Goal: Entertainment & Leisure: Consume media (video, audio)

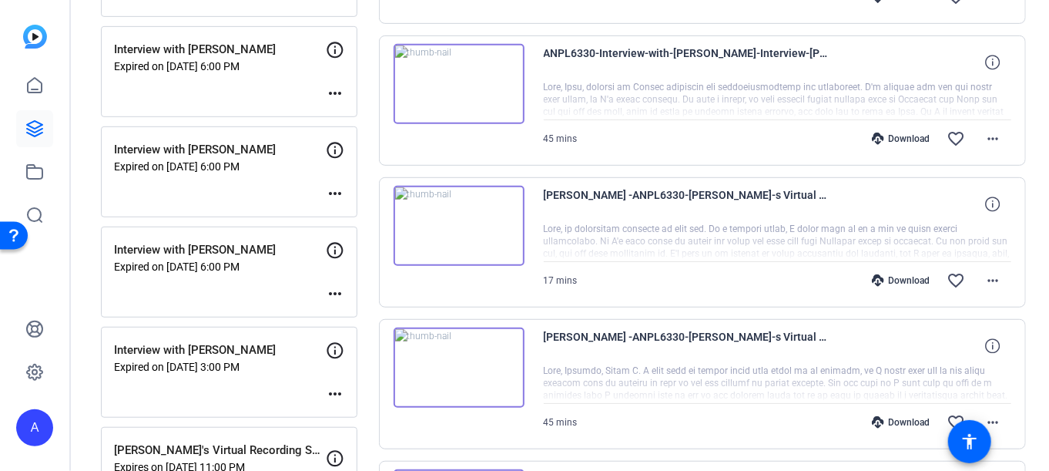
scroll to position [462, 0]
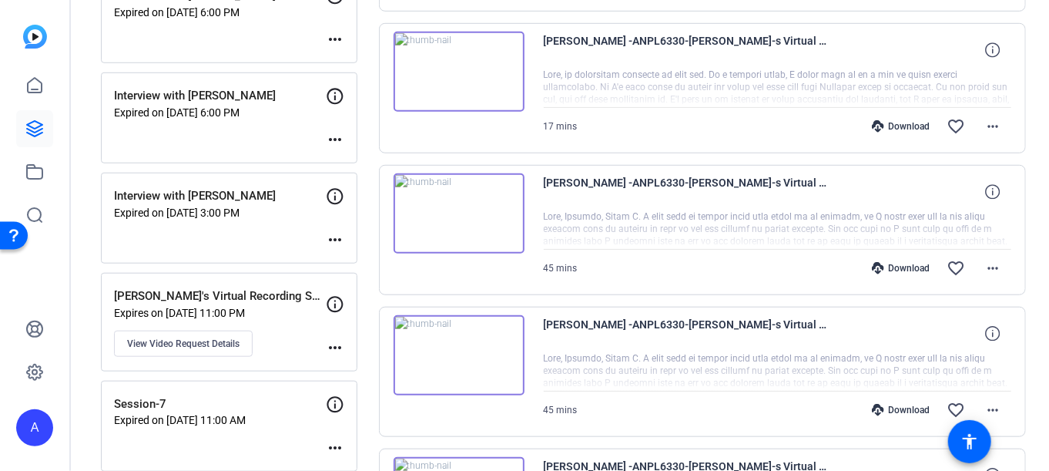
click at [134, 126] on div "Interview with [PERSON_NAME] Expired on [DATE] 6:00 PM more_horiz" at bounding box center [229, 117] width 256 height 91
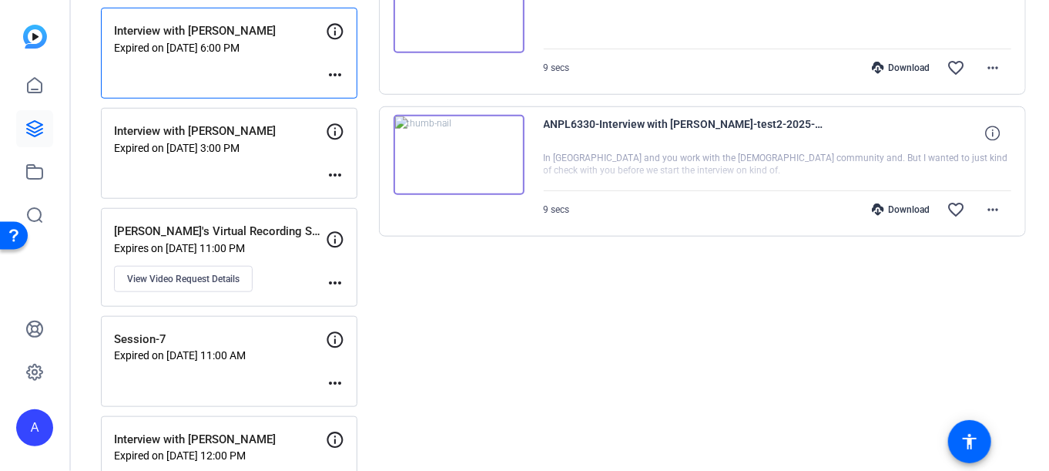
scroll to position [0, 0]
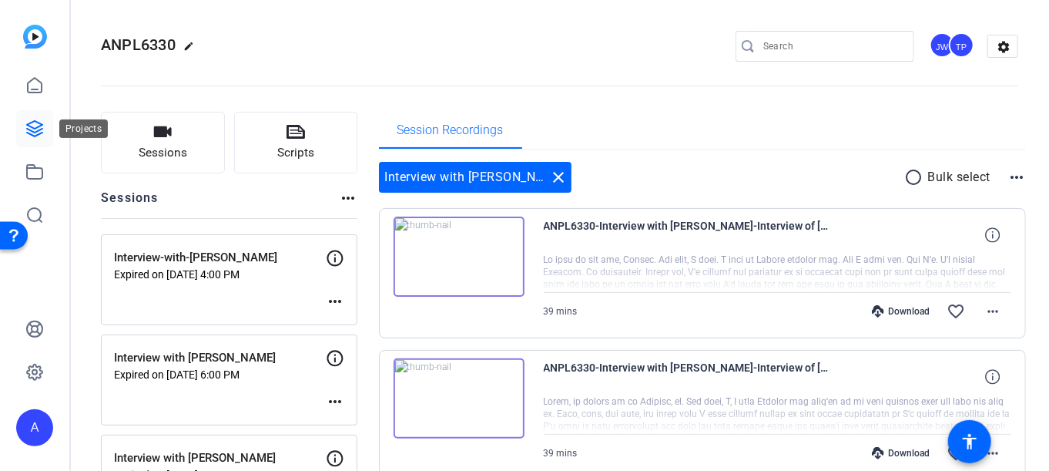
click at [37, 134] on icon at bounding box center [34, 128] width 18 height 18
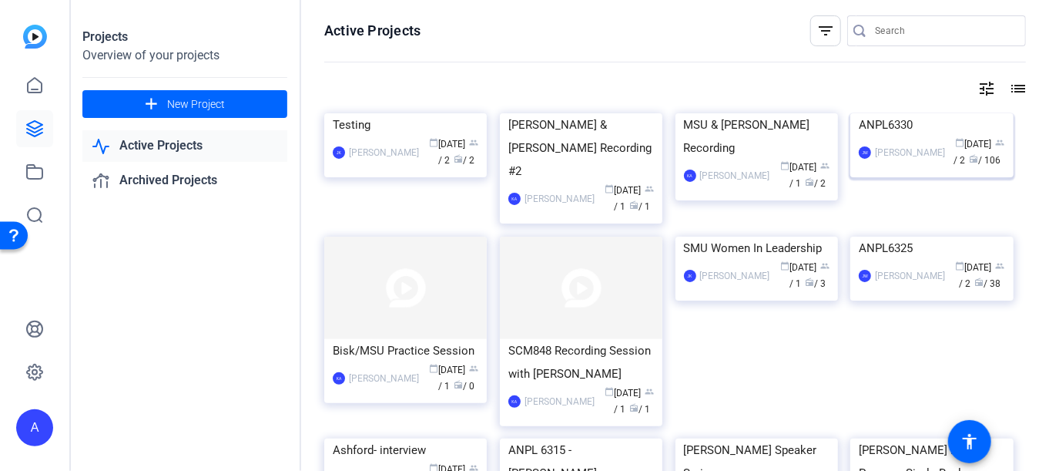
click at [893, 113] on img at bounding box center [931, 113] width 163 height 0
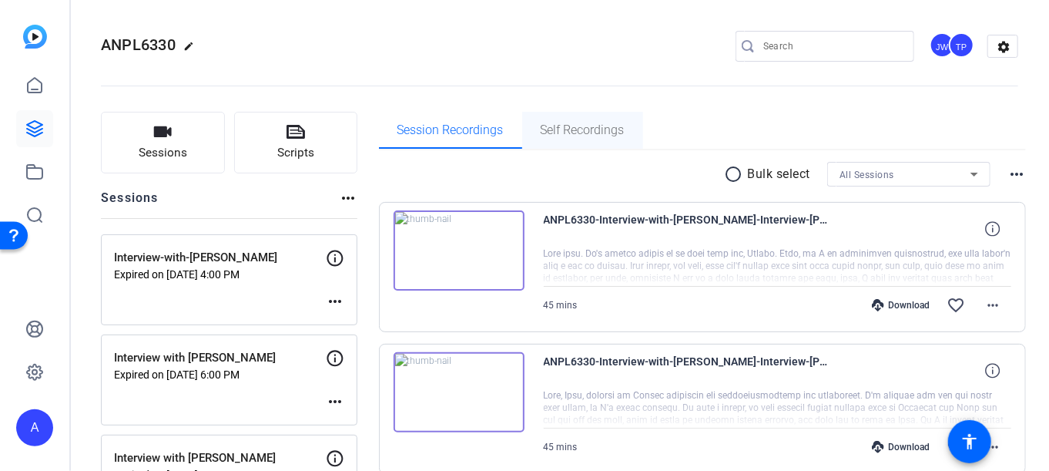
click at [595, 127] on span "Self Recordings" at bounding box center [583, 130] width 84 height 12
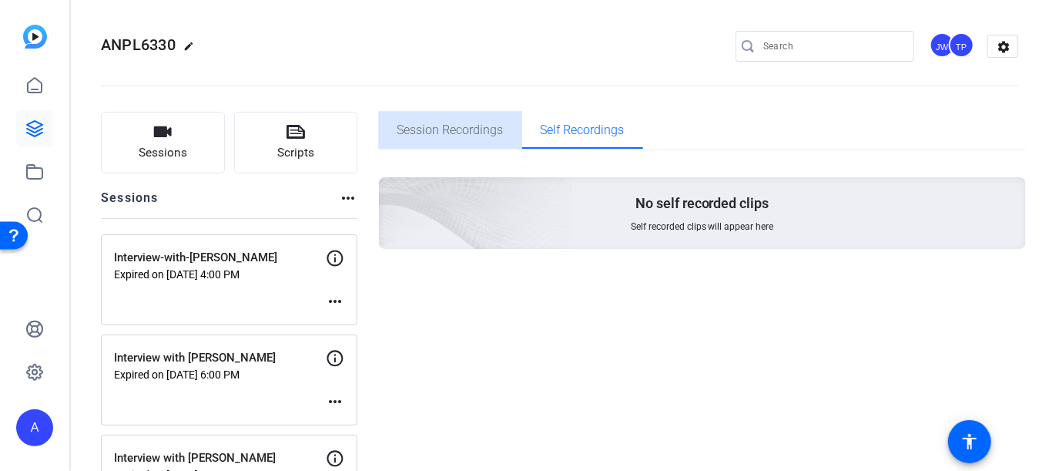
click at [430, 132] on span "Session Recordings" at bounding box center [450, 130] width 106 height 12
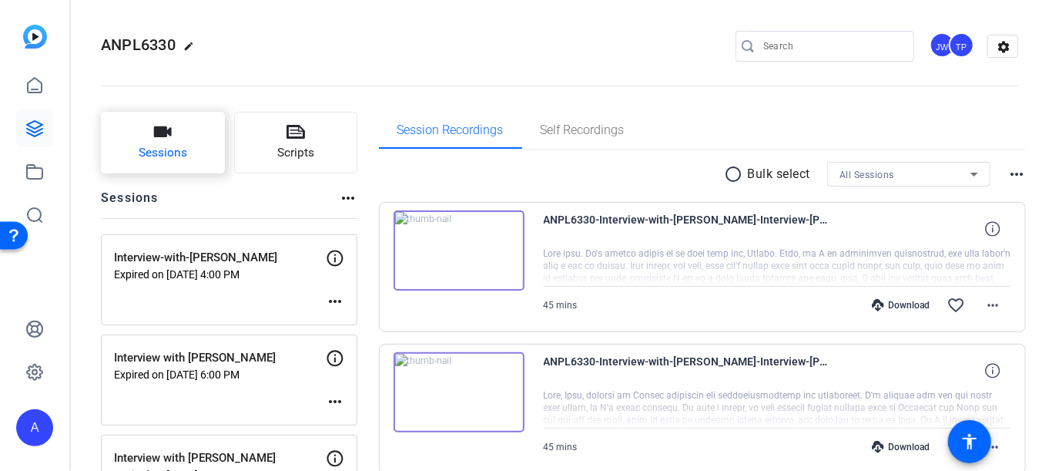
click at [137, 138] on button "Sessions" at bounding box center [163, 143] width 124 height 62
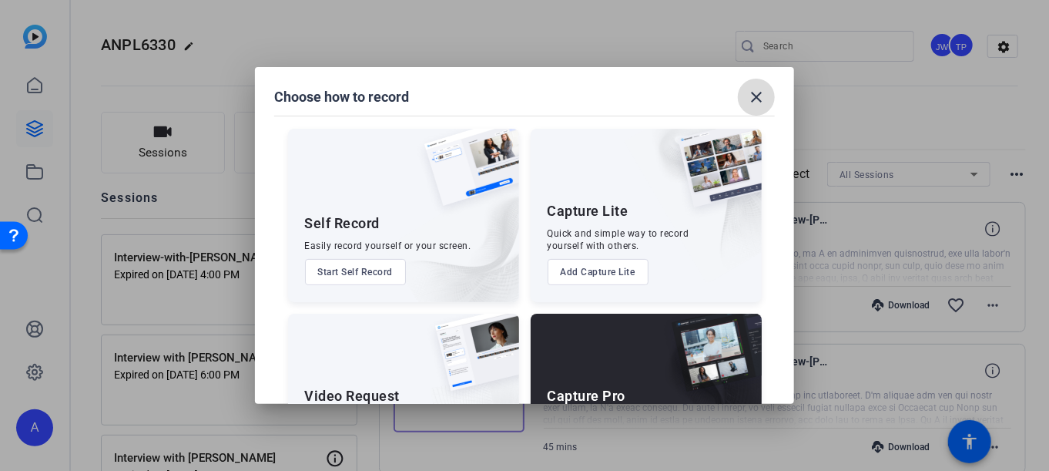
click at [754, 103] on mat-icon "close" at bounding box center [756, 97] width 18 height 18
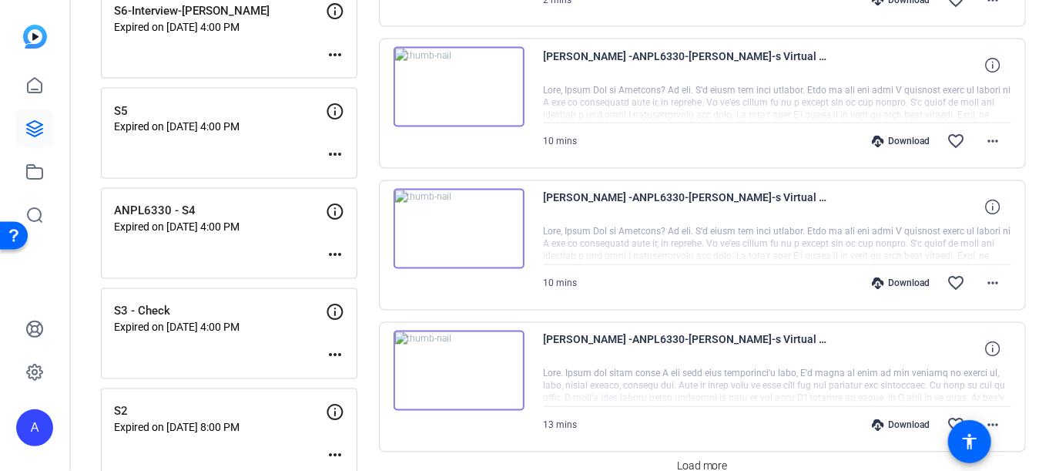
scroll to position [1232, 0]
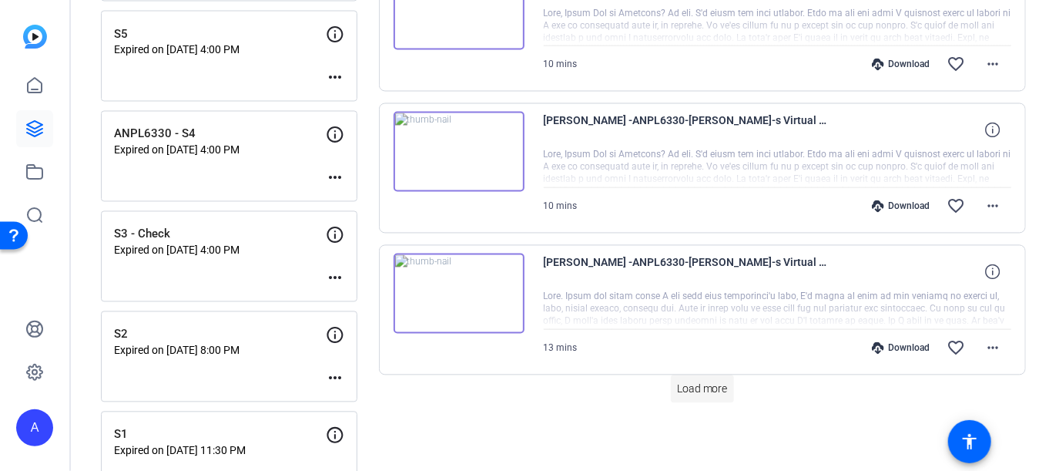
click at [682, 382] on span "Load more" at bounding box center [702, 389] width 51 height 16
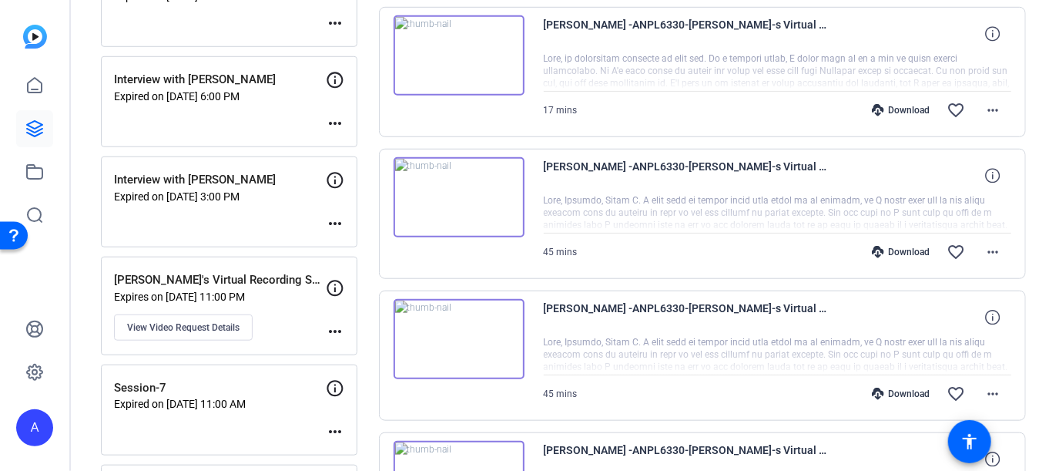
scroll to position [401, 0]
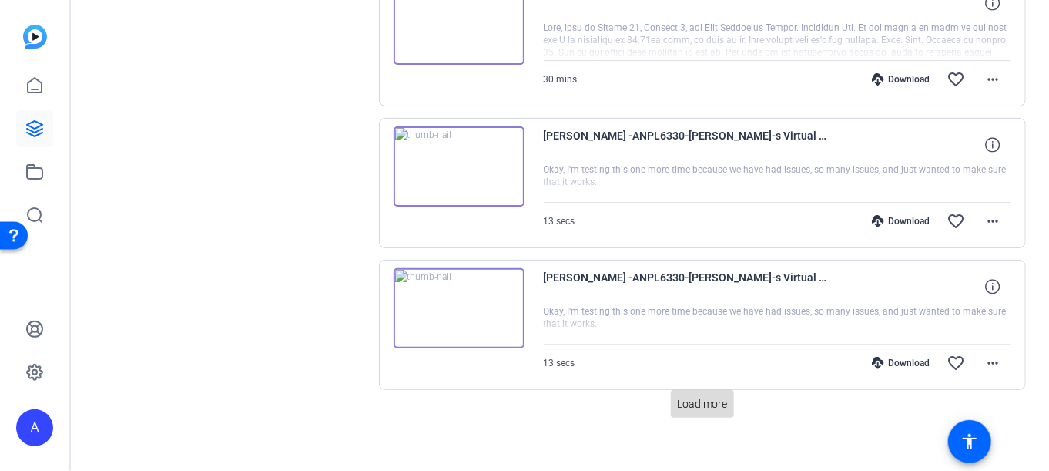
click at [688, 396] on span "Load more" at bounding box center [702, 404] width 51 height 16
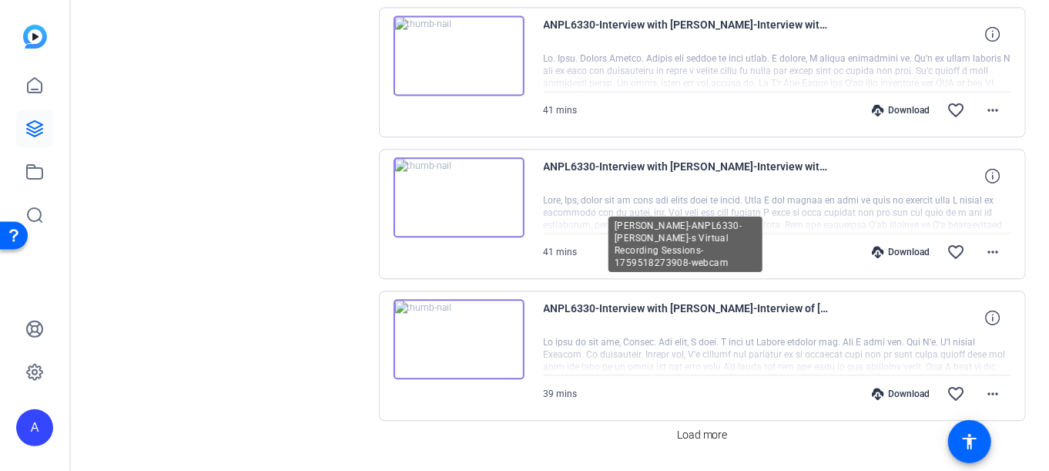
scroll to position [4046, 0]
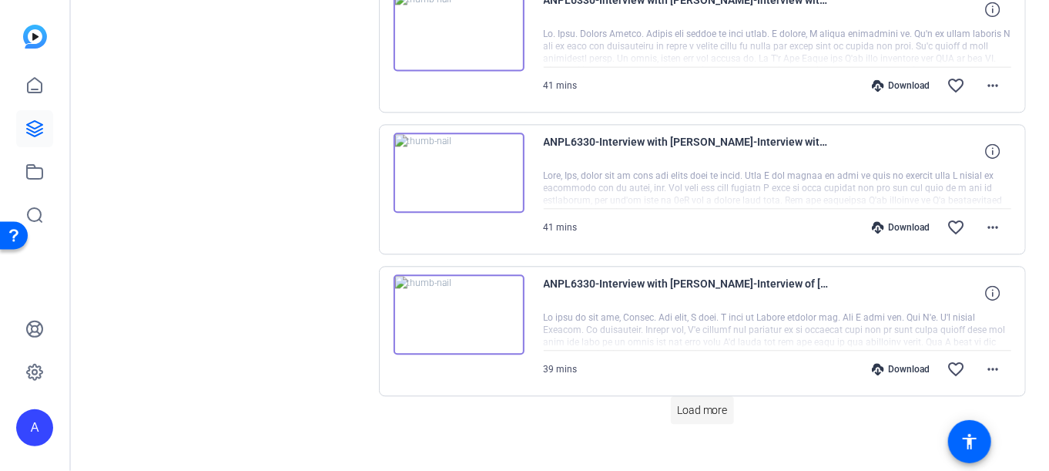
click at [692, 402] on span "Load more" at bounding box center [702, 410] width 51 height 16
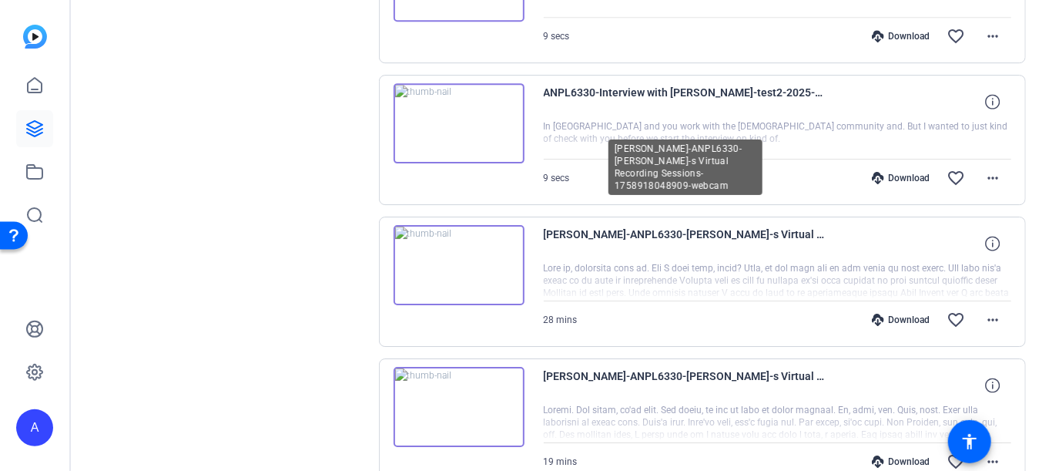
scroll to position [4739, 0]
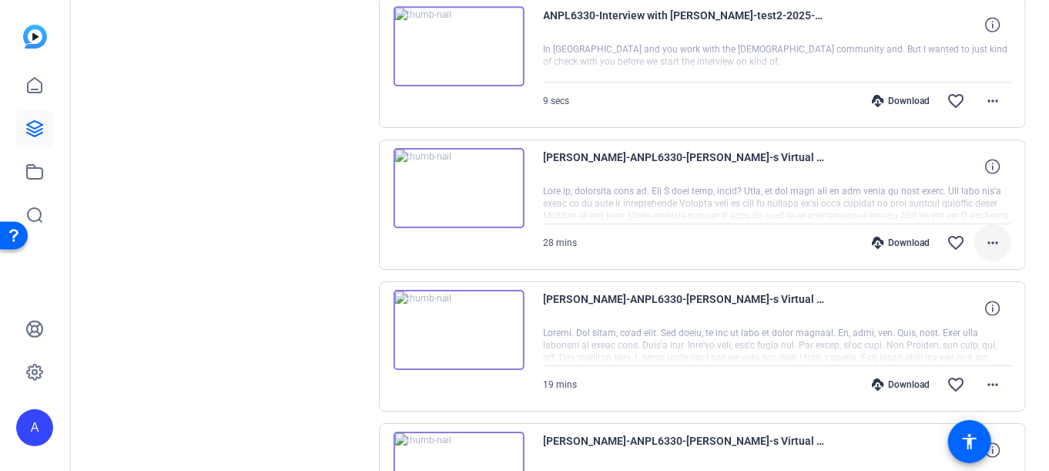
click at [987, 233] on mat-icon "more_horiz" at bounding box center [993, 242] width 18 height 18
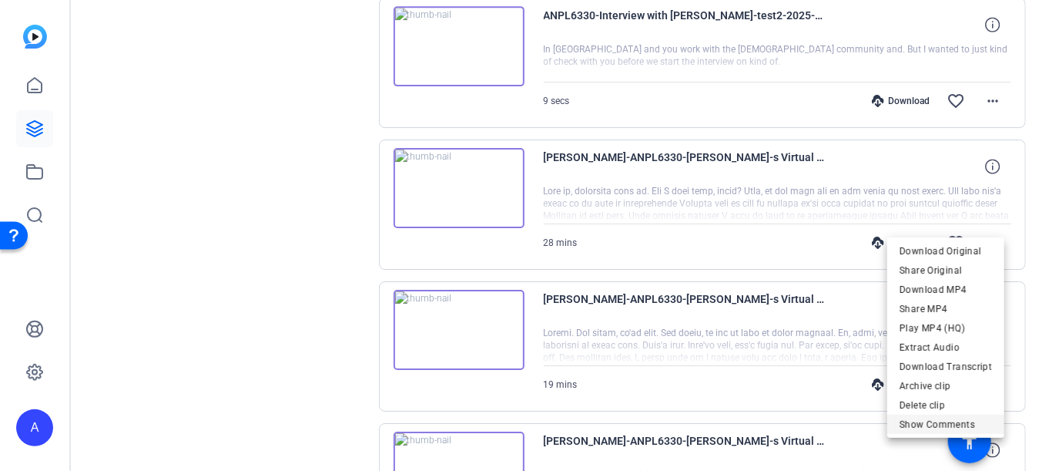
click at [919, 417] on span "Show Comments" at bounding box center [946, 423] width 92 height 18
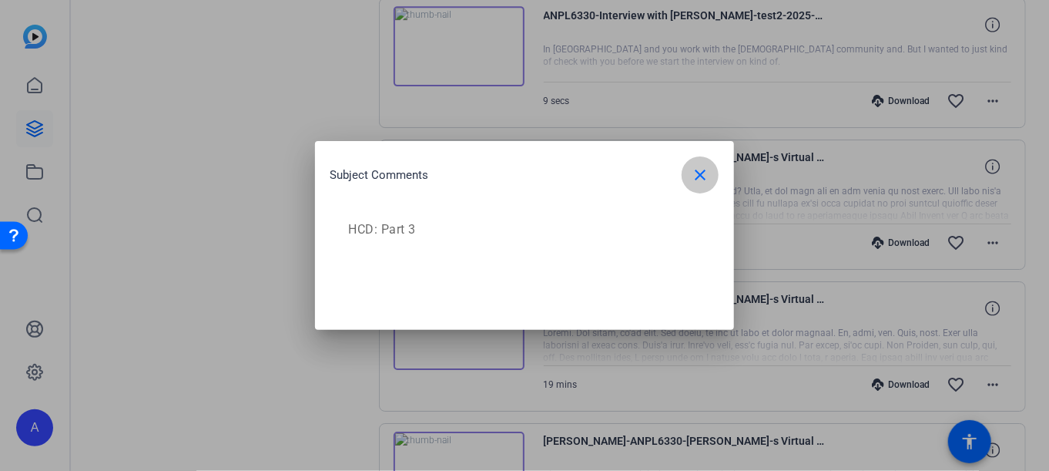
click at [690, 178] on span "button" at bounding box center [700, 174] width 37 height 37
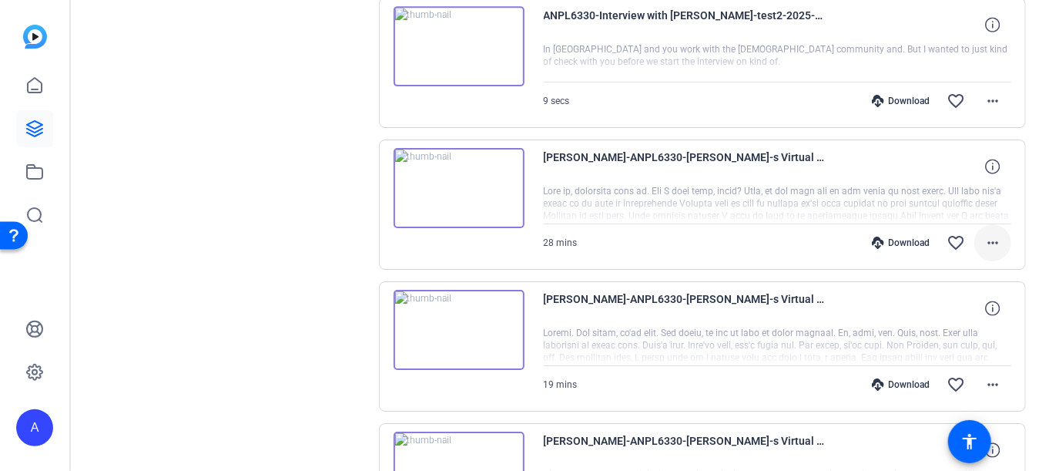
click at [990, 233] on mat-icon "more_horiz" at bounding box center [993, 242] width 18 height 18
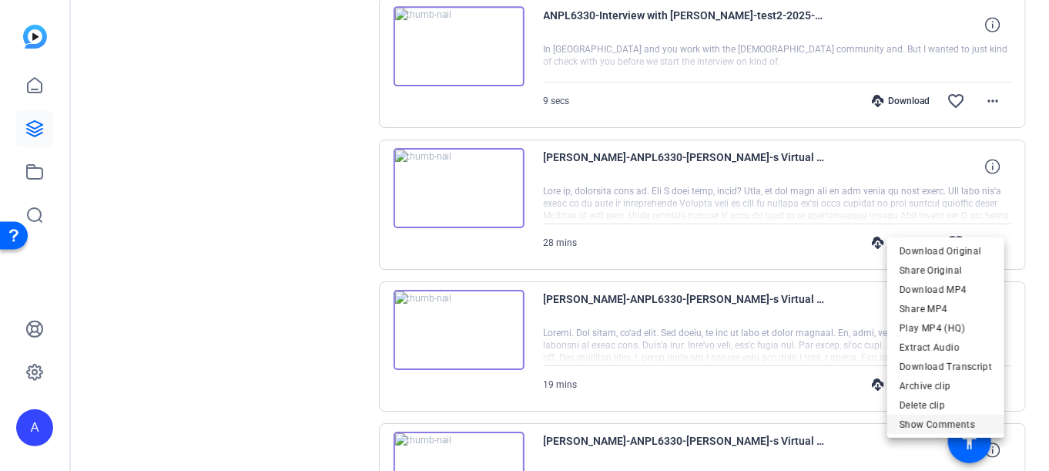
click at [960, 417] on span "Show Comments" at bounding box center [946, 423] width 92 height 18
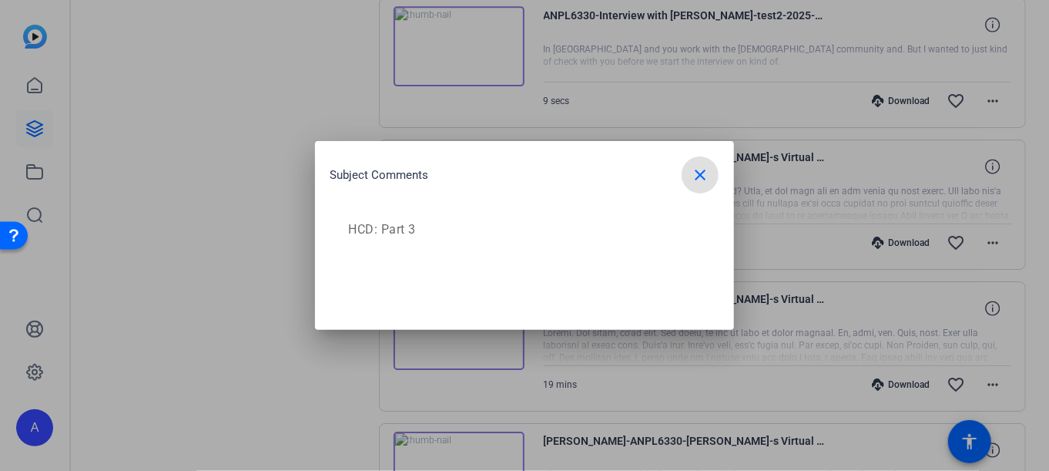
click at [705, 168] on mat-icon "close" at bounding box center [700, 175] width 18 height 18
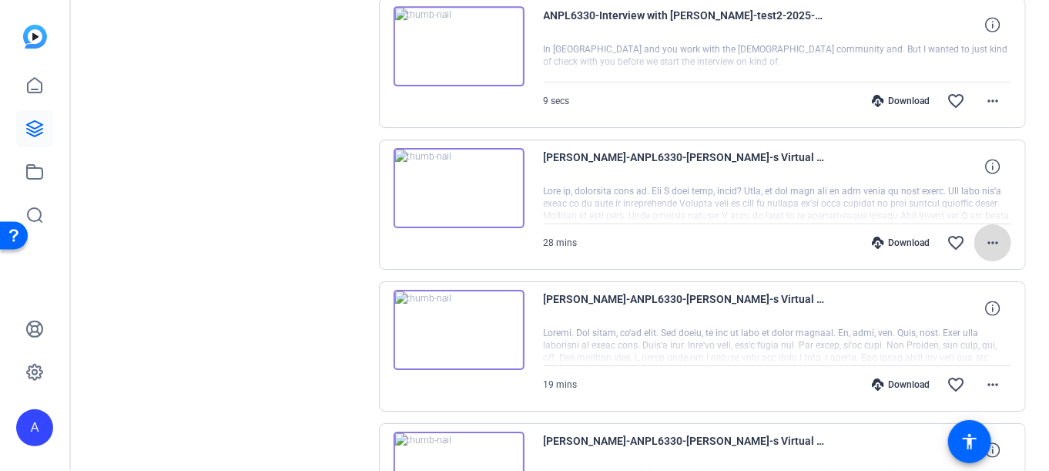
click at [984, 233] on mat-icon "more_horiz" at bounding box center [993, 242] width 18 height 18
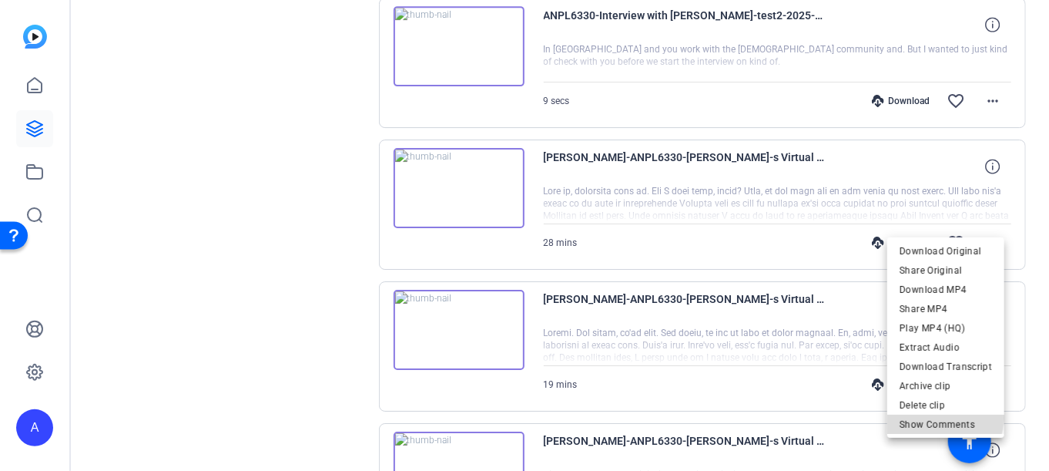
click at [944, 417] on span "Show Comments" at bounding box center [946, 423] width 92 height 18
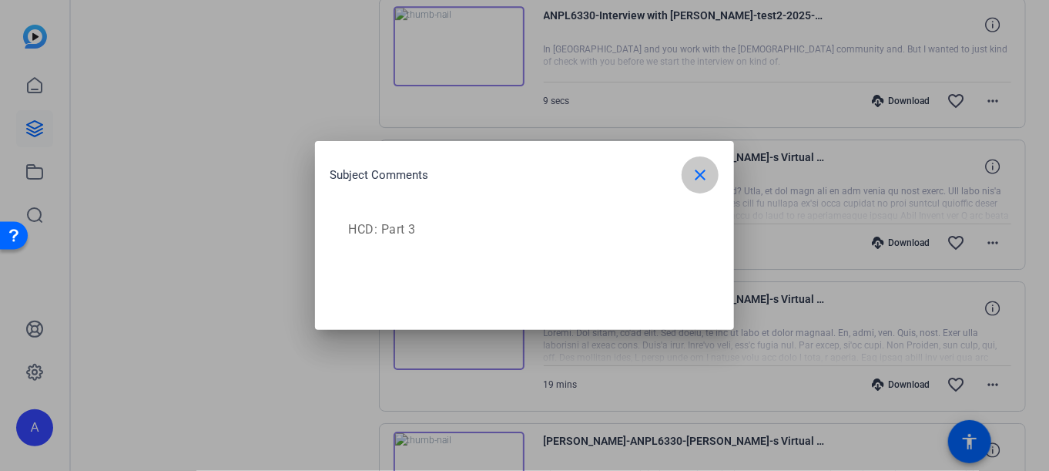
click at [693, 166] on mat-icon "close" at bounding box center [700, 175] width 18 height 18
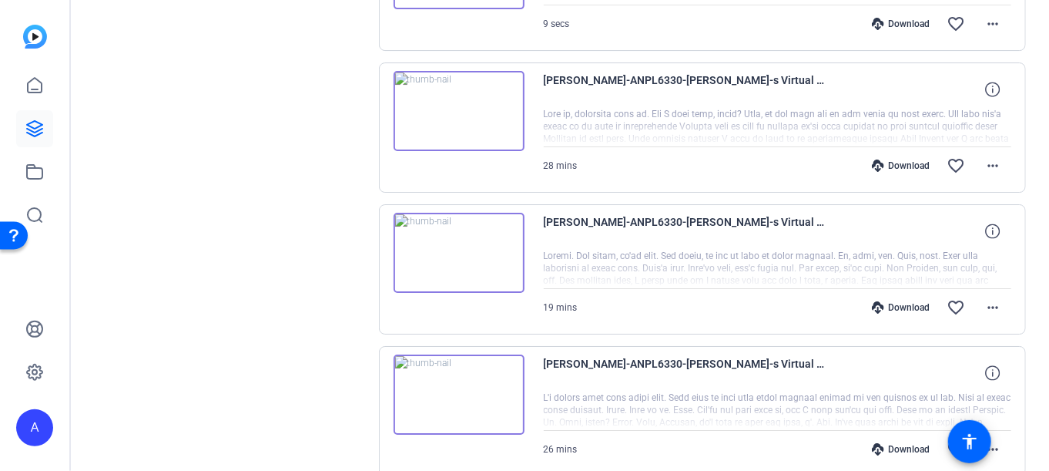
scroll to position [4893, 0]
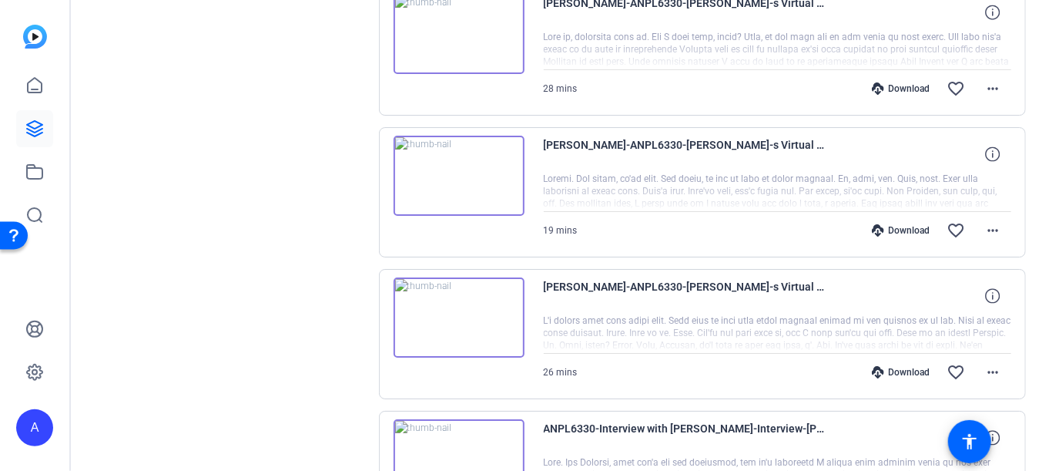
click at [456, 293] on img at bounding box center [459, 317] width 131 height 80
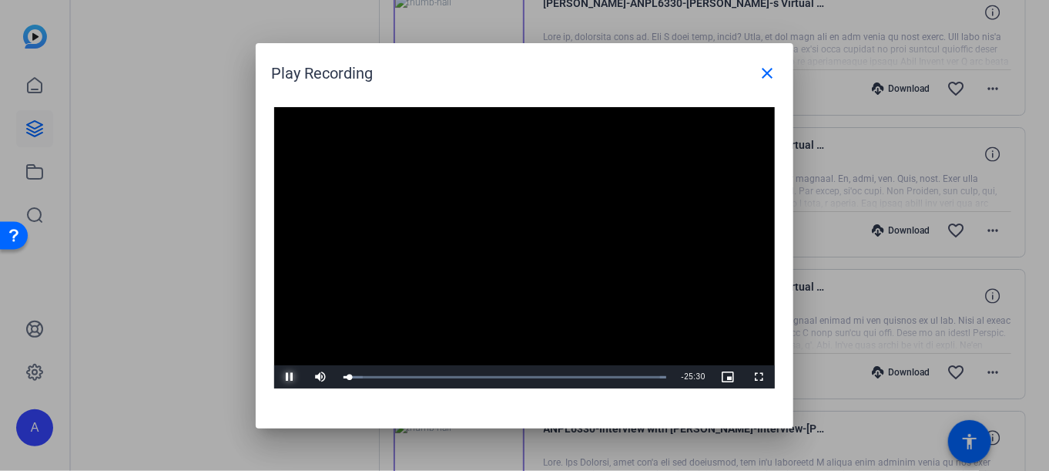
click at [292, 377] on span "Video Player" at bounding box center [289, 377] width 31 height 0
click at [756, 77] on span at bounding box center [767, 73] width 37 height 37
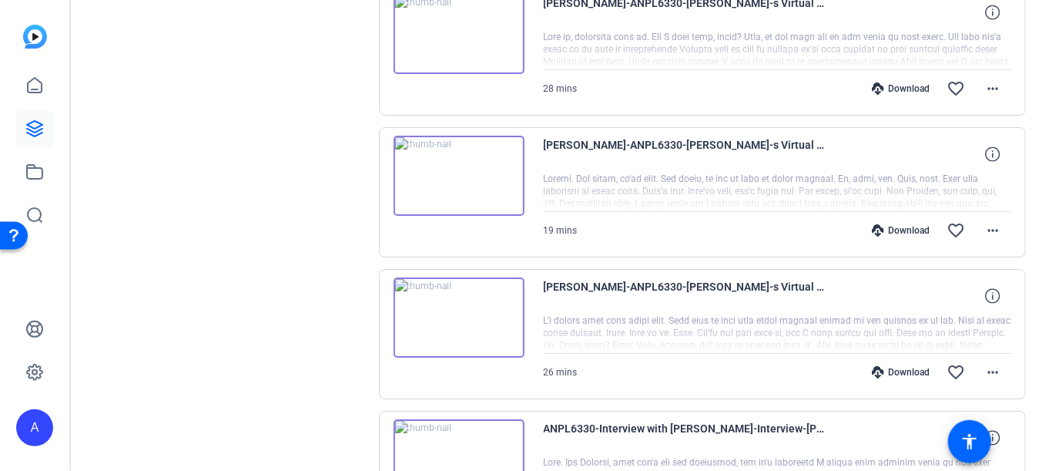
click at [630, 315] on div at bounding box center [778, 333] width 468 height 39
click at [456, 301] on img at bounding box center [459, 317] width 131 height 80
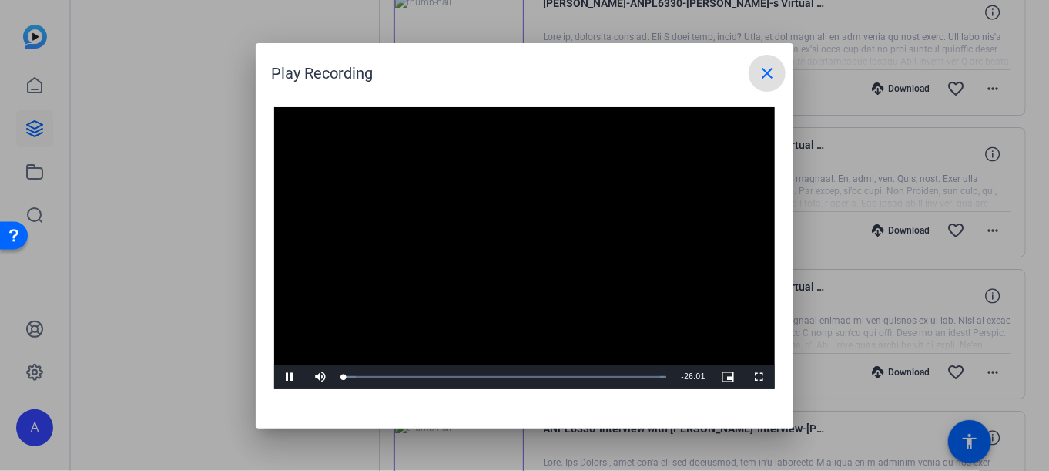
drag, startPoint x: 578, startPoint y: 199, endPoint x: 623, endPoint y: 156, distance: 62.6
click at [578, 199] on video "Video Player" at bounding box center [524, 248] width 501 height 282
click at [774, 72] on mat-icon "close" at bounding box center [767, 73] width 18 height 18
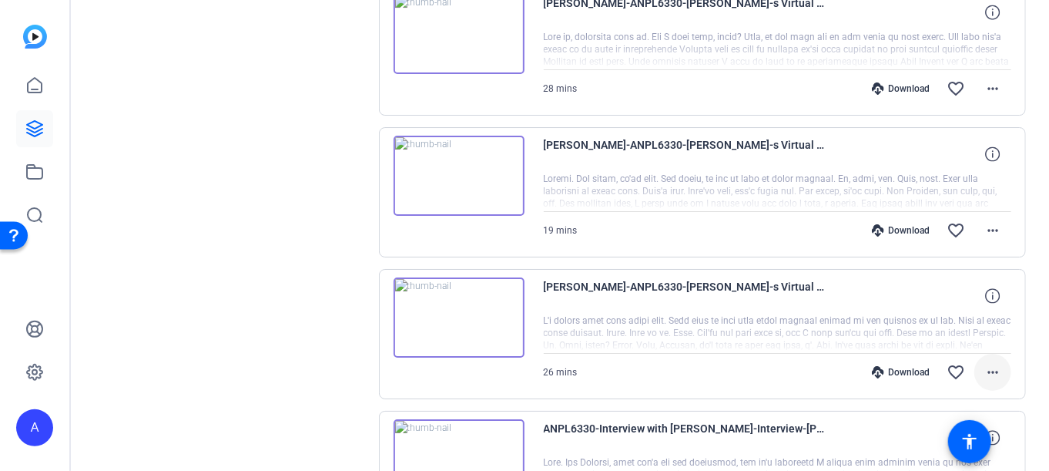
click at [994, 363] on mat-icon "more_horiz" at bounding box center [993, 372] width 18 height 18
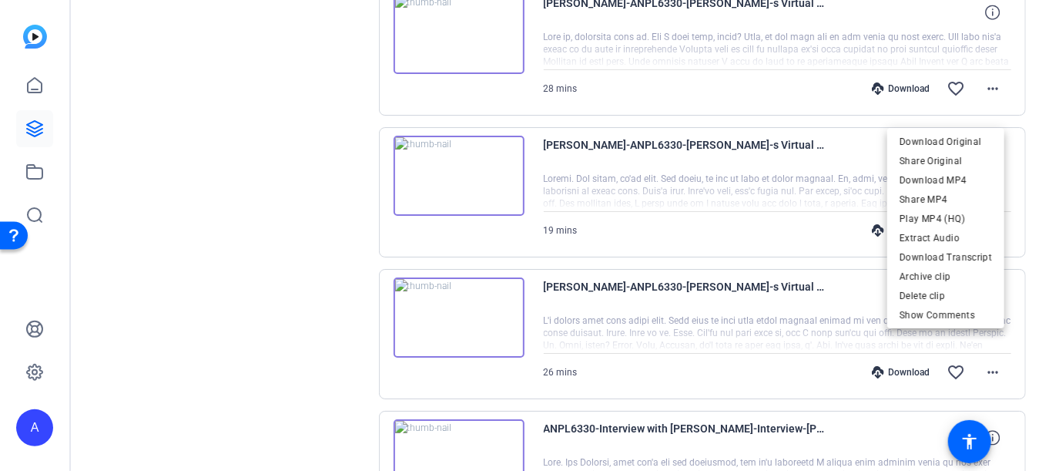
click at [638, 284] on div at bounding box center [524, 235] width 1049 height 471
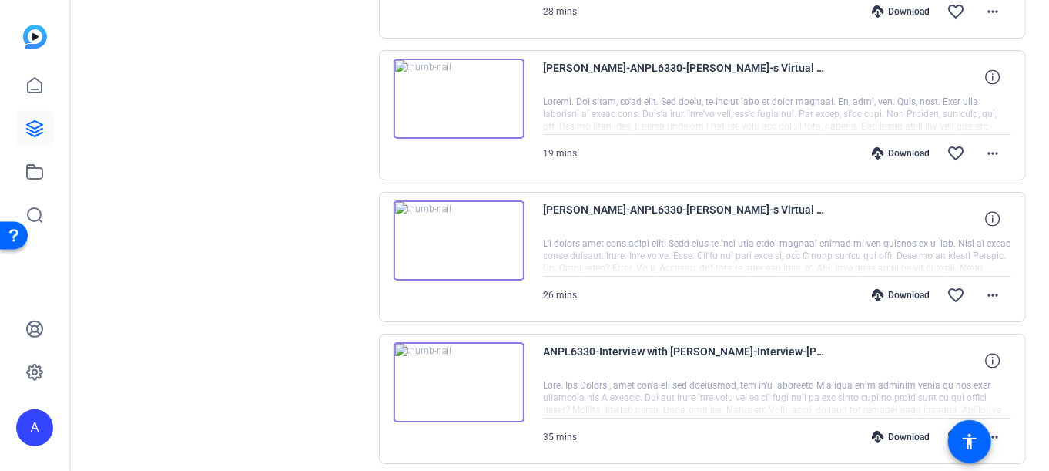
scroll to position [5047, 0]
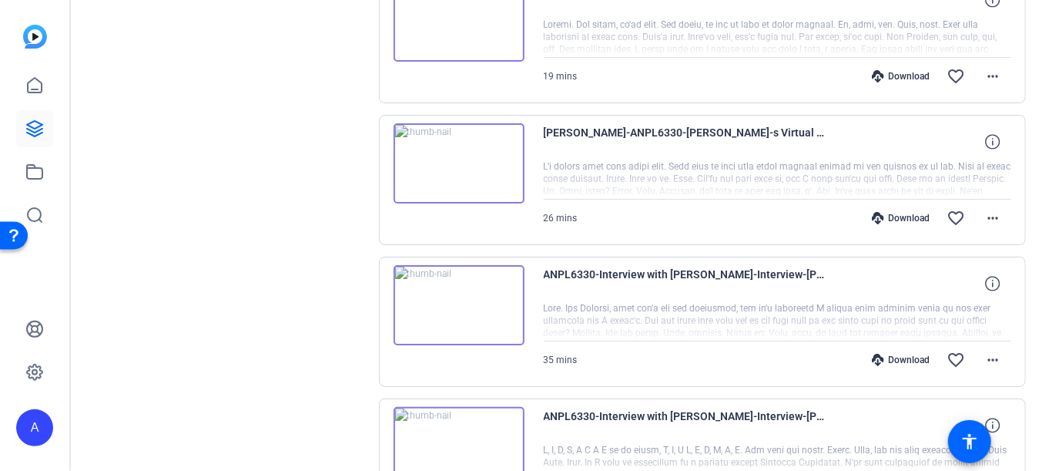
click at [722, 160] on div at bounding box center [778, 179] width 468 height 39
click at [991, 209] on mat-icon "more_horiz" at bounding box center [993, 218] width 18 height 18
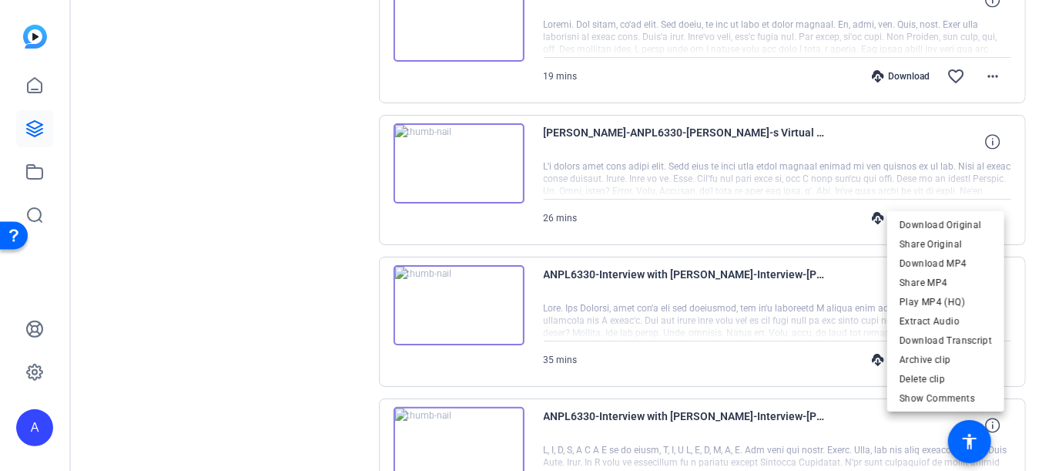
click at [605, 146] on div at bounding box center [524, 235] width 1049 height 471
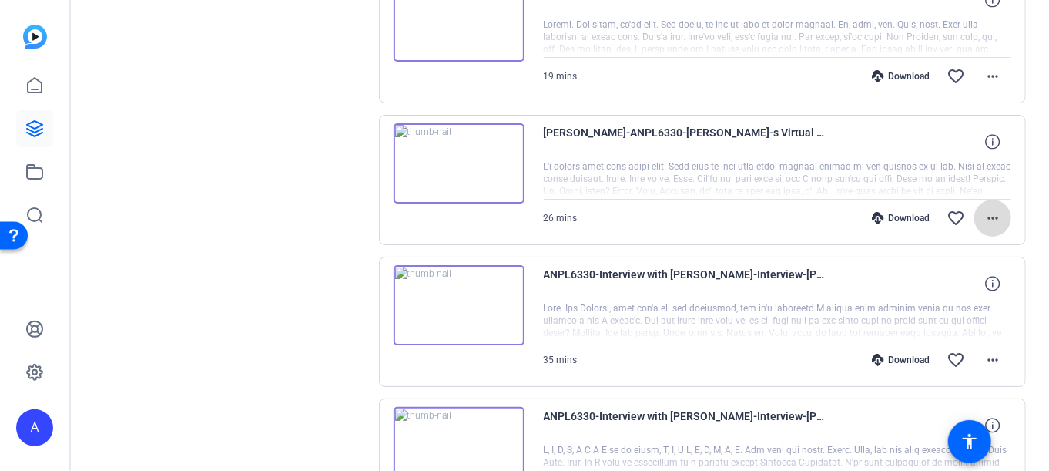
click at [984, 209] on mat-icon "more_horiz" at bounding box center [993, 218] width 18 height 18
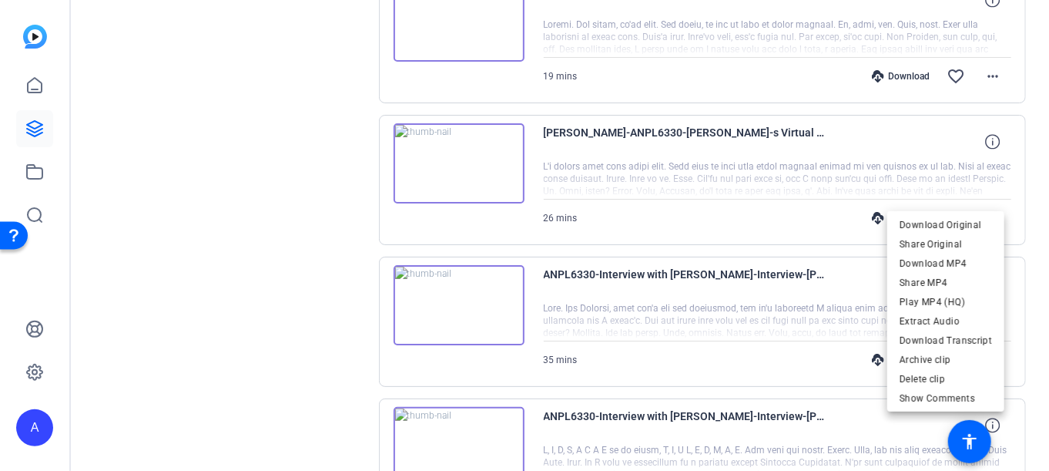
click at [991, 116] on div at bounding box center [524, 235] width 1049 height 471
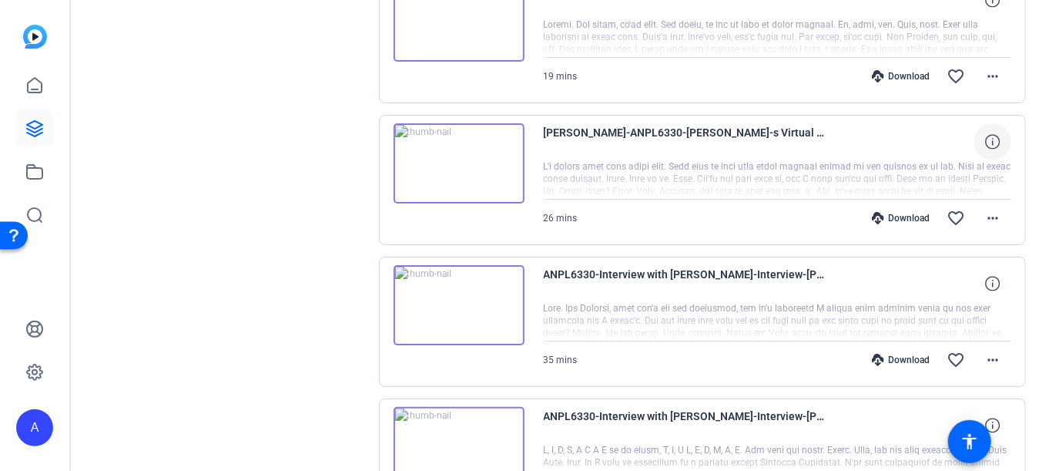
click at [990, 134] on icon at bounding box center [992, 141] width 15 height 15
click at [990, 132] on mat-icon "close" at bounding box center [993, 141] width 18 height 19
click at [987, 134] on icon at bounding box center [992, 141] width 15 height 15
click at [987, 132] on mat-icon "close" at bounding box center [993, 141] width 18 height 19
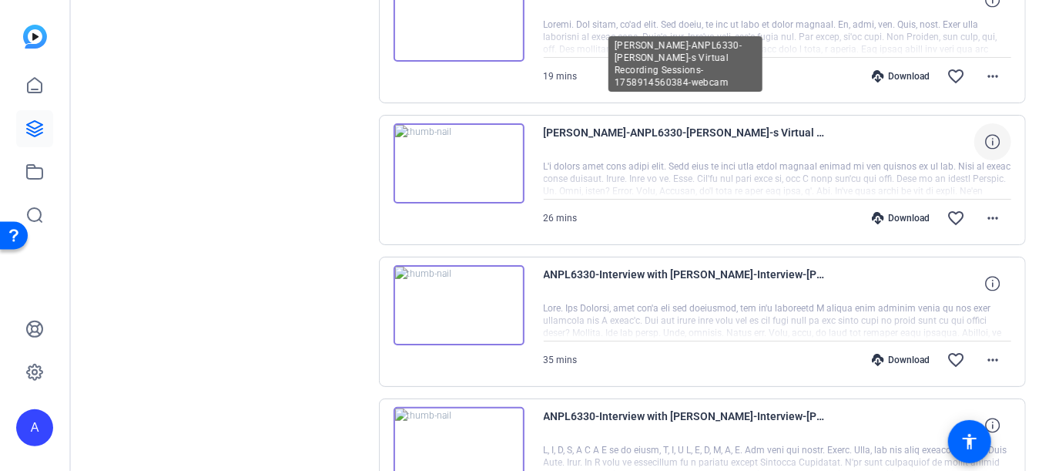
click at [738, 123] on span "[PERSON_NAME]-ANPL6330-[PERSON_NAME]-s Virtual Recording Sessions-1758914560384…" at bounding box center [686, 141] width 285 height 37
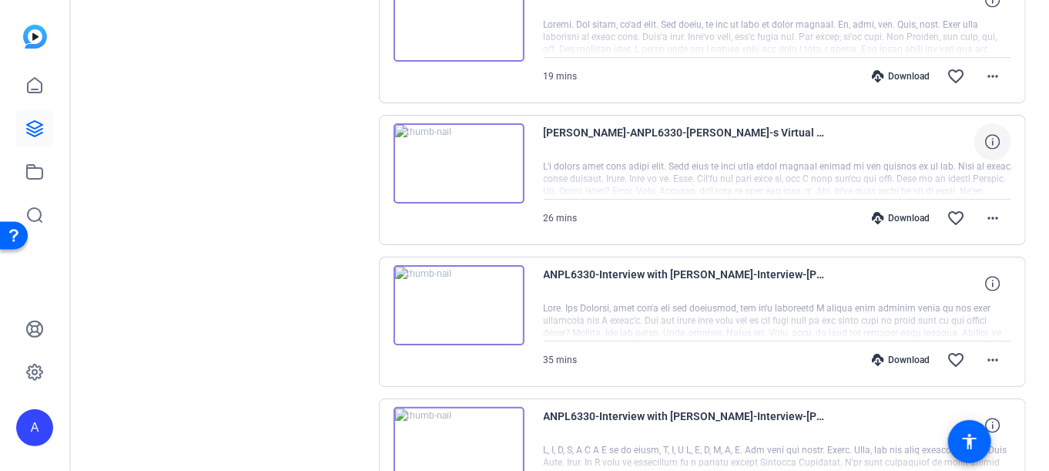
click at [803, 123] on span "[PERSON_NAME]-ANPL6330-[PERSON_NAME]-s Virtual Recording Sessions-1758914560384…" at bounding box center [686, 141] width 285 height 37
click at [732, 160] on div at bounding box center [778, 179] width 468 height 39
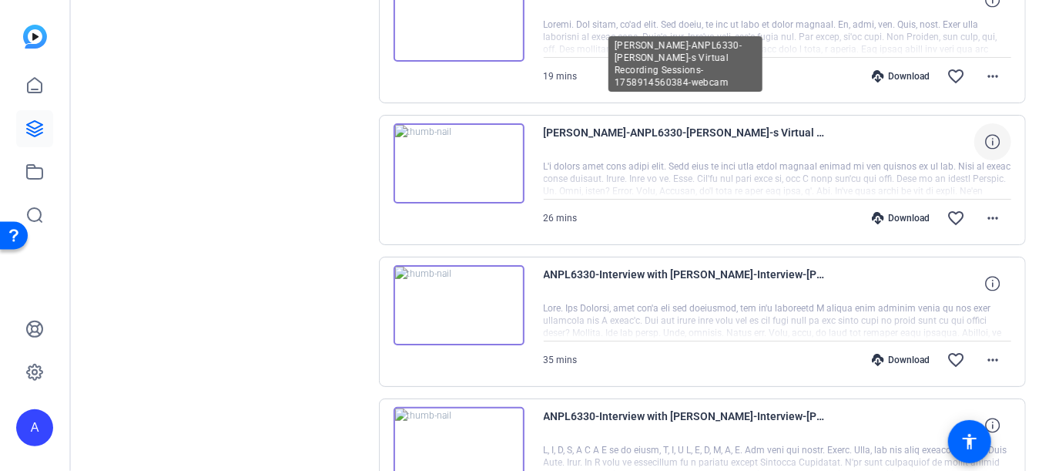
click at [699, 123] on span "[PERSON_NAME]-ANPL6330-[PERSON_NAME]-s Virtual Recording Sessions-1758914560384…" at bounding box center [686, 141] width 285 height 37
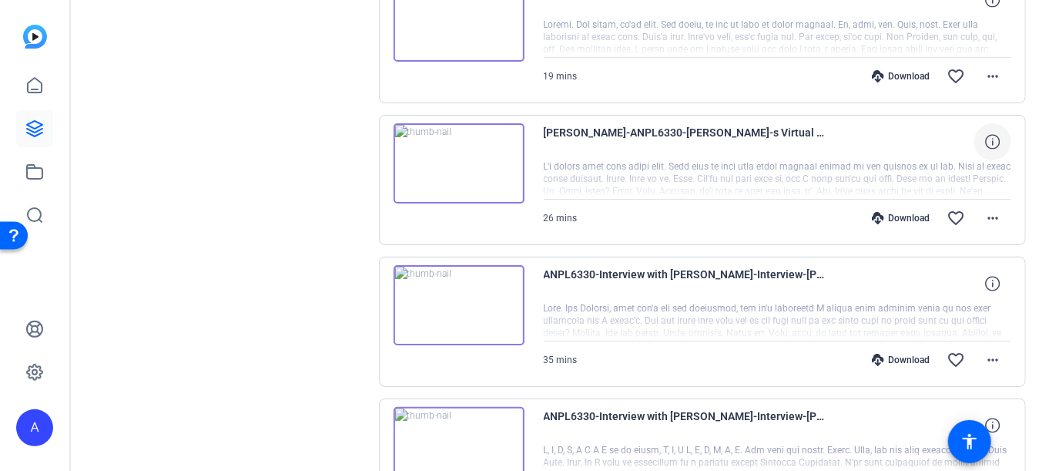
click at [666, 123] on span "[PERSON_NAME]-ANPL6330-[PERSON_NAME]-s Virtual Recording Sessions-1758914560384…" at bounding box center [686, 141] width 285 height 37
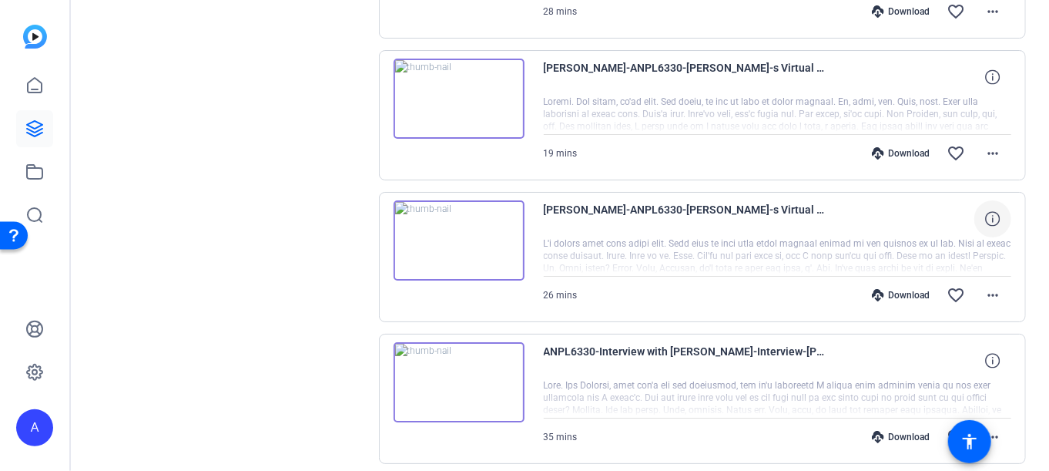
click at [437, 211] on img at bounding box center [459, 240] width 131 height 80
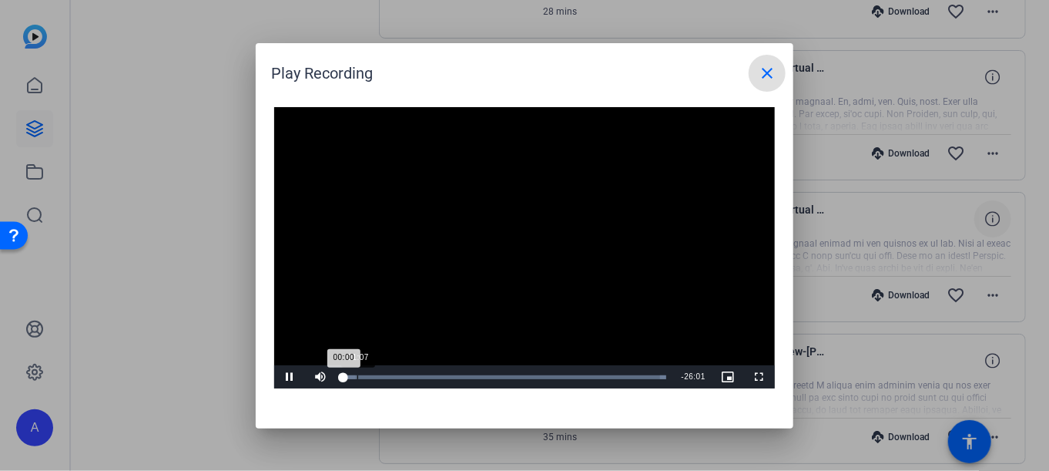
click at [357, 378] on div "Loaded : 100.00% 01:07 00:00" at bounding box center [504, 377] width 323 height 4
click at [370, 378] on div "Loaded : 100.00% 02:06 01:09" at bounding box center [504, 377] width 323 height 4
click at [384, 377] on div "Loaded : 100.00% 03:17 03:17" at bounding box center [504, 377] width 323 height 4
click at [401, 376] on div "Loaded : 100.00% 04:43 03:20" at bounding box center [504, 377] width 323 height 4
click at [413, 378] on div "Loaded : 100.00% 05:16 04:43" at bounding box center [504, 377] width 323 height 4
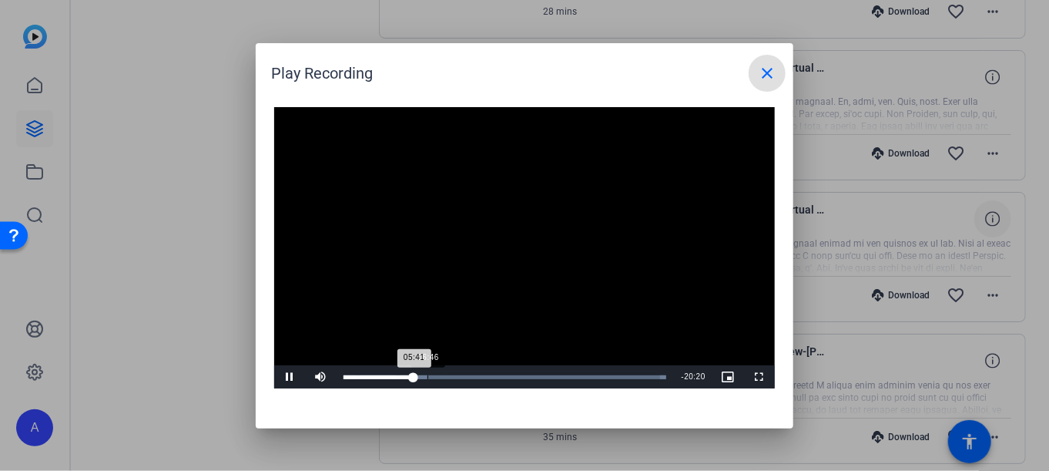
click at [427, 378] on div "Loaded : 100.00% 06:46 05:41" at bounding box center [504, 377] width 323 height 4
click at [441, 378] on div "Loaded : 100.00% 07:49 06:44" at bounding box center [504, 377] width 323 height 4
click at [453, 378] on div "Loaded : 100.00% 08:52 08:49" at bounding box center [504, 377] width 323 height 4
click at [467, 375] on div "Loaded : 100.00% 09:48 08:53" at bounding box center [504, 377] width 323 height 4
click at [478, 377] on div "Loaded : 100.00% 10:52 10:06" at bounding box center [504, 377] width 323 height 4
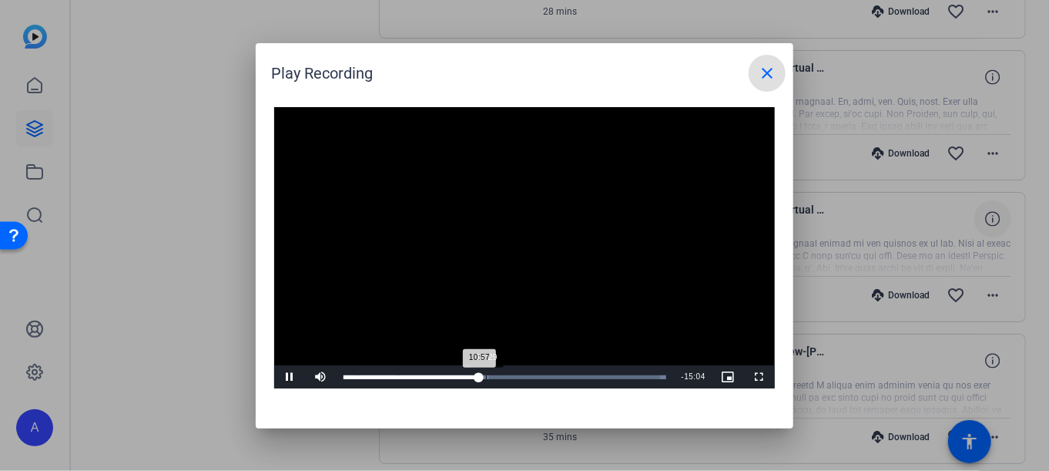
click at [486, 377] on div "11:29" at bounding box center [486, 377] width 1 height 4
click at [497, 374] on div "Loaded : 100.00% 12:17 11:35" at bounding box center [505, 376] width 338 height 23
click at [504, 377] on div "12:58" at bounding box center [504, 377] width 1 height 4
click at [514, 377] on div "Loaded : 100.00% 13:50 12:56" at bounding box center [504, 377] width 323 height 4
click at [520, 377] on div "Loaded : 100.00% 14:13 13:46" at bounding box center [504, 377] width 323 height 4
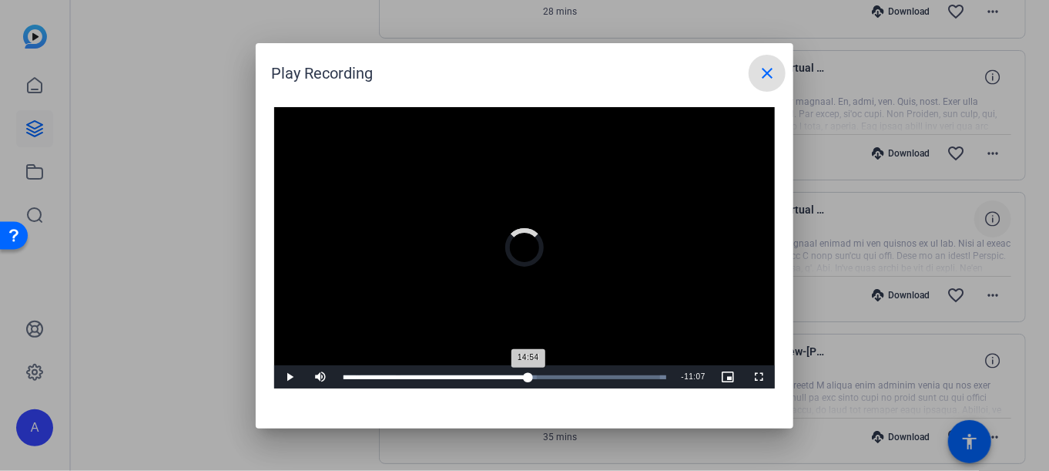
click at [528, 377] on div "Loaded : 100.00% 14:54 14:54" at bounding box center [504, 377] width 323 height 4
click at [541, 376] on div "Loaded : 100.00% 15:53 15:53" at bounding box center [504, 377] width 323 height 4
click at [550, 377] on div "Loaded : 100.00% 16:31 15:54" at bounding box center [504, 377] width 323 height 4
click at [565, 379] on div "Loaded : 100.00% 17:41 16:39" at bounding box center [506, 377] width 327 height 4
click at [578, 378] on div "Loaded : 100.00% 18:36 18:36" at bounding box center [506, 377] width 327 height 4
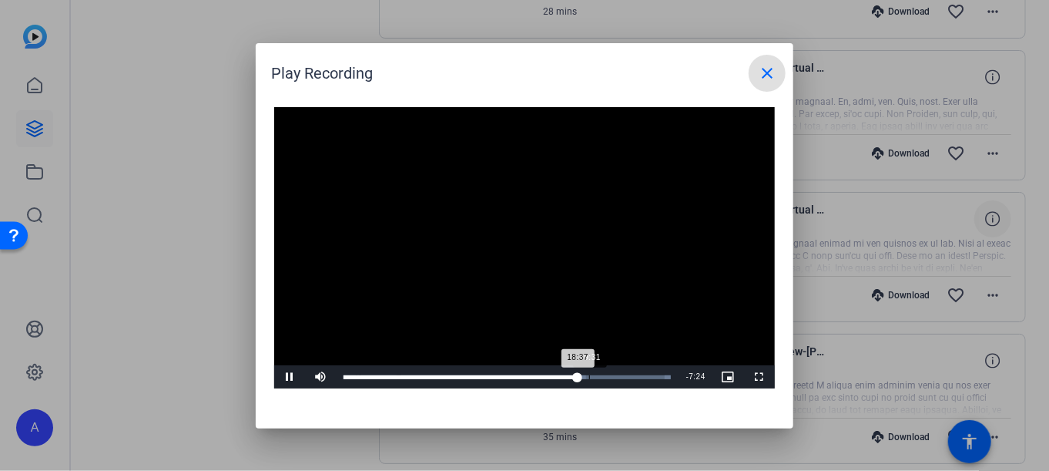
click at [589, 378] on div "Loaded : 100.00% 19:31 18:37" at bounding box center [506, 377] width 327 height 4
click at [602, 378] on div "Loaded : 100.00% 20:41 19:33" at bounding box center [506, 377] width 327 height 4
click at [616, 379] on div "Loaded : 100.00% 21:40 21:40" at bounding box center [507, 376] width 343 height 23
click at [628, 380] on div "Loaded : 100.00% 22:35 21:41" at bounding box center [507, 376] width 343 height 23
click at [642, 380] on div "Loaded : 100.00% 23:41 22:37" at bounding box center [507, 376] width 343 height 23
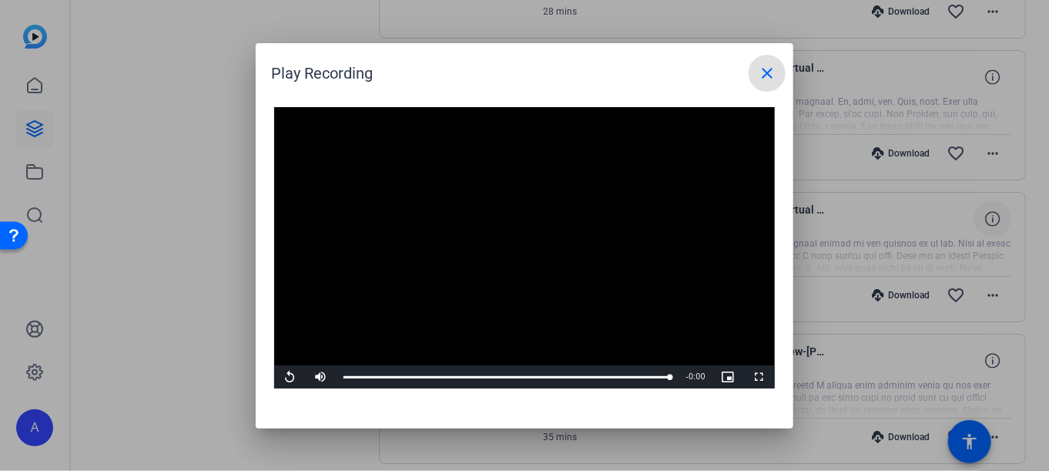
click at [766, 76] on mat-icon "close" at bounding box center [767, 73] width 18 height 18
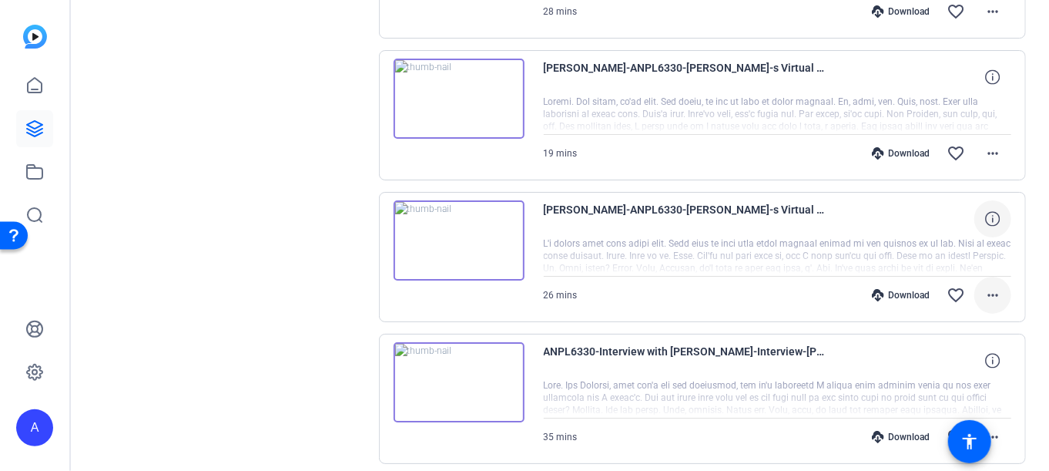
click at [984, 286] on mat-icon "more_horiz" at bounding box center [993, 295] width 18 height 18
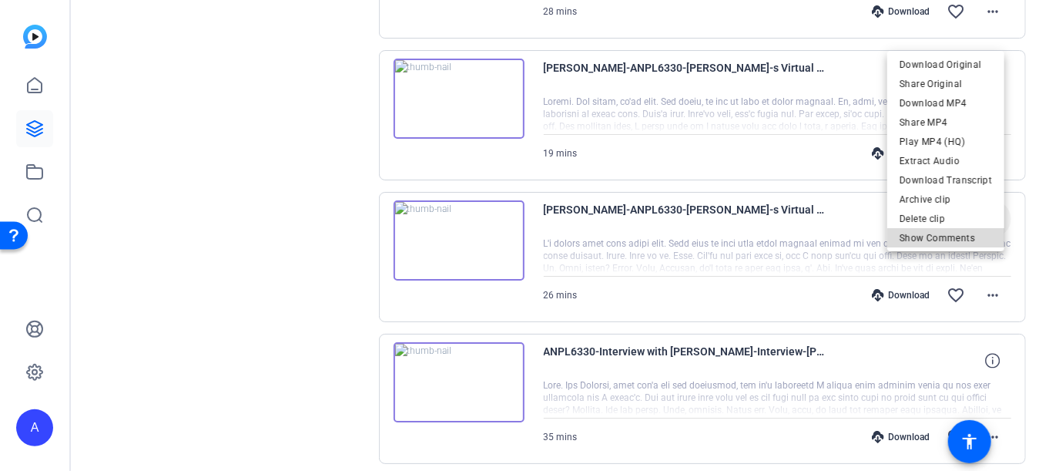
click at [964, 242] on span "Show Comments" at bounding box center [946, 238] width 92 height 18
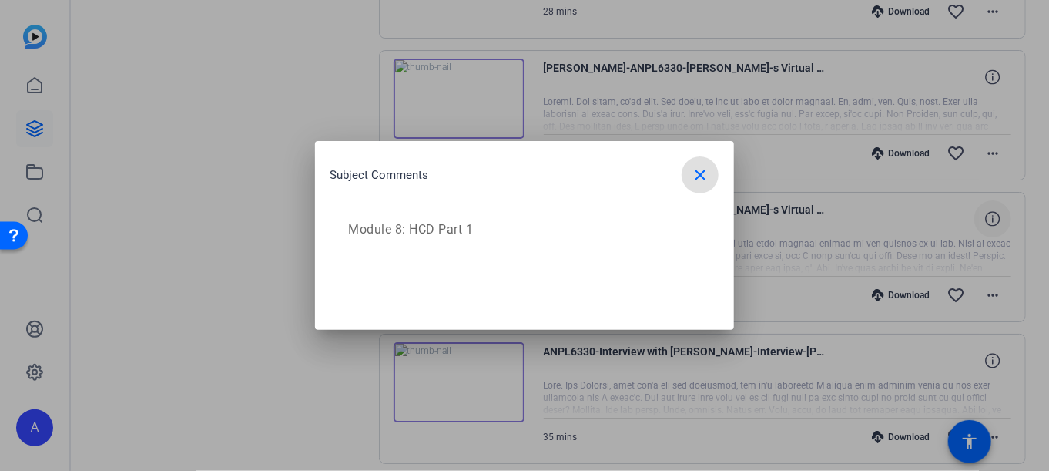
click at [561, 228] on p "Module 8: HCD Part 1" at bounding box center [522, 229] width 347 height 18
click at [1038, 303] on div at bounding box center [524, 235] width 1049 height 471
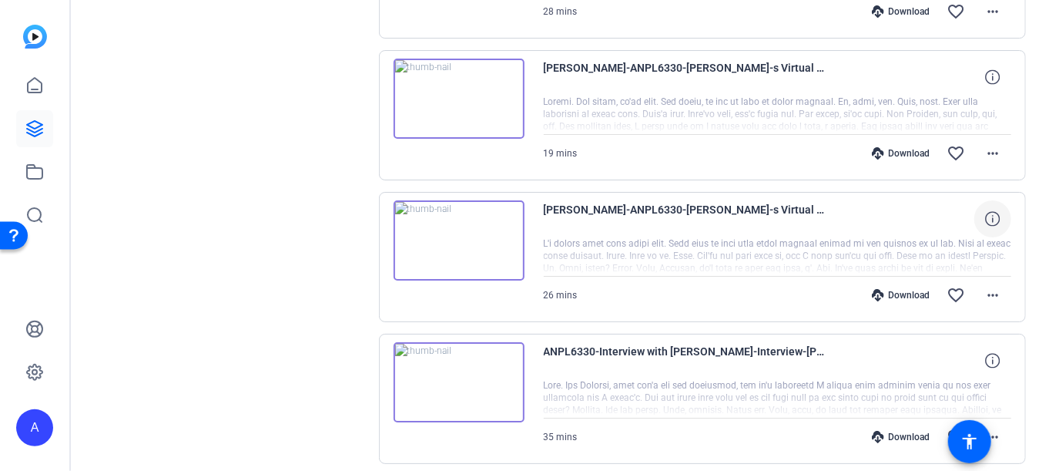
scroll to position [4893, 0]
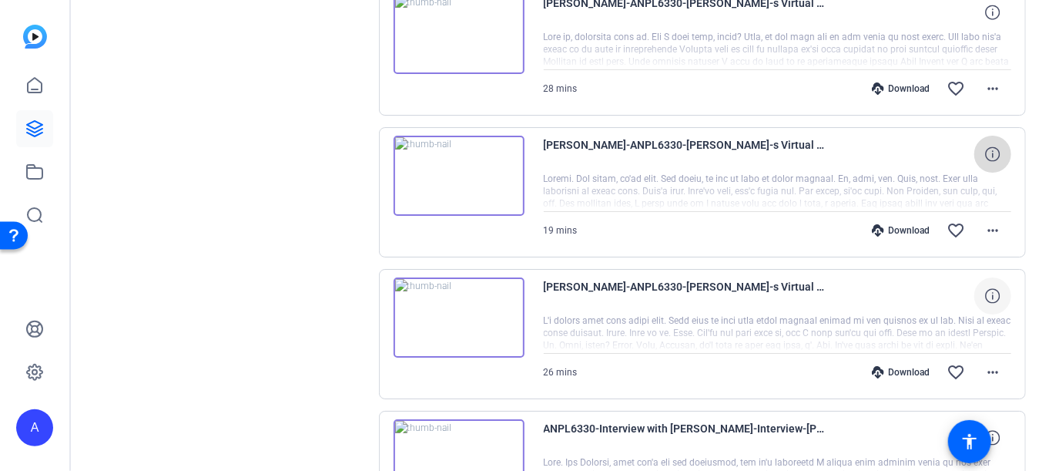
click at [990, 146] on icon at bounding box center [992, 153] width 15 height 15
click at [989, 145] on mat-icon "close" at bounding box center [993, 154] width 18 height 19
click at [984, 221] on mat-icon "more_horiz" at bounding box center [993, 230] width 18 height 18
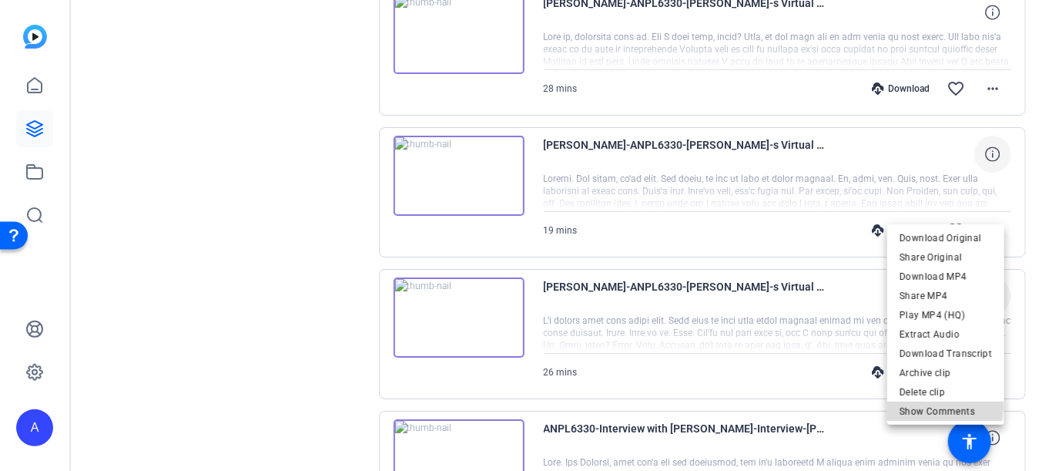
click at [917, 406] on span "Show Comments" at bounding box center [946, 411] width 92 height 18
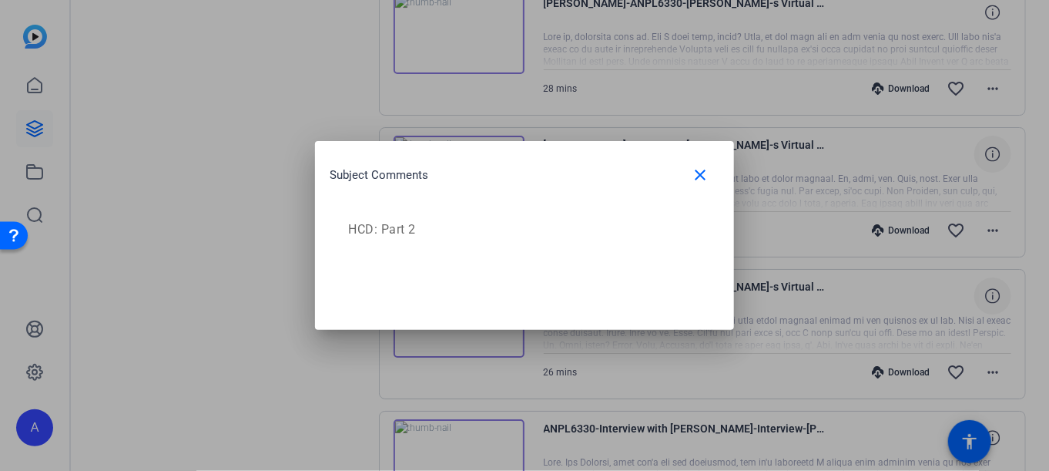
click at [204, 145] on div at bounding box center [524, 235] width 1049 height 471
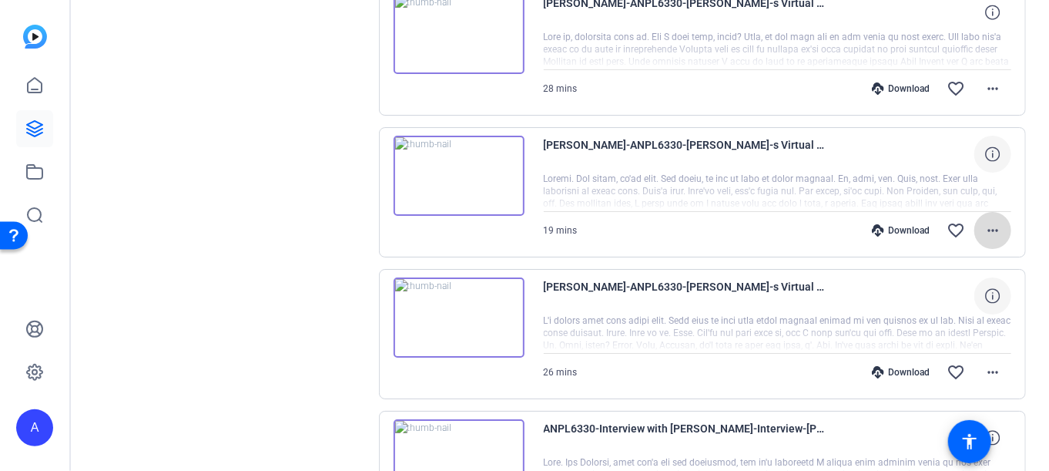
click at [984, 221] on mat-icon "more_horiz" at bounding box center [993, 230] width 18 height 18
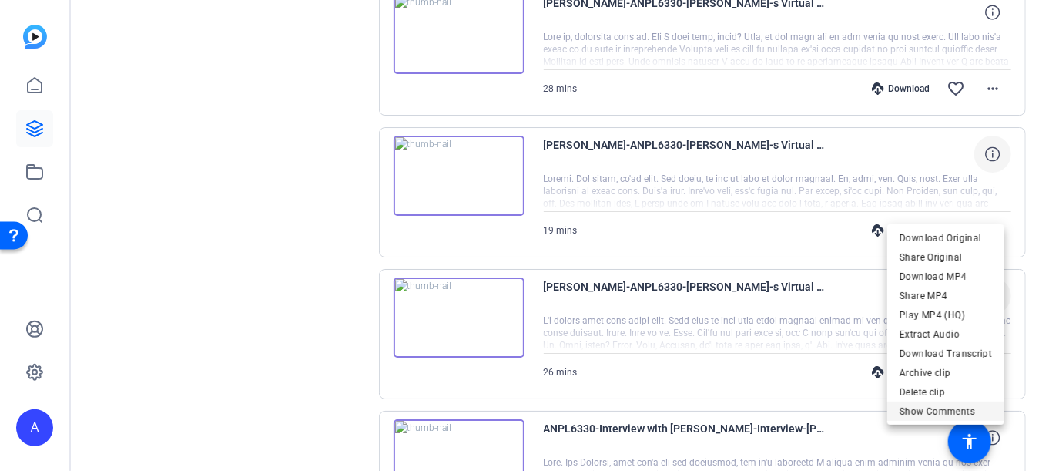
click at [938, 404] on span "Show Comments" at bounding box center [946, 411] width 92 height 18
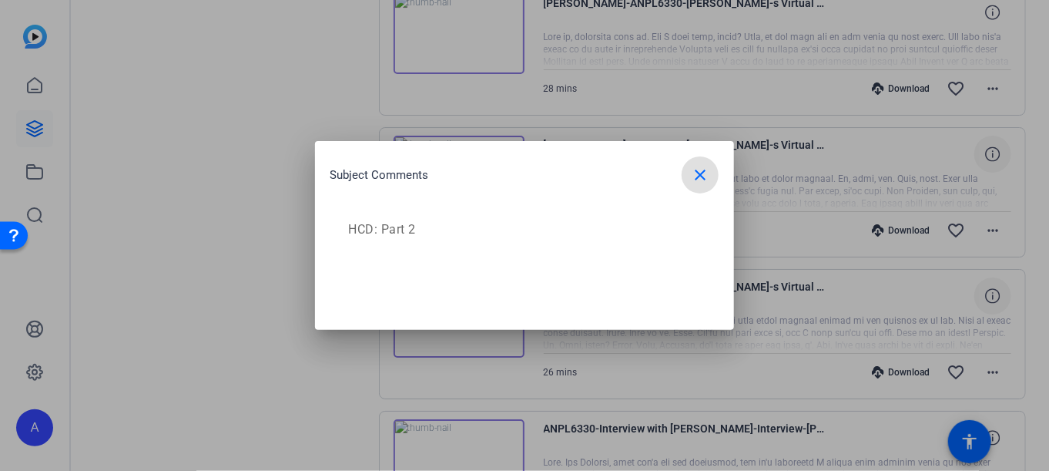
click at [938, 404] on div at bounding box center [524, 235] width 1049 height 471
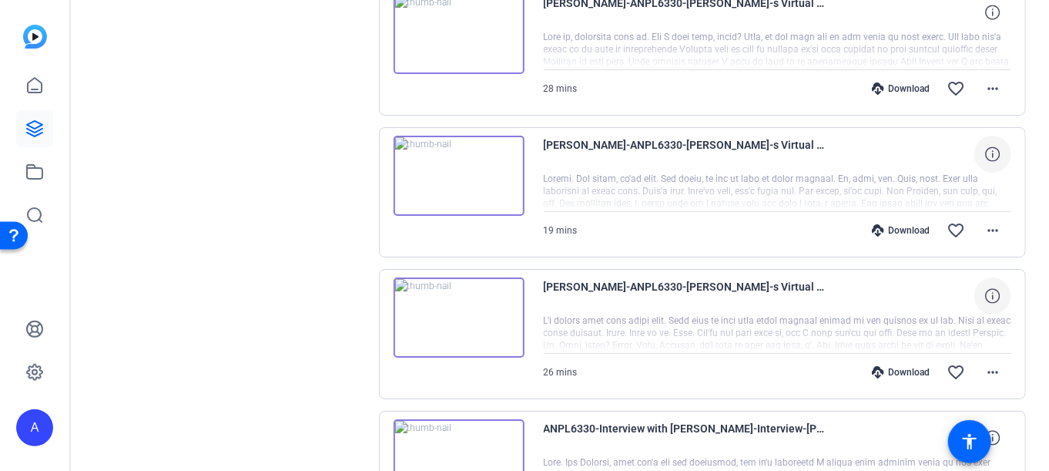
click at [441, 147] on img at bounding box center [459, 176] width 131 height 80
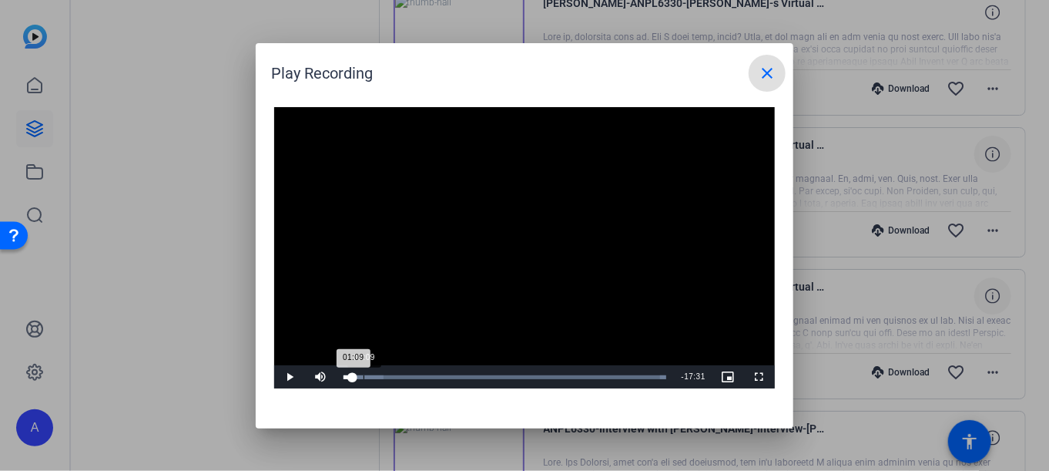
click at [364, 375] on div "01:09" at bounding box center [364, 377] width 1 height 4
click at [377, 376] on div "Loaded : 100.00% 01:52 01:57" at bounding box center [504, 377] width 323 height 4
click at [387, 377] on div "Loaded : 100.00% 02:29 02:04" at bounding box center [504, 377] width 323 height 4
click at [400, 378] on div "Loaded : 100.00% 03:15 02:42" at bounding box center [504, 377] width 323 height 4
click at [400, 376] on div "03:16" at bounding box center [371, 377] width 56 height 4
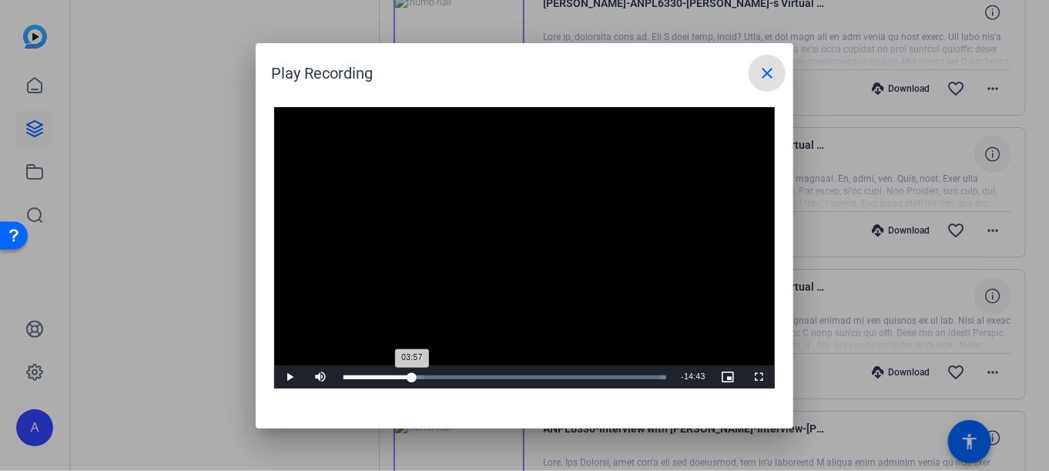
click at [411, 377] on div "03:57" at bounding box center [377, 377] width 69 height 4
click at [420, 377] on div "Loaded : 100.00% 04:16 03:58" at bounding box center [504, 377] width 323 height 4
click at [420, 378] on div "04:25" at bounding box center [381, 377] width 76 height 4
click at [434, 378] on div "Loaded : 100.00% 05:15 05:15" at bounding box center [504, 377] width 323 height 4
click at [441, 377] on div "Progress Bar" at bounding box center [399, 377] width 112 height 4
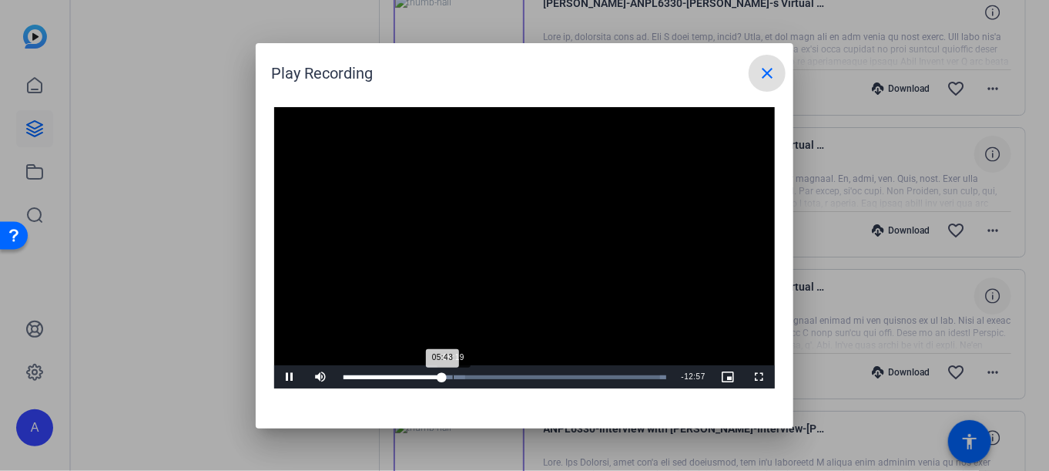
click at [452, 379] on div "Loaded : 100.00% 06:19 05:43" at bounding box center [505, 376] width 338 height 23
click at [461, 379] on div "Loaded : 100.00% 06:46 06:46" at bounding box center [505, 376] width 338 height 23
click at [470, 377] on div "Loaded : 100.00% 07:18 06:47" at bounding box center [504, 377] width 323 height 4
click at [478, 377] on div "Loaded : 100.00% 07:53 07:19" at bounding box center [504, 377] width 323 height 4
click at [488, 379] on div "Loaded : 100.00% 08:19 07:51" at bounding box center [505, 376] width 338 height 23
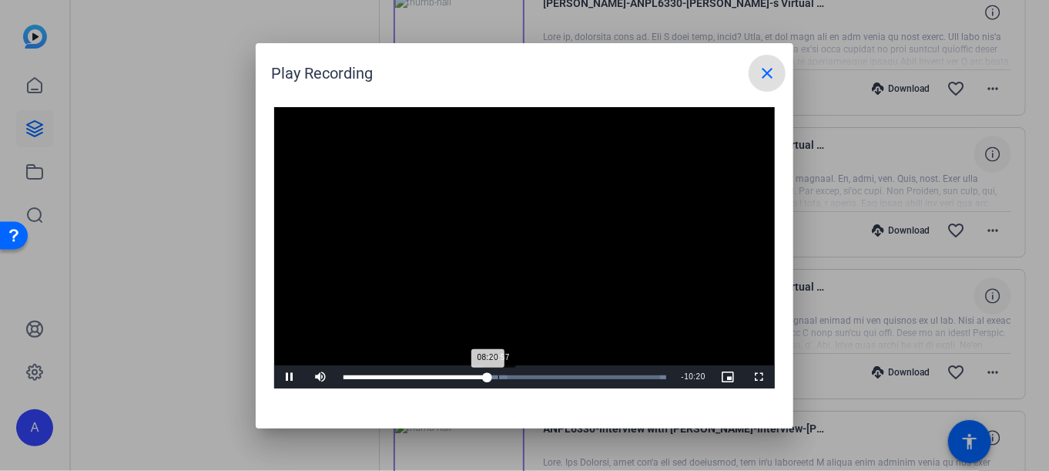
click at [498, 378] on div "Loaded : 100.00% 08:57 08:20" at bounding box center [504, 377] width 323 height 4
click at [508, 378] on div "Loaded : 100.00% 09:21 08:58" at bounding box center [506, 377] width 327 height 4
click at [518, 379] on div "Loaded : 100.00% 09:55 09:24" at bounding box center [507, 376] width 343 height 23
click at [524, 380] on div "Loaded : 100.00% 10:19 09:57" at bounding box center [507, 376] width 343 height 23
click at [533, 380] on div "Loaded : 100.00% 10:48 10:19" at bounding box center [507, 376] width 343 height 23
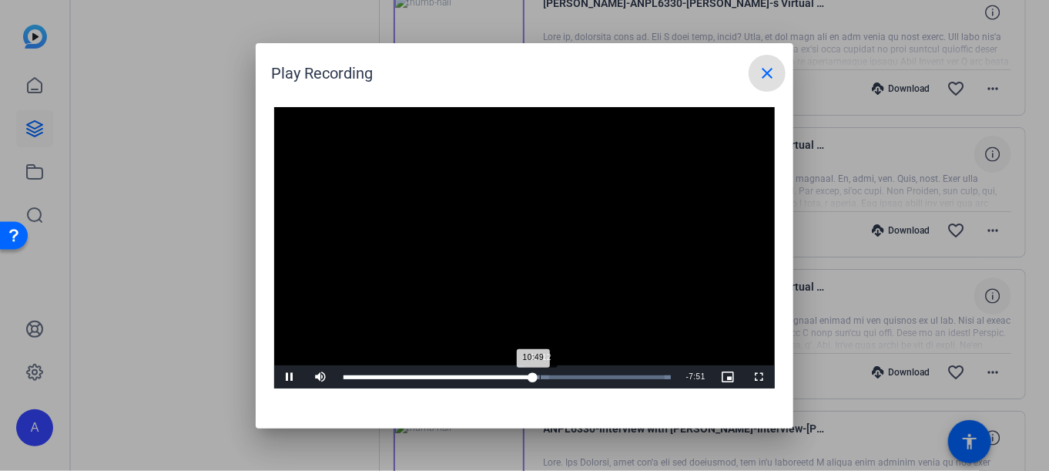
click at [541, 378] on div "11:12" at bounding box center [540, 377] width 1 height 4
click at [549, 378] on div "Loaded : 100.00% 11:43 11:17" at bounding box center [506, 377] width 327 height 4
click at [559, 377] on div "Loaded : 100.00% 12:20 11:44" at bounding box center [506, 377] width 327 height 4
drag, startPoint x: 569, startPoint y: 377, endPoint x: 578, endPoint y: 378, distance: 9.4
click at [571, 376] on div "Loaded : 100.00% 12:52 12:54" at bounding box center [506, 377] width 327 height 4
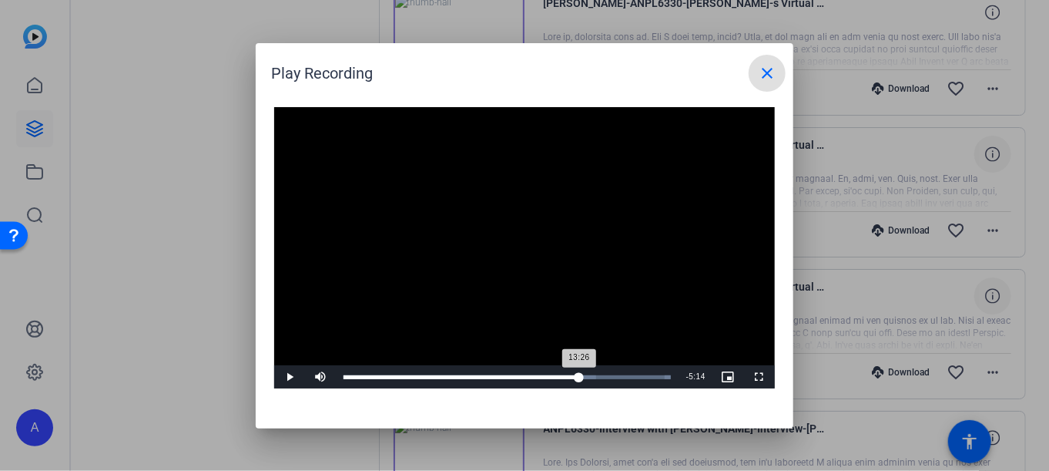
click at [578, 378] on div "Loaded : 100.00% 13:21 13:26" at bounding box center [506, 377] width 327 height 4
click at [579, 376] on div "13:27" at bounding box center [461, 377] width 236 height 4
click at [593, 378] on div "Loaded : 100.00% 14:16 13:48" at bounding box center [506, 377] width 327 height 4
click at [605, 377] on div "Loaded : 100.00% 14:53 14:56" at bounding box center [506, 377] width 327 height 4
click at [618, 378] on div "Loaded : 100.00% 15:38 15:38" at bounding box center [506, 377] width 327 height 4
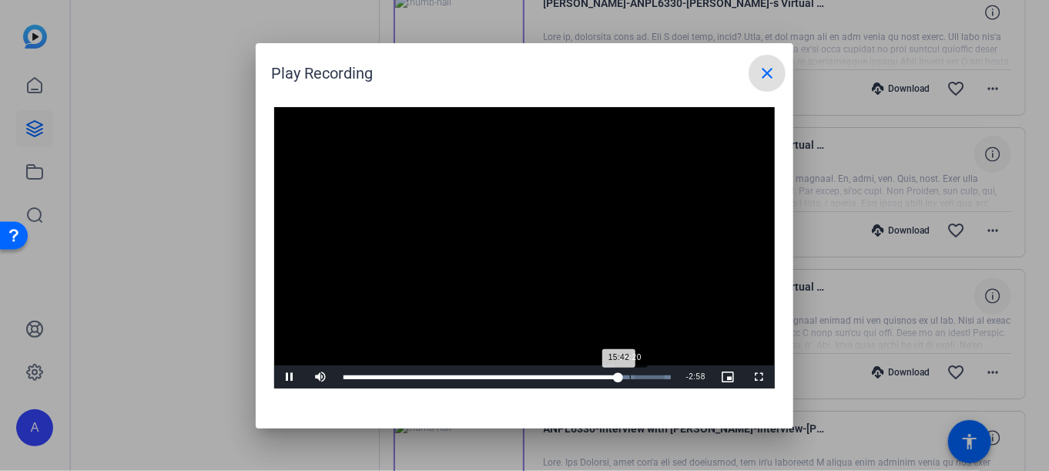
click at [629, 378] on div "Loaded : 100.00% 16:20 15:42" at bounding box center [506, 377] width 327 height 4
click at [638, 378] on div "Loaded : 100.00% 16:51 16:51" at bounding box center [506, 377] width 327 height 4
click at [645, 378] on div "Loaded : 100.00% 17:13 16:52" at bounding box center [506, 377] width 327 height 4
click at [657, 379] on div "Loaded : 100.00% 17:42 17:13" at bounding box center [507, 376] width 343 height 23
click at [291, 377] on span "Video Player" at bounding box center [289, 377] width 31 height 0
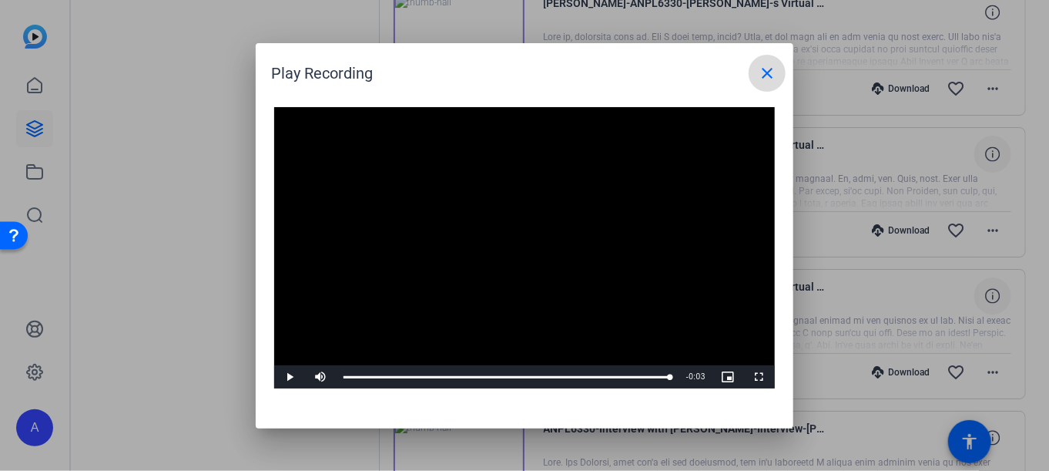
click at [773, 75] on mat-icon "close" at bounding box center [767, 73] width 18 height 18
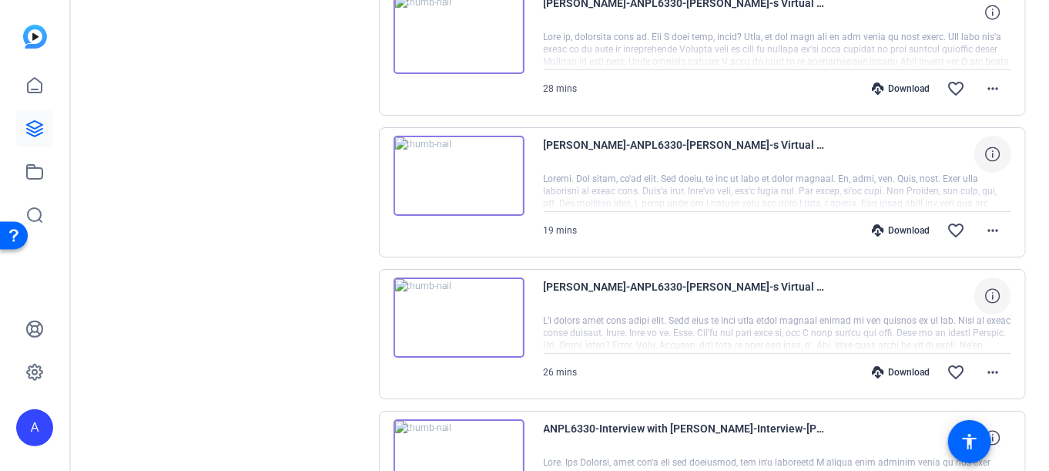
scroll to position [4816, 0]
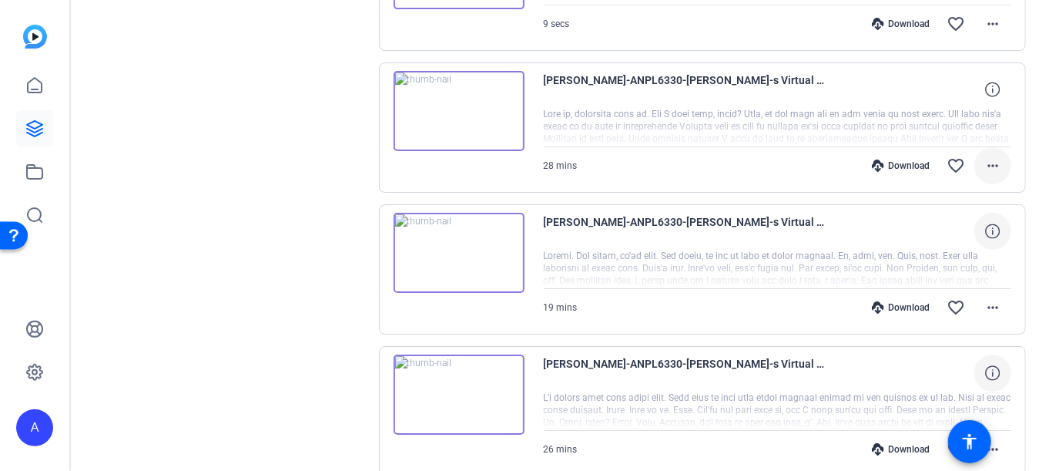
click at [984, 156] on mat-icon "more_horiz" at bounding box center [993, 165] width 18 height 18
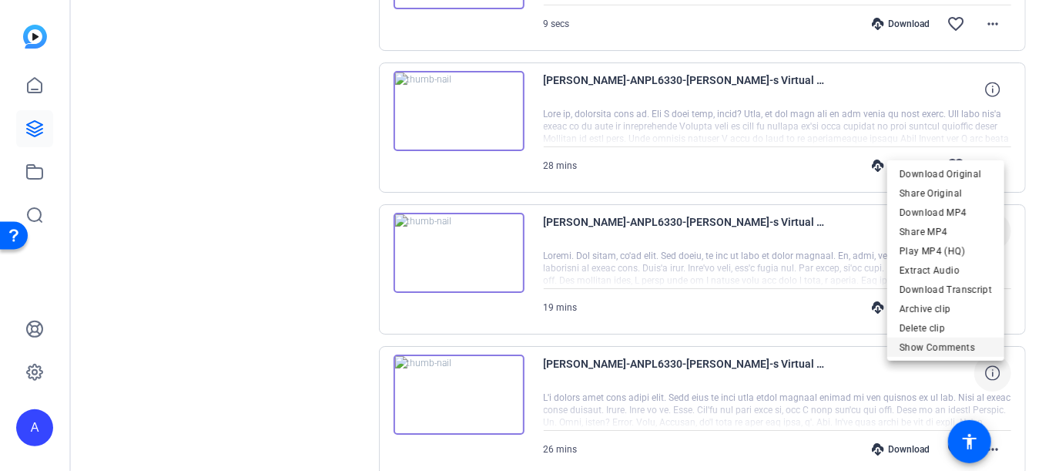
click at [927, 340] on span "Show Comments" at bounding box center [946, 346] width 92 height 18
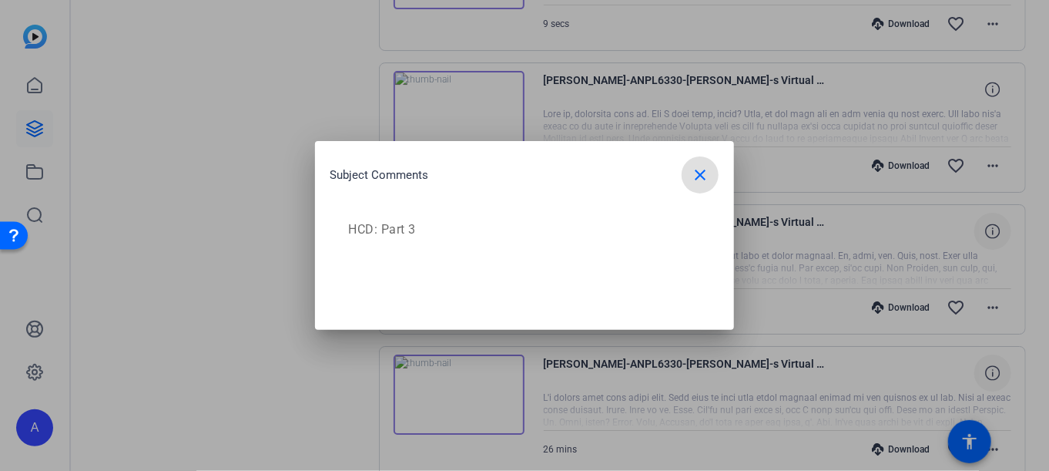
click at [691, 169] on button "close" at bounding box center [700, 174] width 37 height 37
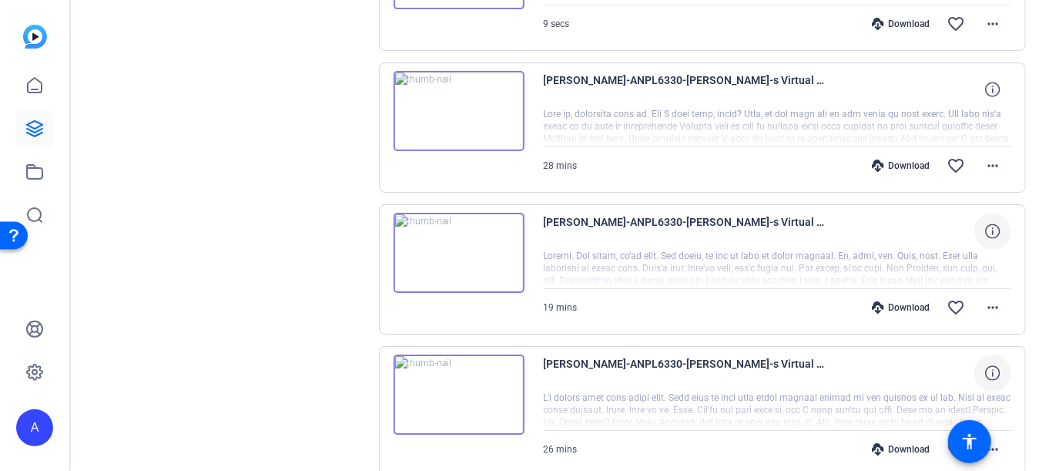
click at [424, 85] on img at bounding box center [459, 111] width 131 height 80
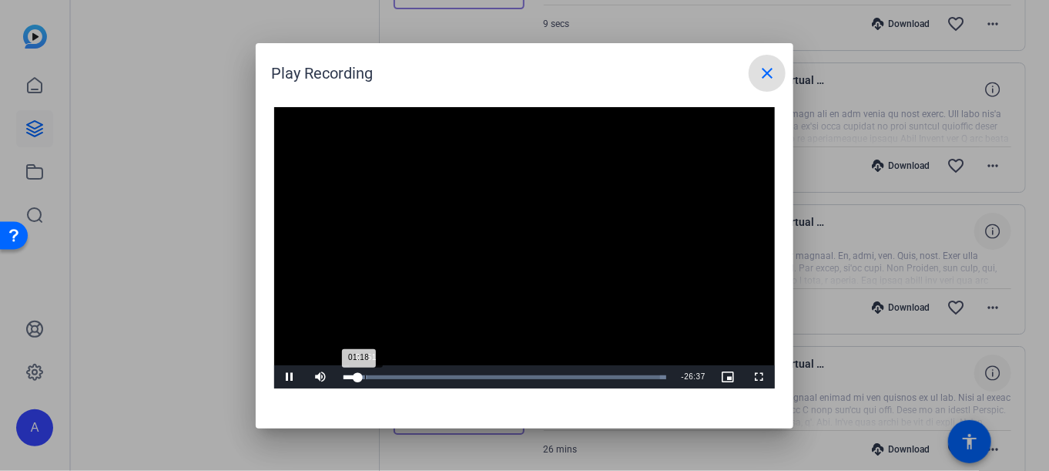
click at [364, 375] on div "Loaded : 100.00% 01:51 01:18" at bounding box center [504, 377] width 323 height 4
click at [374, 377] on div "Loaded : 100.00% 02:35 02:35" at bounding box center [504, 377] width 323 height 4
click at [374, 378] on div "02:40" at bounding box center [358, 377] width 31 height 4
click at [396, 379] on div "Loaded : 100.00% 04:35 04:35" at bounding box center [505, 376] width 338 height 23
click at [407, 378] on div "Loaded : 100.00% 05:31 04:36" at bounding box center [504, 377] width 323 height 4
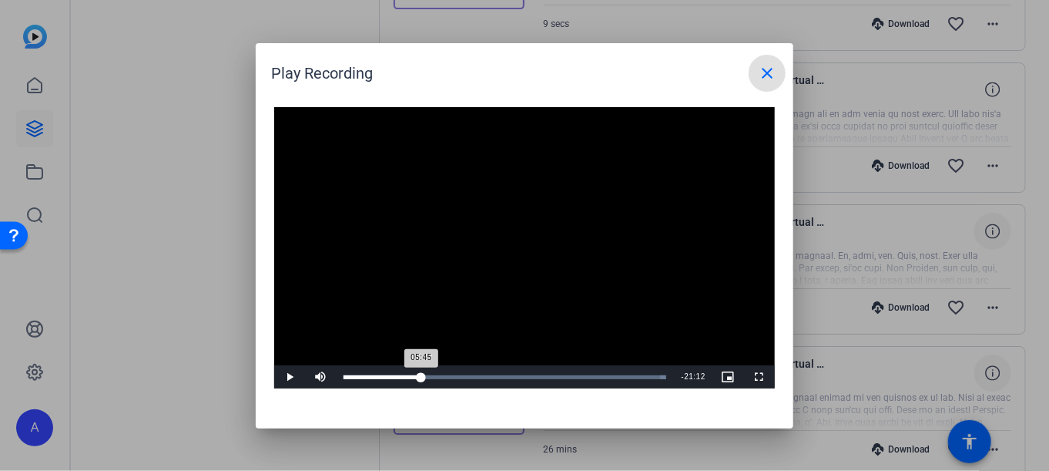
click at [421, 375] on div "Loaded : 100.00% 06:43 05:45" at bounding box center [504, 377] width 323 height 4
click at [449, 375] on div "09:07" at bounding box center [449, 377] width 1 height 4
click at [485, 376] on div "12:15" at bounding box center [485, 377] width 1 height 4
click at [652, 384] on div "Loaded : 100.00% 26:35 12:19" at bounding box center [505, 376] width 338 height 23
click at [764, 69] on mat-icon "close" at bounding box center [767, 73] width 18 height 18
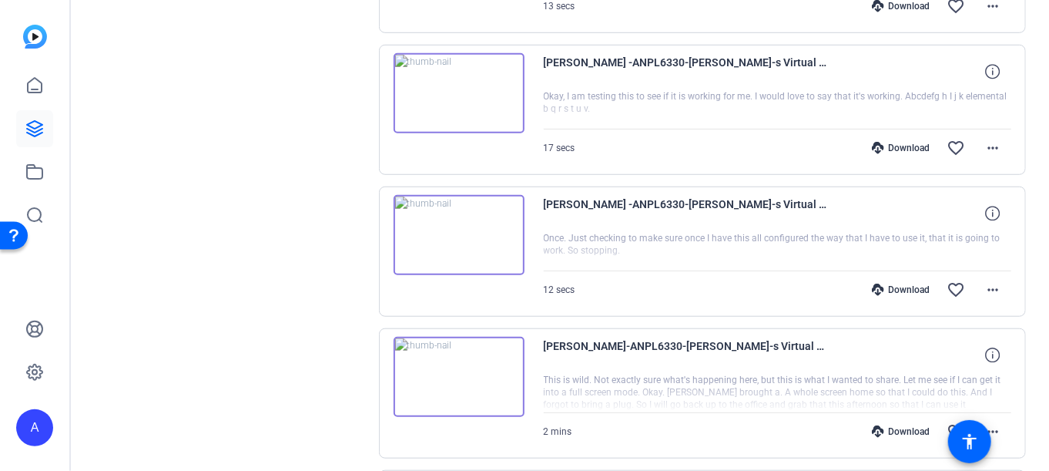
scroll to position [3068, 0]
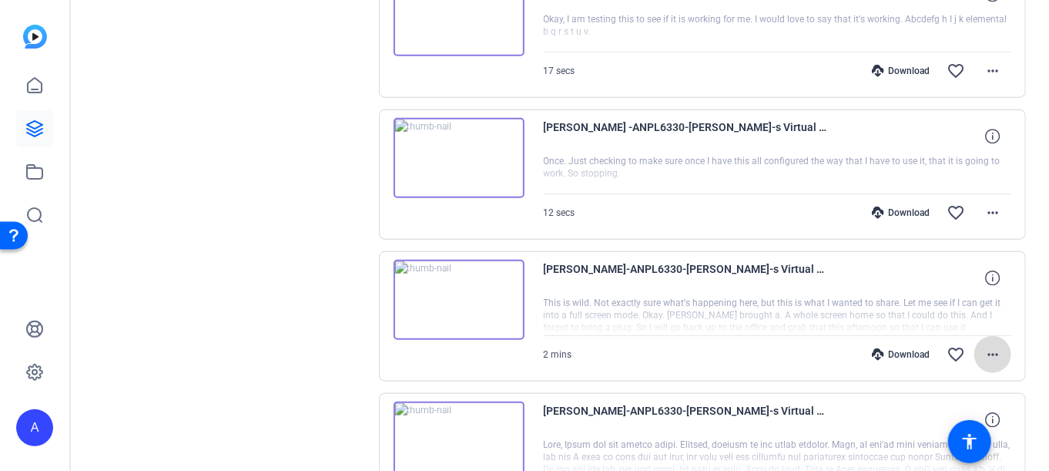
click at [984, 345] on mat-icon "more_horiz" at bounding box center [993, 354] width 18 height 18
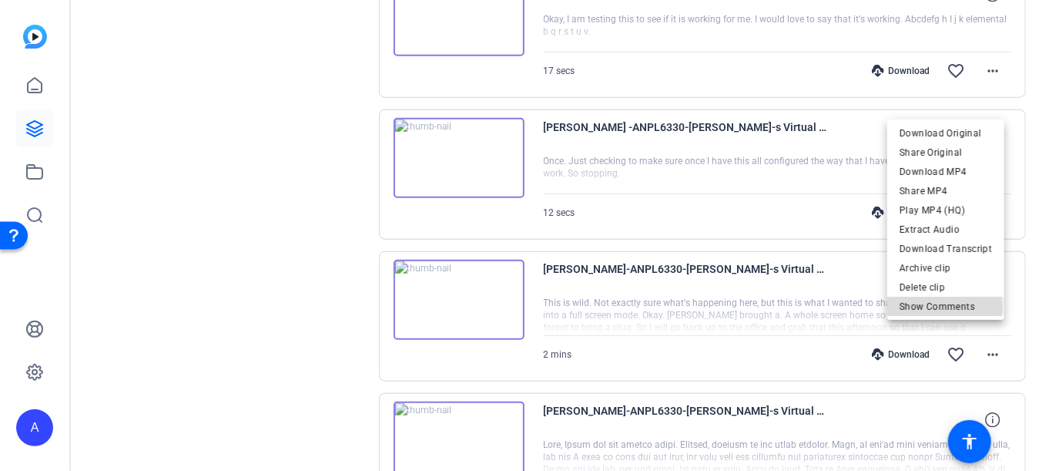
click at [938, 307] on span "Show Comments" at bounding box center [946, 306] width 92 height 18
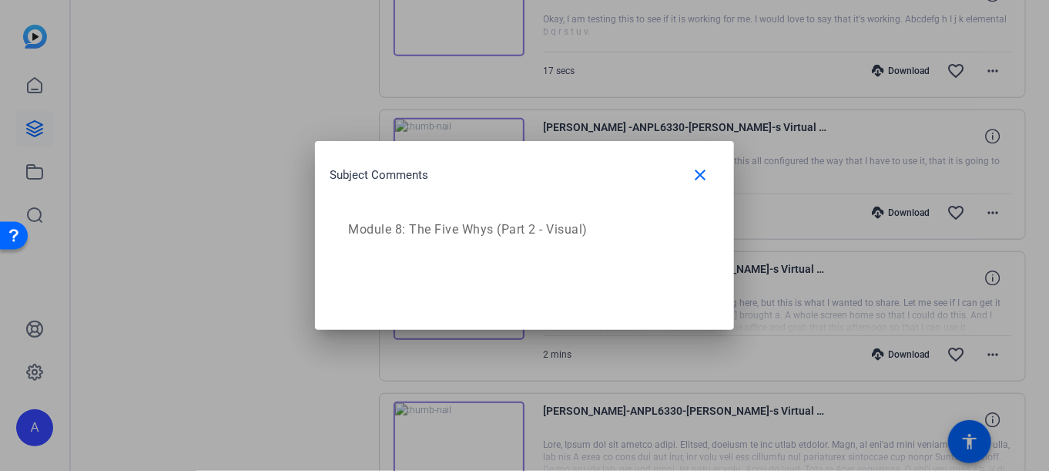
click at [1021, 310] on div at bounding box center [524, 235] width 1049 height 471
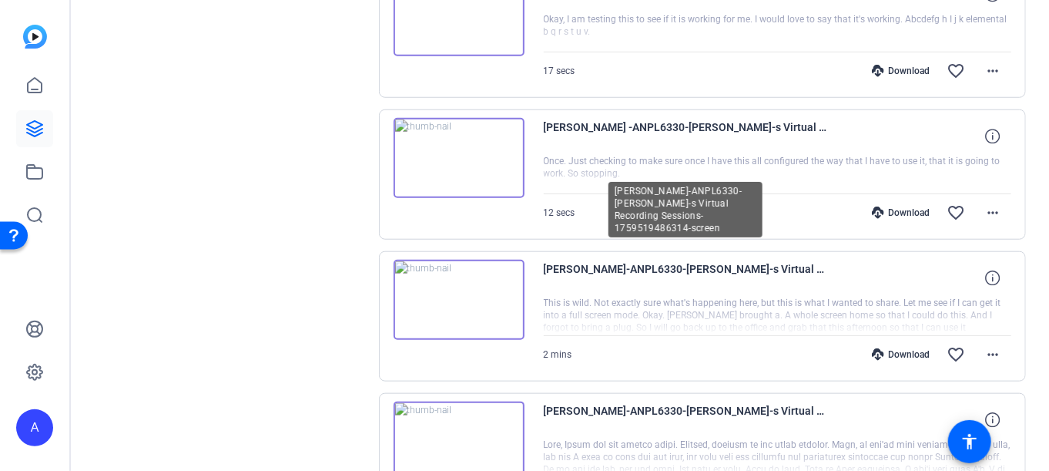
click at [764, 260] on span "[PERSON_NAME]-ANPL6330-[PERSON_NAME]-s Virtual Recording Sessions-1759519486314…" at bounding box center [686, 278] width 285 height 37
click at [623, 260] on span "[PERSON_NAME]-ANPL6330-[PERSON_NAME]-s Virtual Recording Sessions-1759519486314…" at bounding box center [686, 278] width 285 height 37
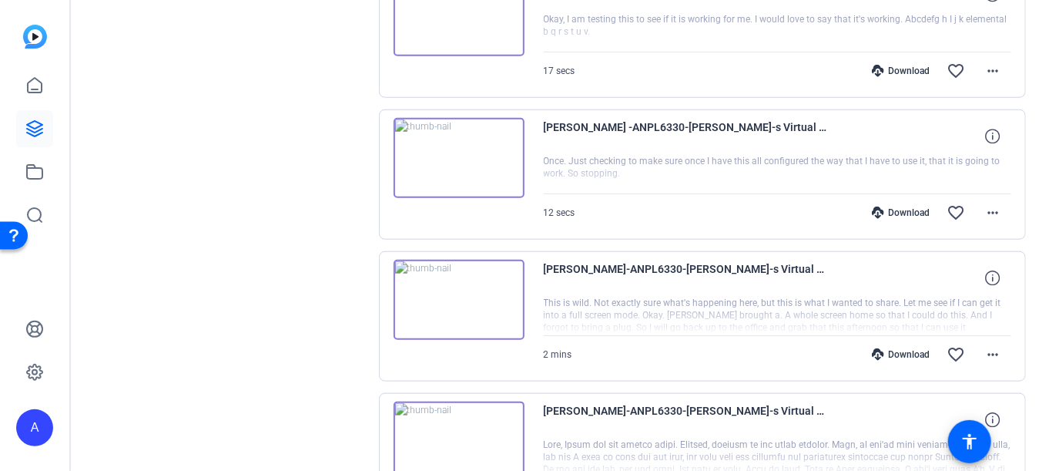
click at [623, 260] on span "[PERSON_NAME]-ANPL6330-[PERSON_NAME]-s Virtual Recording Sessions-1759519486314…" at bounding box center [686, 278] width 285 height 37
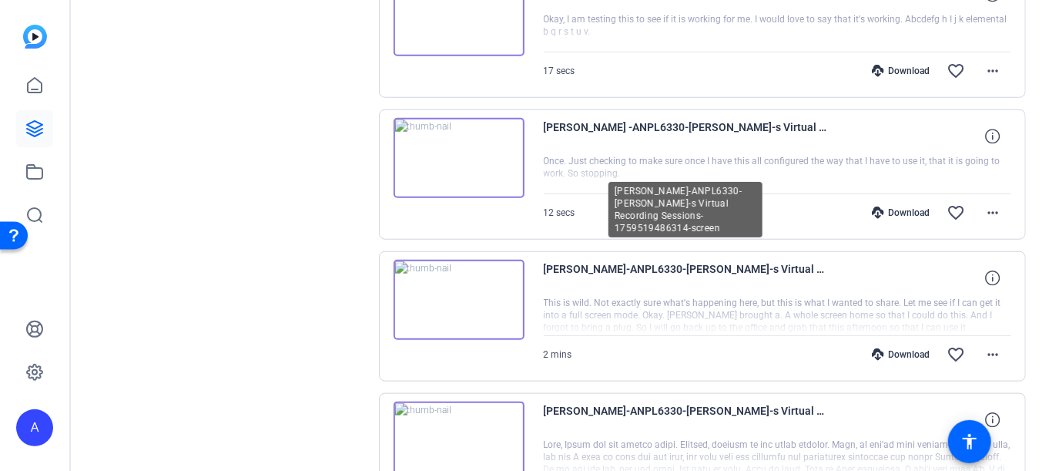
click at [615, 260] on span "[PERSON_NAME]-ANPL6330-[PERSON_NAME]-s Virtual Recording Sessions-1759519486314…" at bounding box center [686, 278] width 285 height 37
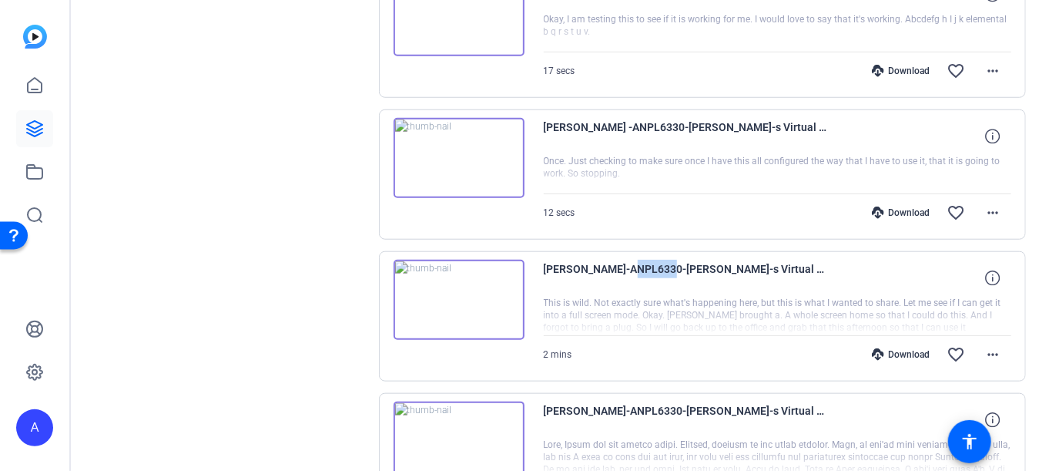
click at [615, 260] on span "[PERSON_NAME]-ANPL6330-[PERSON_NAME]-s Virtual Recording Sessions-1759519486314…" at bounding box center [686, 278] width 285 height 37
click at [738, 260] on span "[PERSON_NAME]-ANPL6330-[PERSON_NAME]-s Virtual Recording Sessions-1759519486314…" at bounding box center [686, 278] width 285 height 37
click at [471, 146] on img at bounding box center [459, 158] width 131 height 80
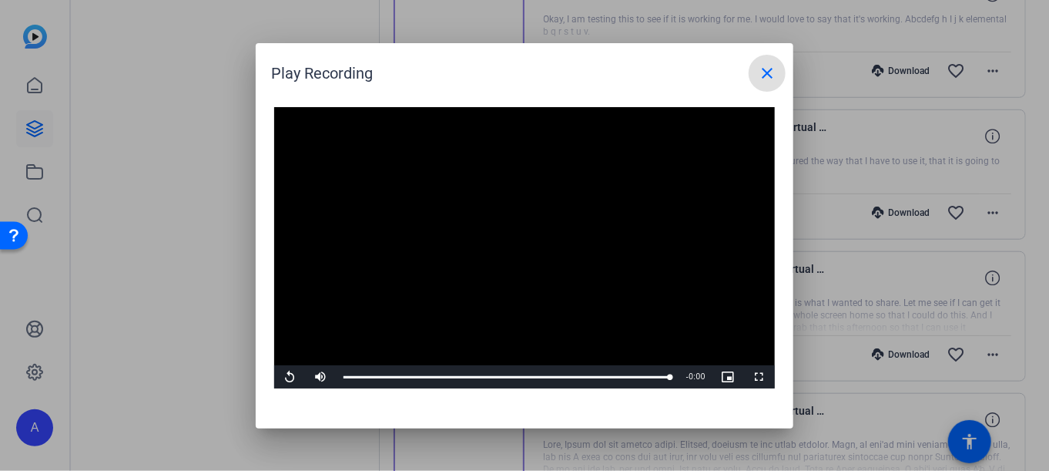
click at [769, 77] on mat-icon "close" at bounding box center [767, 73] width 18 height 18
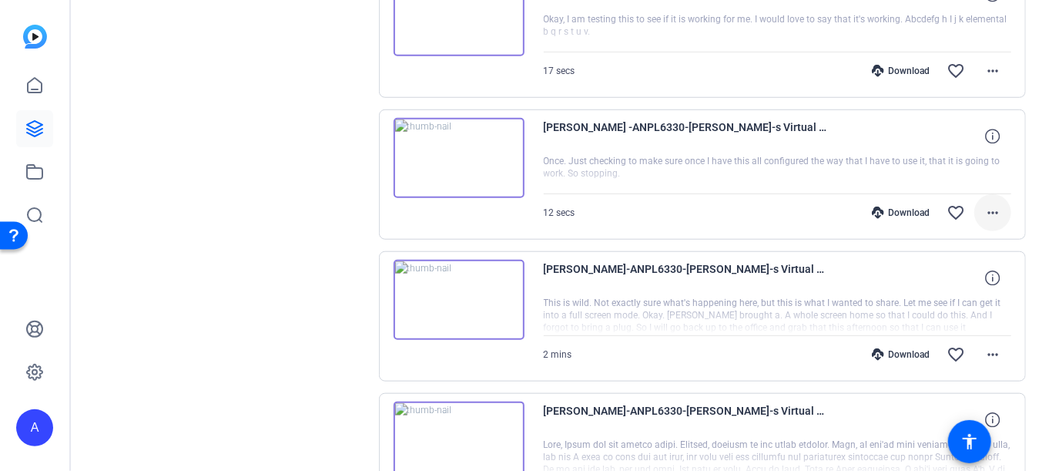
click at [984, 203] on mat-icon "more_horiz" at bounding box center [993, 212] width 18 height 18
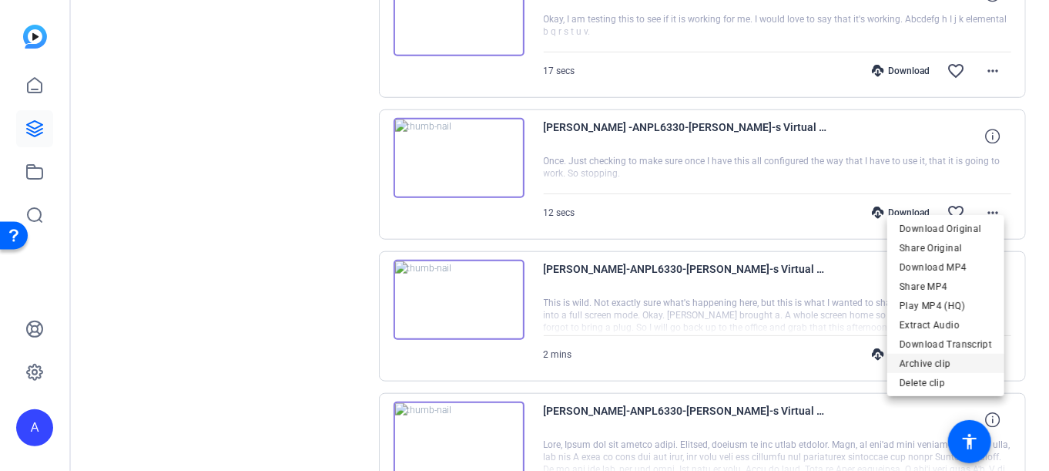
click at [918, 361] on span "Archive clip" at bounding box center [946, 363] width 92 height 18
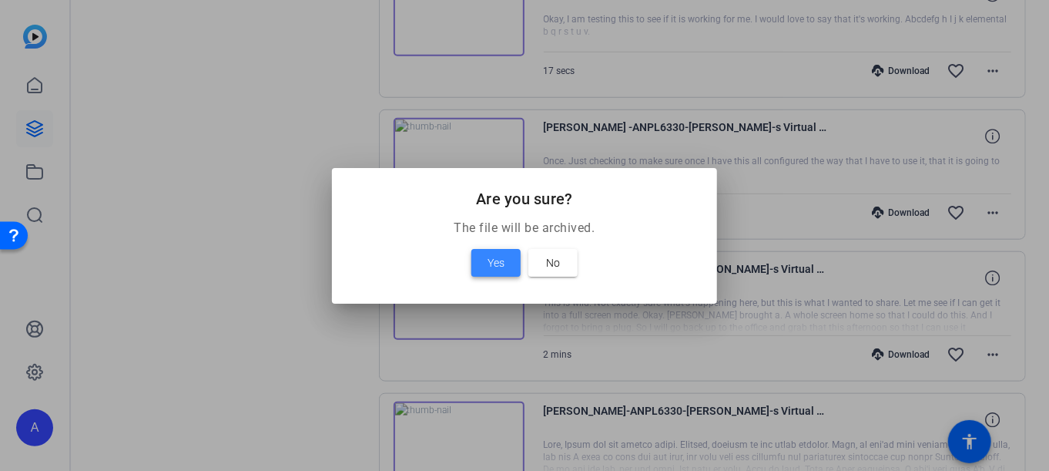
click at [498, 253] on span "Yes" at bounding box center [496, 262] width 17 height 18
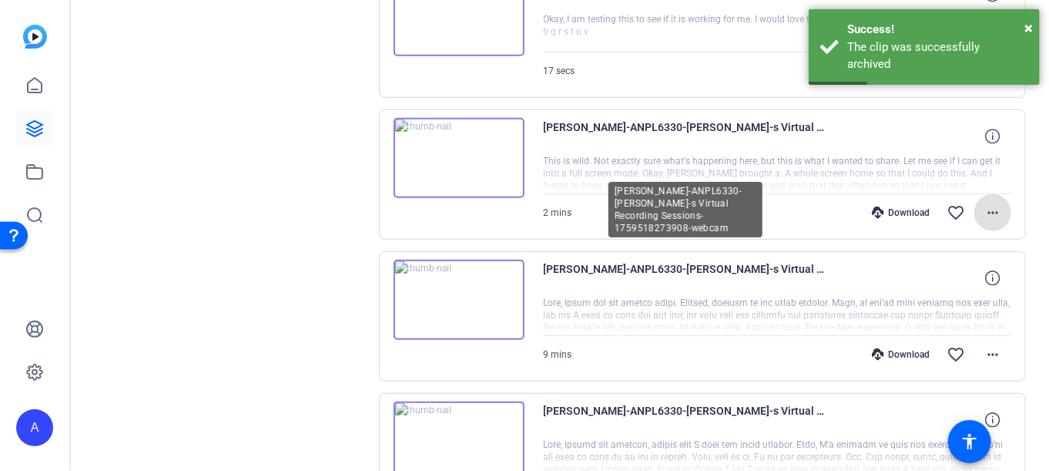
scroll to position [2991, 0]
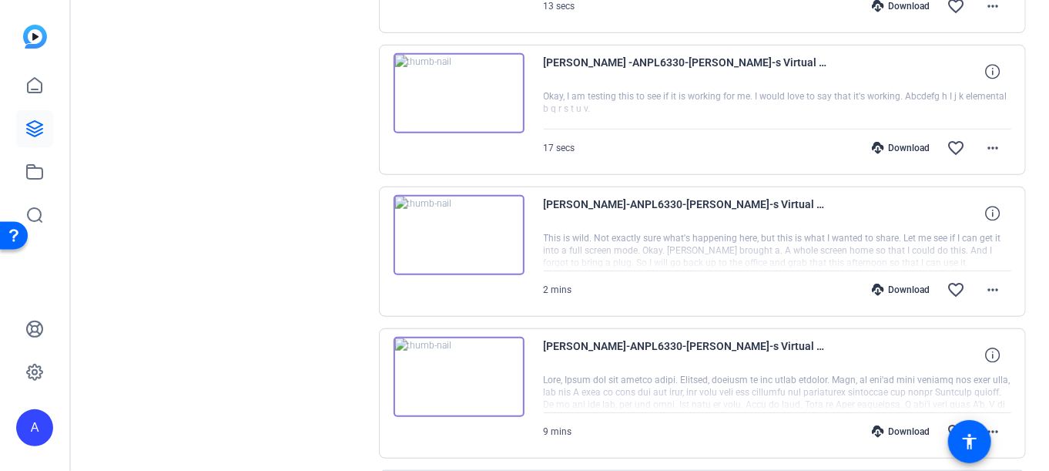
click at [688, 156] on div "[PERSON_NAME] -ANPL6330-[PERSON_NAME]-s Virtual Recording Sessions-175980652814…" at bounding box center [703, 110] width 648 height 130
click at [474, 67] on img at bounding box center [459, 93] width 131 height 80
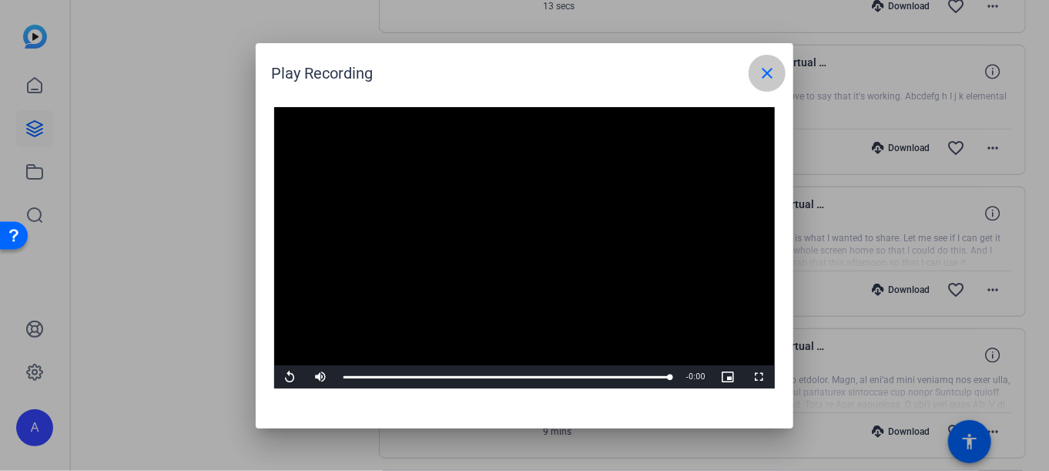
click at [770, 71] on mat-icon "close" at bounding box center [767, 73] width 18 height 18
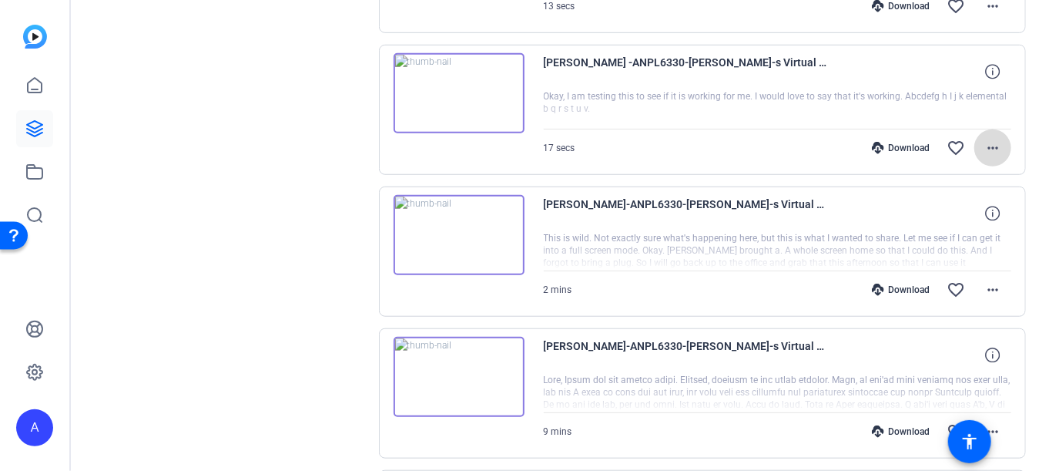
click at [984, 139] on mat-icon "more_horiz" at bounding box center [993, 148] width 18 height 18
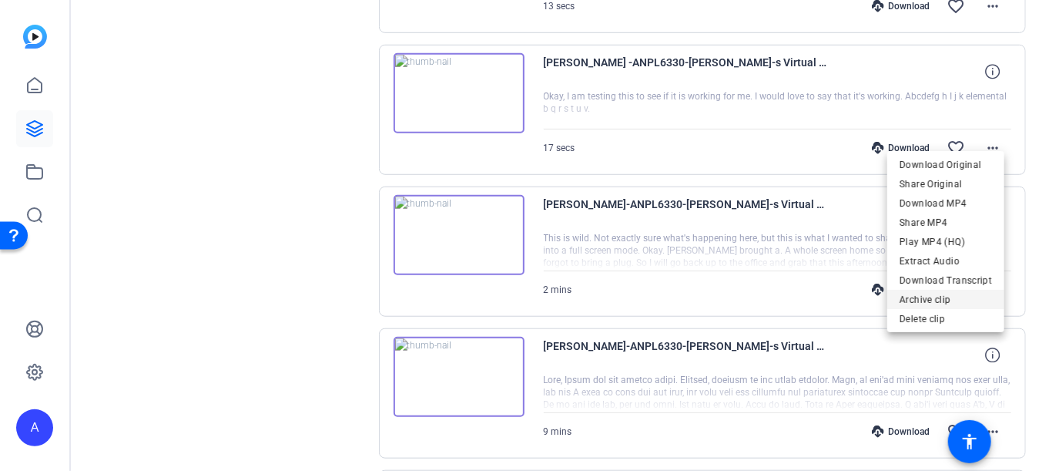
click at [926, 300] on span "Archive clip" at bounding box center [946, 299] width 92 height 18
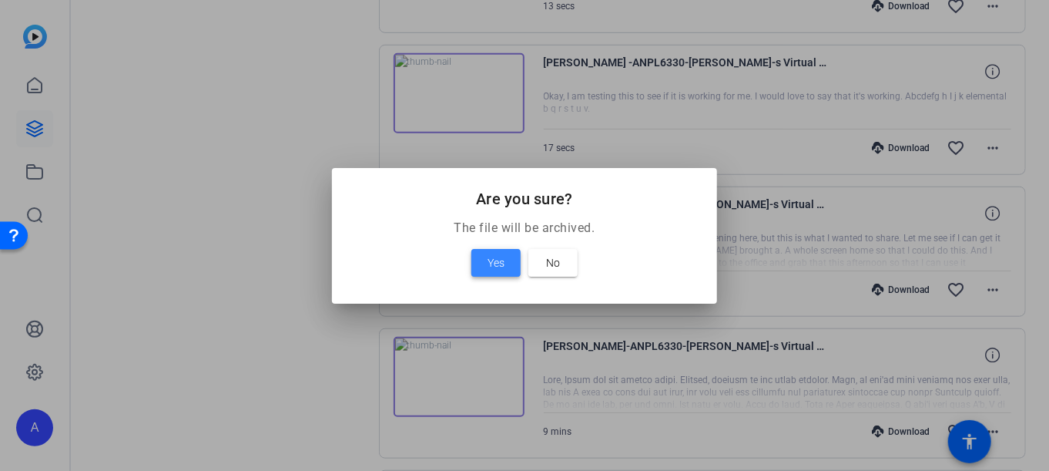
click at [511, 261] on span at bounding box center [495, 262] width 49 height 37
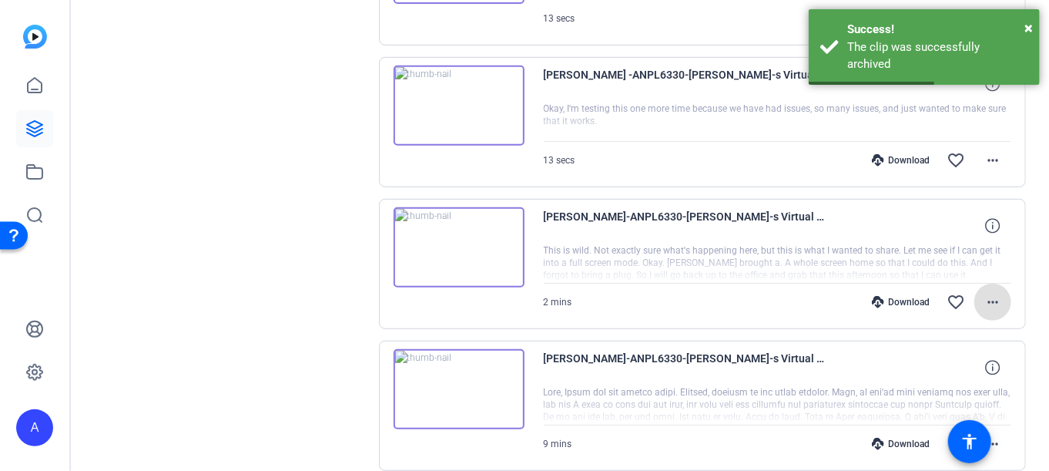
scroll to position [2760, 0]
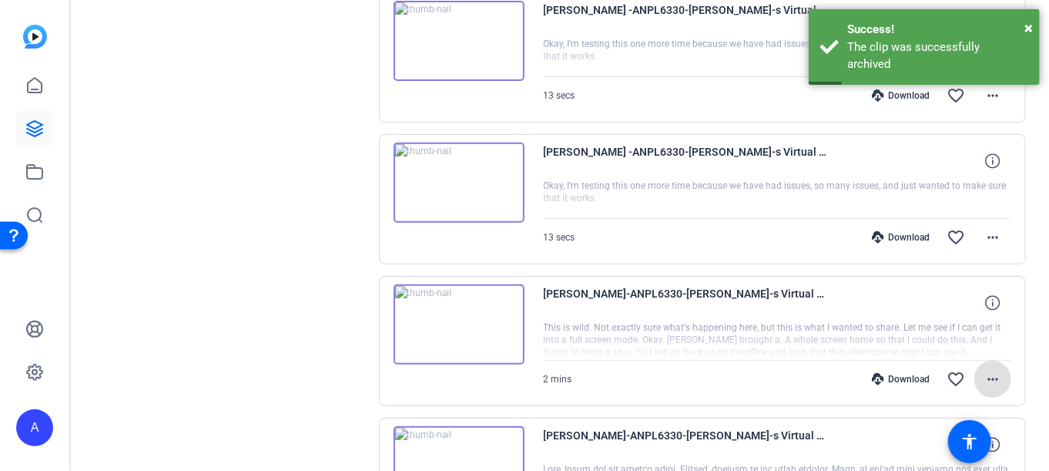
click at [456, 172] on img at bounding box center [459, 182] width 131 height 80
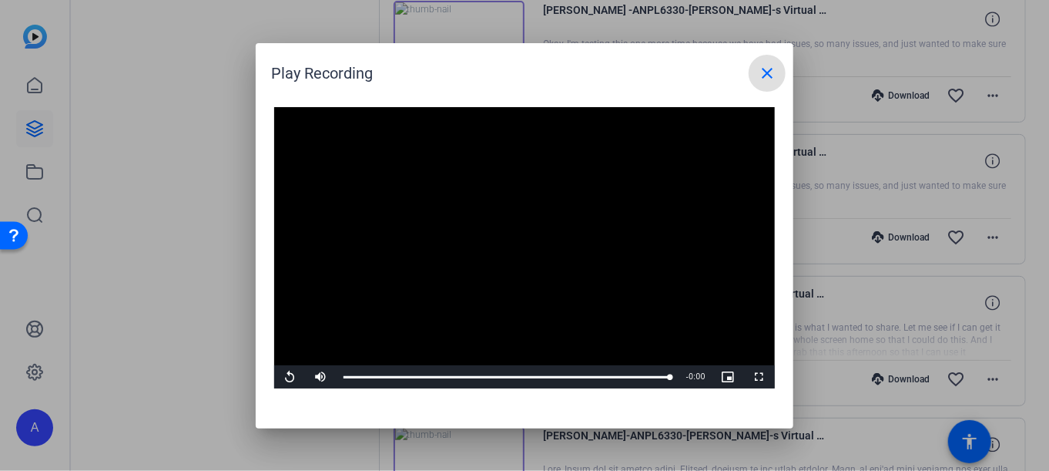
click at [763, 75] on mat-icon "close" at bounding box center [767, 73] width 18 height 18
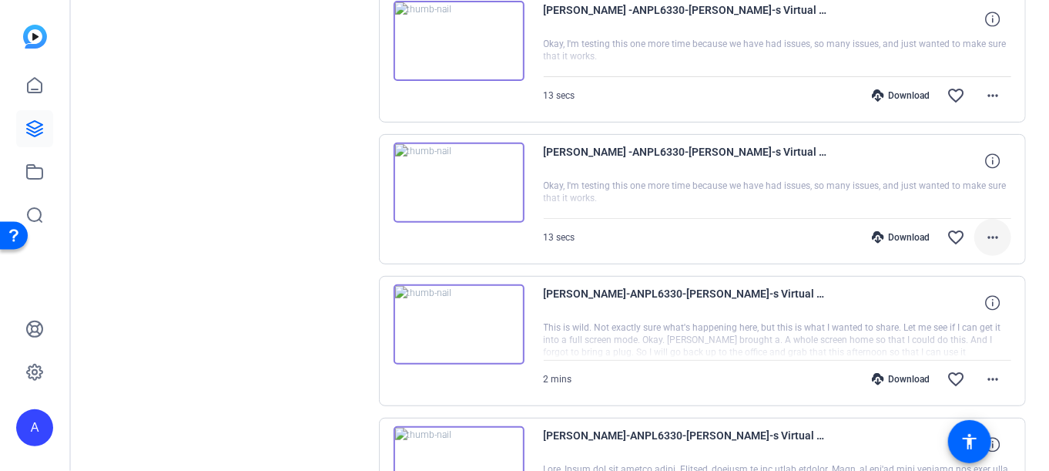
click at [975, 222] on span at bounding box center [992, 237] width 37 height 37
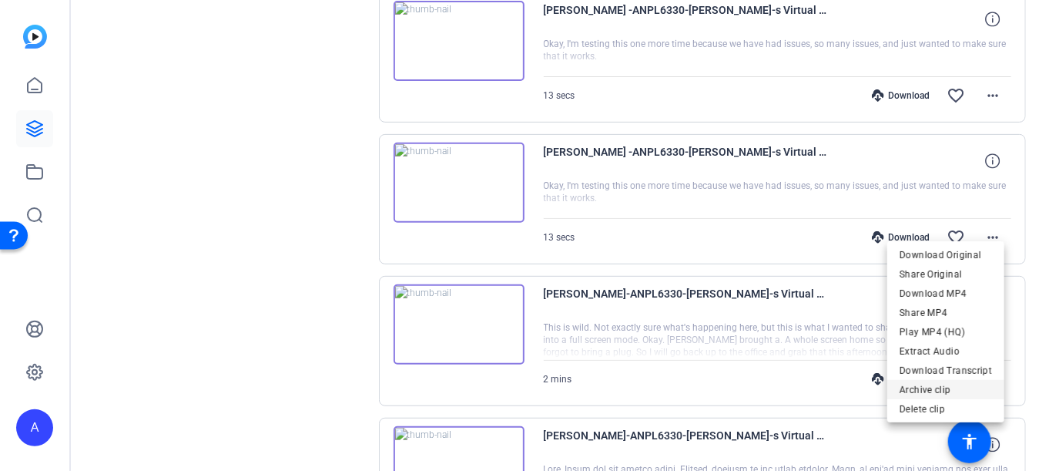
click at [922, 387] on span "Archive clip" at bounding box center [946, 389] width 92 height 18
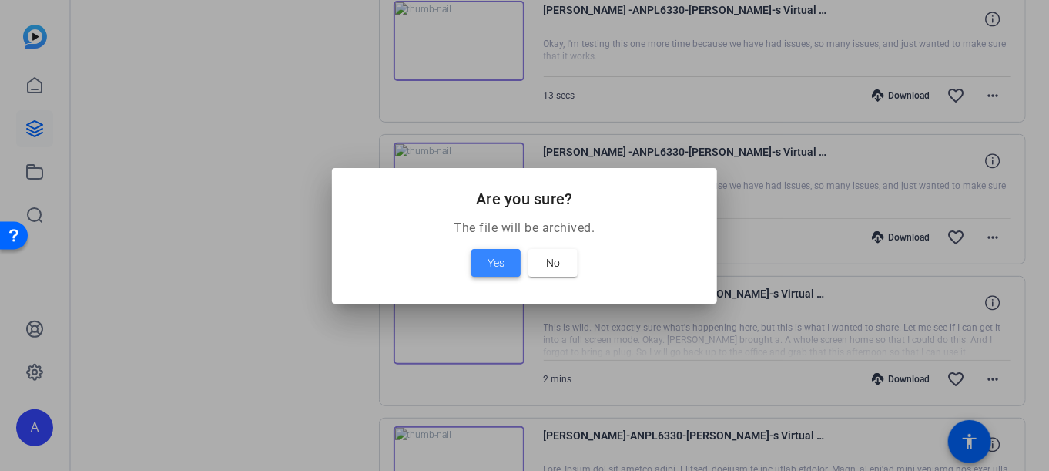
click at [493, 263] on span "Yes" at bounding box center [496, 262] width 17 height 18
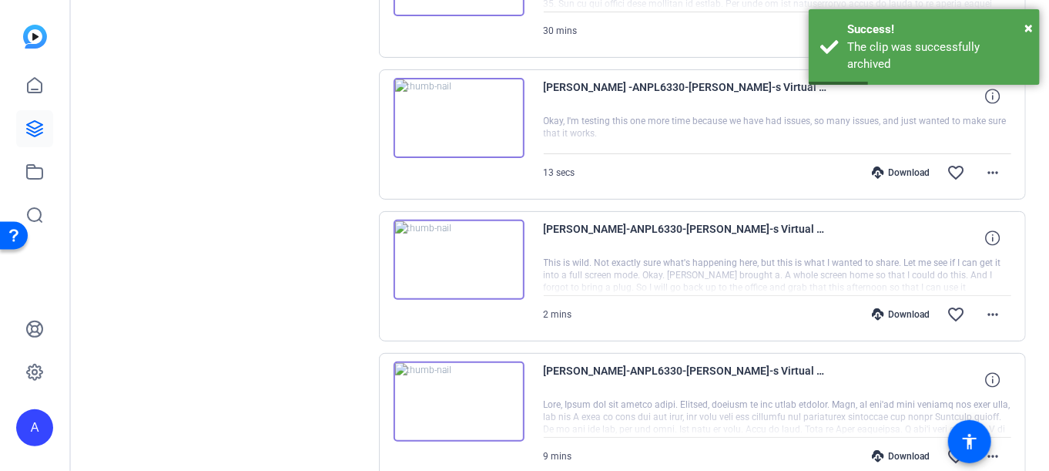
scroll to position [2606, 0]
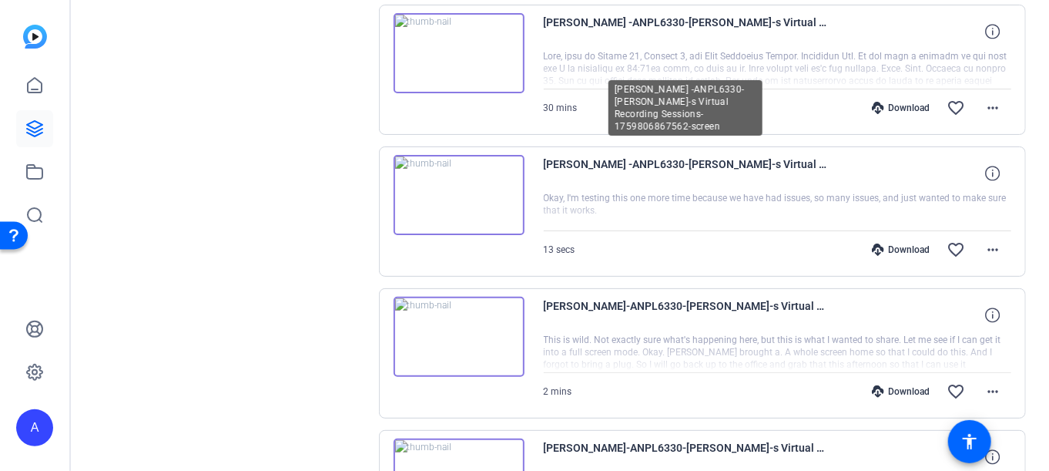
click at [605, 156] on span "[PERSON_NAME] -ANPL6330-[PERSON_NAME]-s Virtual Recording Sessions-175980686756…" at bounding box center [686, 173] width 285 height 37
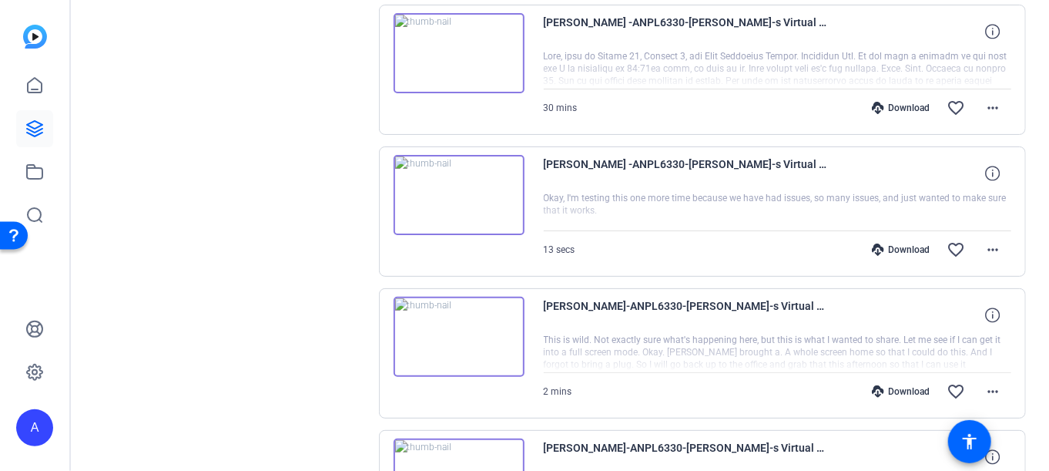
click at [463, 178] on img at bounding box center [459, 195] width 131 height 80
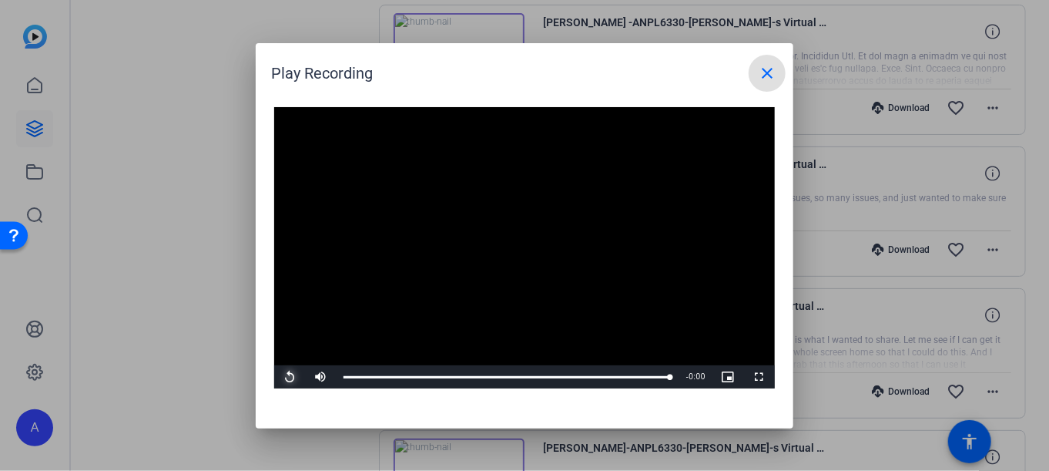
click at [287, 377] on span "Video Player" at bounding box center [289, 377] width 31 height 0
click at [760, 68] on mat-icon "close" at bounding box center [767, 73] width 18 height 18
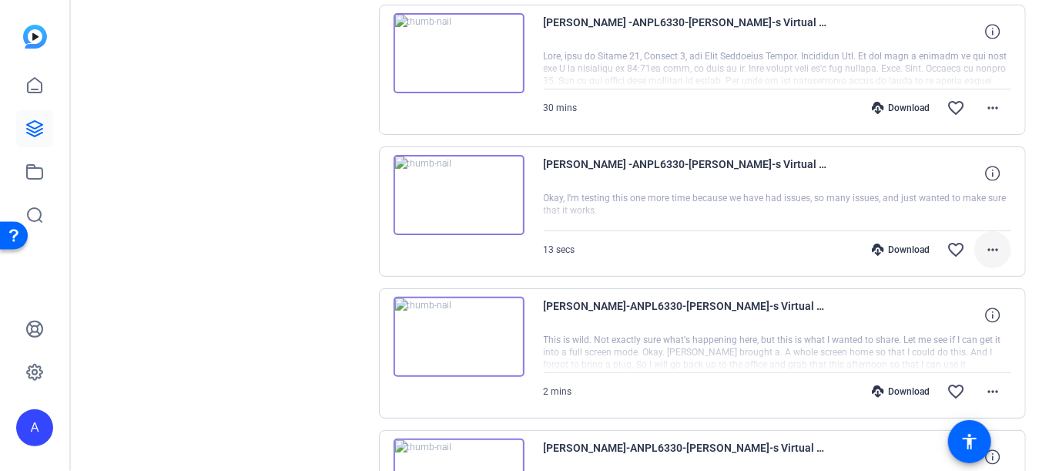
click at [987, 240] on mat-icon "more_horiz" at bounding box center [993, 249] width 18 height 18
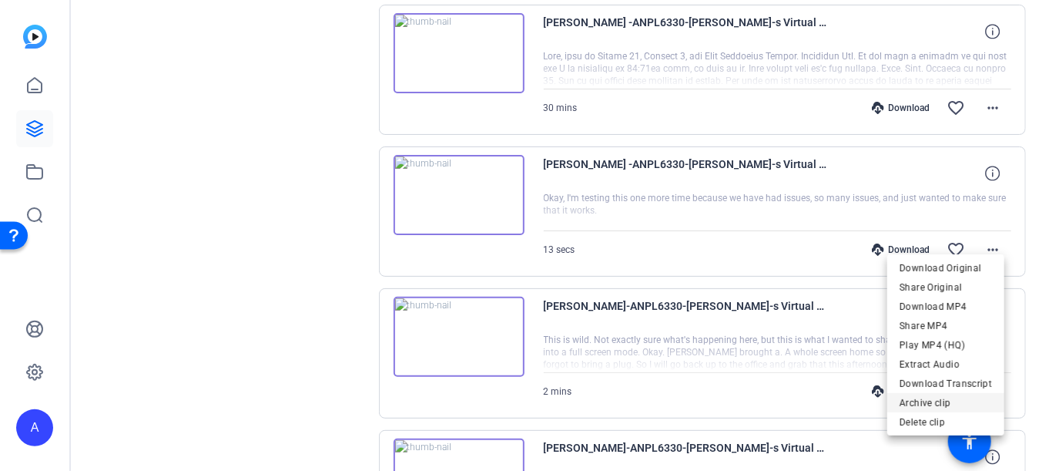
click at [918, 397] on span "Archive clip" at bounding box center [946, 403] width 92 height 18
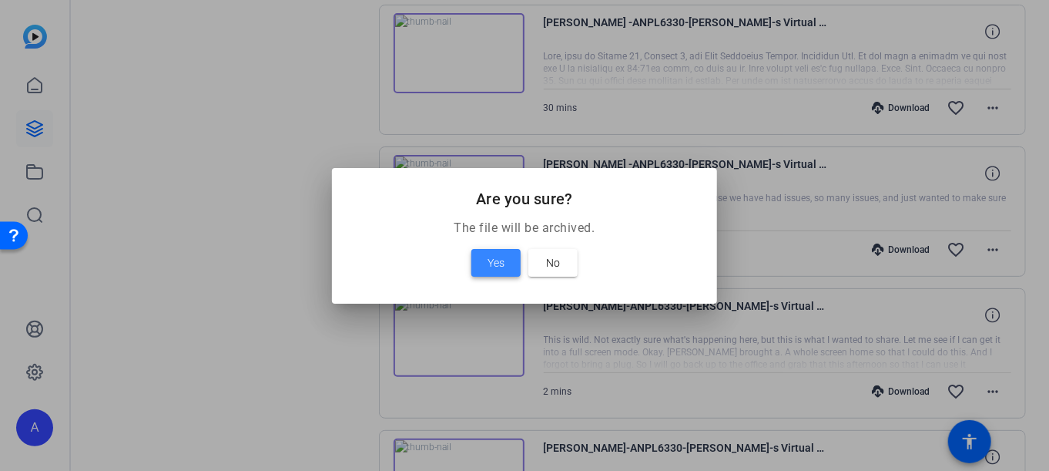
click at [504, 256] on span "Yes" at bounding box center [496, 262] width 17 height 18
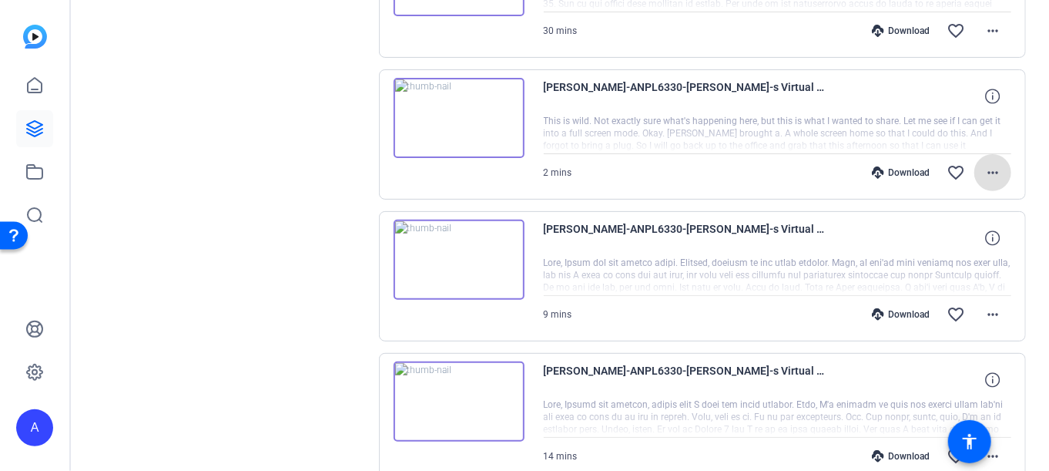
scroll to position [2760, 0]
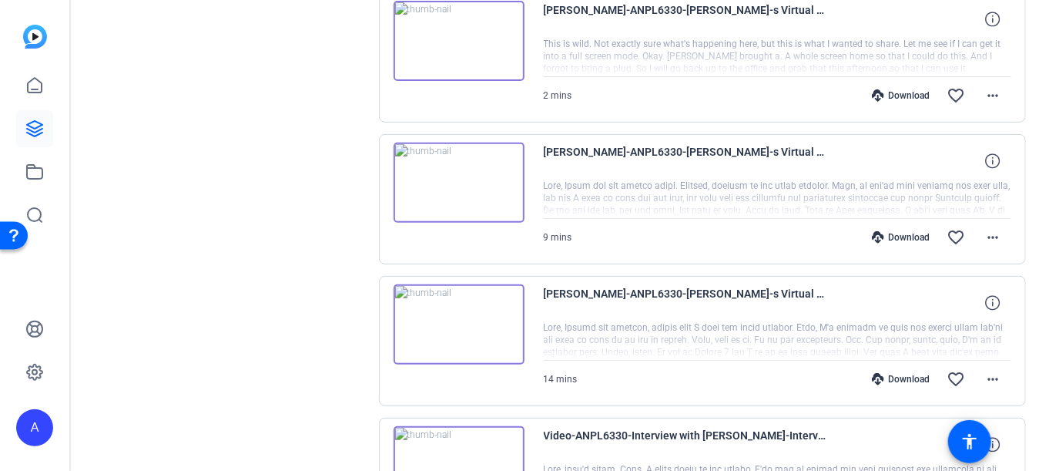
click at [482, 301] on img at bounding box center [459, 324] width 131 height 80
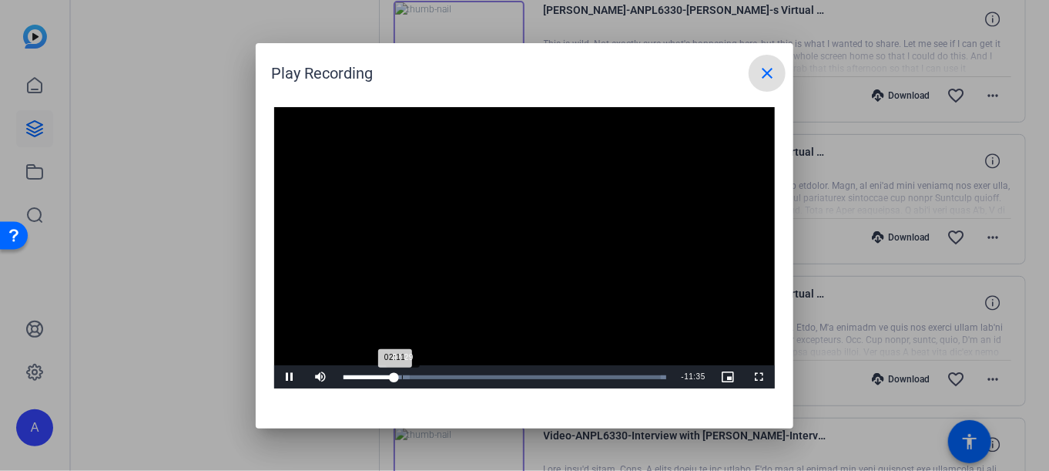
click at [402, 378] on div "Loaded : 100.00% 02:29 02:11" at bounding box center [504, 377] width 323 height 4
click at [648, 384] on div "Loaded : 100.00% 12:59 02:53" at bounding box center [505, 376] width 338 height 23
click at [285, 377] on span "Video Player" at bounding box center [289, 377] width 31 height 0
click at [761, 75] on mat-icon "close" at bounding box center [767, 73] width 18 height 18
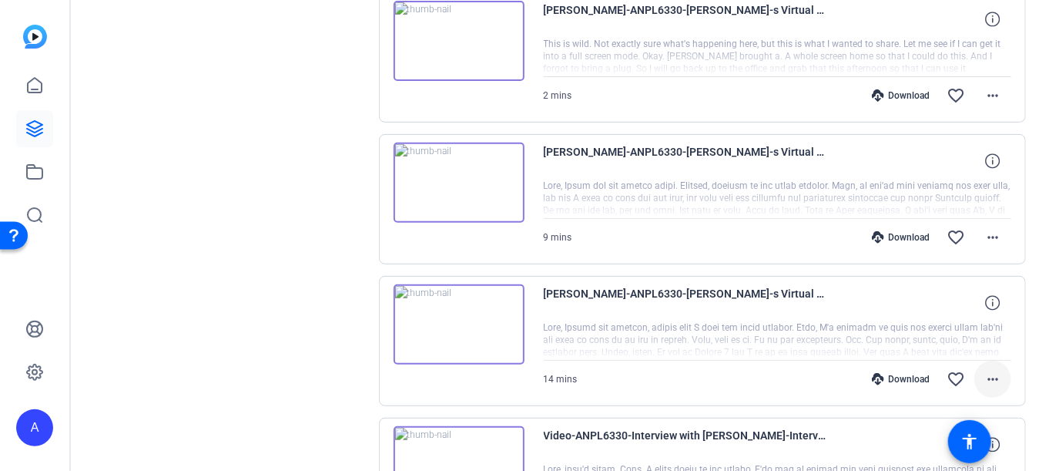
click at [986, 370] on mat-icon "more_horiz" at bounding box center [993, 379] width 18 height 18
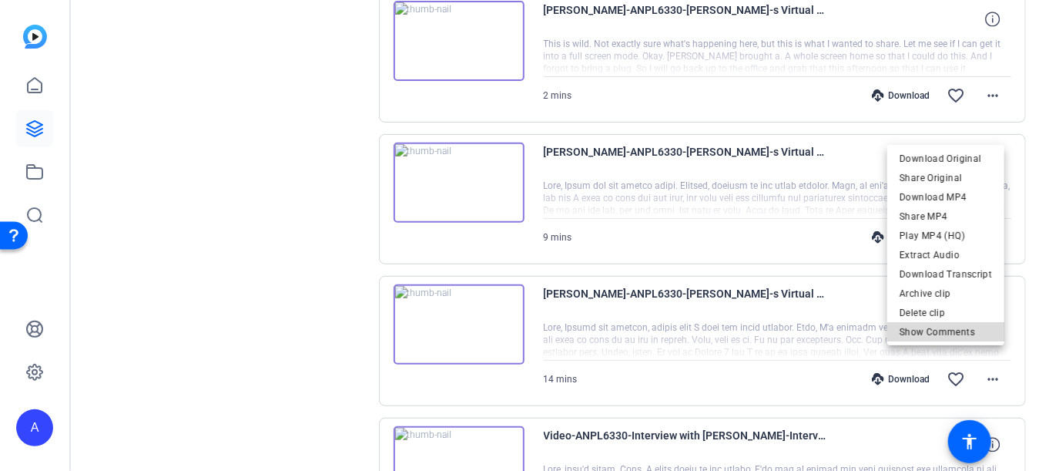
click at [950, 335] on span "Show Comments" at bounding box center [946, 332] width 92 height 18
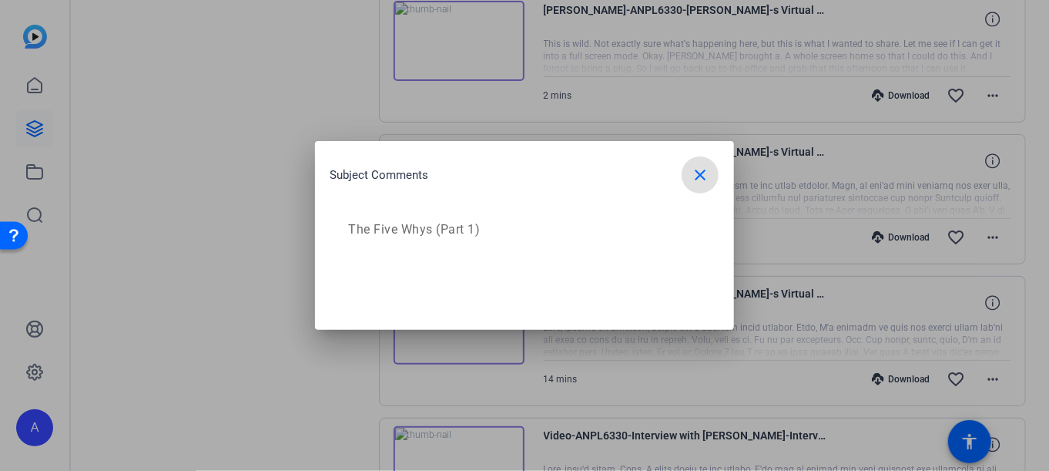
click at [706, 179] on mat-icon "close" at bounding box center [700, 175] width 18 height 18
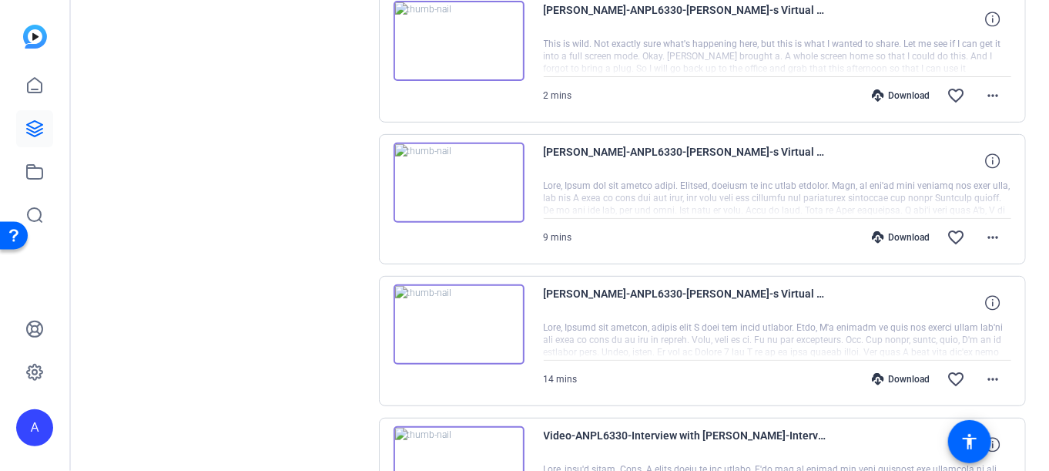
click at [451, 35] on img at bounding box center [459, 41] width 131 height 80
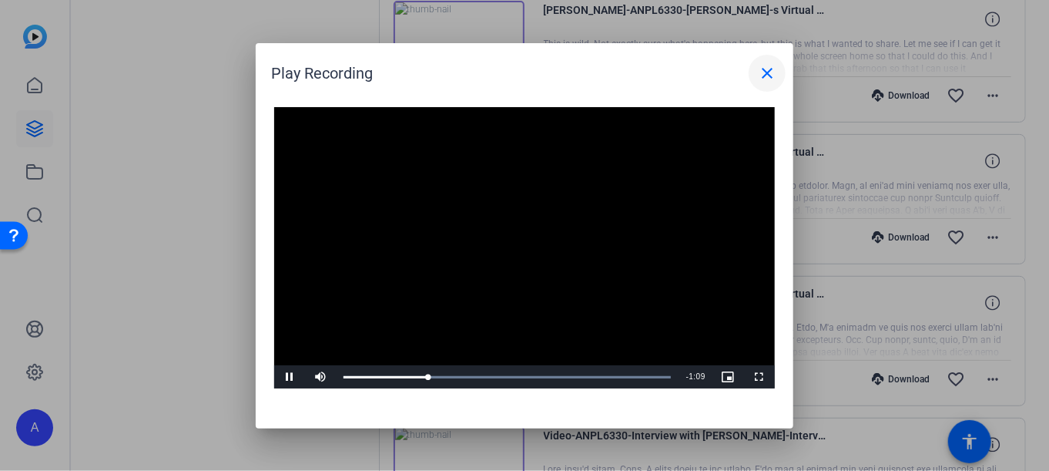
click at [762, 72] on mat-icon "close" at bounding box center [767, 73] width 18 height 18
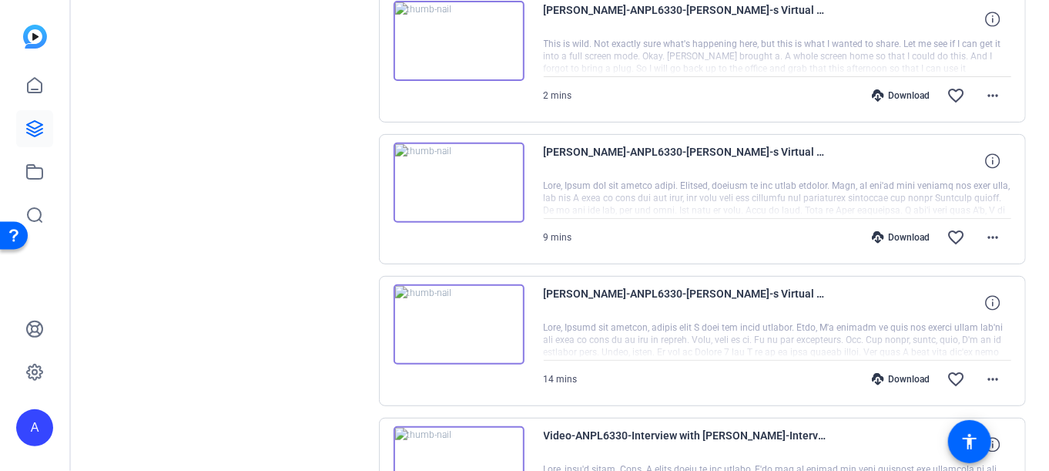
click at [451, 170] on img at bounding box center [459, 182] width 131 height 80
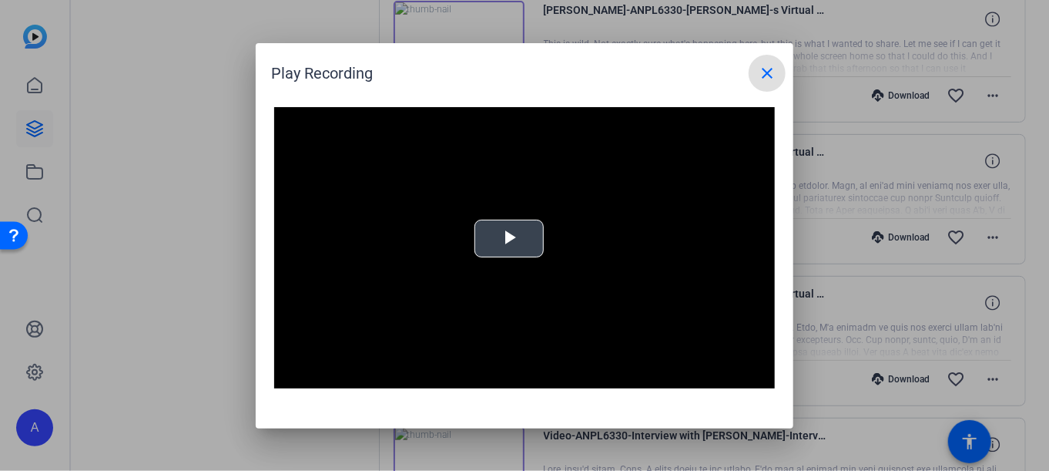
click at [509, 238] on span "Video Player" at bounding box center [509, 238] width 0 height 0
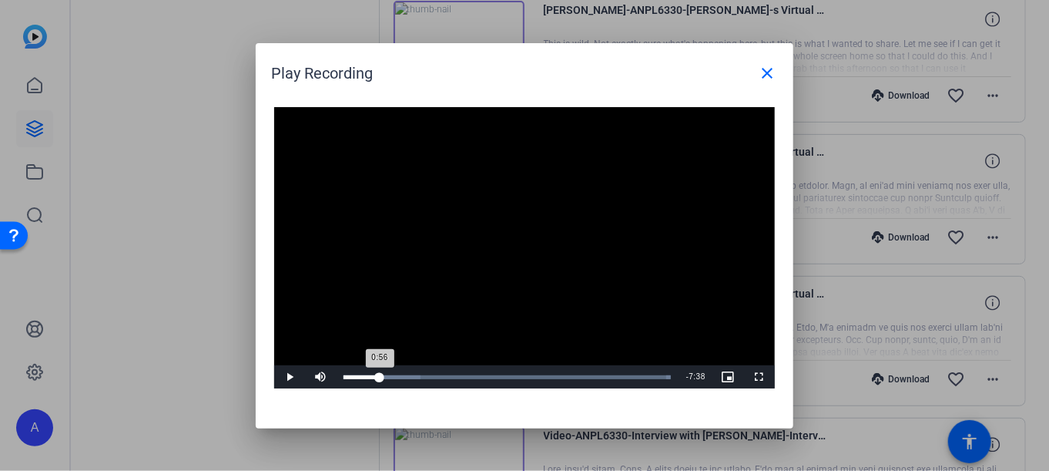
click at [380, 377] on div "Loaded : 100.00% 0:56 0:56" at bounding box center [506, 377] width 327 height 4
click at [657, 377] on div "Loaded : 100.00% 8:13 1:05" at bounding box center [506, 377] width 327 height 4
click at [773, 74] on mat-icon "close" at bounding box center [767, 73] width 18 height 18
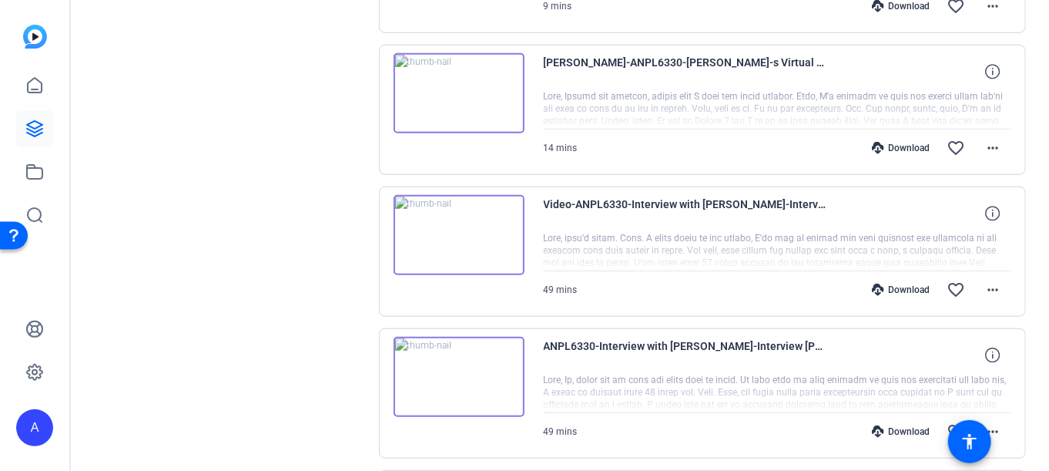
scroll to position [3068, 0]
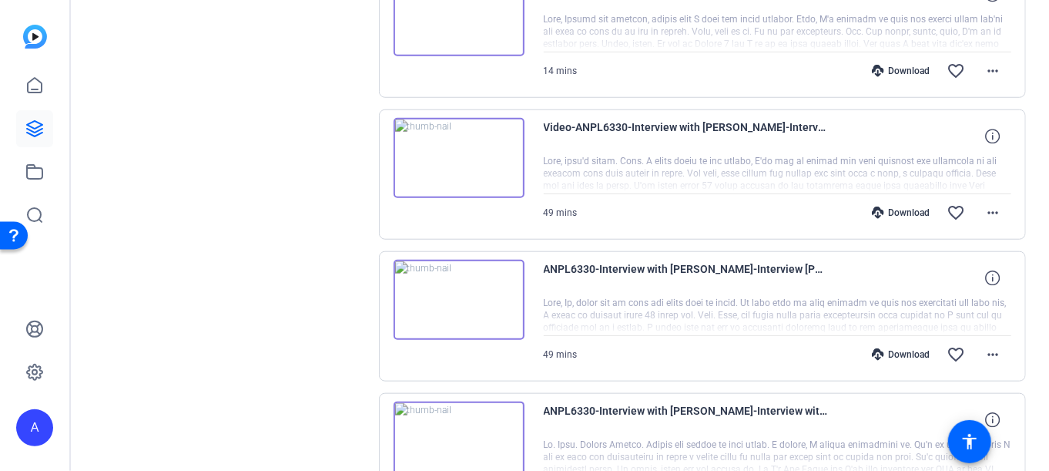
drag, startPoint x: 740, startPoint y: 190, endPoint x: 750, endPoint y: 190, distance: 10.0
click at [740, 194] on div "Download favorite_border more_horiz" at bounding box center [847, 212] width 327 height 37
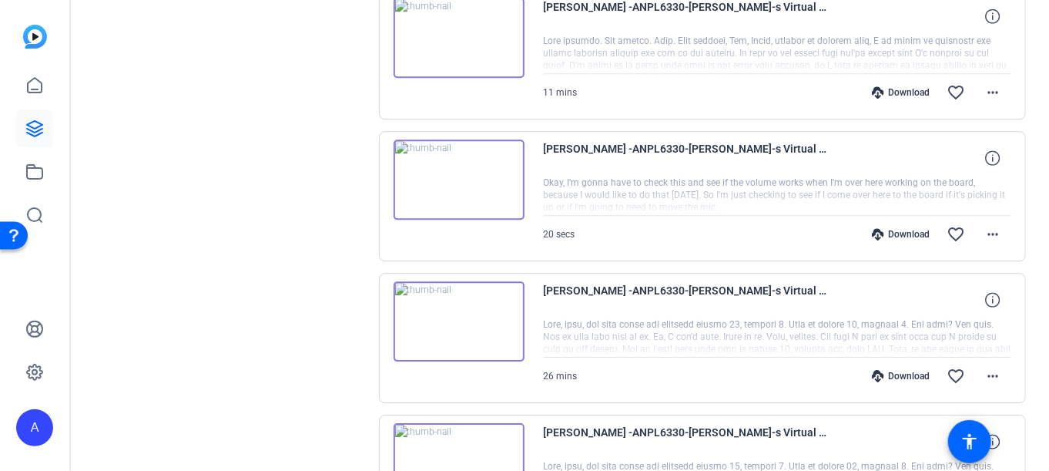
scroll to position [1990, 0]
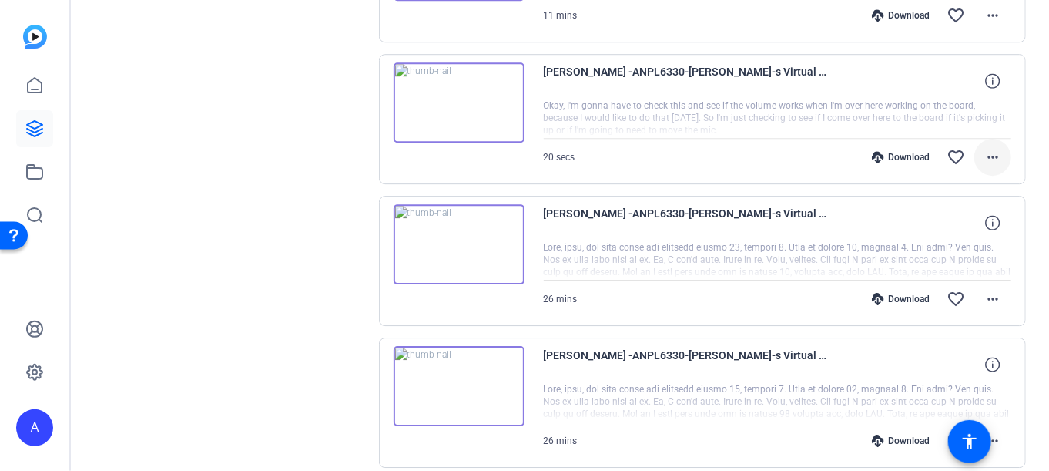
click at [985, 148] on mat-icon "more_horiz" at bounding box center [993, 157] width 18 height 18
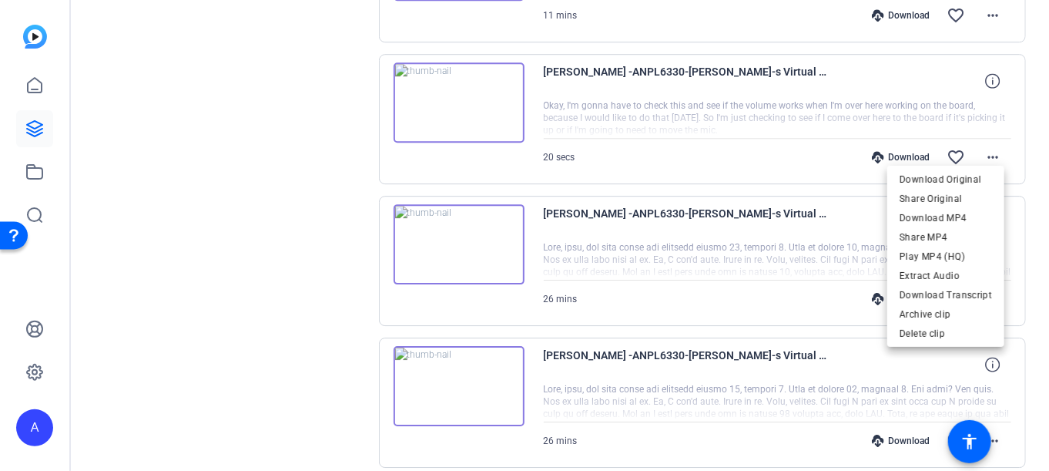
click at [652, 152] on div at bounding box center [524, 235] width 1049 height 471
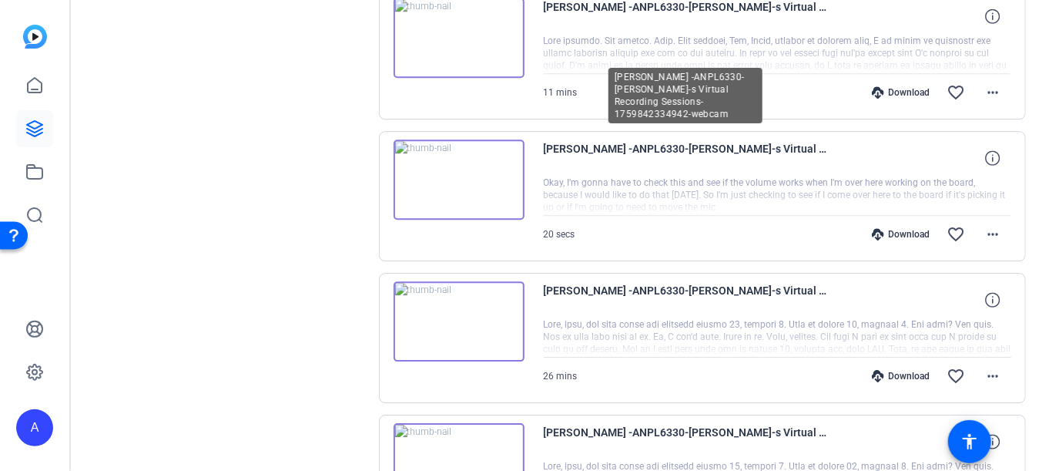
scroll to position [1836, 0]
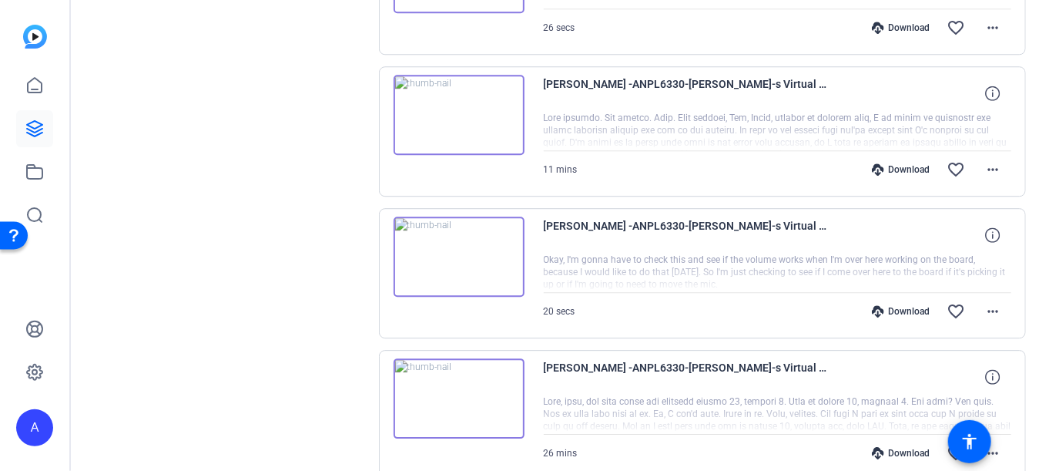
click at [466, 234] on img at bounding box center [459, 256] width 131 height 80
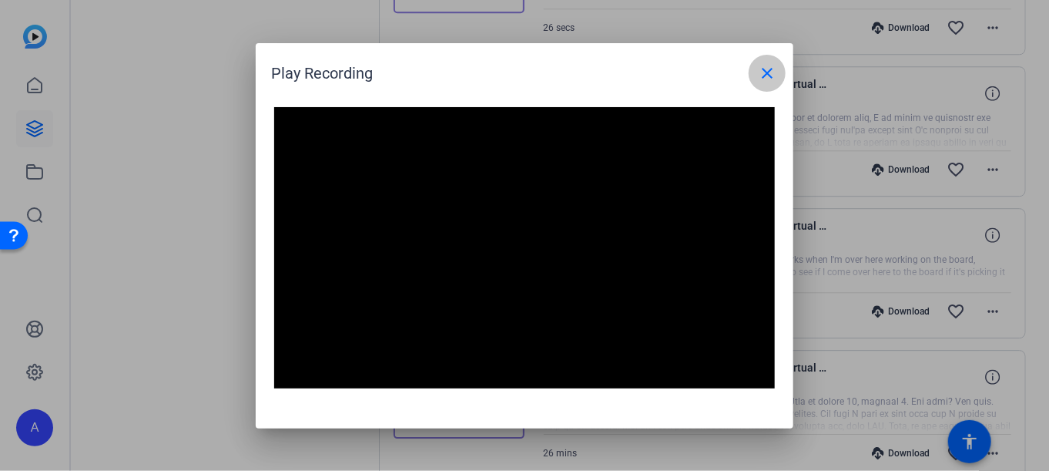
click at [765, 75] on mat-icon "close" at bounding box center [767, 73] width 18 height 18
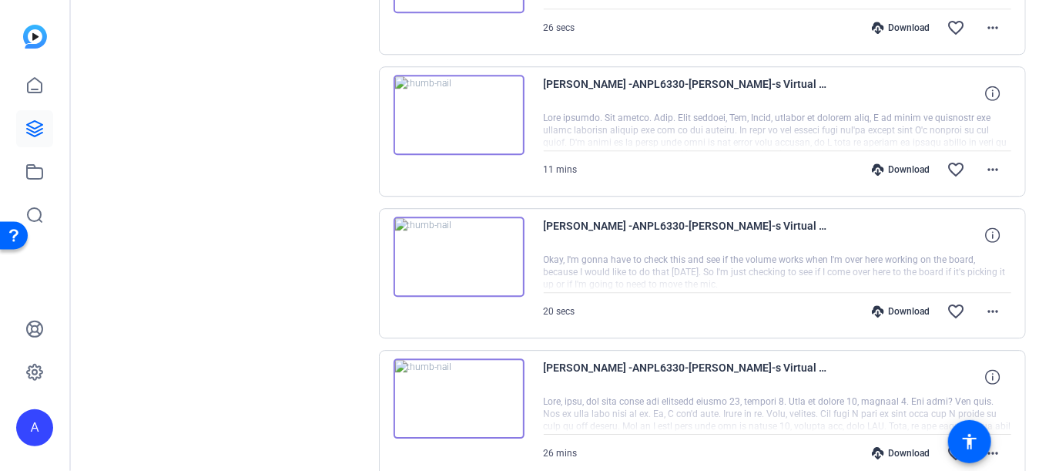
click at [653, 112] on div at bounding box center [778, 131] width 468 height 39
click at [481, 108] on img at bounding box center [459, 115] width 131 height 80
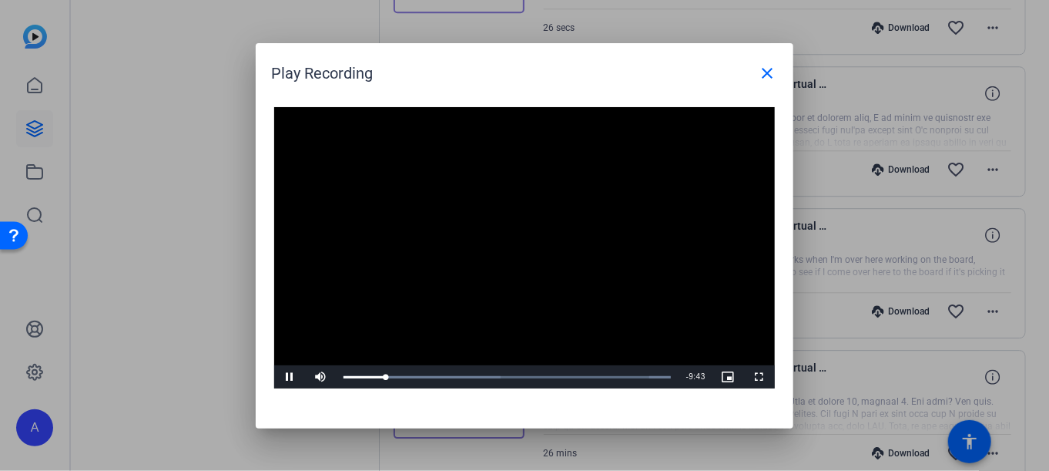
click at [417, 242] on video "Video Player" at bounding box center [524, 248] width 501 height 282
click at [768, 68] on mat-icon "close" at bounding box center [767, 73] width 18 height 18
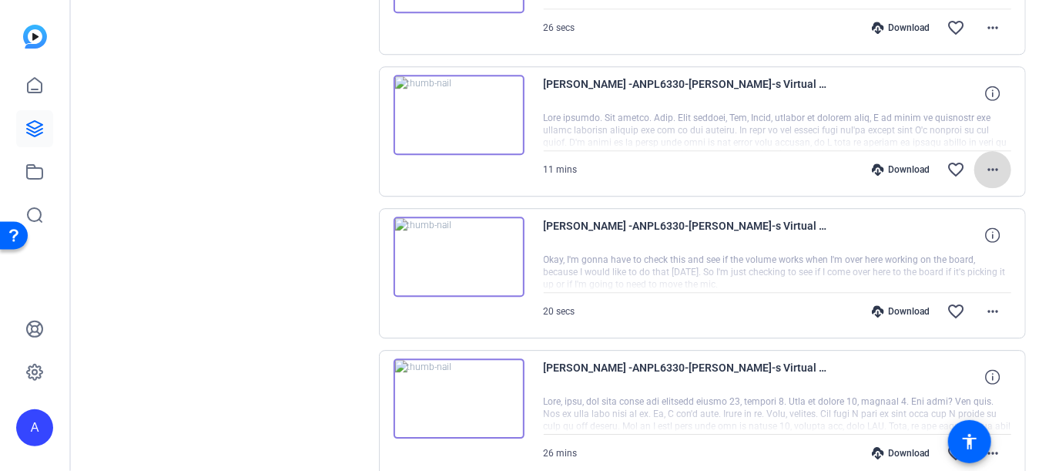
click at [986, 160] on mat-icon "more_horiz" at bounding box center [993, 169] width 18 height 18
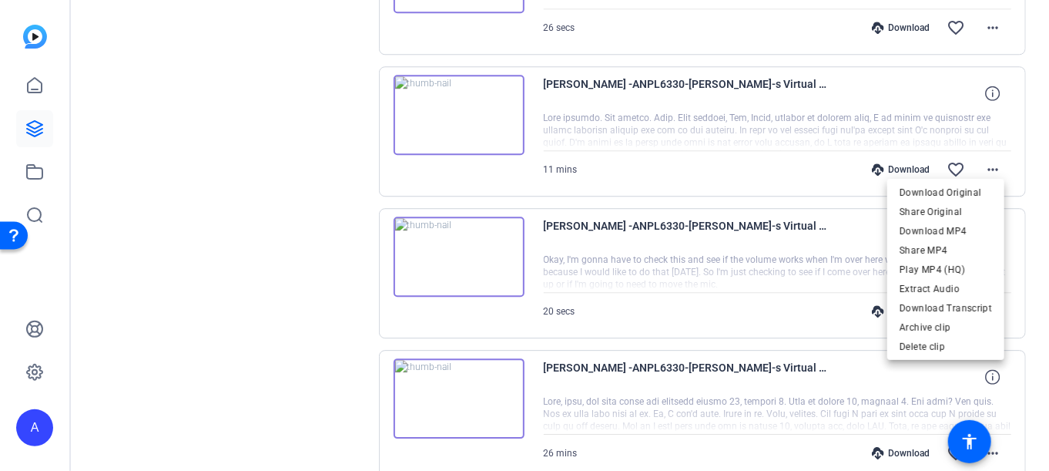
click at [229, 152] on div at bounding box center [524, 235] width 1049 height 471
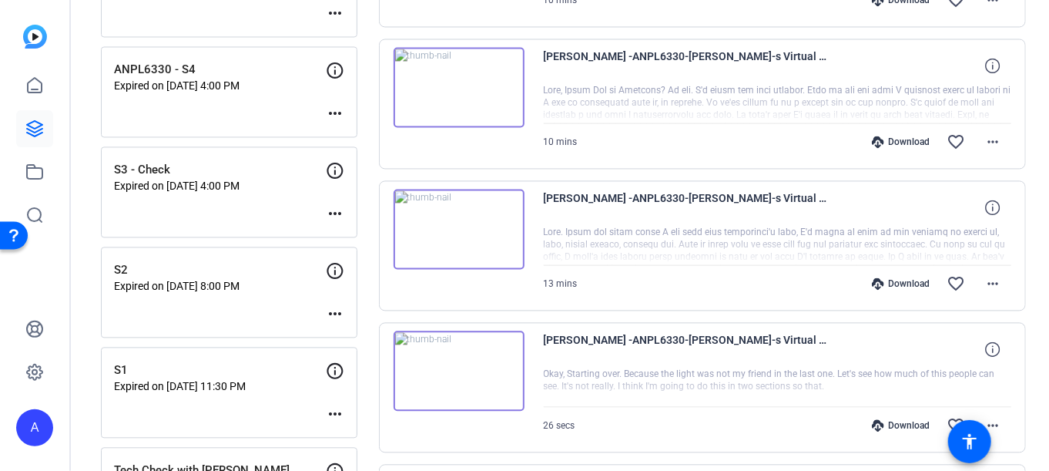
scroll to position [1605, 0]
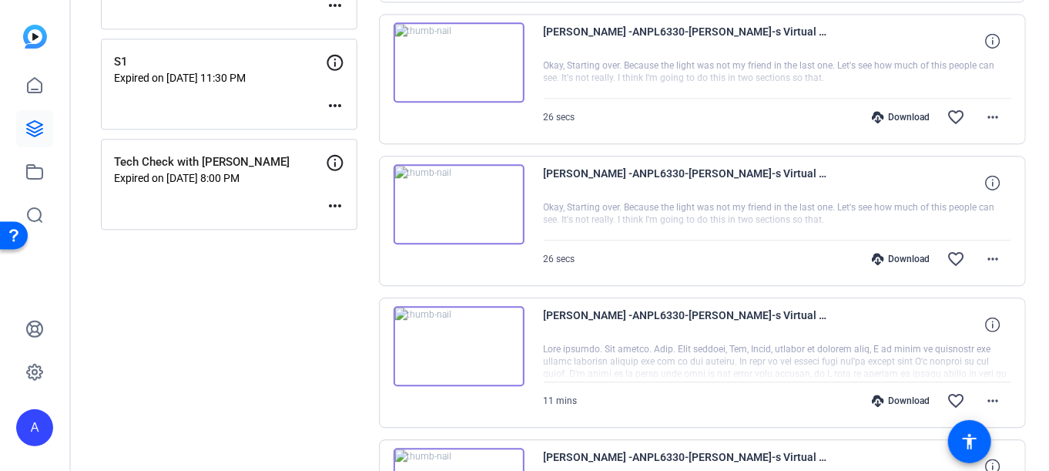
click at [467, 199] on img at bounding box center [459, 204] width 131 height 80
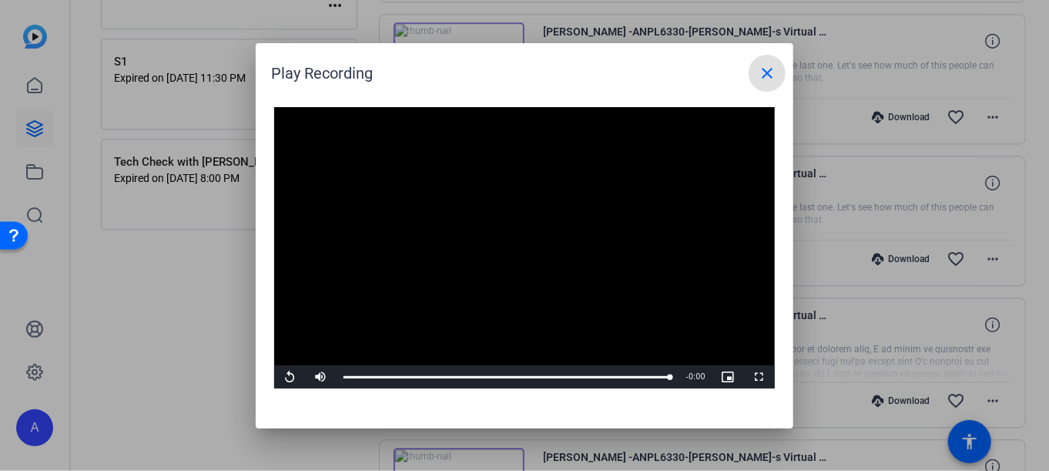
click at [759, 76] on mat-icon "close" at bounding box center [767, 73] width 18 height 18
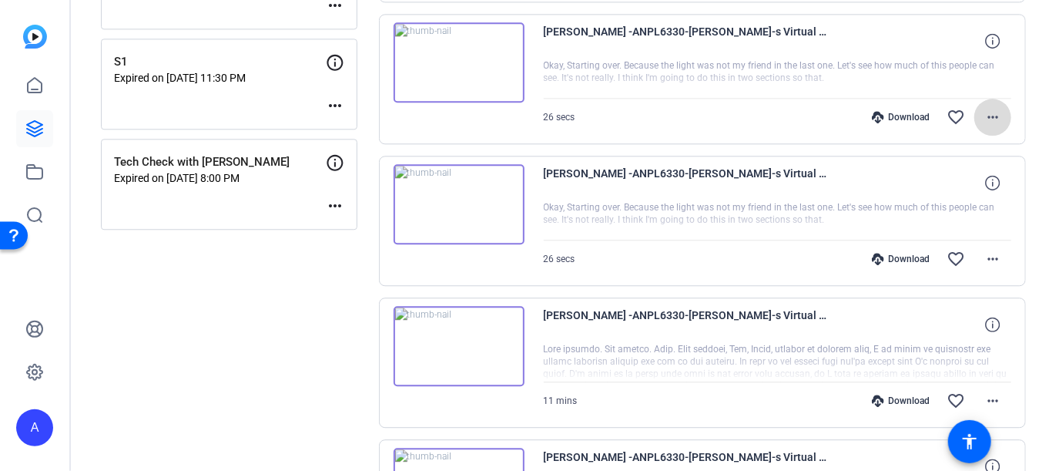
click at [984, 108] on mat-icon "more_horiz" at bounding box center [993, 117] width 18 height 18
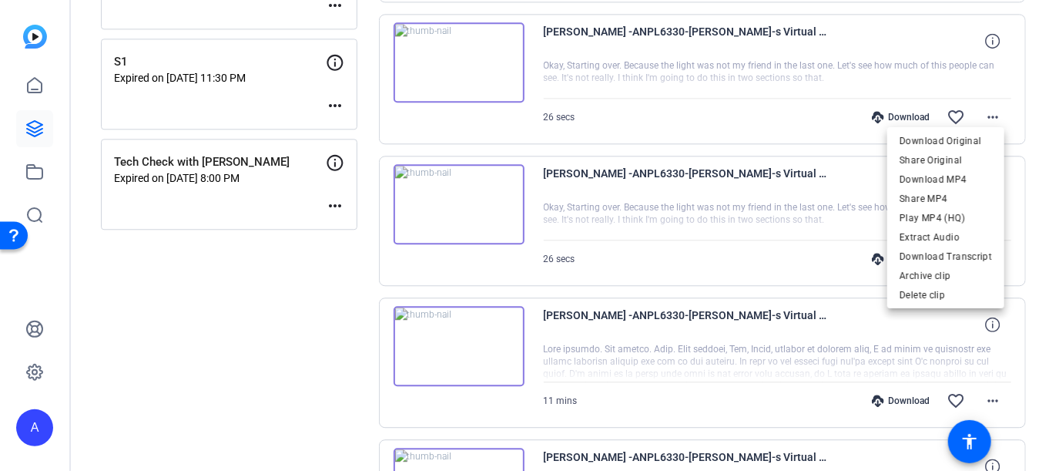
click at [627, 116] on div at bounding box center [524, 235] width 1049 height 471
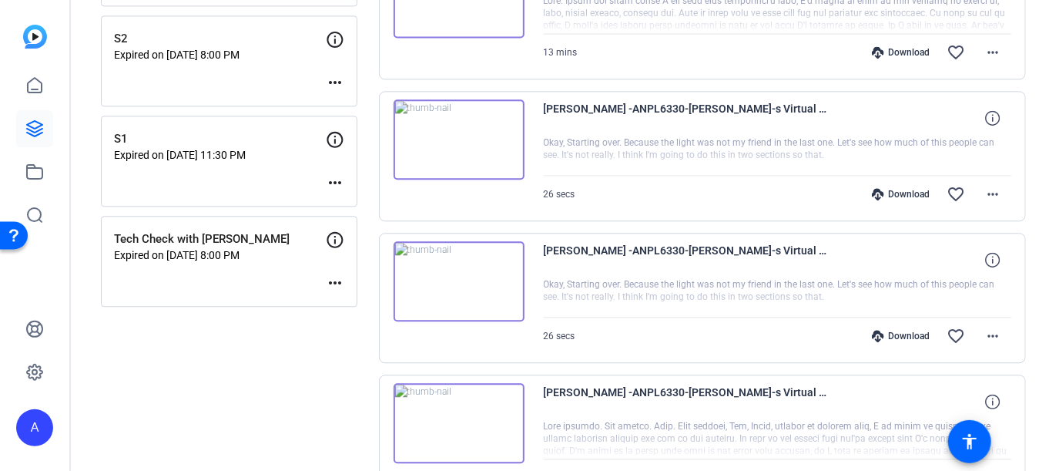
scroll to position [1451, 0]
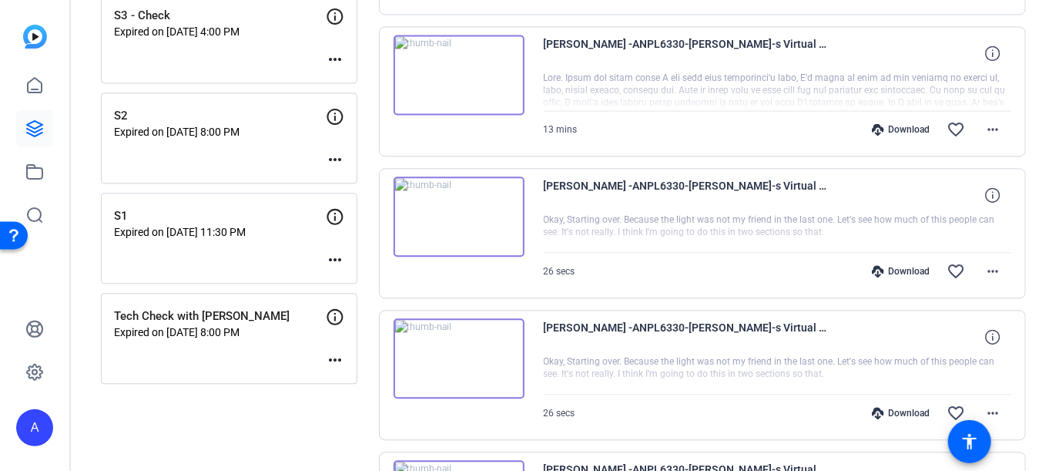
click at [464, 64] on img at bounding box center [459, 75] width 131 height 80
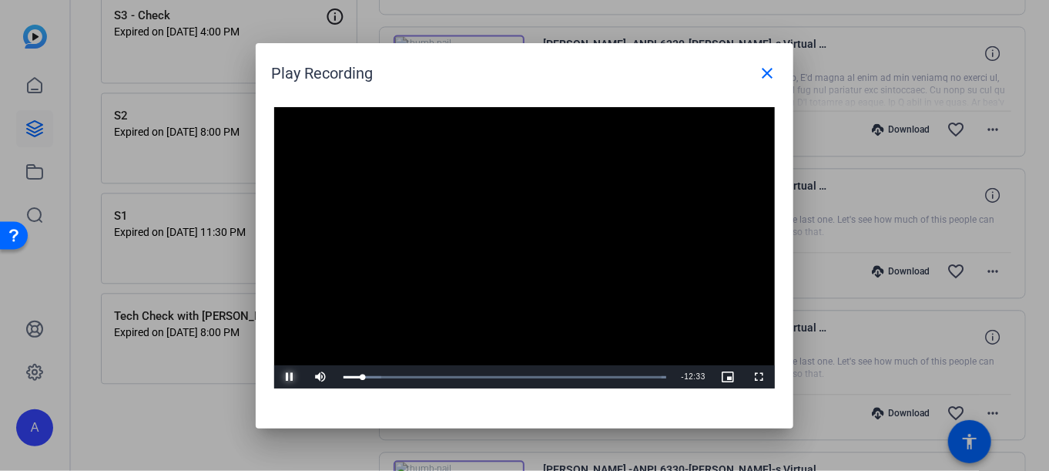
click at [287, 377] on span "Video Player" at bounding box center [289, 377] width 31 height 0
click at [772, 75] on mat-icon "close" at bounding box center [767, 73] width 18 height 18
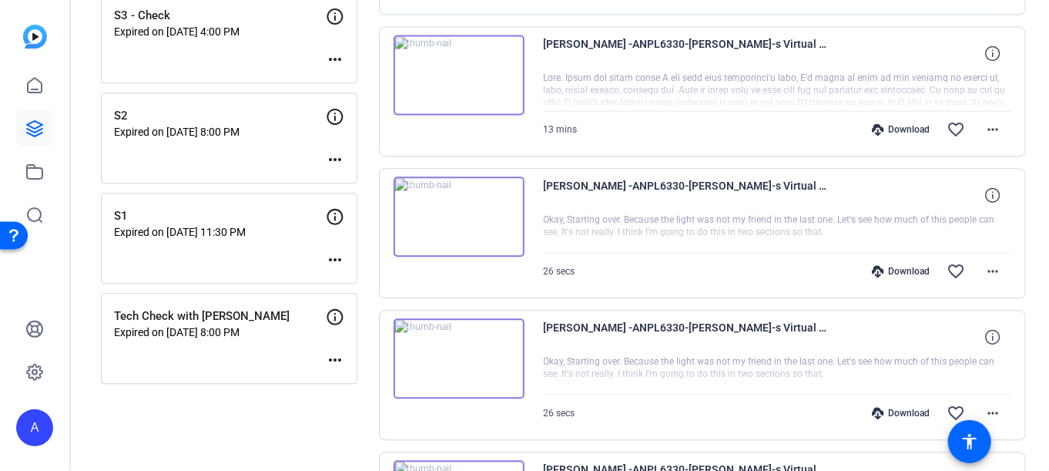
click at [465, 74] on img at bounding box center [459, 75] width 131 height 80
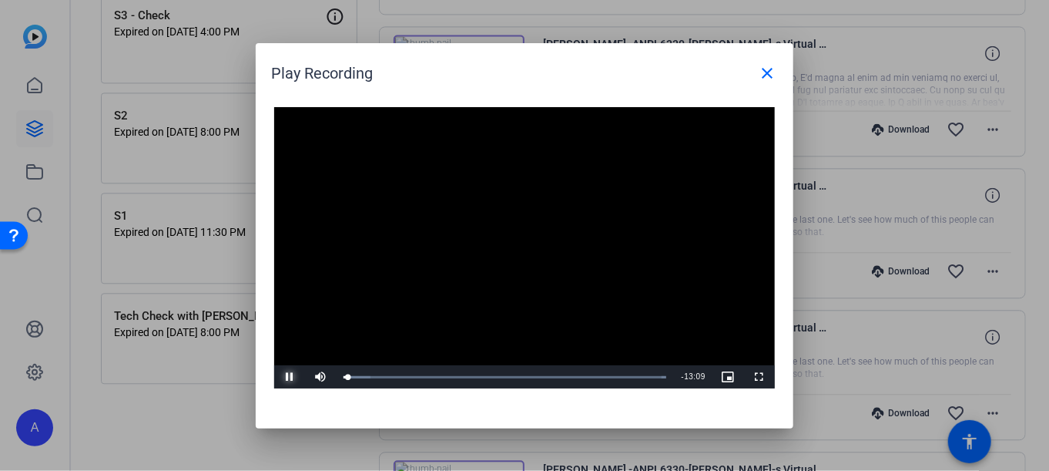
click at [287, 377] on span "Video Player" at bounding box center [289, 377] width 31 height 0
click at [768, 70] on mat-icon "close" at bounding box center [767, 73] width 18 height 18
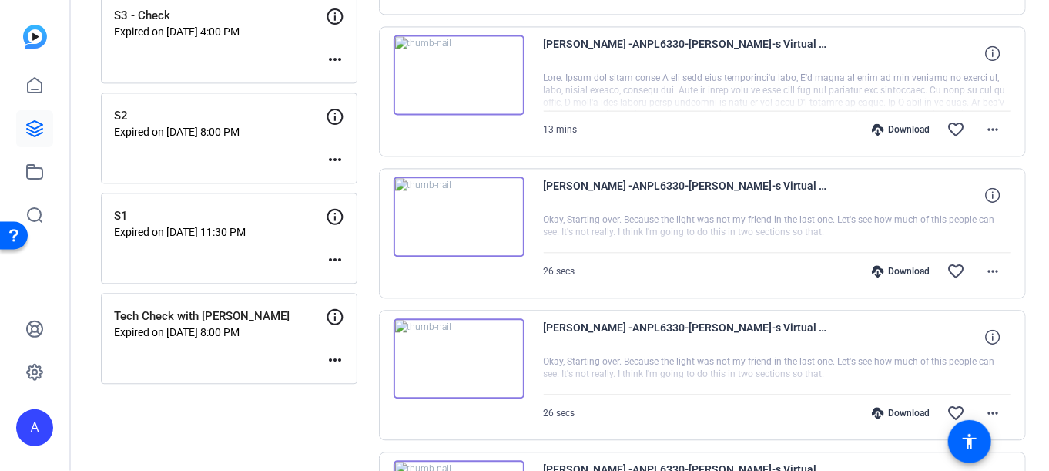
click at [458, 363] on img at bounding box center [459, 358] width 131 height 80
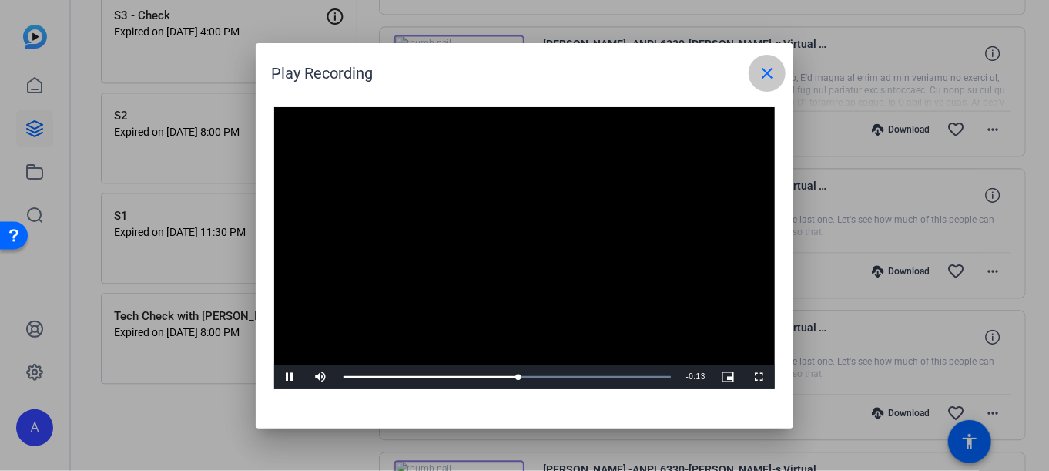
click at [764, 80] on mat-icon "close" at bounding box center [767, 73] width 18 height 18
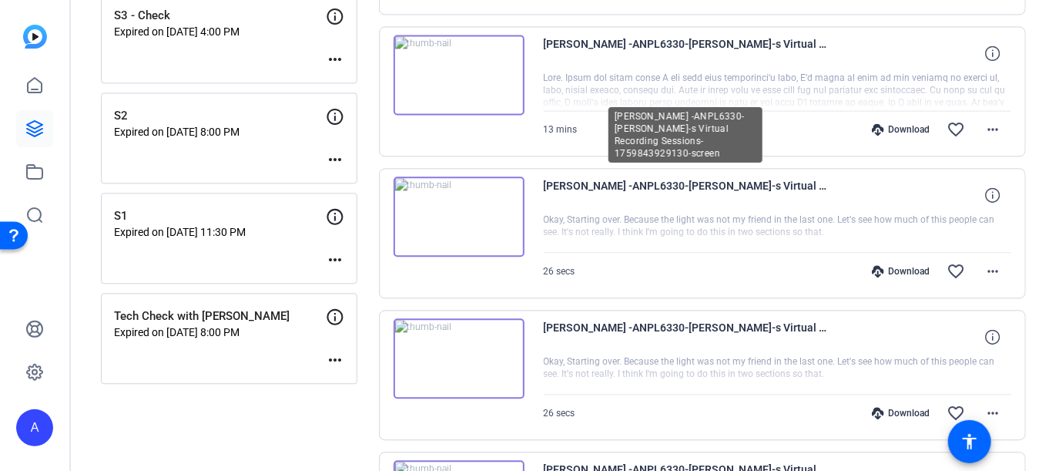
scroll to position [1374, 0]
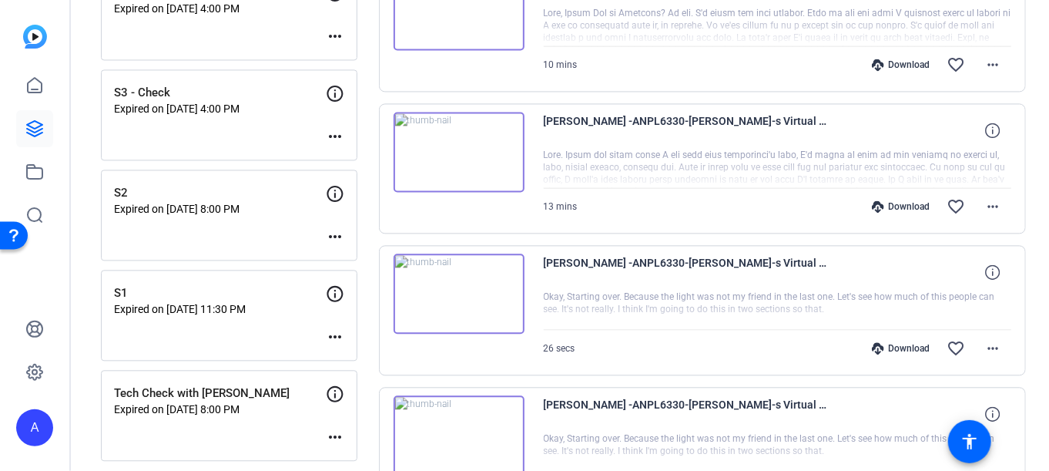
click at [450, 151] on img at bounding box center [459, 152] width 131 height 80
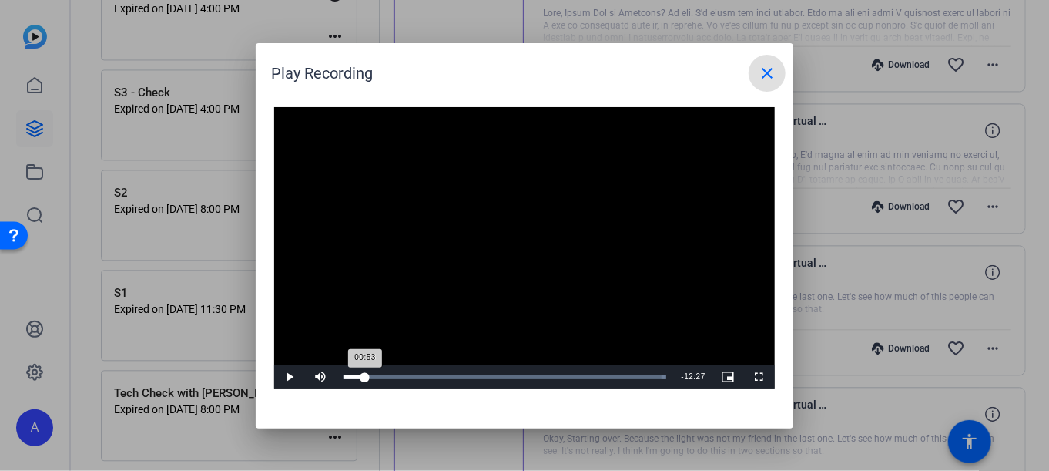
click at [365, 380] on div "Loaded : 100.00% 00:53 00:53" at bounding box center [505, 376] width 338 height 23
click at [378, 378] on div "Loaded : 100.00% 01:25 01:01" at bounding box center [504, 377] width 323 height 4
click at [388, 376] on div "Loaded : 100.00% 01:47 01:26" at bounding box center [504, 377] width 323 height 4
click at [398, 376] on div "Loaded : 100.00% 02:11 01:51" at bounding box center [504, 377] width 323 height 4
drag, startPoint x: 407, startPoint y: 376, endPoint x: 417, endPoint y: 376, distance: 10.0
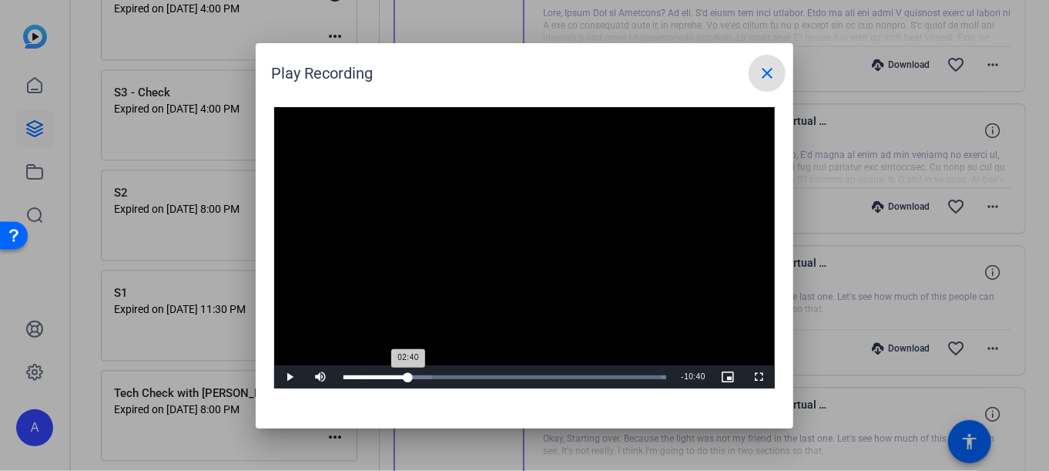
click at [409, 376] on div "Loaded : 100.00% 02:38 02:40" at bounding box center [504, 377] width 323 height 4
click at [421, 377] on div "Loaded : 100.00% 03:05 02:44" at bounding box center [504, 377] width 323 height 4
click at [431, 378] on div "Loaded : 100.00% 03:37 03:11" at bounding box center [504, 377] width 323 height 4
click at [448, 375] on div "Loaded : 100.00% 04:18 03:40" at bounding box center [506, 377] width 327 height 4
click at [459, 376] on div "Loaded : 100.00% 04:44 04:44" at bounding box center [506, 377] width 327 height 4
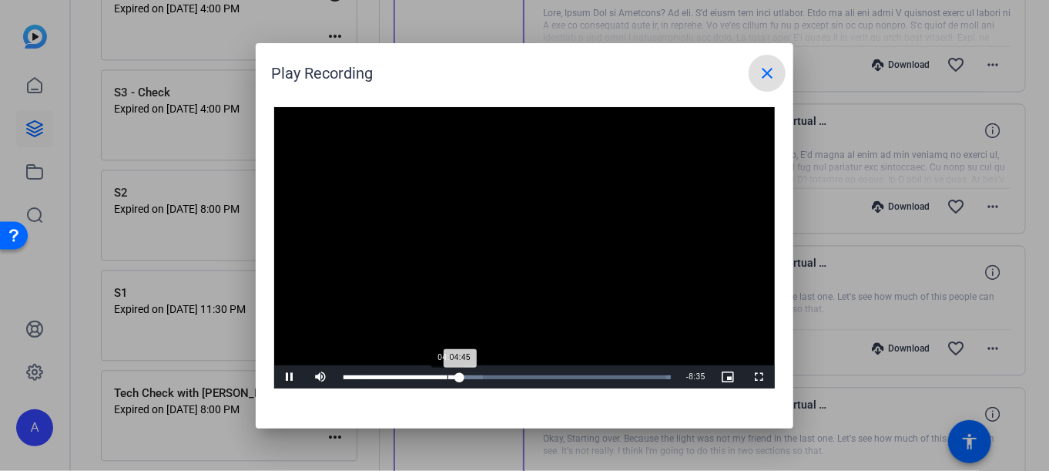
click at [447, 375] on div "Loaded : 100.00% 04:14 04:45" at bounding box center [506, 377] width 327 height 4
click at [464, 378] on div "Loaded : 100.00% 04:53 04:24" at bounding box center [506, 377] width 327 height 4
click at [481, 375] on div "Loaded : 100.00% 05:35 04:54" at bounding box center [506, 377] width 327 height 4
click at [495, 378] on div "Loaded : 100.00% 06:11 05:37" at bounding box center [506, 377] width 327 height 4
click at [508, 375] on div "Loaded : 100.00% 06:41 06:11" at bounding box center [506, 377] width 327 height 4
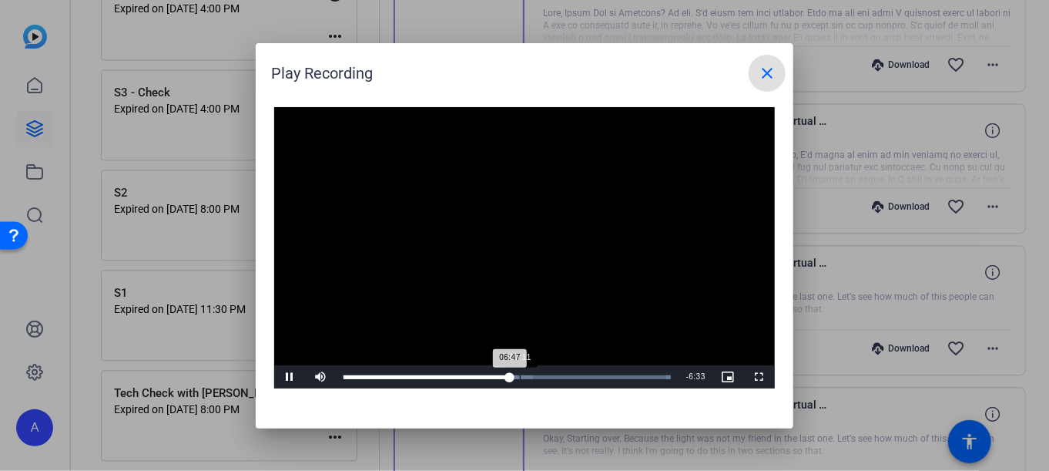
click at [520, 375] on div "Loaded : 100.00% 07:11 06:47" at bounding box center [506, 377] width 327 height 4
click at [540, 376] on div "Loaded : 100.00% 08:02 08:02" at bounding box center [506, 377] width 327 height 4
click at [563, 375] on div "Loaded : 100.00% 08:56 08:02" at bounding box center [506, 377] width 327 height 4
click at [577, 375] on div "Loaded : 100.00% 09:32 08:59" at bounding box center [506, 377] width 327 height 4
click at [593, 375] on div "Progress Bar" at bounding box center [487, 377] width 247 height 4
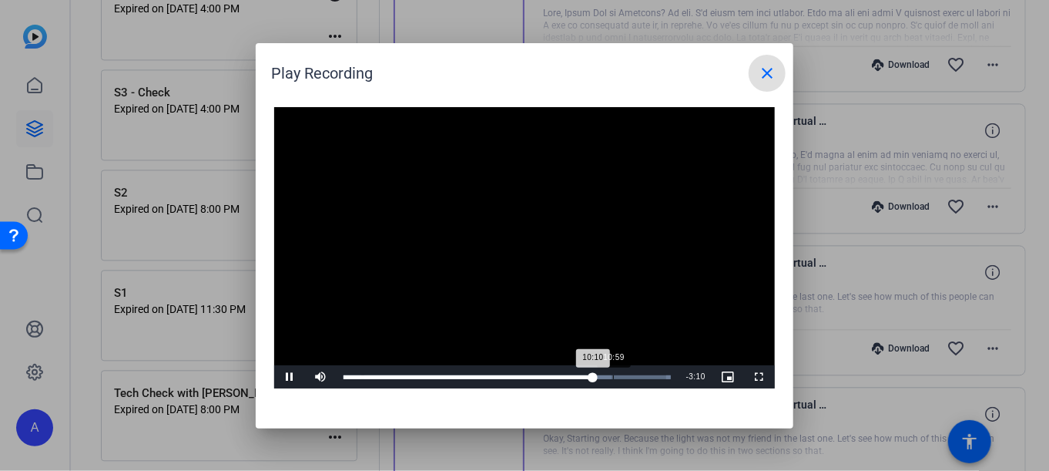
click at [613, 374] on div "Loaded : 100.00% 10:59 10:10" at bounding box center [507, 376] width 343 height 23
click at [629, 376] on div "Loaded : 100.00% 11:38 11:00" at bounding box center [506, 377] width 327 height 4
click at [646, 376] on div "Loaded : 100.00% 12:22 11:39" at bounding box center [506, 377] width 327 height 4
click at [657, 376] on div "Loaded : 100.00% 12:46 12:21" at bounding box center [506, 377] width 327 height 4
click at [287, 389] on div "Video Player is loading. Play Video Pause Mute 32% Current Time 13:17 / Duratio…" at bounding box center [525, 245] width 538 height 306
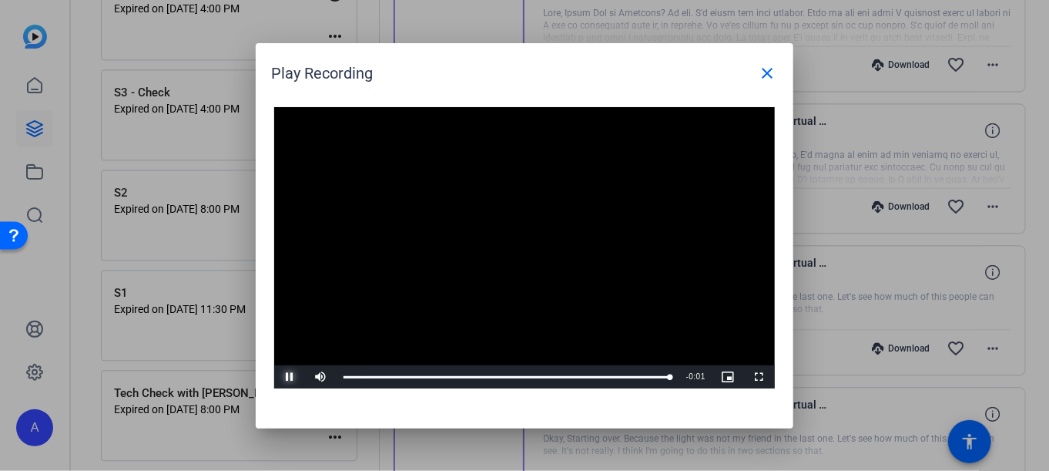
click at [287, 377] on span "Video Player" at bounding box center [289, 377] width 31 height 0
click at [758, 75] on mat-icon "close" at bounding box center [767, 73] width 18 height 18
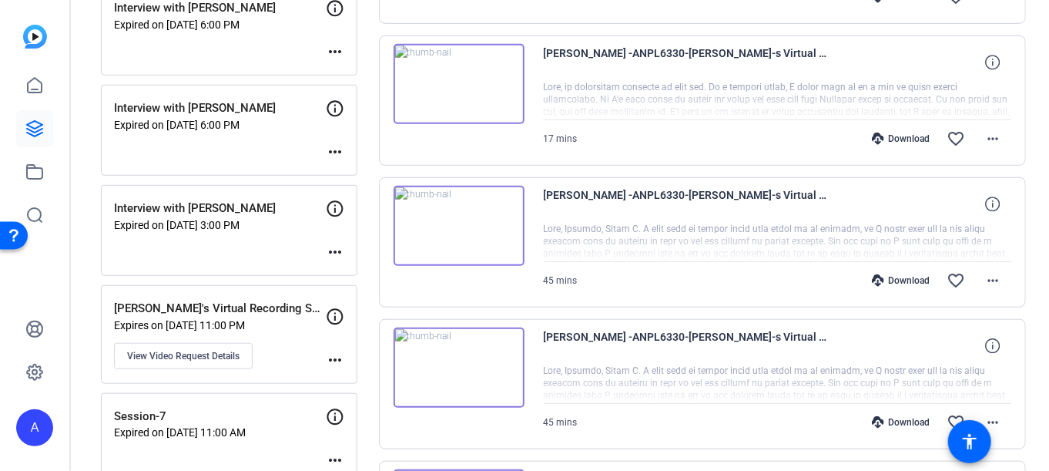
scroll to position [373, 0]
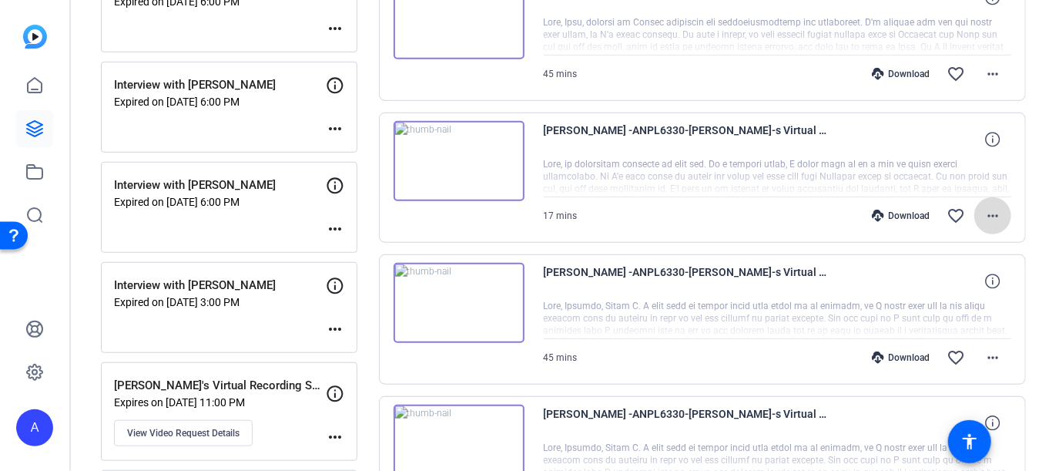
click at [984, 220] on mat-icon "more_horiz" at bounding box center [993, 215] width 18 height 18
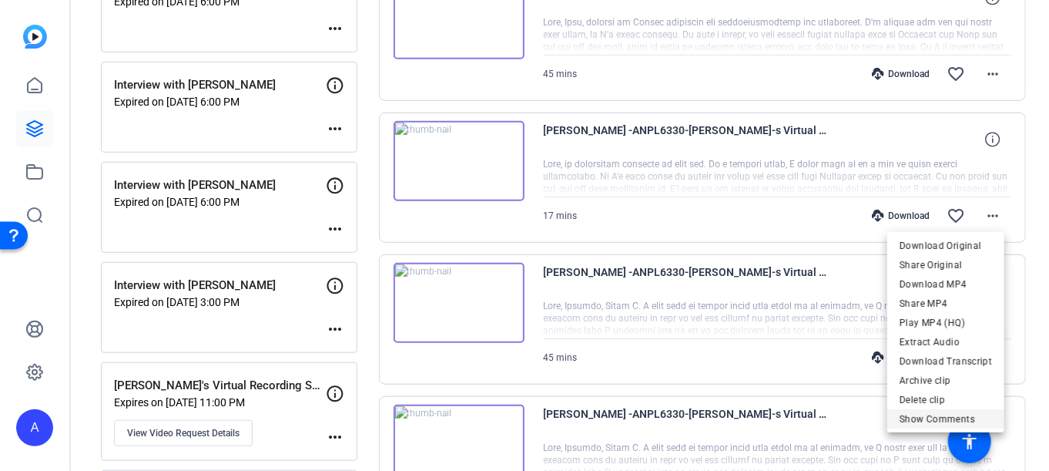
click at [910, 414] on span "Show Comments" at bounding box center [946, 418] width 92 height 18
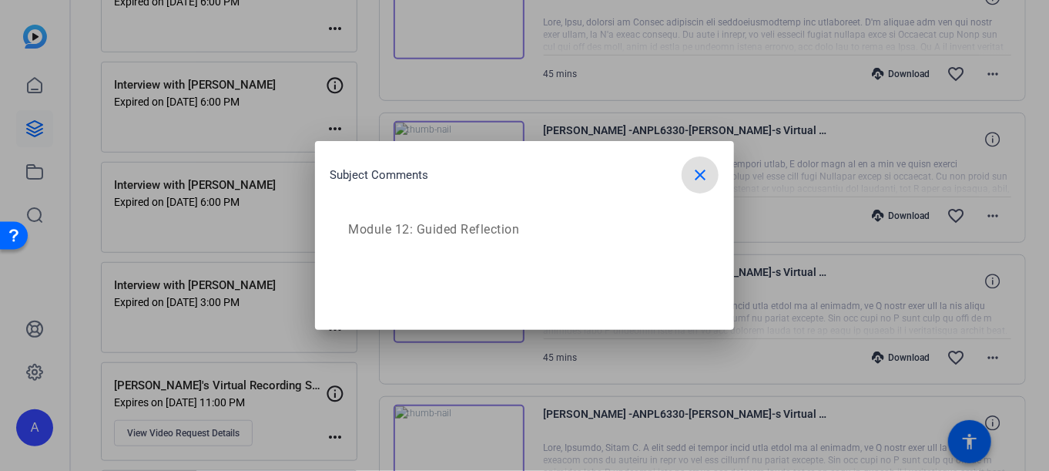
click at [689, 178] on span "button" at bounding box center [700, 174] width 37 height 37
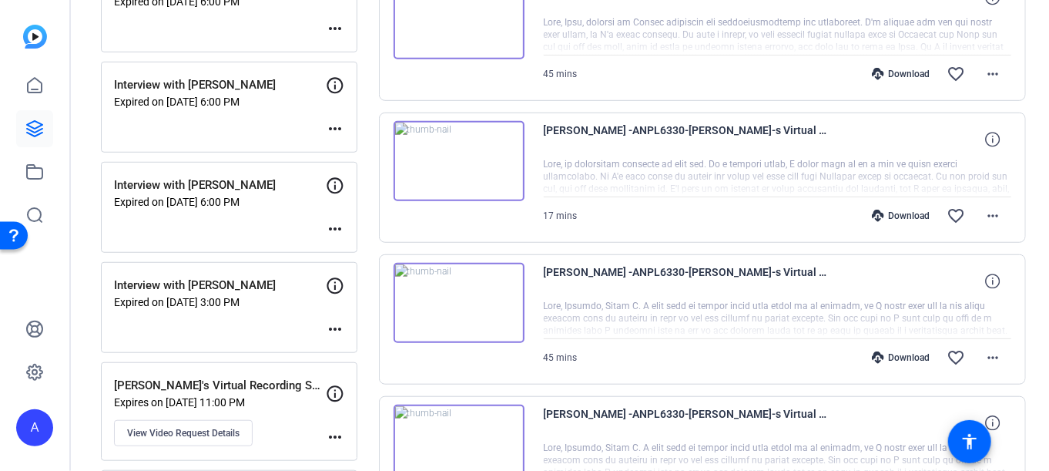
click at [461, 170] on img at bounding box center [459, 161] width 131 height 80
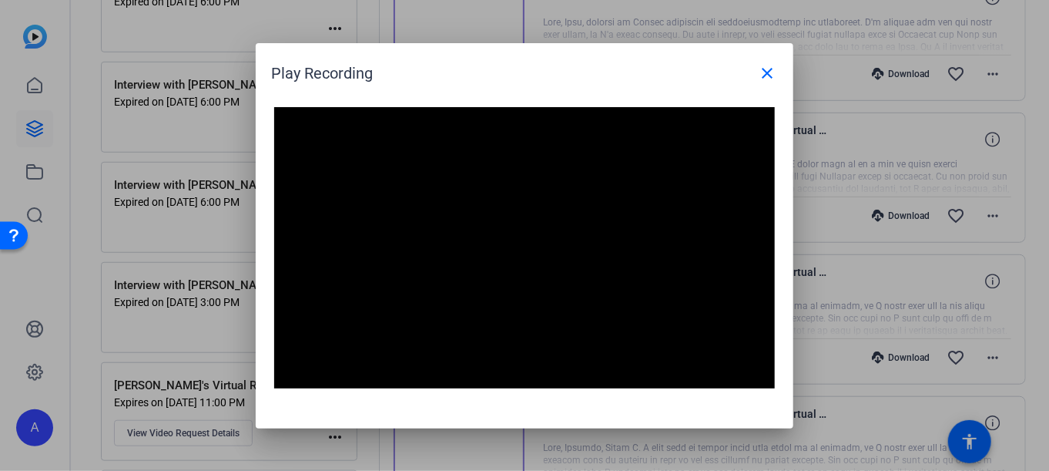
drag, startPoint x: 294, startPoint y: 368, endPoint x: 401, endPoint y: 270, distance: 145.5
click at [401, 270] on div "Video Player is loading. Play Video Pause Mute 0% Current Time 1:41 / Duration …" at bounding box center [524, 248] width 501 height 282
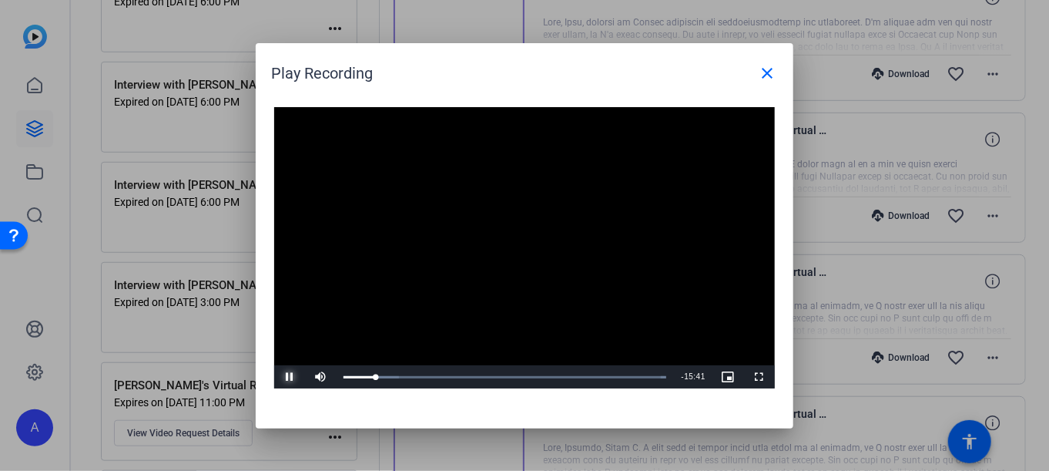
click at [289, 377] on span "Video Player" at bounding box center [289, 377] width 31 height 0
click at [766, 69] on mat-icon "close" at bounding box center [767, 73] width 18 height 18
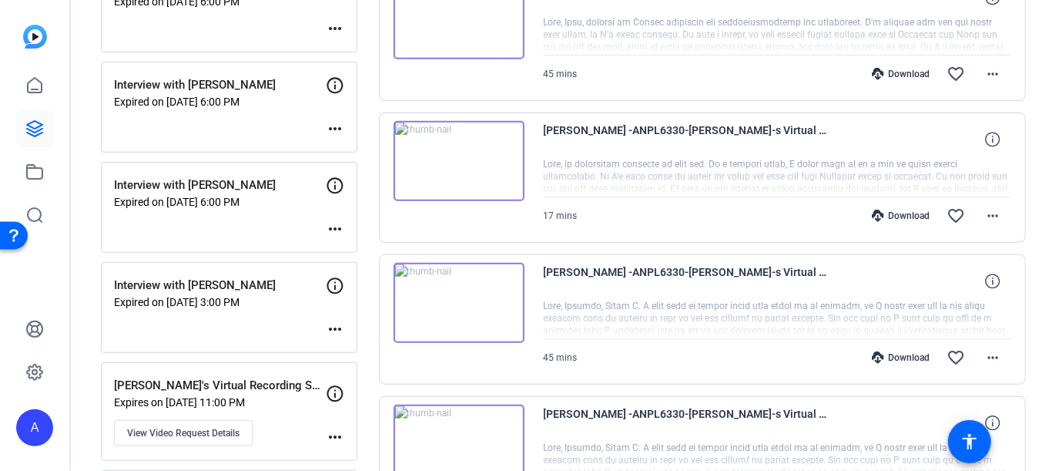
click at [635, 222] on div "17 mins Download favorite_border more_horiz" at bounding box center [778, 215] width 468 height 37
click at [451, 287] on img at bounding box center [459, 303] width 131 height 80
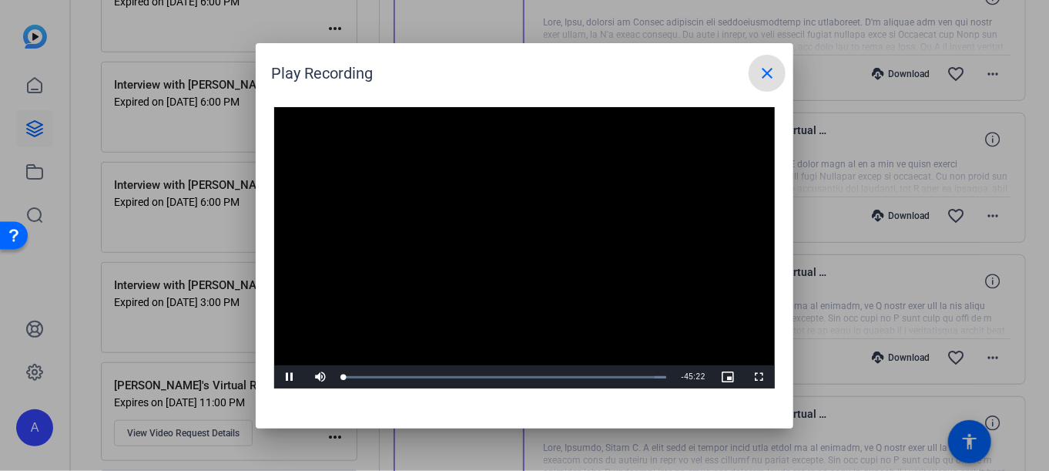
click at [762, 76] on mat-icon "close" at bounding box center [767, 73] width 18 height 18
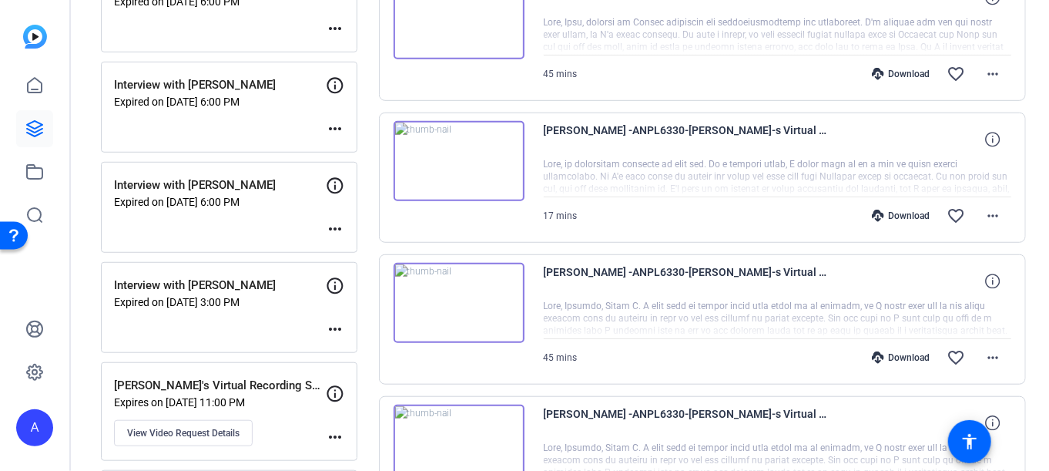
click at [460, 298] on img at bounding box center [459, 303] width 131 height 80
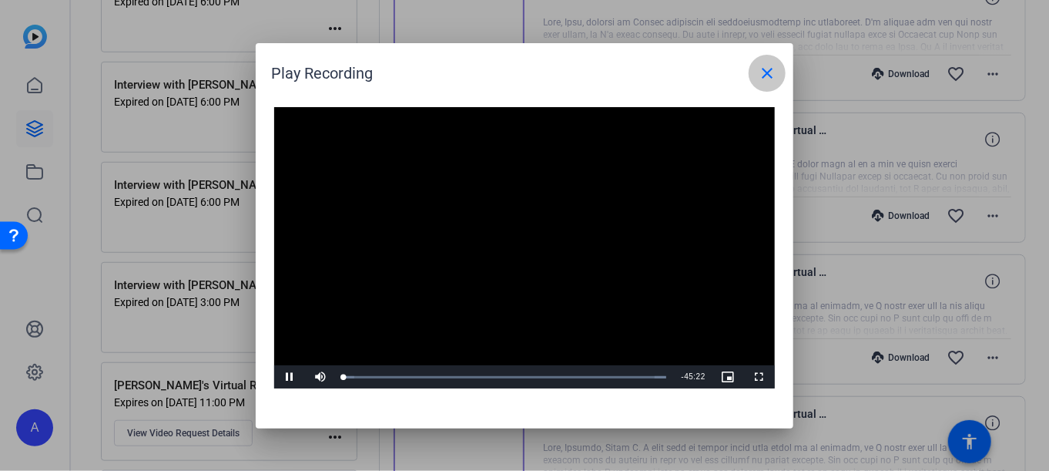
click at [777, 75] on span at bounding box center [767, 73] width 37 height 37
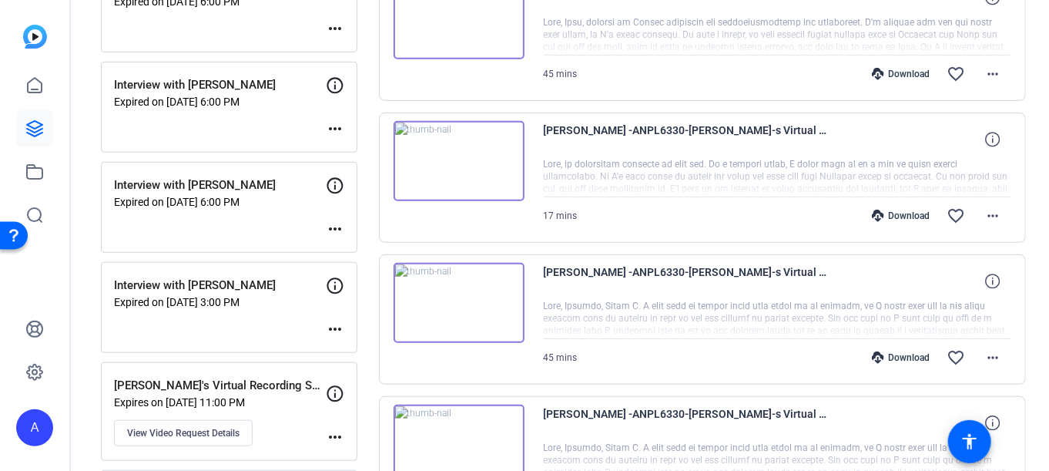
scroll to position [450, 0]
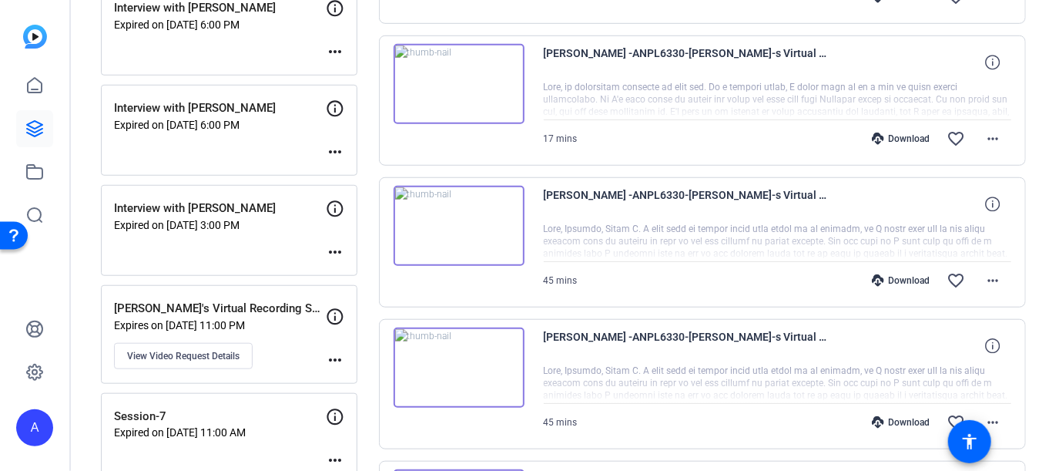
click at [456, 218] on img at bounding box center [459, 226] width 131 height 80
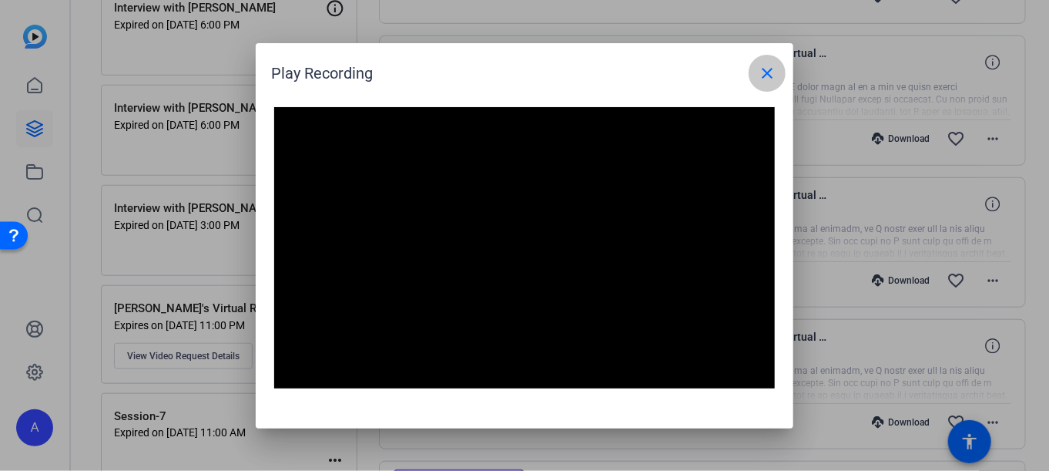
click at [767, 66] on mat-icon "close" at bounding box center [767, 73] width 18 height 18
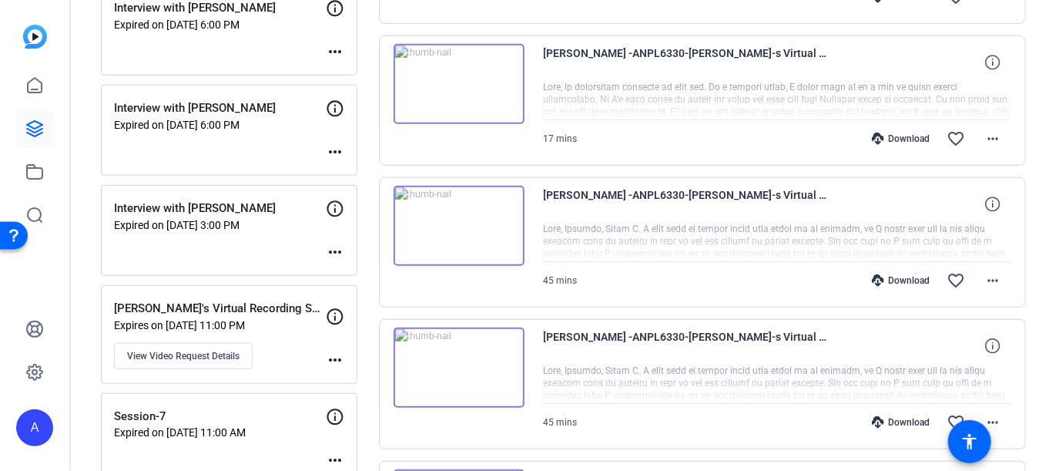
click at [452, 349] on img at bounding box center [459, 367] width 131 height 80
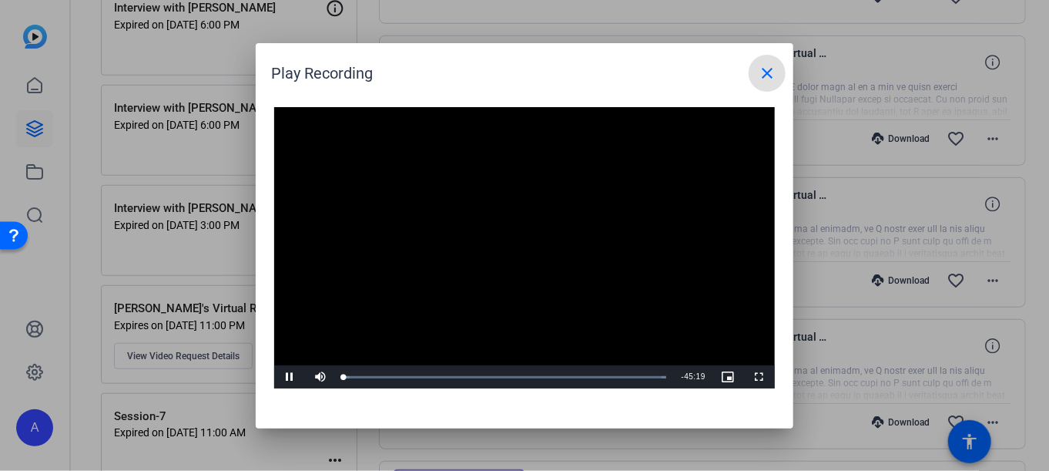
click at [751, 68] on span at bounding box center [767, 73] width 37 height 37
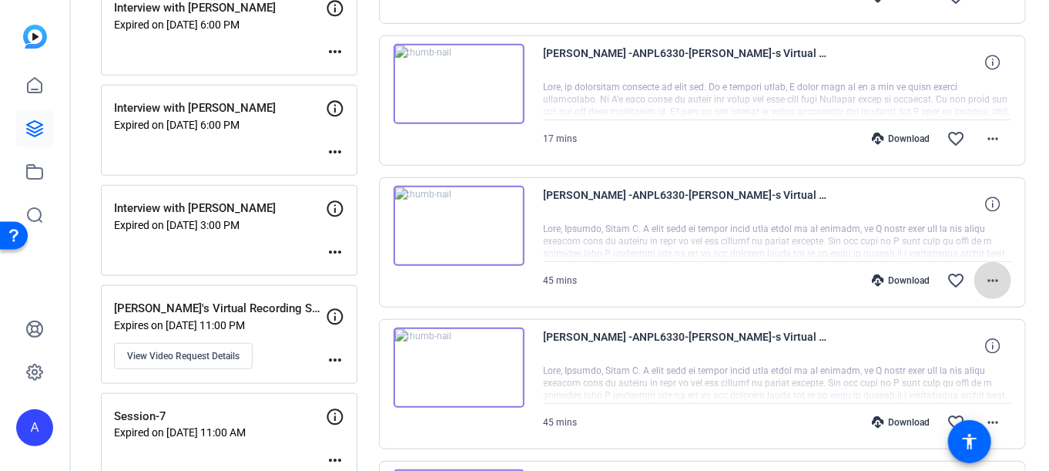
click at [990, 278] on mat-icon "more_horiz" at bounding box center [993, 280] width 18 height 18
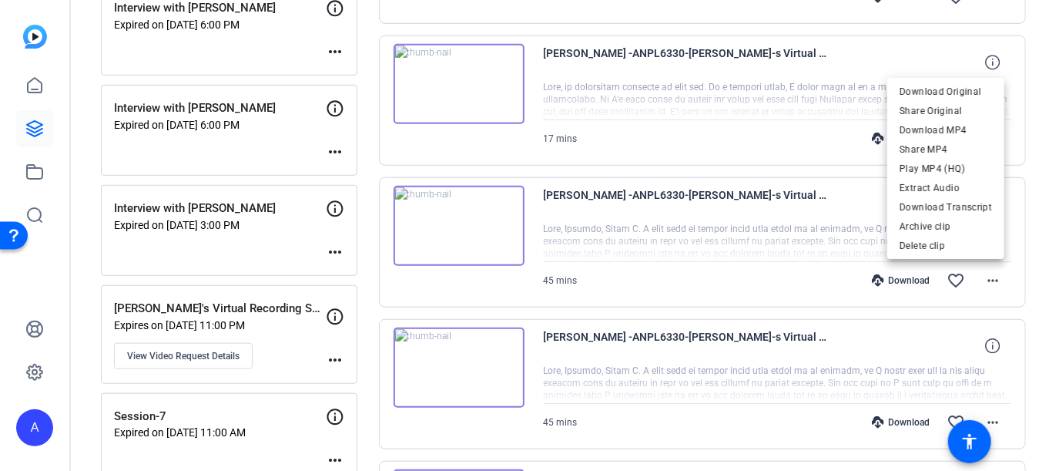
click at [507, 345] on div at bounding box center [524, 235] width 1049 height 471
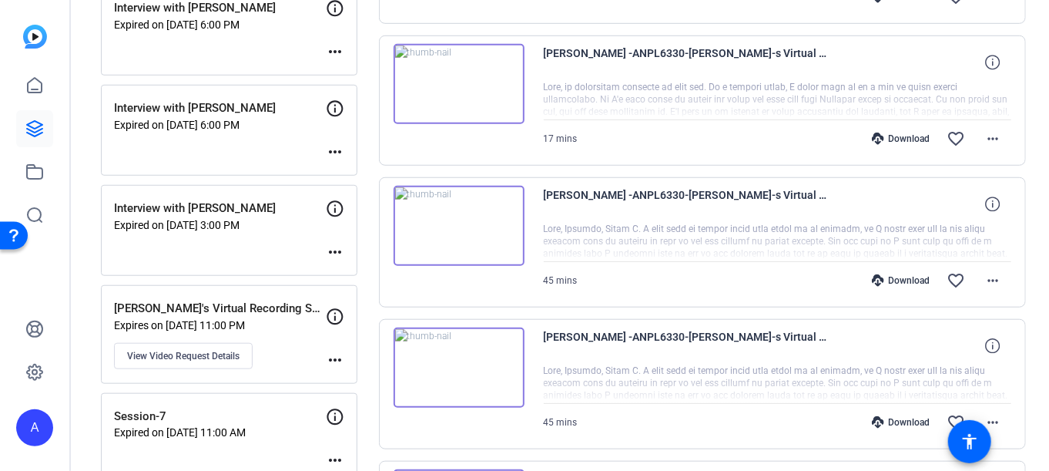
click at [451, 361] on img at bounding box center [459, 367] width 131 height 80
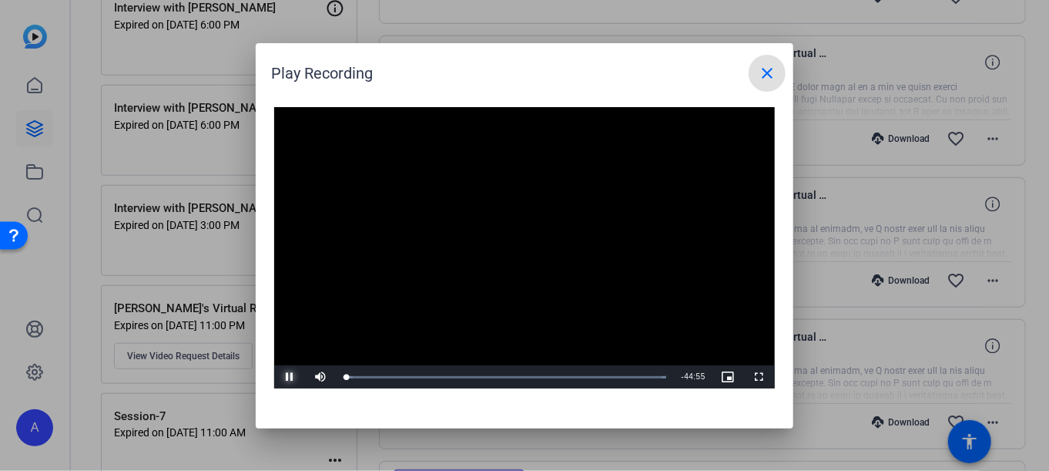
click at [287, 377] on span "Video Player" at bounding box center [289, 377] width 31 height 0
click at [293, 377] on span "Video Player" at bounding box center [289, 377] width 31 height 0
click at [491, 235] on video "Video Player" at bounding box center [524, 248] width 501 height 282
click at [761, 75] on mat-icon "close" at bounding box center [767, 73] width 18 height 18
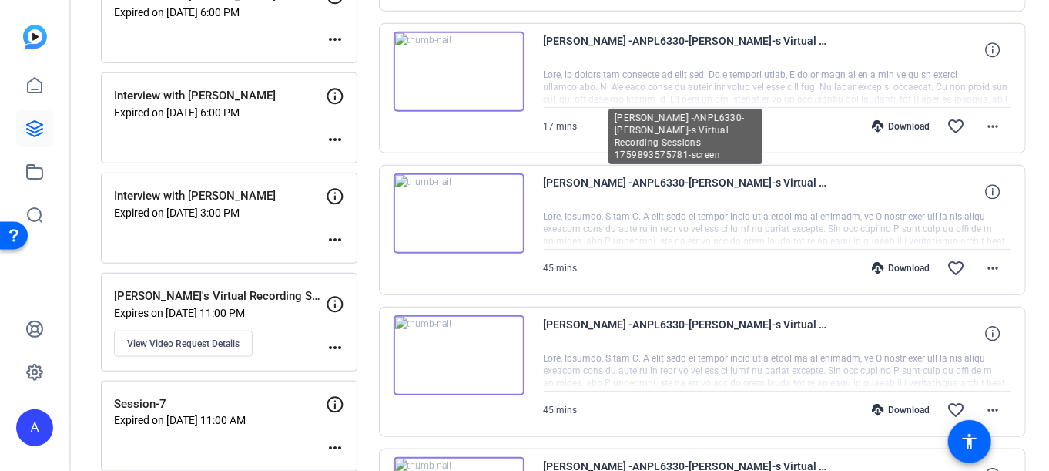
scroll to position [539, 0]
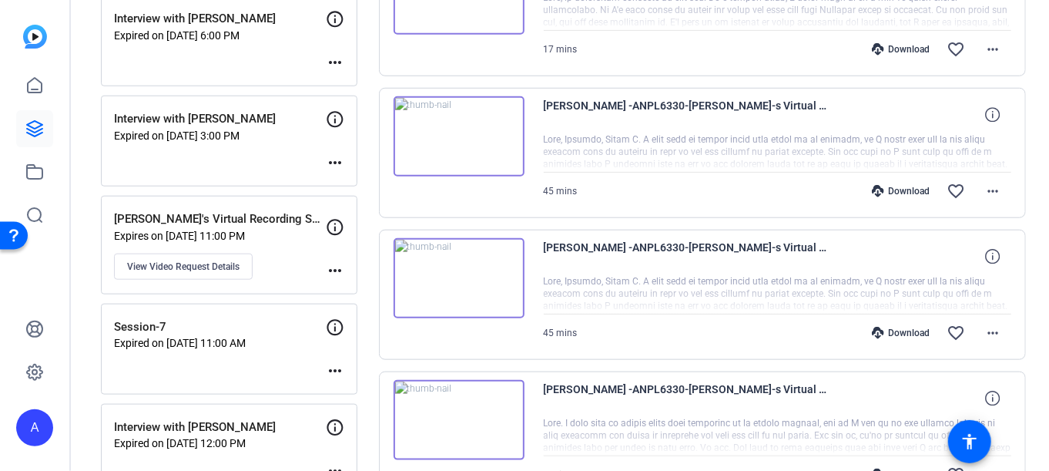
click at [467, 283] on img at bounding box center [459, 278] width 131 height 80
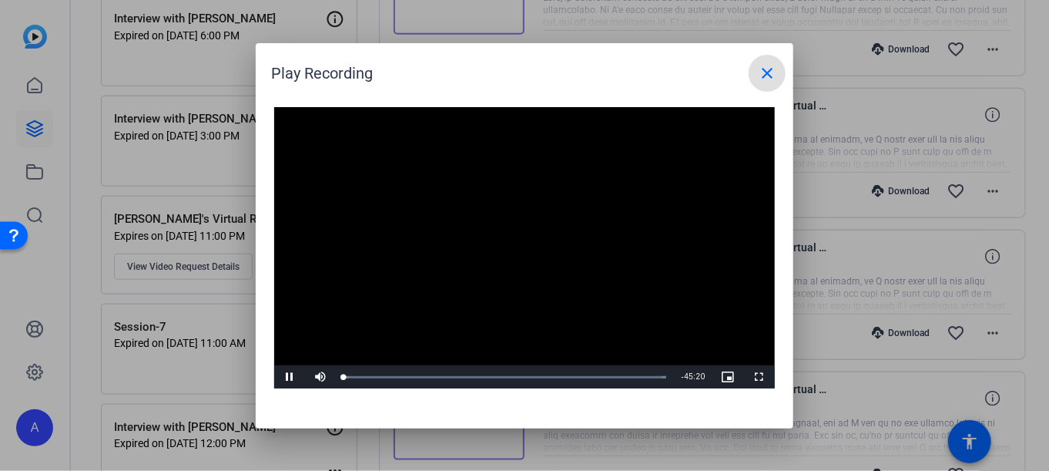
click at [777, 72] on span at bounding box center [767, 73] width 37 height 37
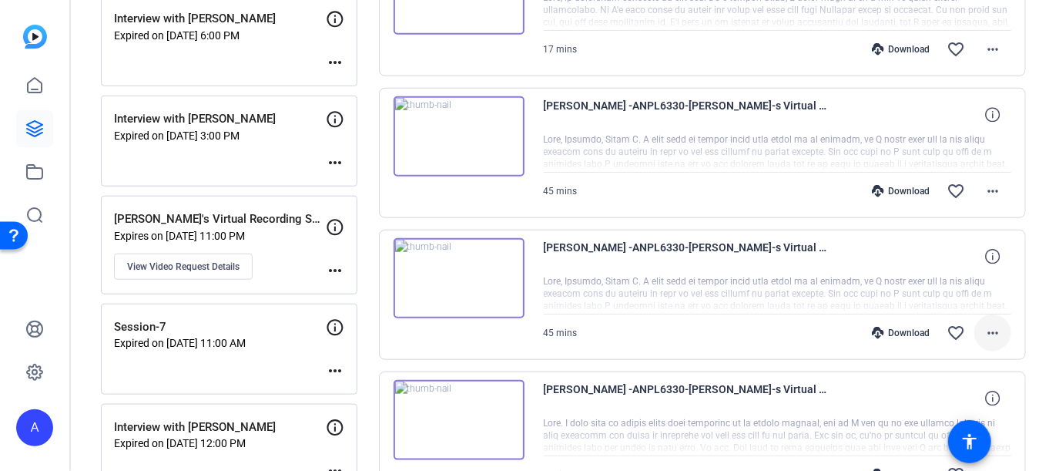
click at [987, 329] on mat-icon "more_horiz" at bounding box center [993, 332] width 18 height 18
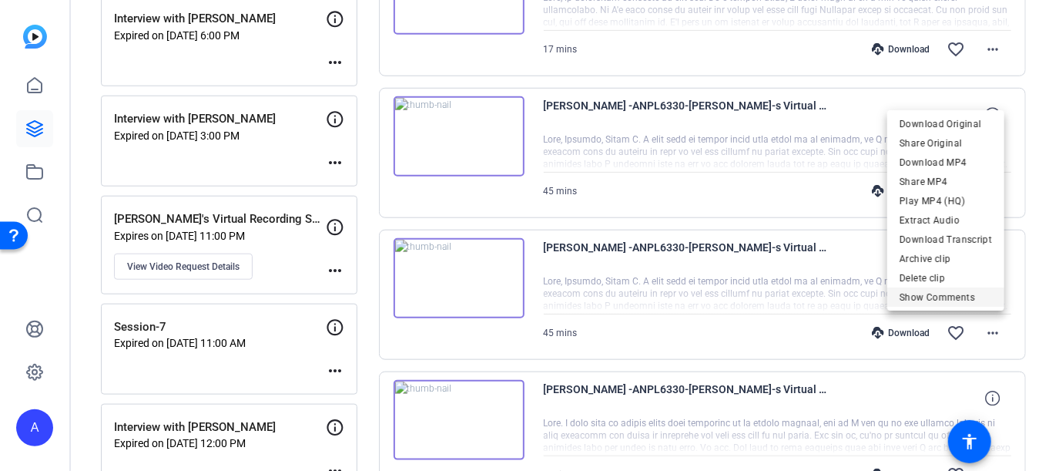
click at [965, 301] on span "Show Comments" at bounding box center [946, 297] width 92 height 18
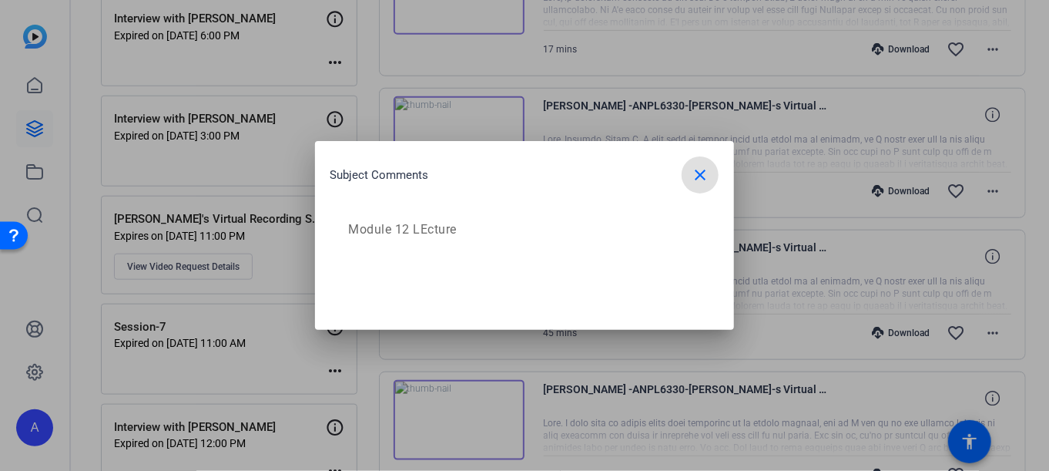
click at [990, 331] on div at bounding box center [524, 235] width 1049 height 471
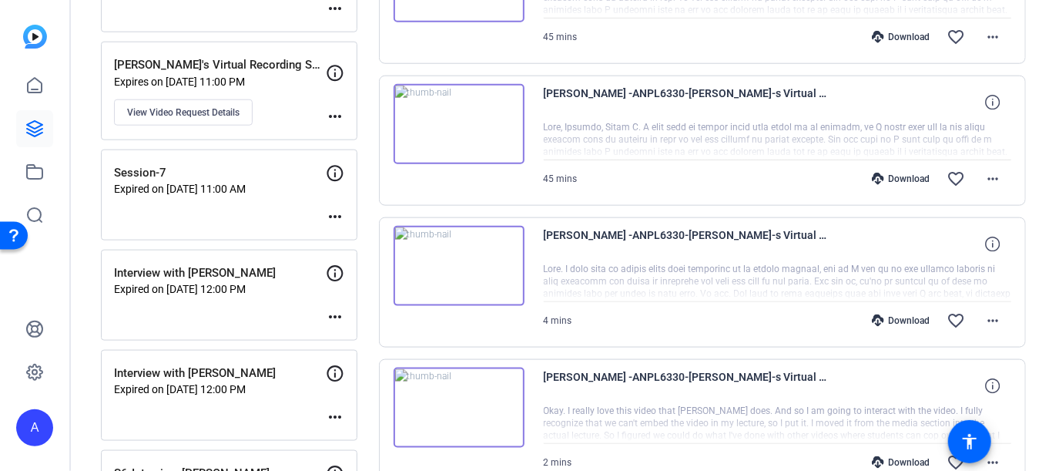
scroll to position [616, 0]
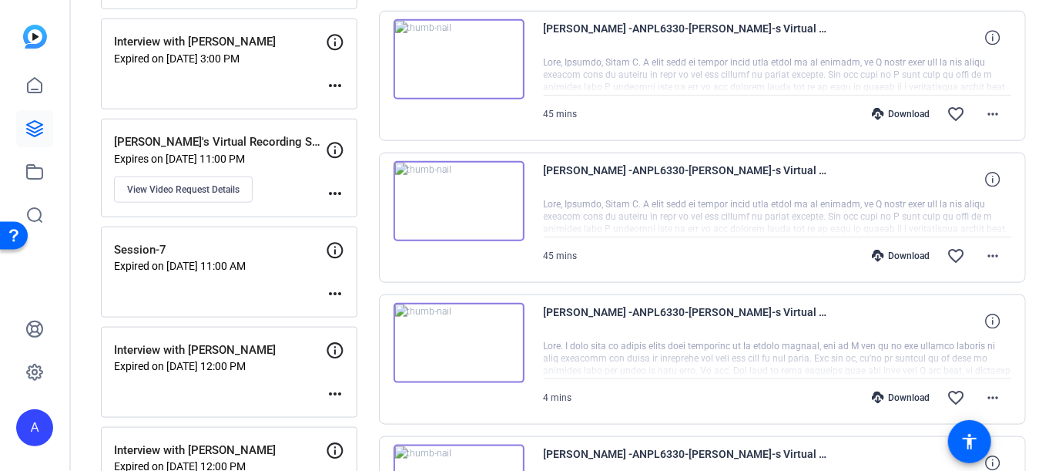
click at [454, 198] on img at bounding box center [459, 201] width 131 height 80
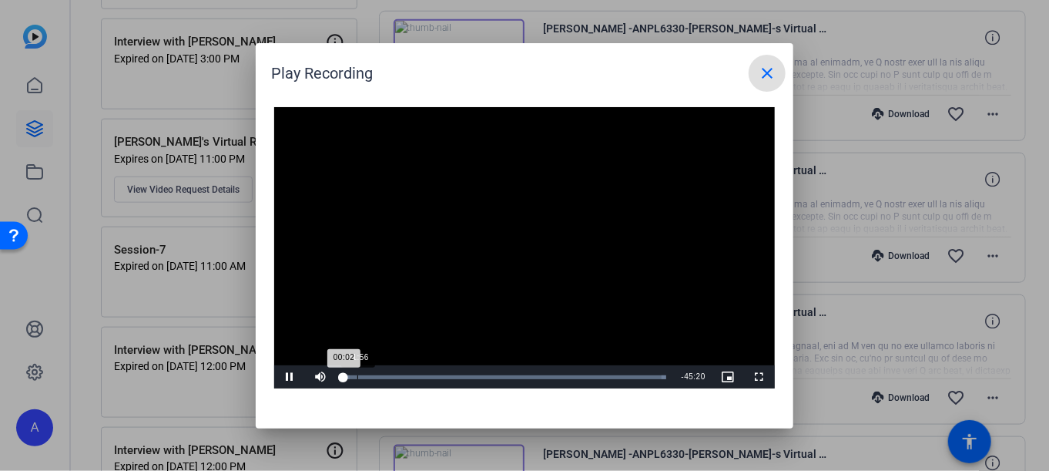
click at [357, 378] on div "01:56" at bounding box center [357, 377] width 1 height 4
click at [345, 378] on div "00:12" at bounding box center [344, 377] width 2 height 4
drag, startPoint x: 555, startPoint y: 316, endPoint x: 578, endPoint y: 302, distance: 26.9
click at [556, 315] on video "Video Player" at bounding box center [524, 248] width 501 height 282
click at [652, 375] on div "43:25" at bounding box center [652, 377] width 1 height 4
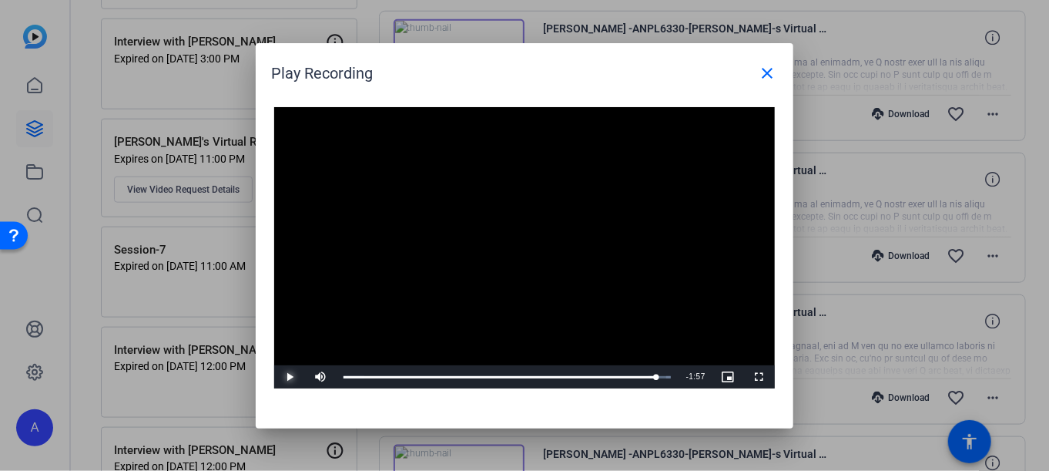
click at [295, 377] on span "Video Player" at bounding box center [289, 377] width 31 height 0
click at [665, 381] on div "Loaded : 100.00% 44:31 43:41" at bounding box center [507, 376] width 343 height 23
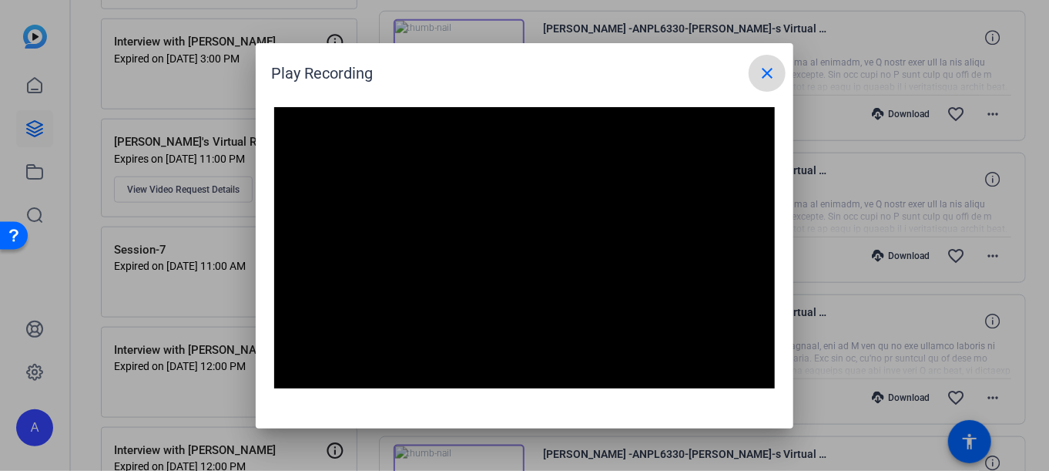
click at [766, 74] on mat-icon "close" at bounding box center [767, 73] width 18 height 18
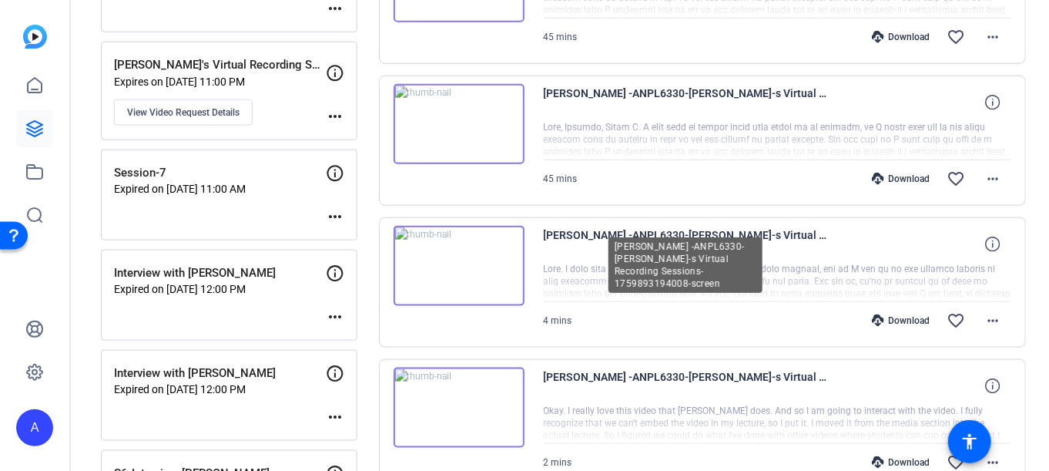
scroll to position [770, 0]
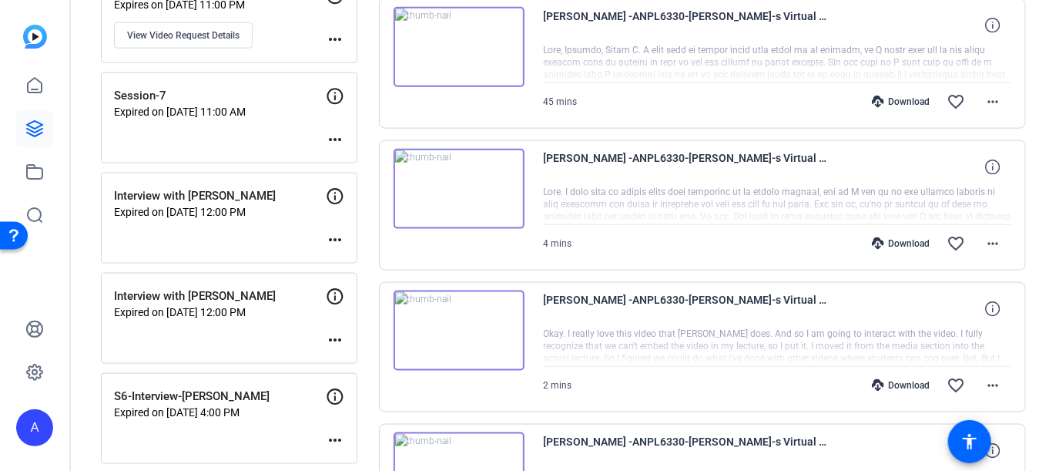
click at [481, 326] on img at bounding box center [459, 330] width 131 height 80
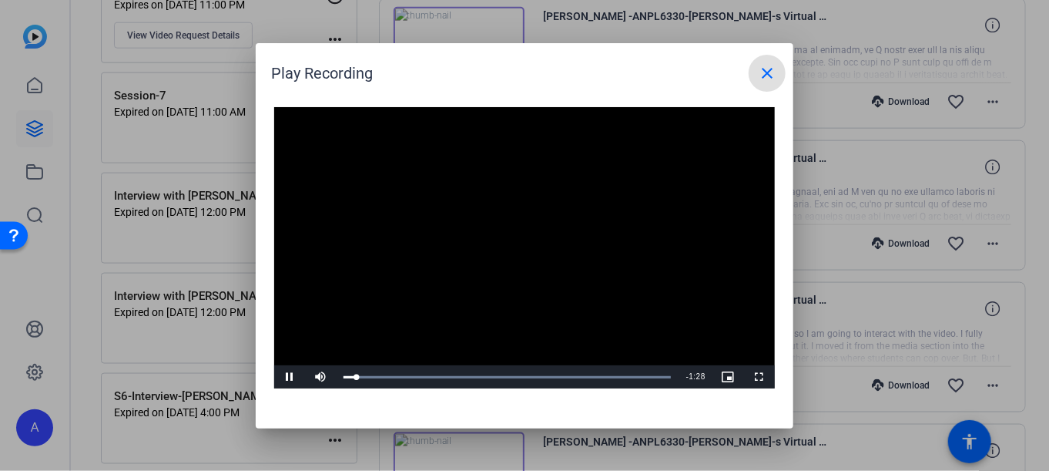
click at [765, 79] on mat-icon "close" at bounding box center [767, 73] width 18 height 18
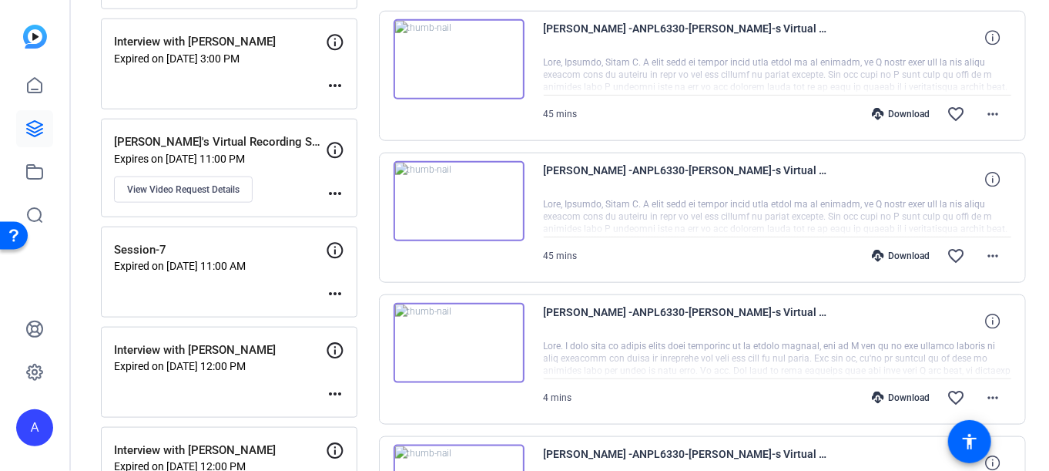
scroll to position [693, 0]
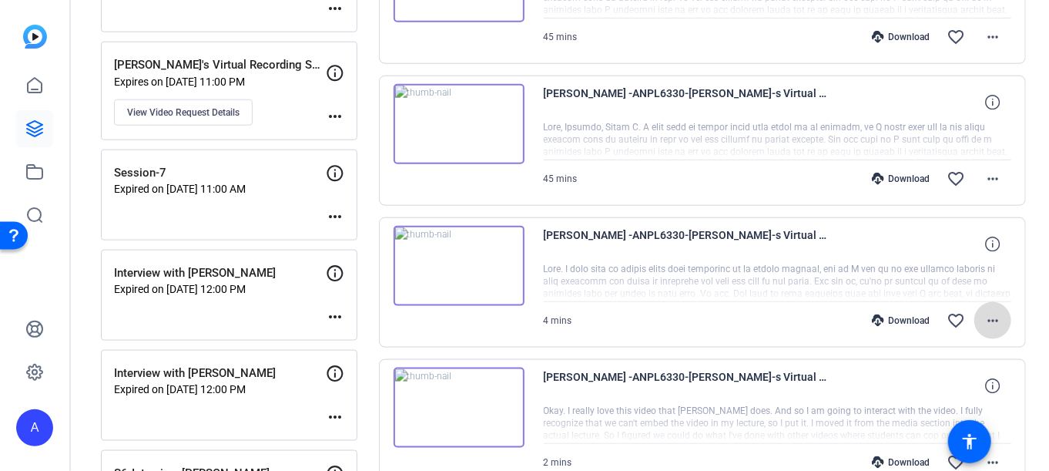
click at [984, 320] on mat-icon "more_horiz" at bounding box center [993, 320] width 18 height 18
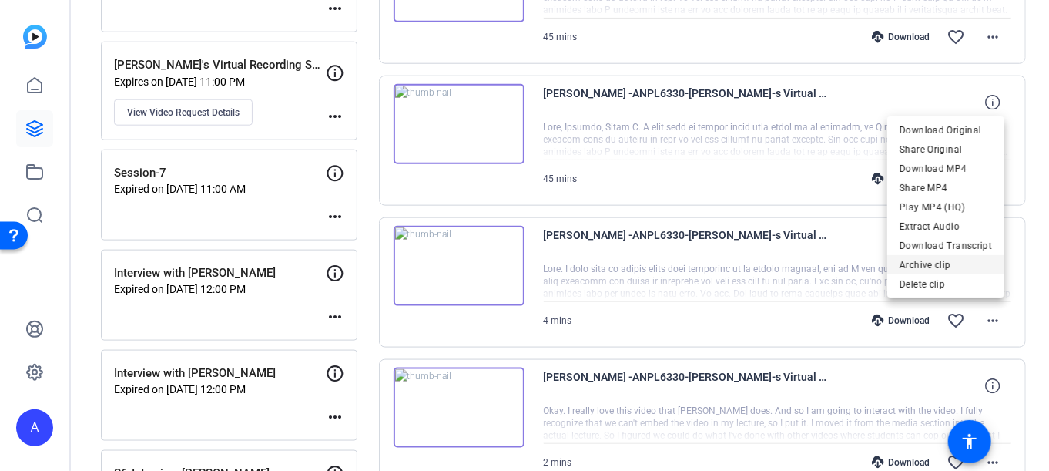
click at [930, 261] on span "Archive clip" at bounding box center [946, 265] width 92 height 18
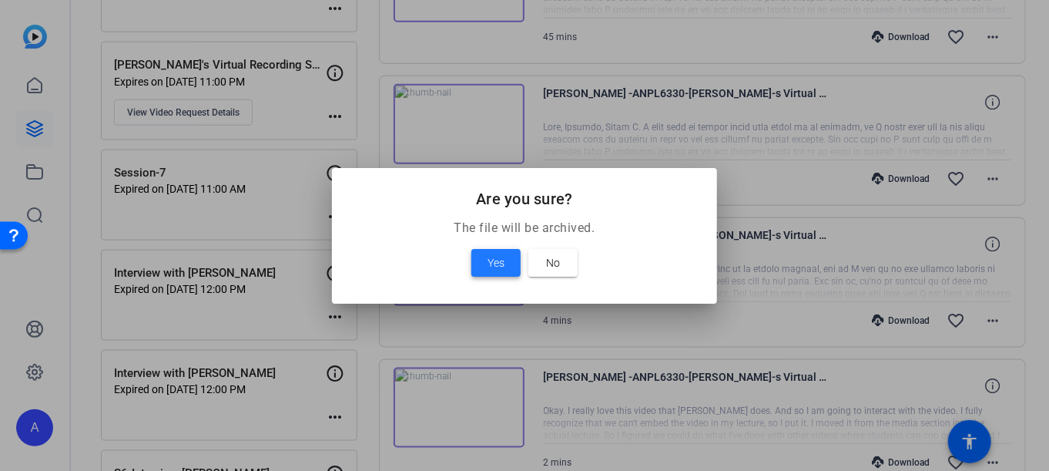
click at [490, 252] on span at bounding box center [495, 262] width 49 height 37
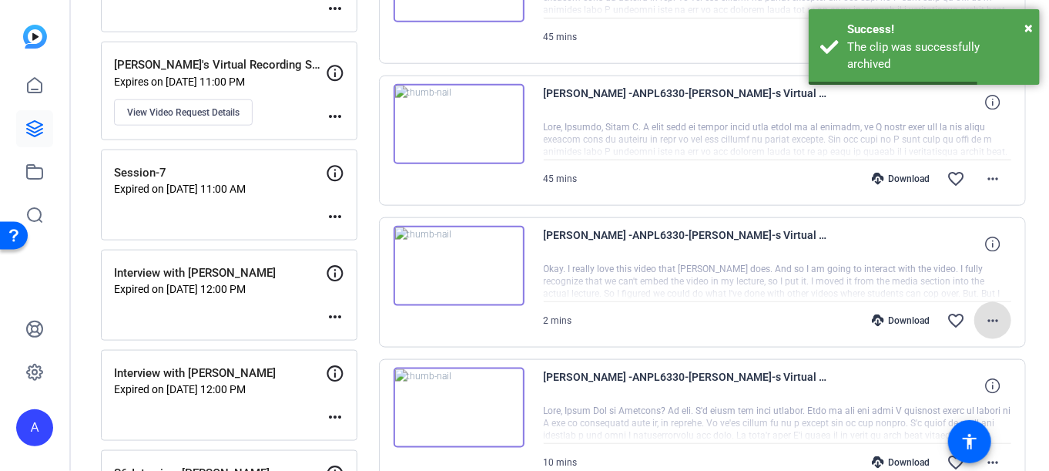
click at [990, 311] on mat-icon "more_horiz" at bounding box center [993, 320] width 18 height 18
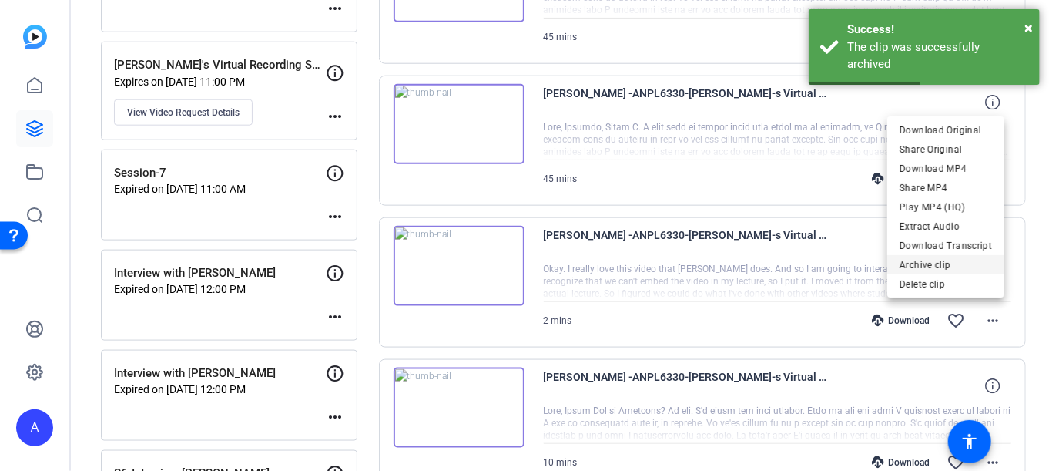
click at [923, 264] on span "Archive clip" at bounding box center [946, 265] width 92 height 18
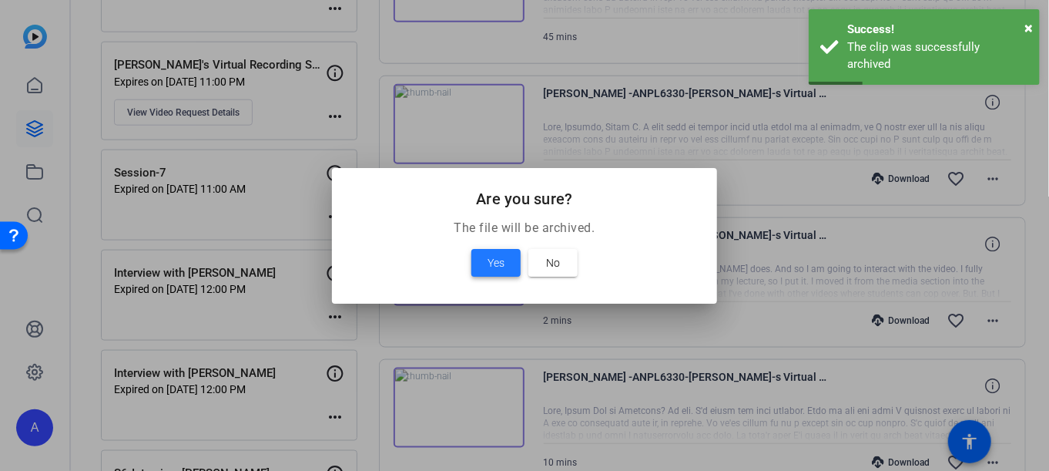
click at [493, 266] on span "Yes" at bounding box center [496, 262] width 17 height 18
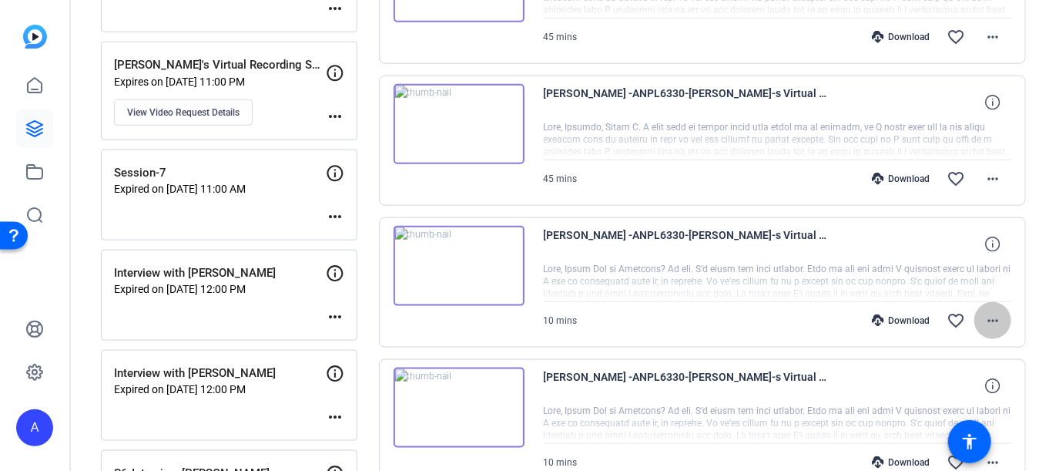
click at [992, 314] on mat-icon "more_horiz" at bounding box center [993, 320] width 18 height 18
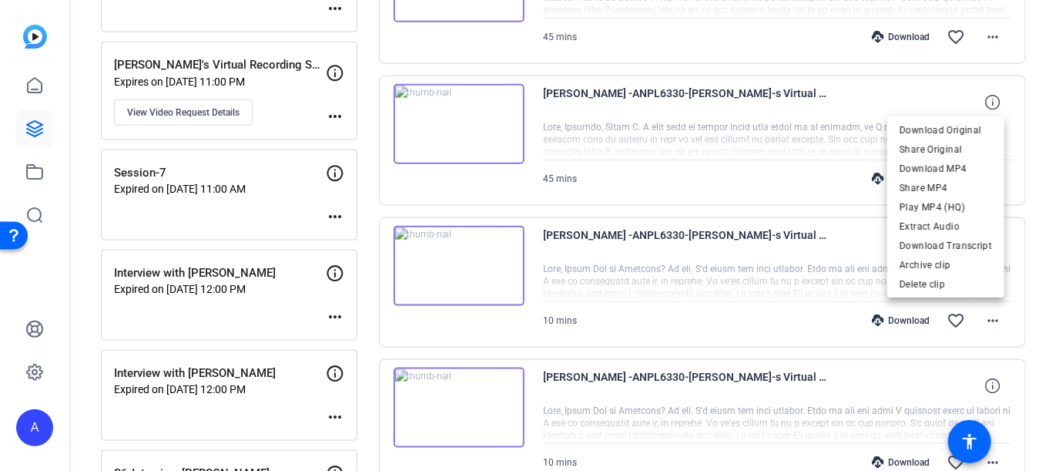
click at [642, 295] on div at bounding box center [524, 235] width 1049 height 471
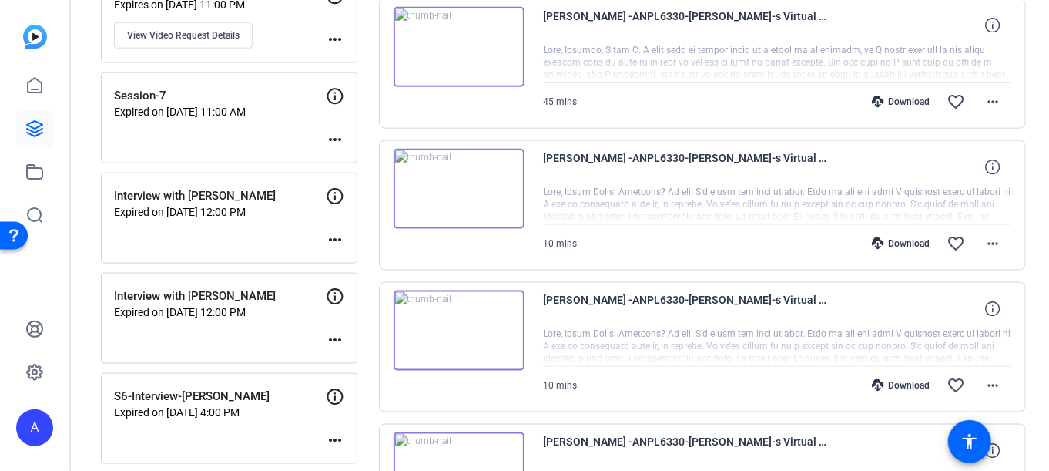
scroll to position [847, 0]
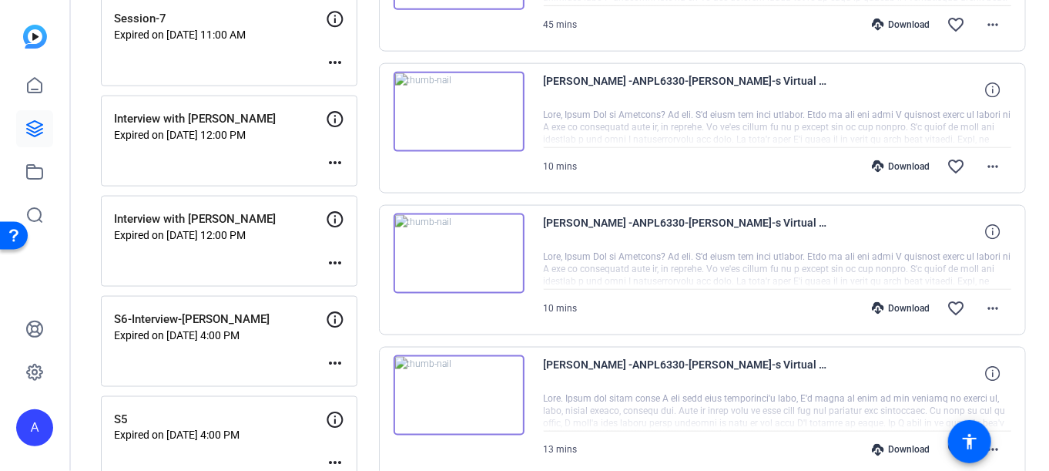
click at [464, 253] on img at bounding box center [459, 253] width 131 height 80
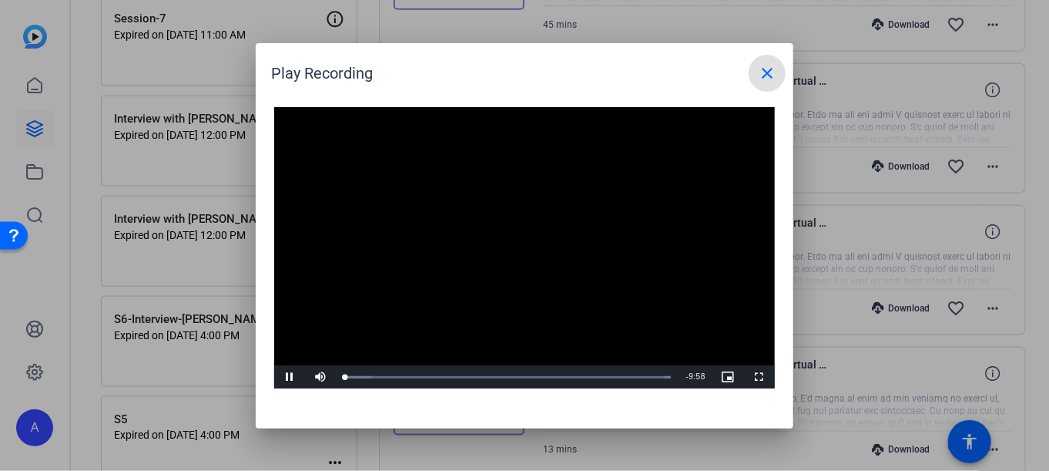
click at [766, 75] on mat-icon "close" at bounding box center [767, 73] width 18 height 18
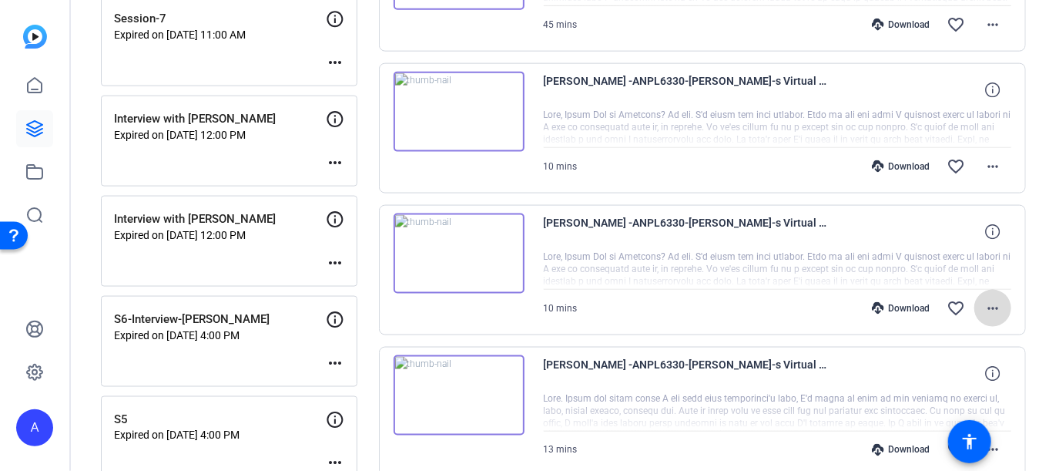
click at [985, 300] on mat-icon "more_horiz" at bounding box center [993, 308] width 18 height 18
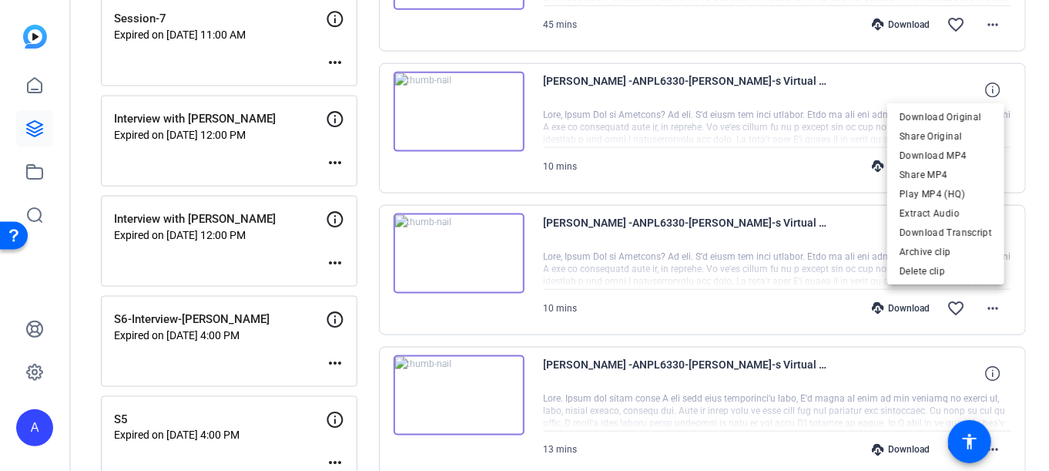
click at [645, 293] on div at bounding box center [524, 235] width 1049 height 471
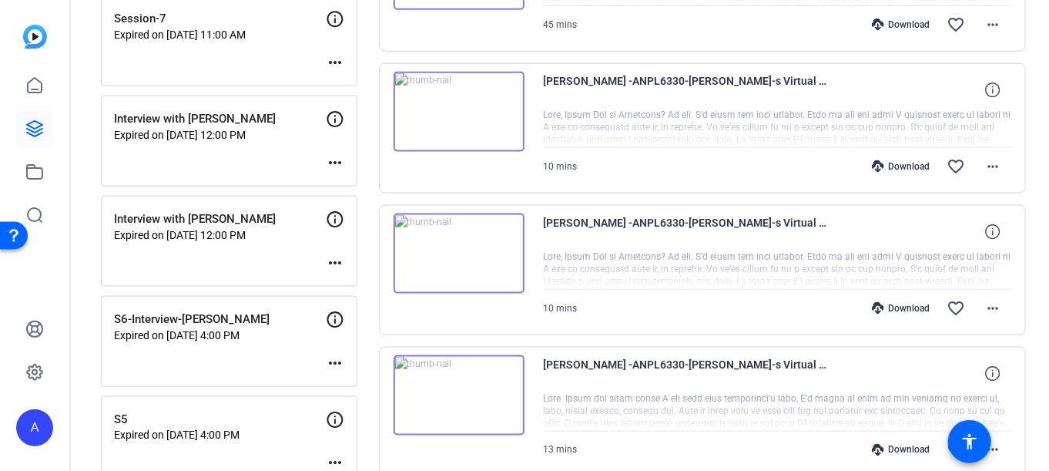
scroll to position [770, 0]
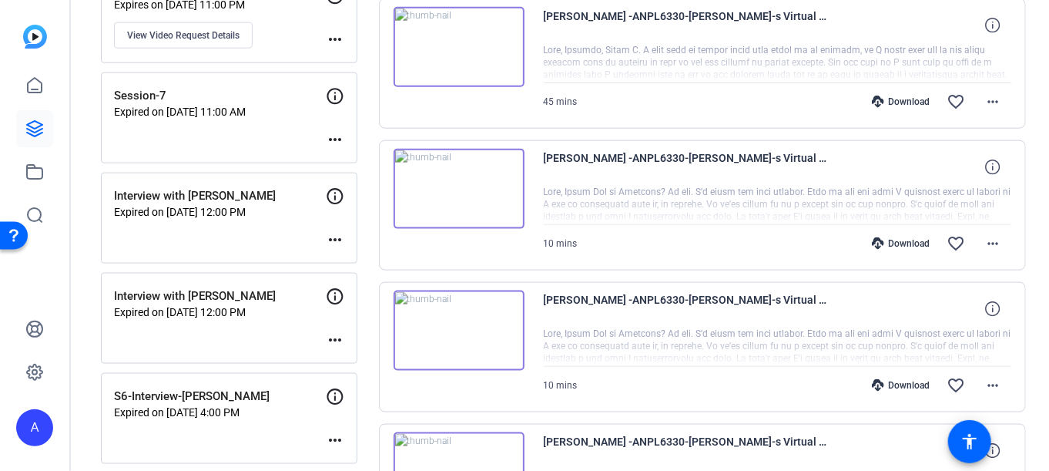
click at [445, 328] on img at bounding box center [459, 330] width 131 height 80
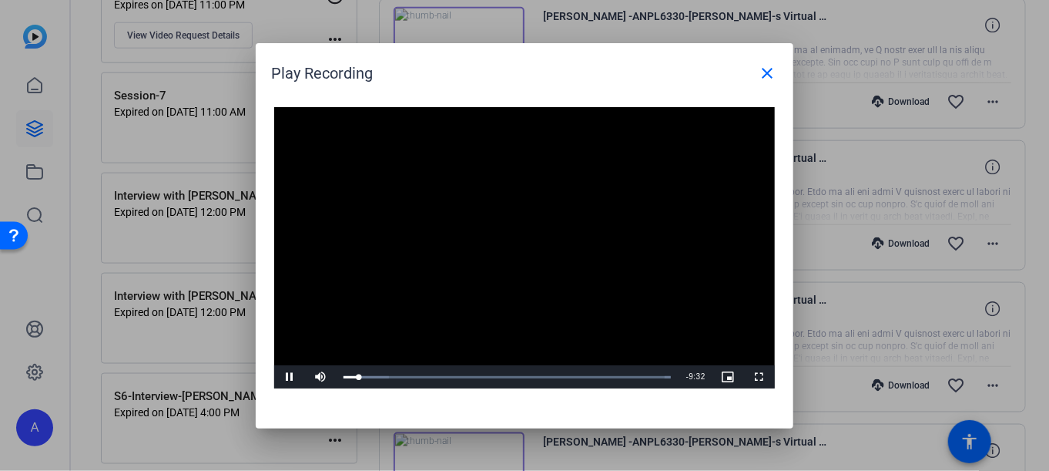
click at [514, 219] on video "Video Player" at bounding box center [524, 248] width 501 height 282
drag, startPoint x: 289, startPoint y: 371, endPoint x: 278, endPoint y: 371, distance: 10.8
click at [289, 377] on span "Video Player" at bounding box center [289, 377] width 31 height 0
click at [286, 377] on span "Video Player" at bounding box center [289, 377] width 31 height 0
click at [758, 71] on mat-icon "close" at bounding box center [767, 73] width 18 height 18
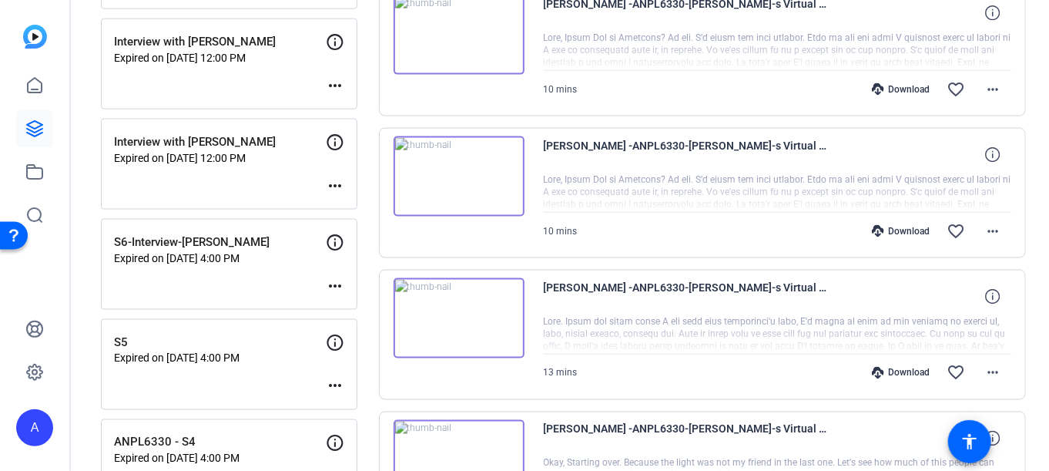
scroll to position [1078, 0]
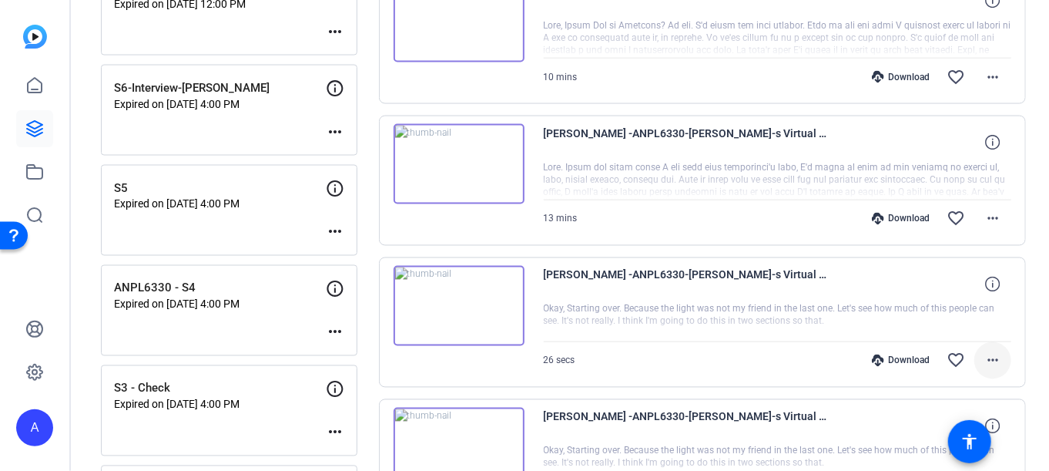
click at [984, 352] on mat-icon "more_horiz" at bounding box center [993, 360] width 18 height 18
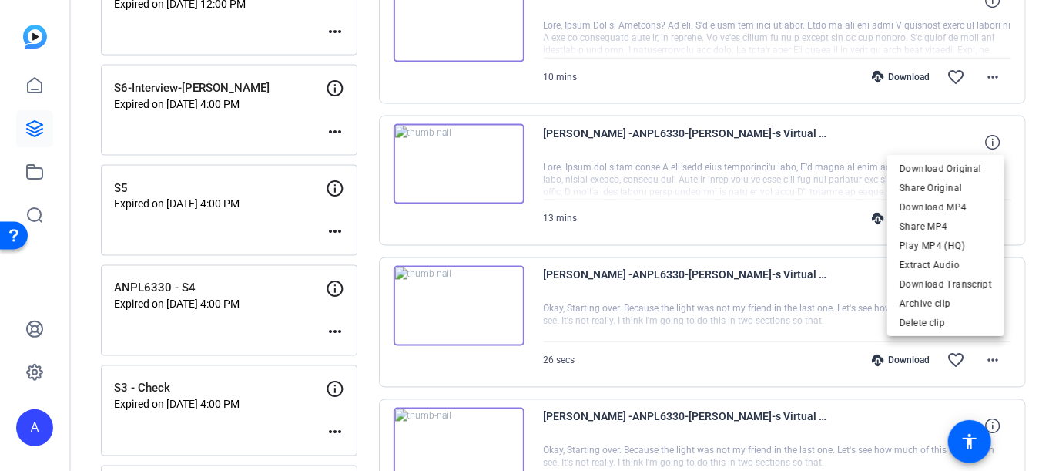
click at [715, 290] on div at bounding box center [524, 235] width 1049 height 471
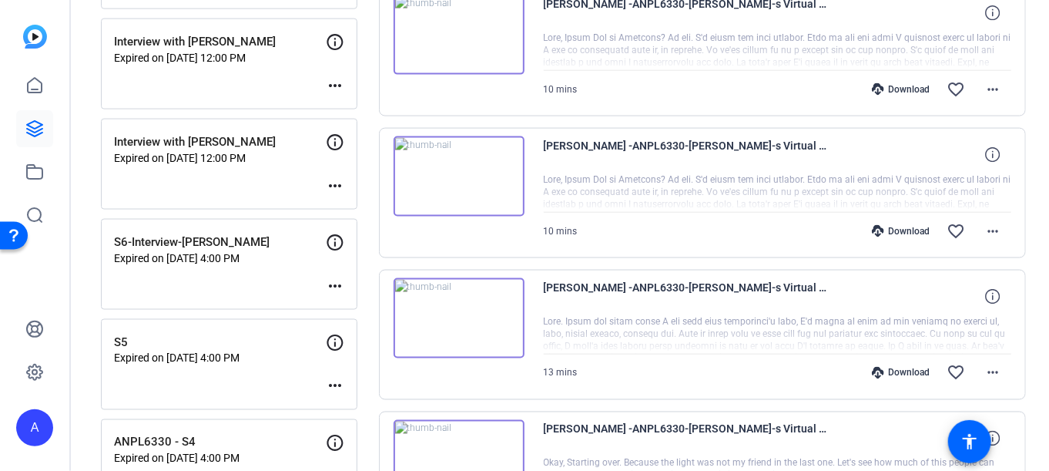
scroll to position [847, 0]
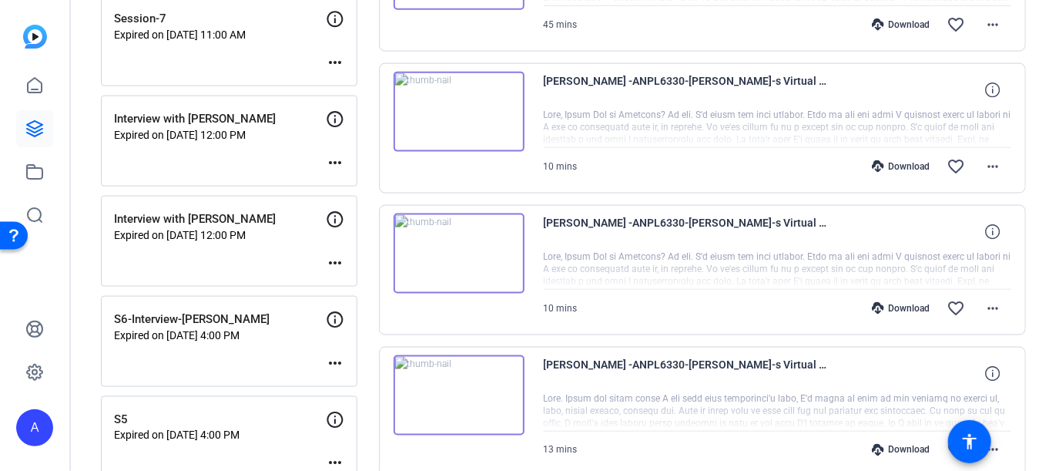
click at [458, 256] on img at bounding box center [459, 253] width 131 height 80
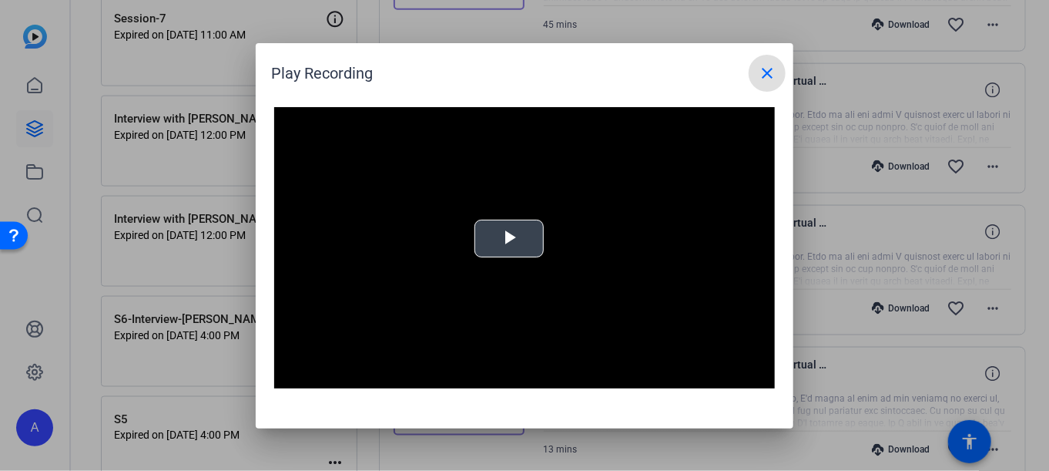
click at [509, 238] on span "Video Player" at bounding box center [509, 238] width 0 height 0
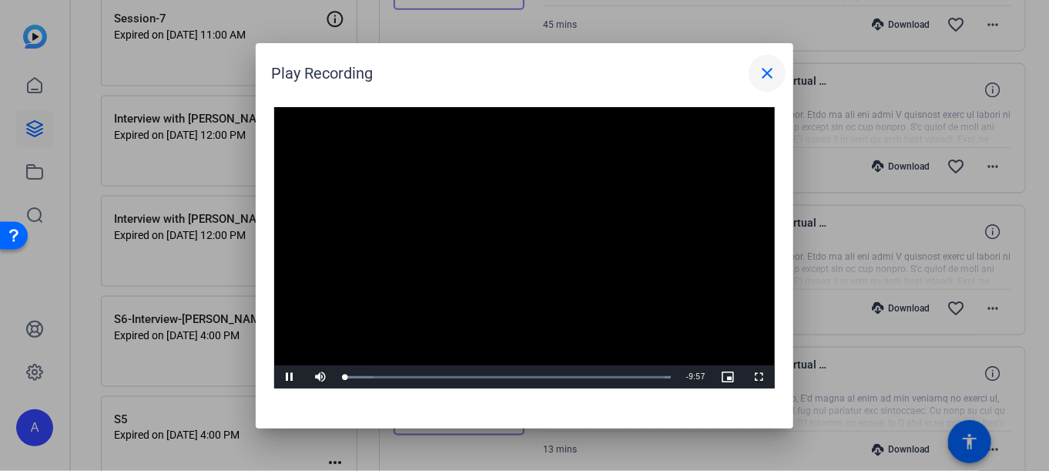
click at [777, 79] on span at bounding box center [767, 73] width 37 height 37
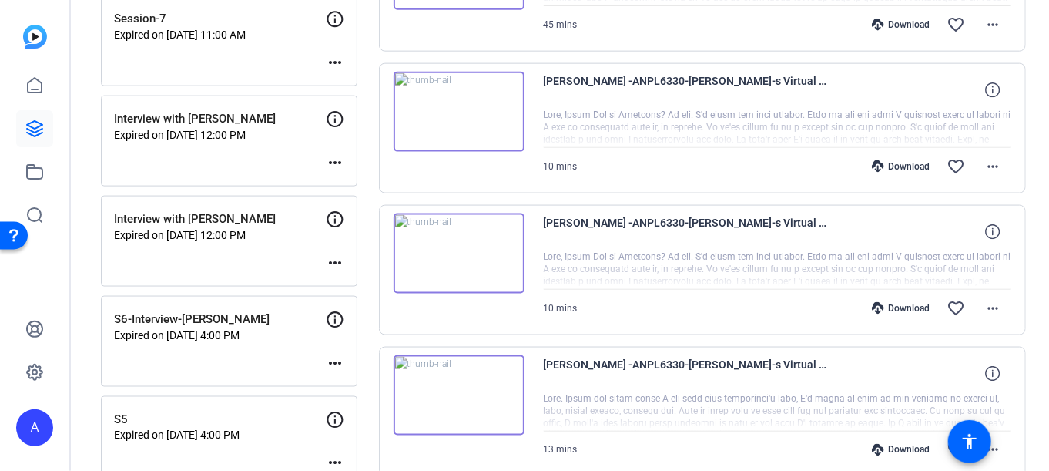
click at [441, 244] on img at bounding box center [459, 253] width 131 height 80
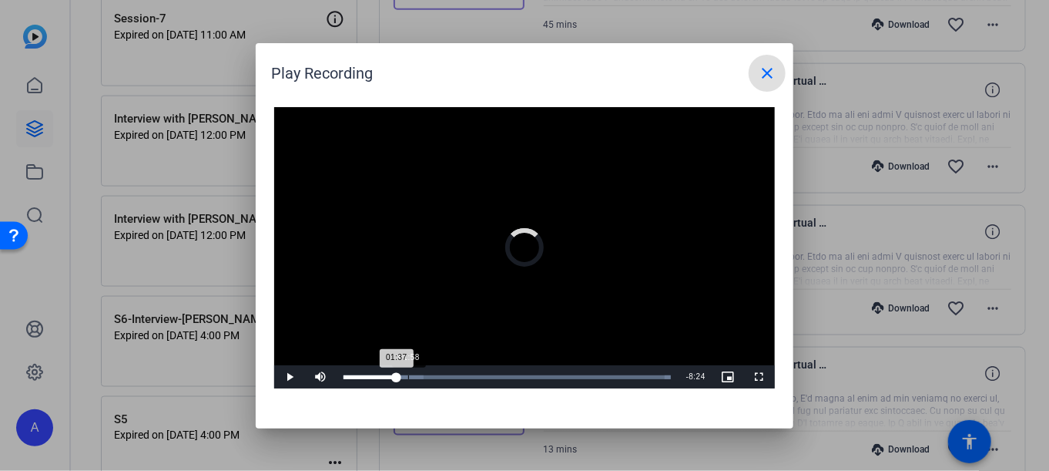
click at [408, 376] on div "Loaded : 100.00% 01:58 01:37" at bounding box center [506, 377] width 327 height 4
click at [421, 378] on div "Loaded : 100.00% 02:22 02:22" at bounding box center [506, 377] width 327 height 4
click at [431, 379] on div "Loaded : 100.00% 02:39 02:23" at bounding box center [507, 376] width 343 height 23
click at [439, 379] on div "Loaded : 100.00% 02:52 02:56" at bounding box center [507, 376] width 343 height 23
click at [452, 378] on div "Loaded : 100.00% 03:22 02:57" at bounding box center [506, 377] width 327 height 4
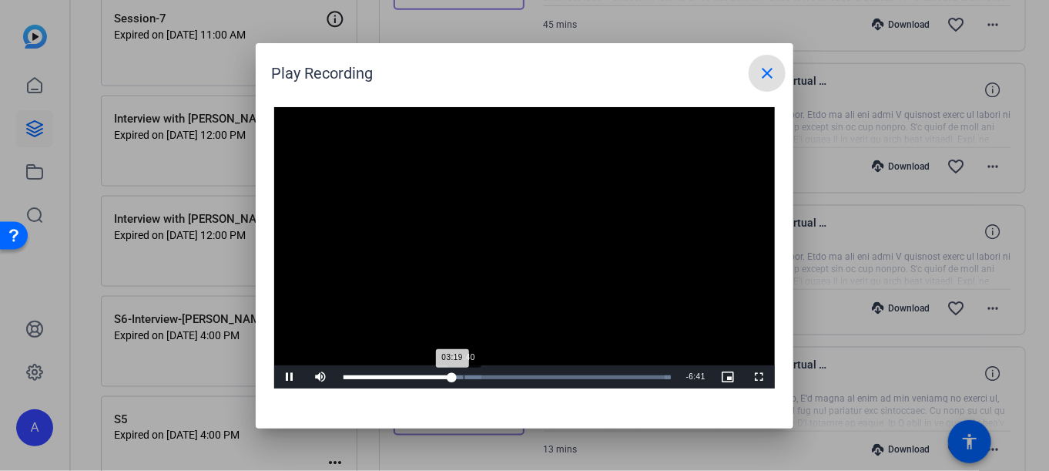
click at [464, 378] on div "Loaded : 100.00% 03:40 03:19" at bounding box center [506, 377] width 327 height 4
click at [477, 377] on div "Loaded : 100.00% 04:02 04:04" at bounding box center [506, 377] width 327 height 4
click at [486, 377] on div "Loaded : 100.00% 04:21 04:05" at bounding box center [506, 377] width 327 height 4
click at [502, 378] on div "Loaded : 100.00% 04:46 04:23" at bounding box center [506, 377] width 327 height 4
click at [656, 377] on div "Loaded : 100.00% 09:33 04:52" at bounding box center [506, 377] width 327 height 4
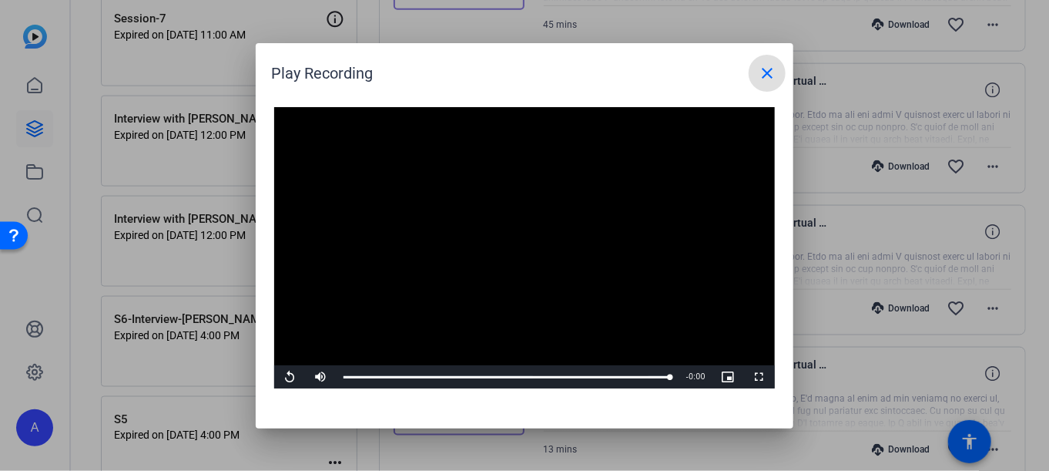
click at [772, 75] on mat-icon "close" at bounding box center [767, 73] width 18 height 18
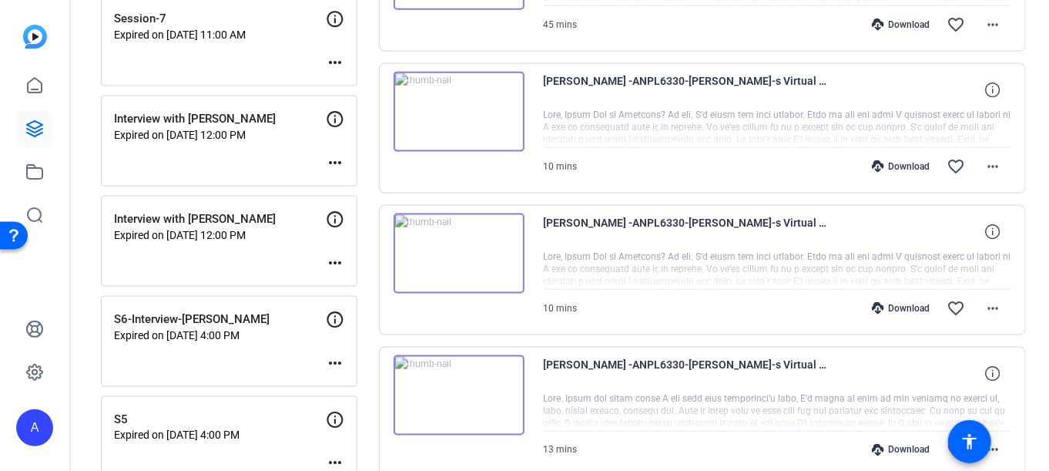
scroll to position [924, 0]
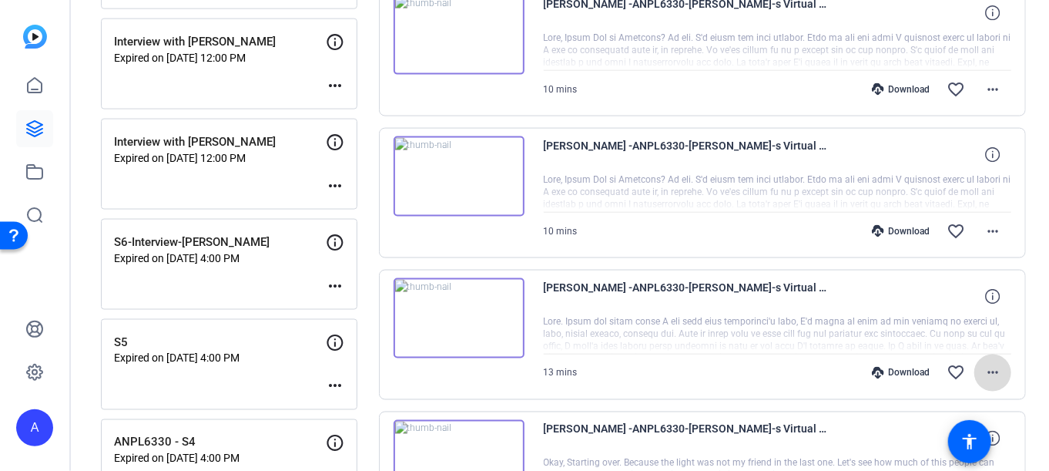
click at [987, 370] on mat-icon "more_horiz" at bounding box center [993, 373] width 18 height 18
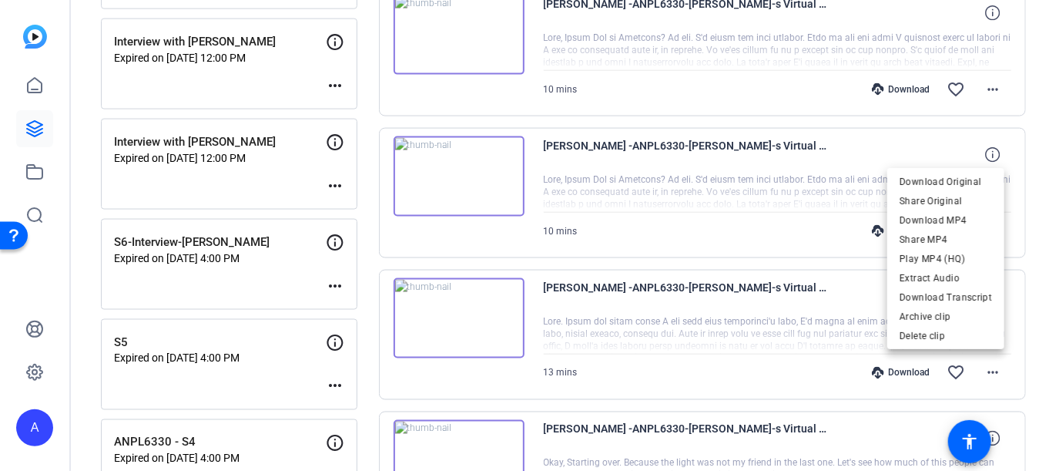
click at [668, 230] on div at bounding box center [524, 235] width 1049 height 471
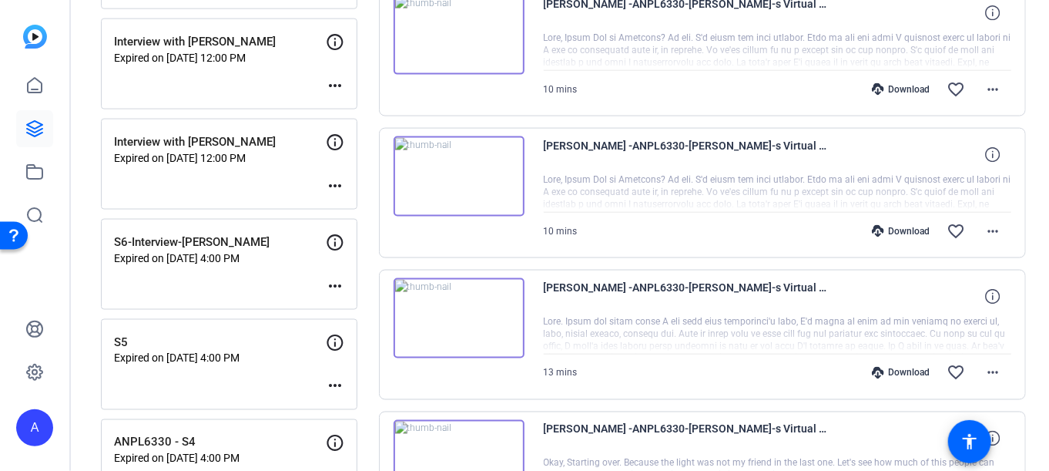
click at [452, 34] on img at bounding box center [459, 35] width 131 height 80
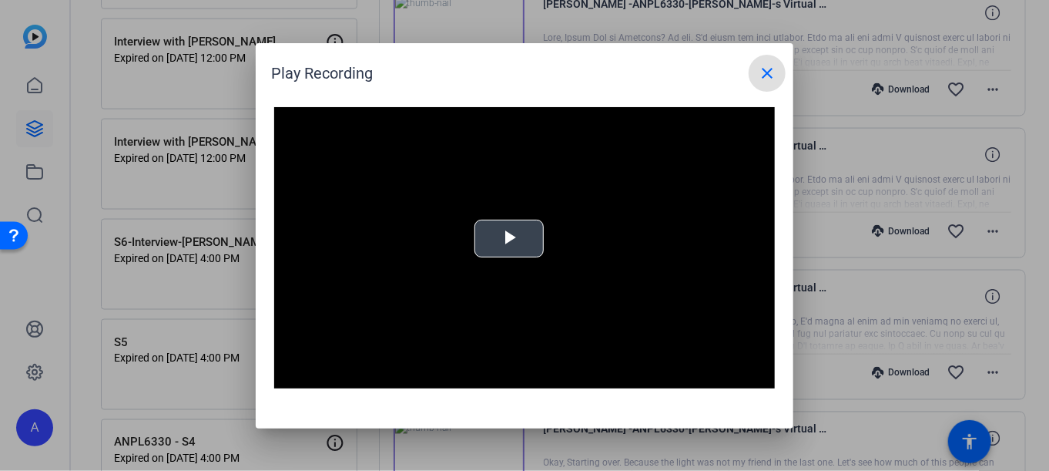
click at [509, 238] on span "Video Player" at bounding box center [509, 238] width 0 height 0
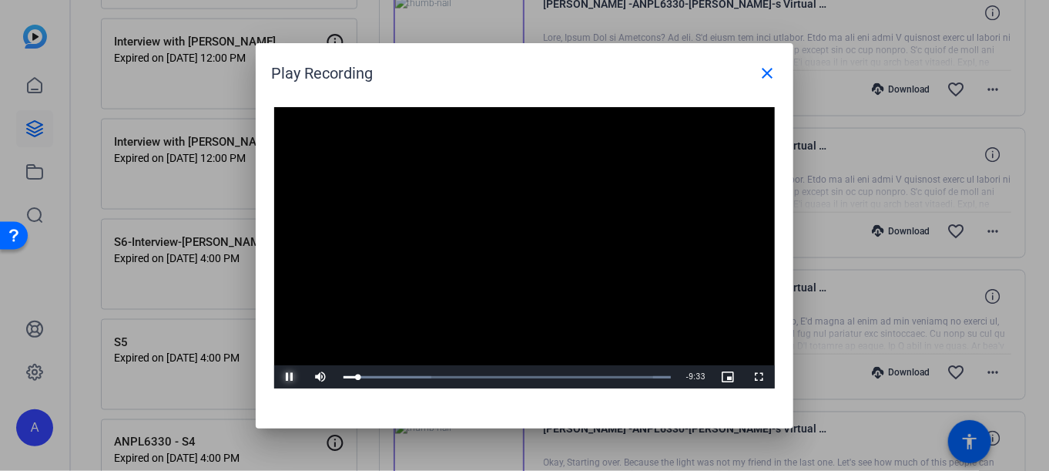
click at [287, 377] on span "Video Player" at bounding box center [289, 377] width 31 height 0
click at [759, 76] on mat-icon "close" at bounding box center [767, 73] width 18 height 18
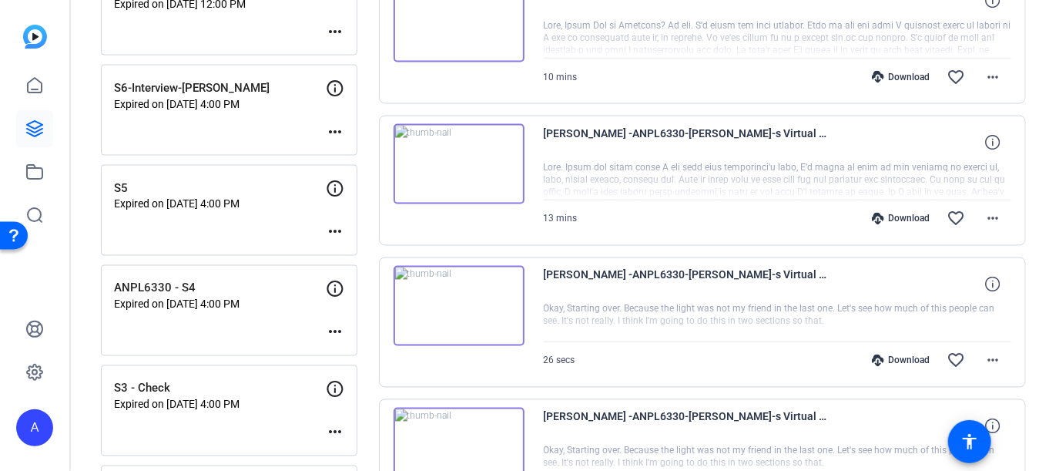
scroll to position [1155, 0]
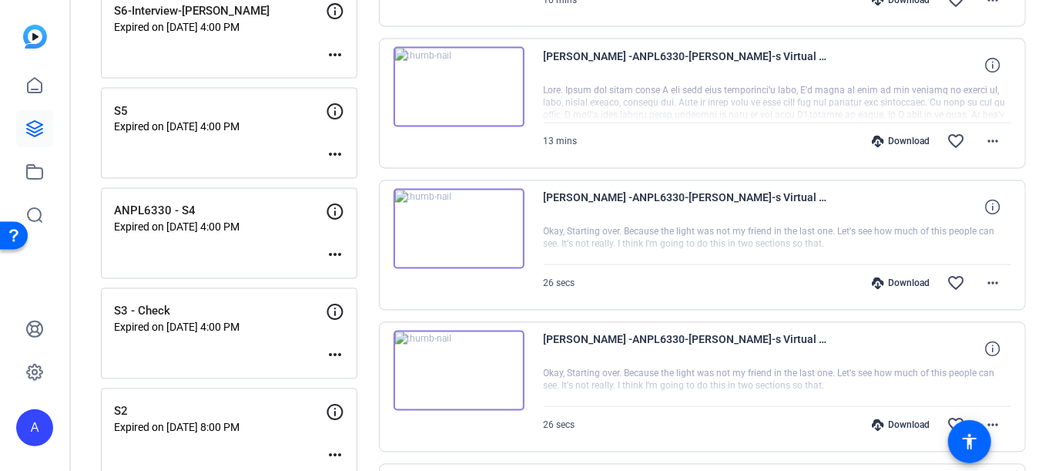
click at [462, 74] on img at bounding box center [459, 87] width 131 height 80
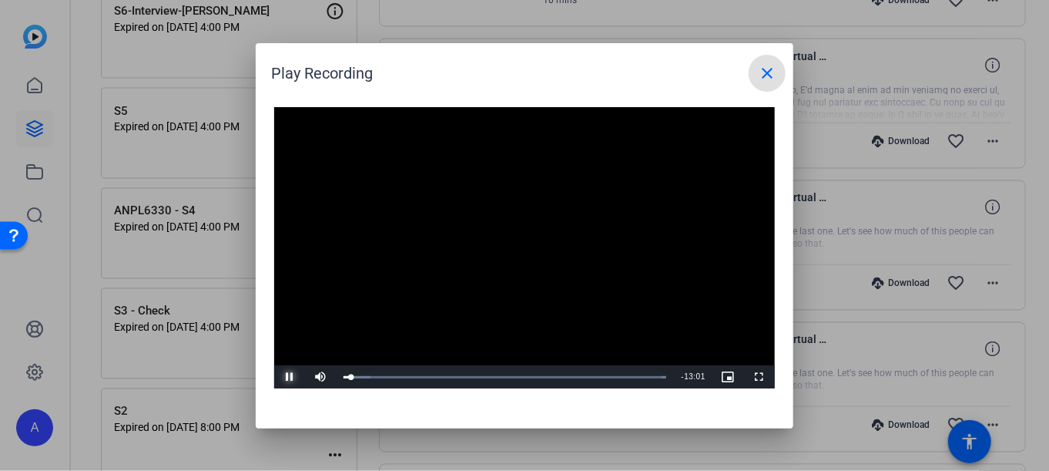
click at [289, 377] on span "Video Player" at bounding box center [289, 377] width 31 height 0
click at [772, 72] on mat-icon "close" at bounding box center [767, 73] width 18 height 18
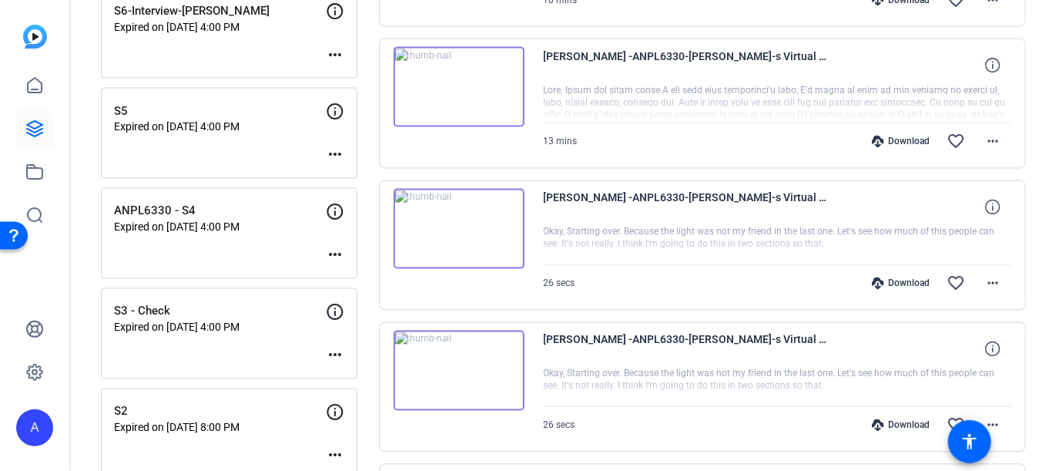
click at [441, 84] on img at bounding box center [459, 87] width 131 height 80
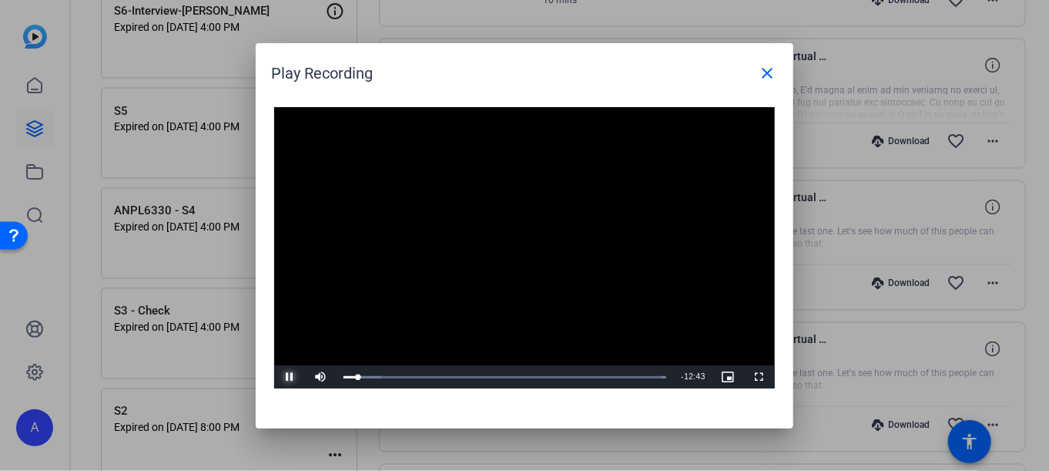
click at [291, 377] on span "Video Player" at bounding box center [289, 377] width 31 height 0
click at [764, 79] on mat-icon "close" at bounding box center [767, 73] width 18 height 18
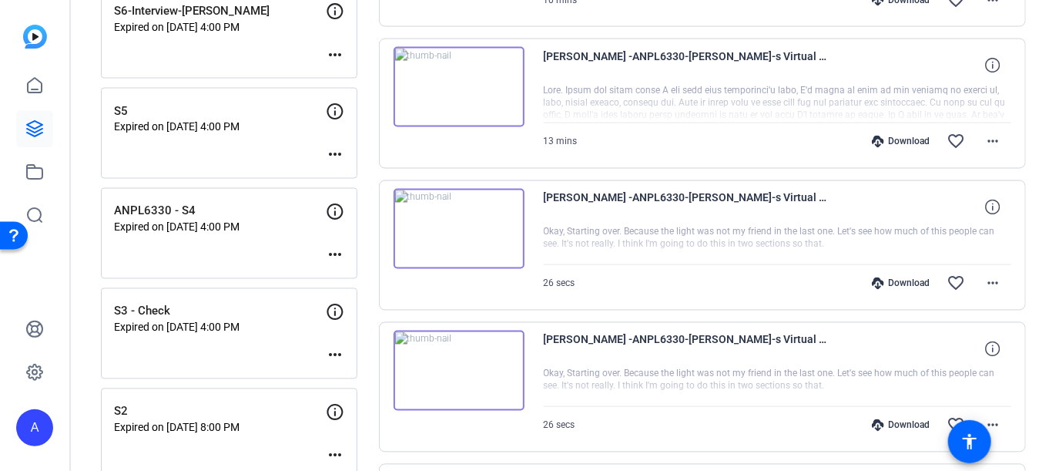
scroll to position [1232, 0]
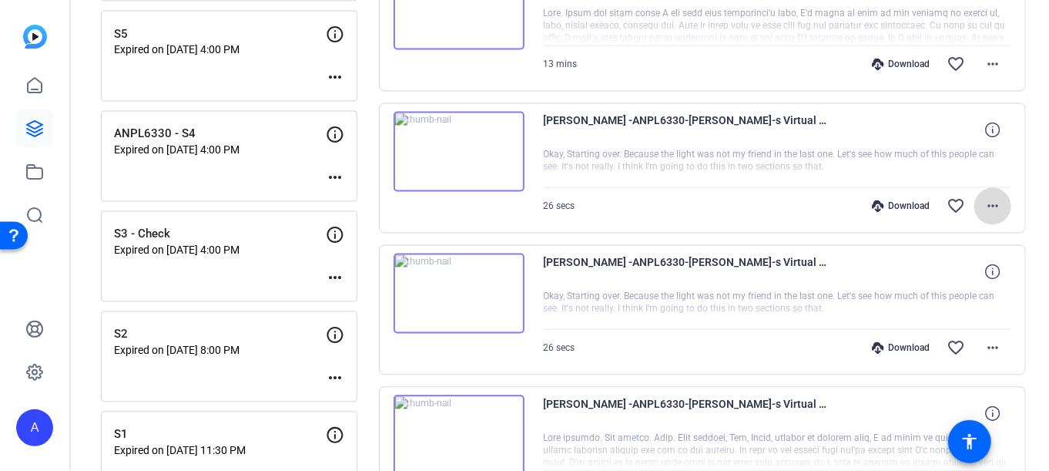
click at [987, 201] on mat-icon "more_horiz" at bounding box center [993, 206] width 18 height 18
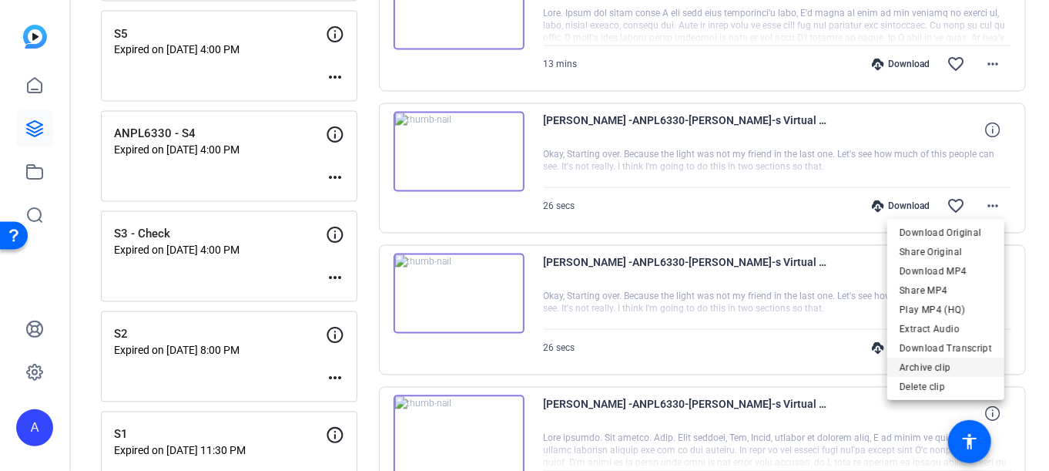
click at [910, 361] on span "Archive clip" at bounding box center [946, 366] width 92 height 18
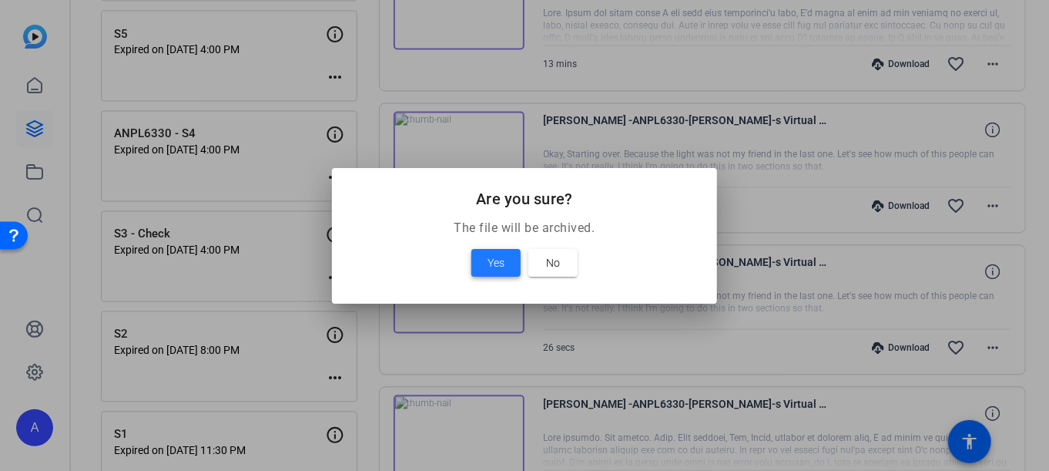
click at [478, 261] on span at bounding box center [495, 262] width 49 height 37
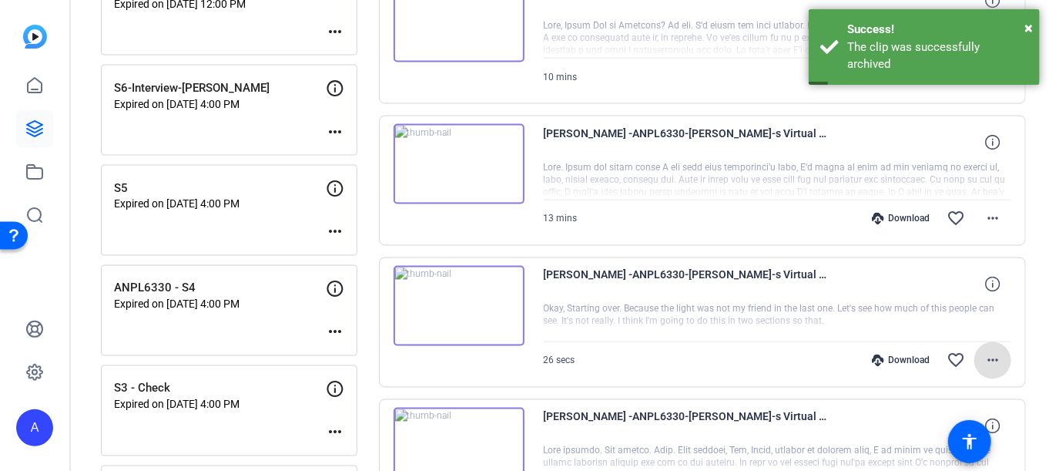
scroll to position [1155, 0]
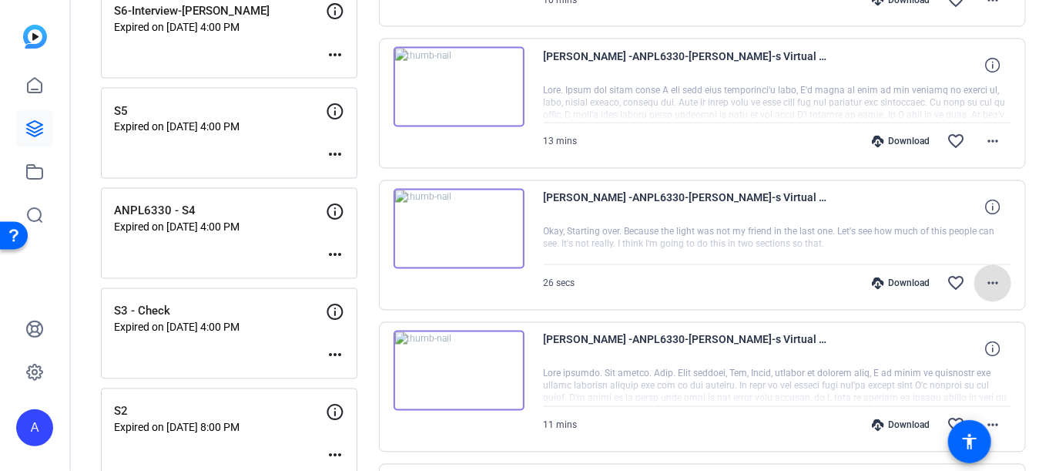
click at [990, 278] on mat-icon "more_horiz" at bounding box center [993, 283] width 18 height 18
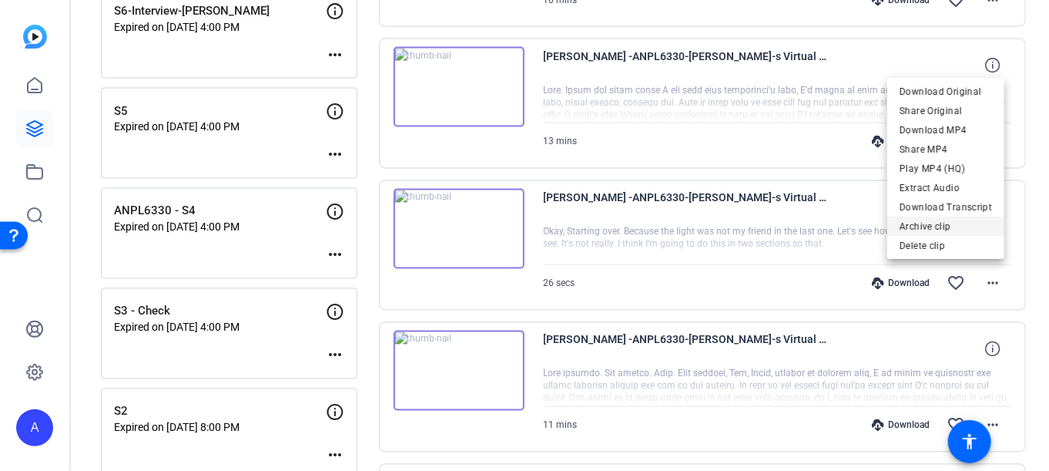
click at [918, 222] on span "Archive clip" at bounding box center [946, 225] width 92 height 18
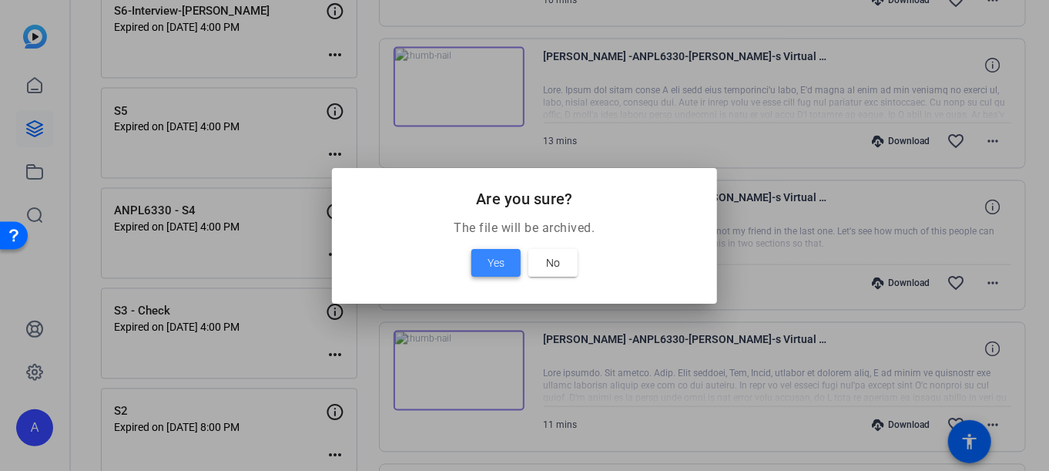
click at [477, 262] on span at bounding box center [495, 262] width 49 height 37
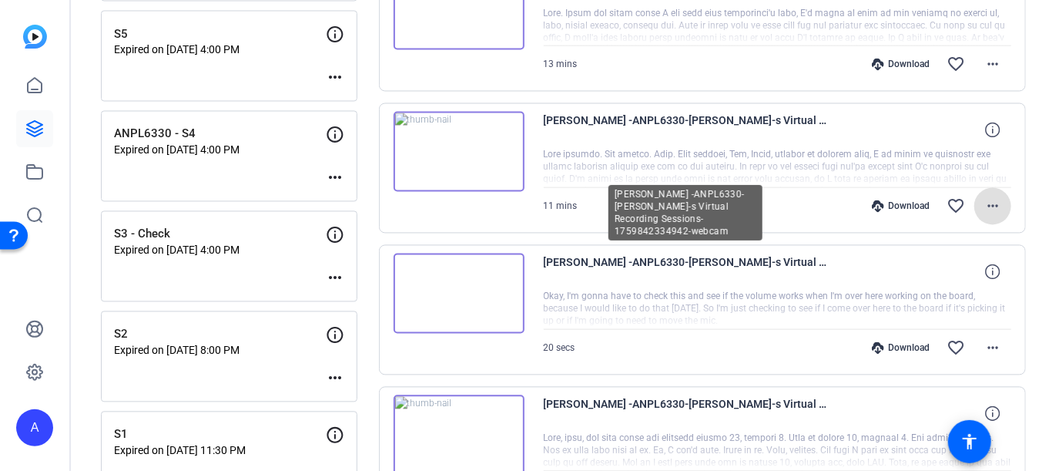
scroll to position [1309, 0]
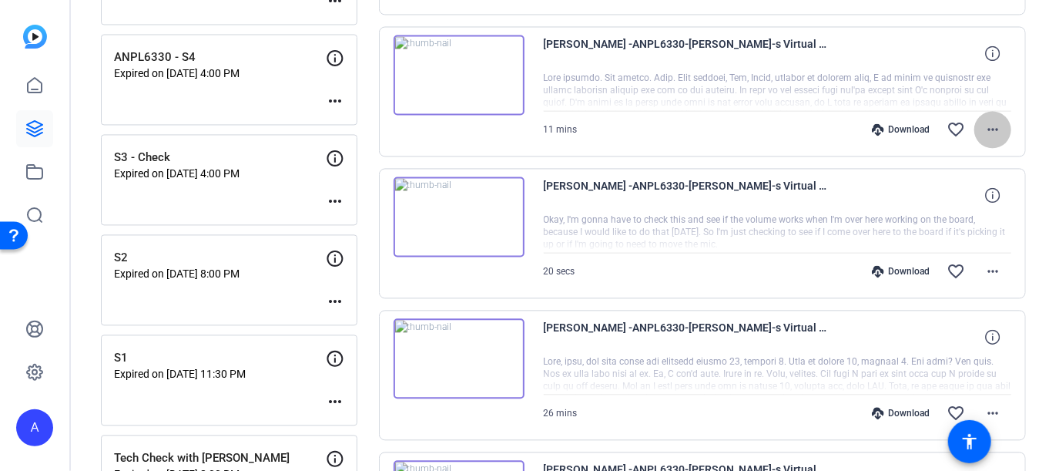
click at [984, 126] on mat-icon "more_horiz" at bounding box center [993, 129] width 18 height 18
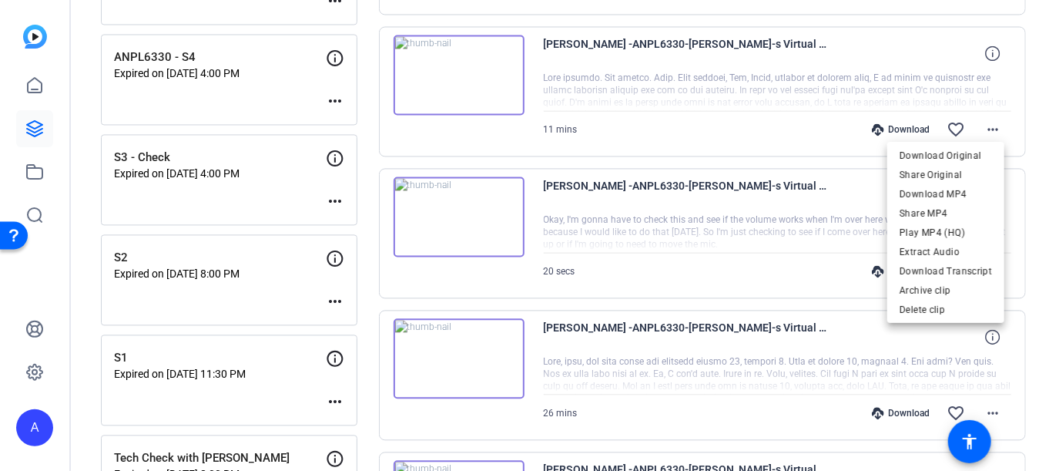
click at [616, 186] on div at bounding box center [524, 235] width 1049 height 471
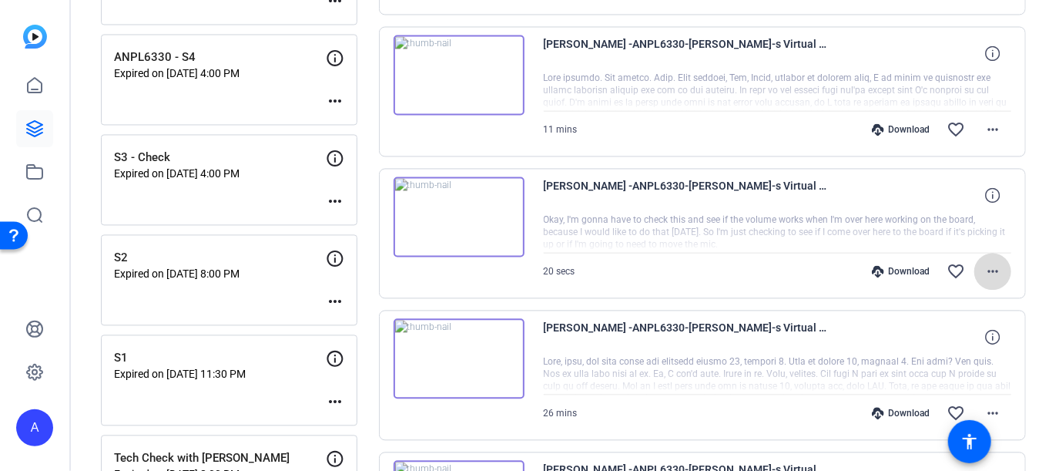
click at [986, 262] on mat-icon "more_horiz" at bounding box center [993, 271] width 18 height 18
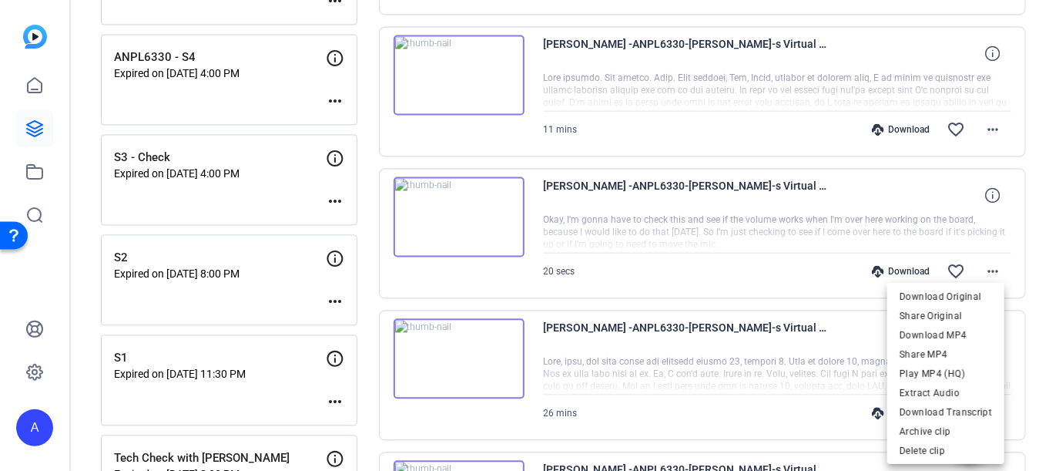
click at [644, 260] on div at bounding box center [524, 235] width 1049 height 471
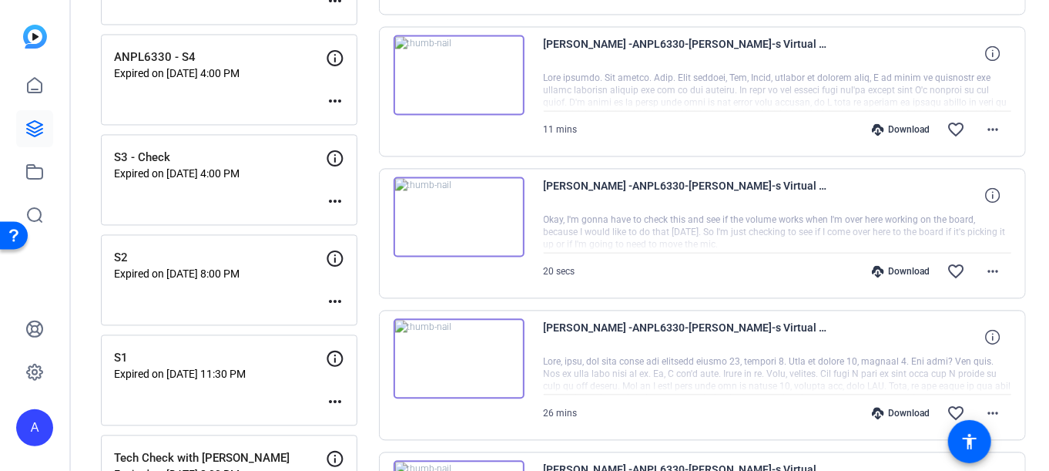
scroll to position [1386, 0]
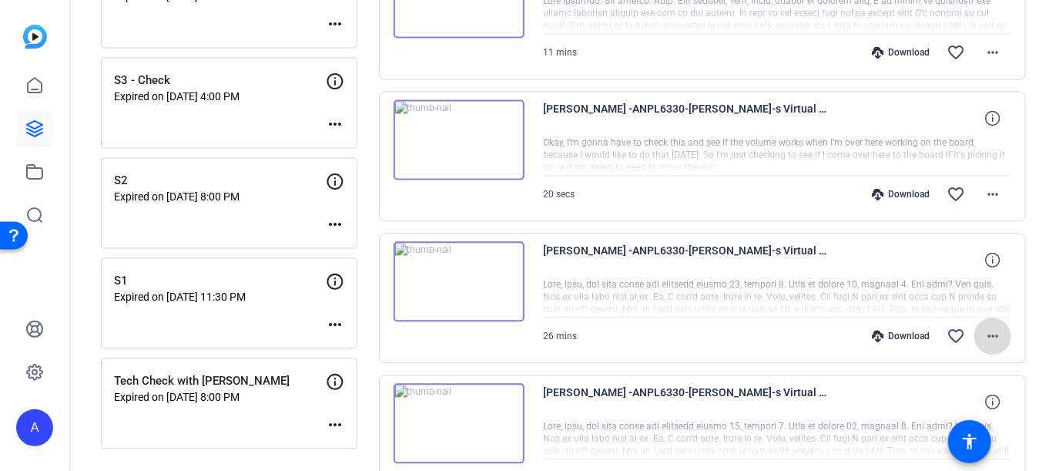
click at [984, 331] on mat-icon "more_horiz" at bounding box center [993, 336] width 18 height 18
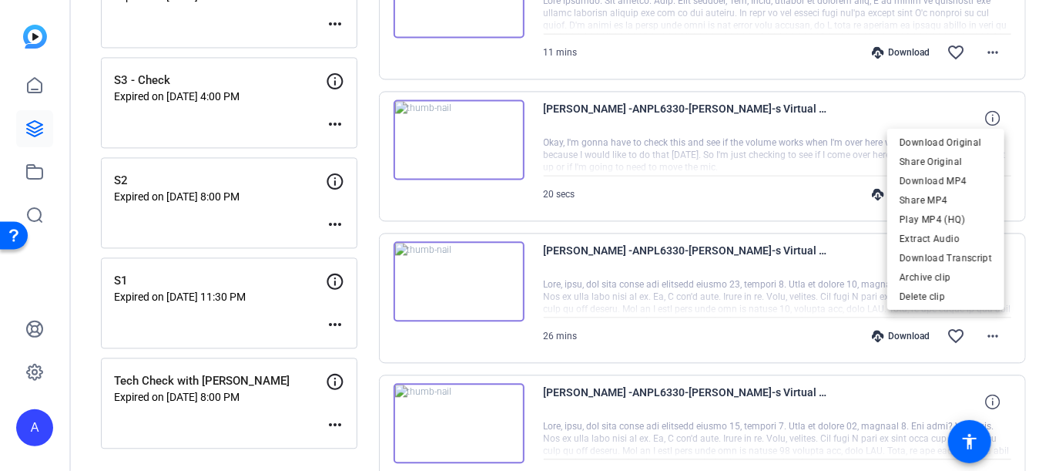
click at [715, 275] on div at bounding box center [524, 235] width 1049 height 471
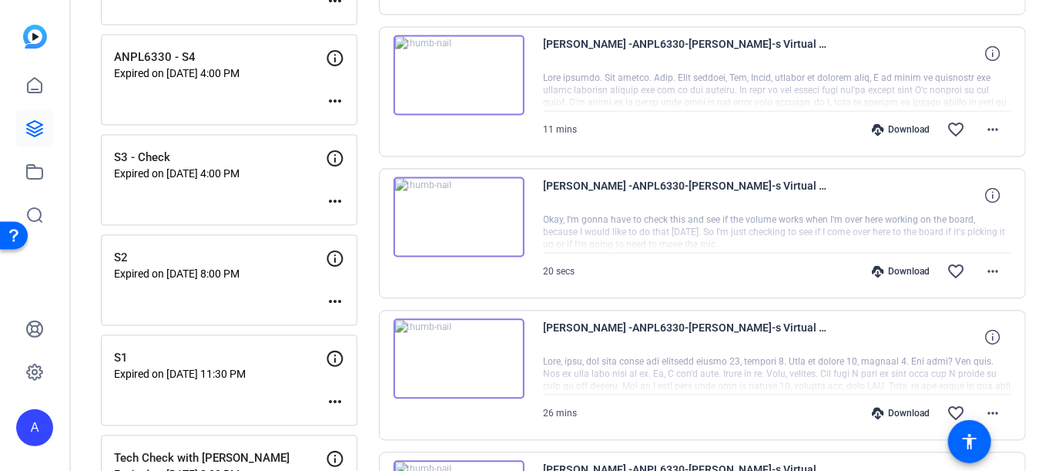
scroll to position [1232, 0]
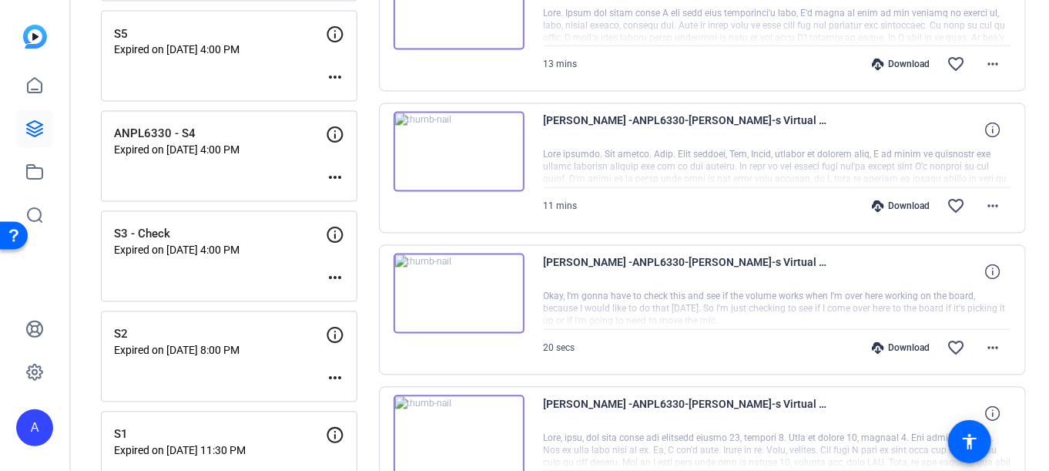
click at [447, 143] on img at bounding box center [459, 152] width 131 height 80
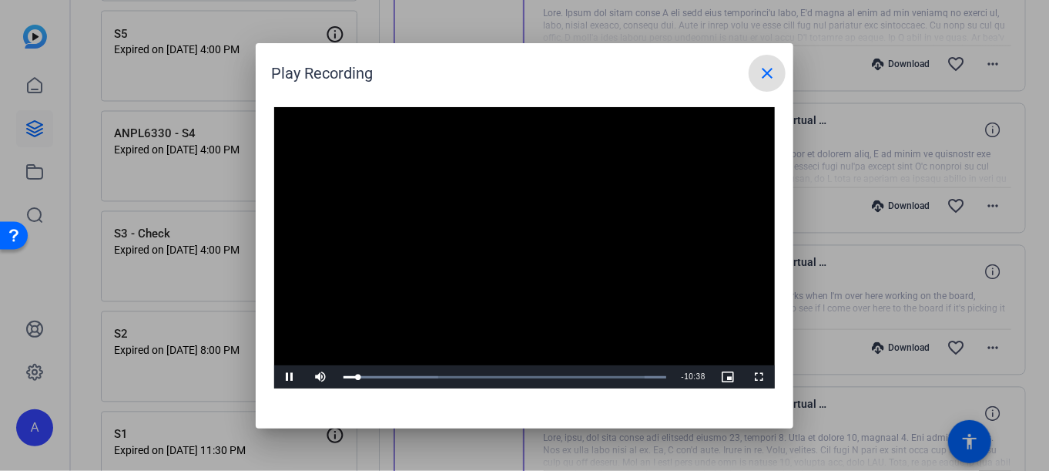
click at [755, 68] on span at bounding box center [767, 73] width 37 height 37
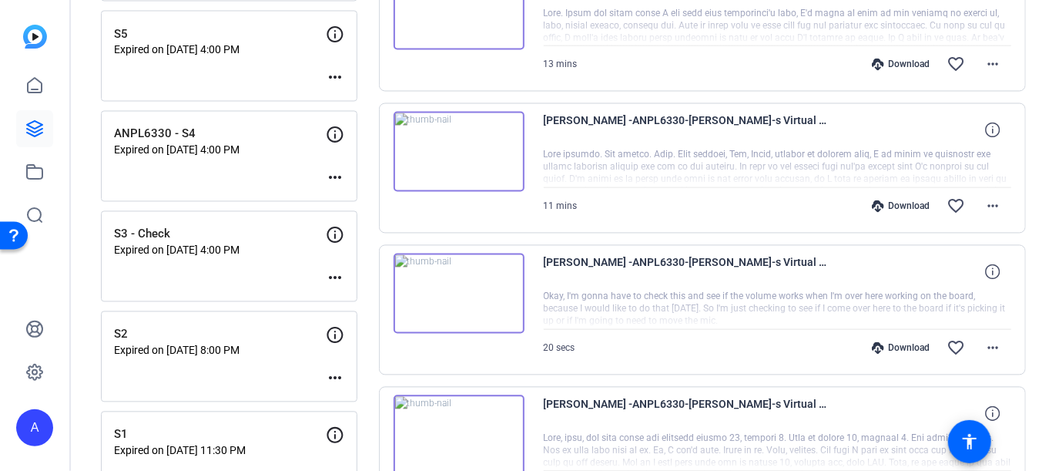
scroll to position [1155, 0]
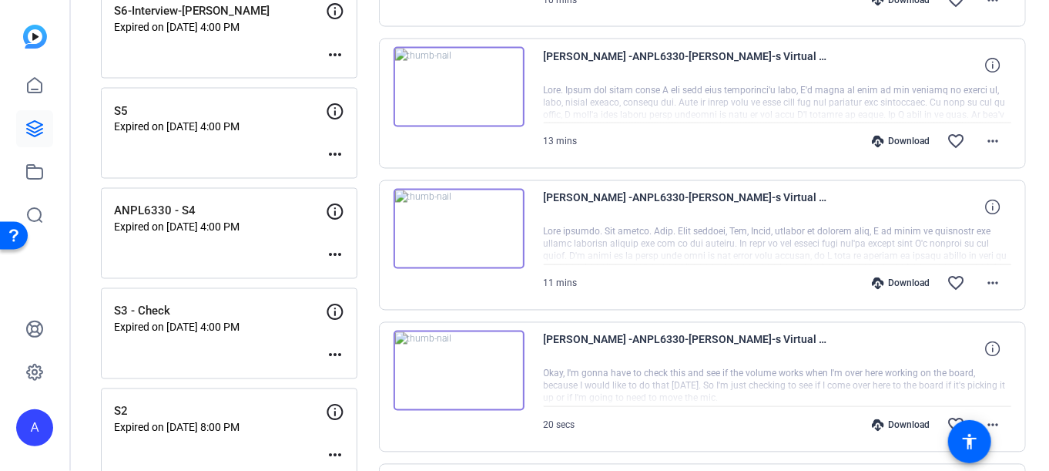
click at [458, 223] on img at bounding box center [459, 229] width 131 height 80
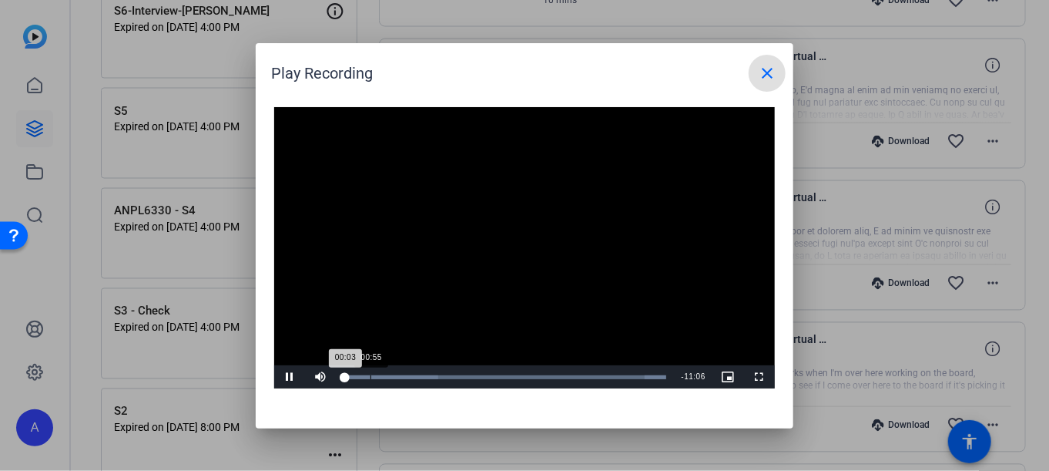
click at [369, 378] on div "Progress Bar" at bounding box center [390, 377] width 95 height 4
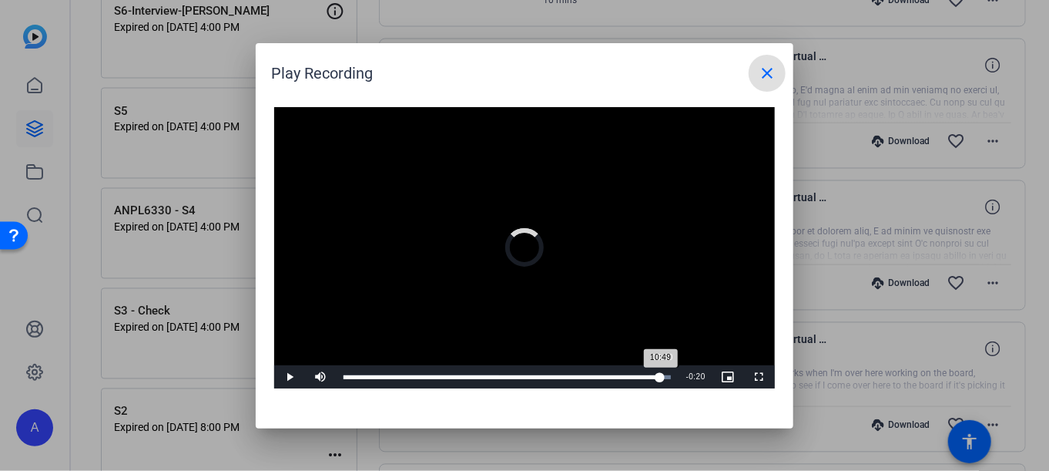
click at [661, 379] on div "Loaded : 100.00% 10:50 10:49" at bounding box center [507, 376] width 343 height 23
click at [280, 377] on span "Video Player" at bounding box center [289, 377] width 31 height 0
click at [771, 74] on mat-icon "close" at bounding box center [767, 73] width 18 height 18
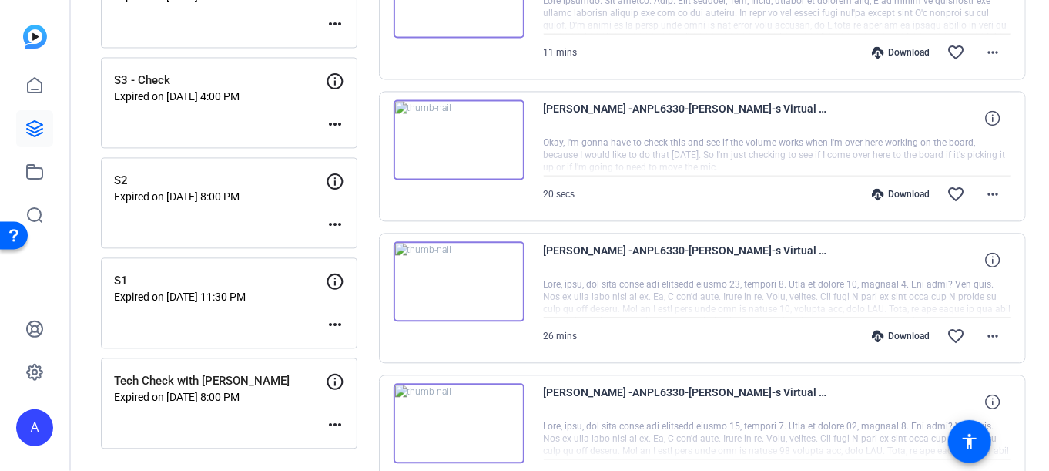
scroll to position [1309, 0]
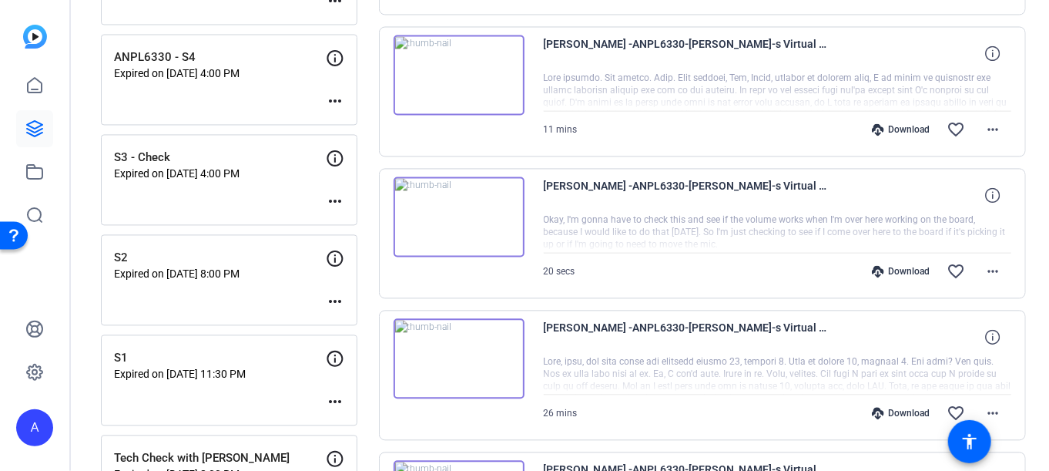
click at [438, 209] on img at bounding box center [459, 216] width 131 height 80
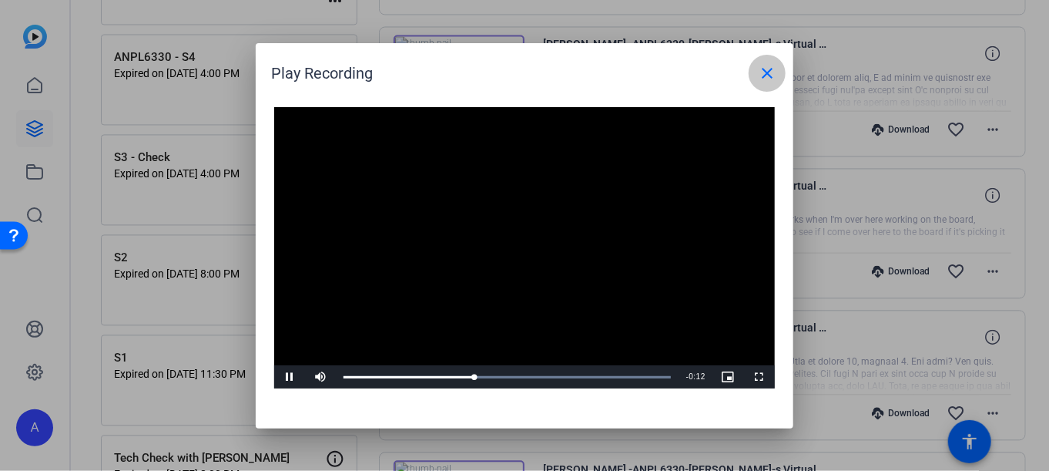
click at [752, 70] on span at bounding box center [767, 73] width 37 height 37
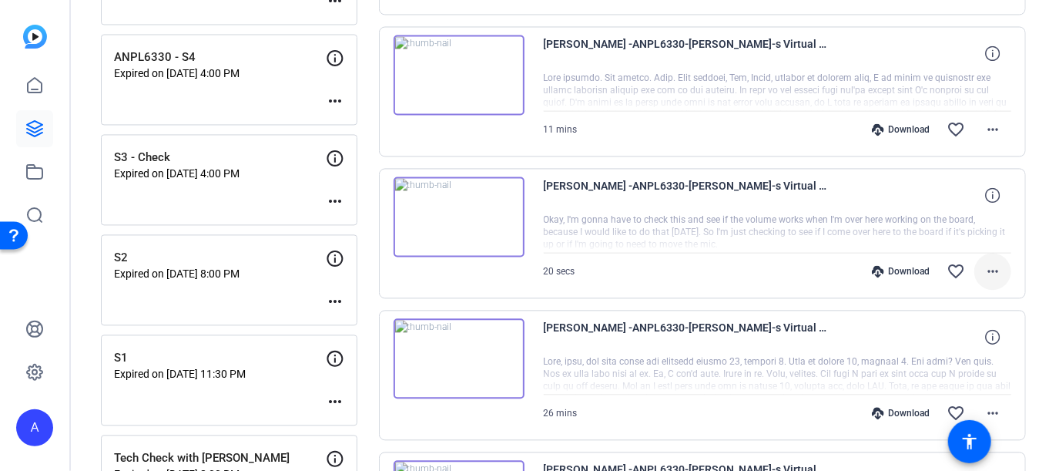
click at [990, 263] on mat-icon "more_horiz" at bounding box center [993, 271] width 18 height 18
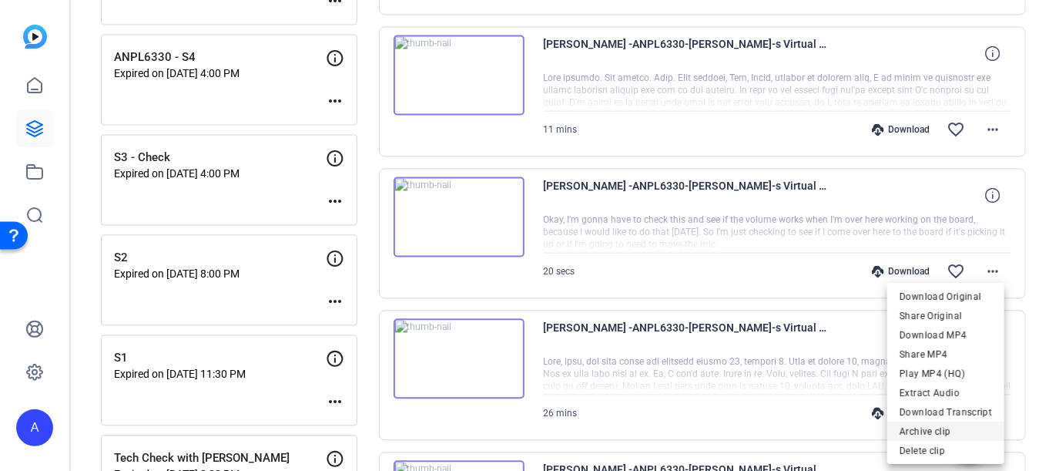
click at [936, 424] on span "Archive clip" at bounding box center [946, 430] width 92 height 18
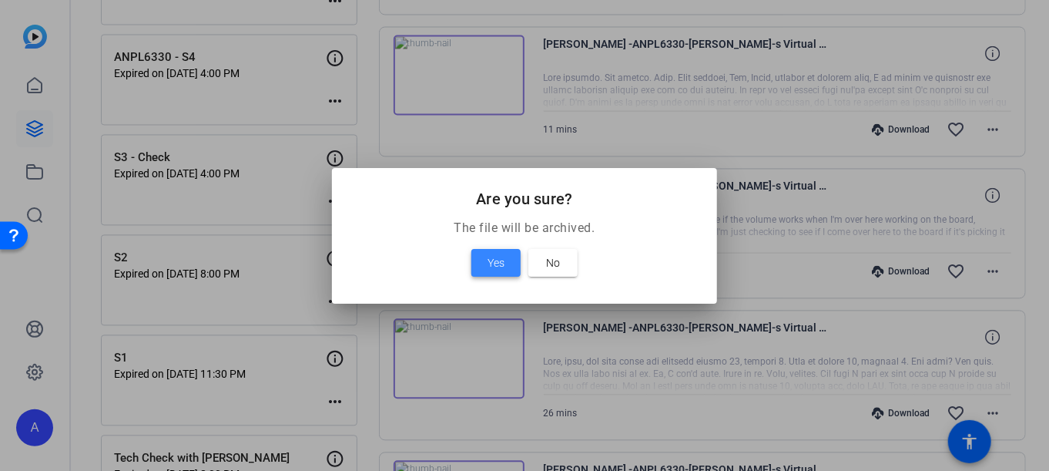
click at [478, 253] on span at bounding box center [495, 262] width 49 height 37
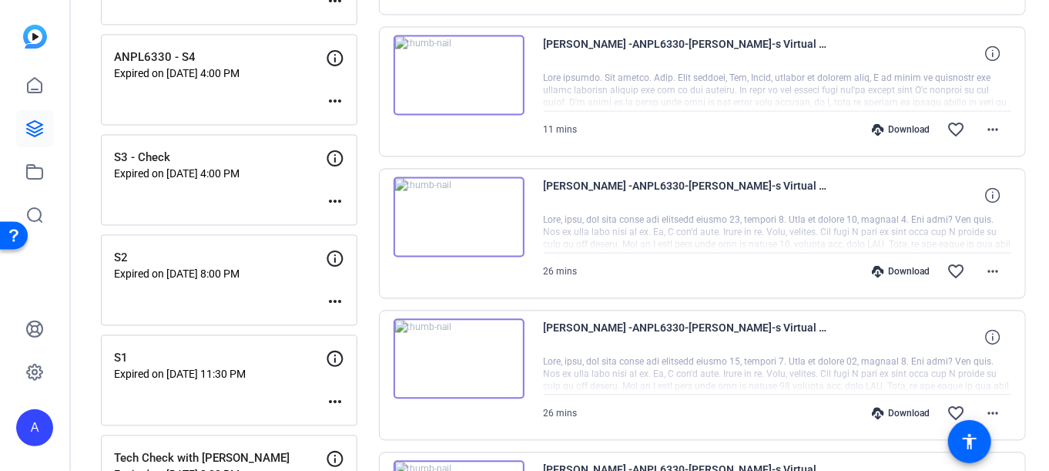
scroll to position [1232, 0]
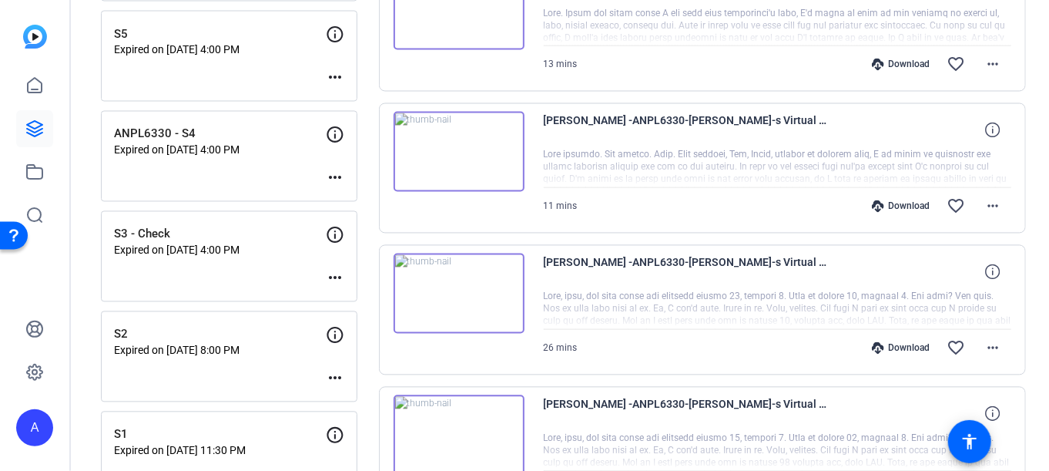
click at [631, 224] on div "[PERSON_NAME] -ANPL6330-[PERSON_NAME]-s Virtual Recording Sessions-175984276590…" at bounding box center [703, 168] width 648 height 130
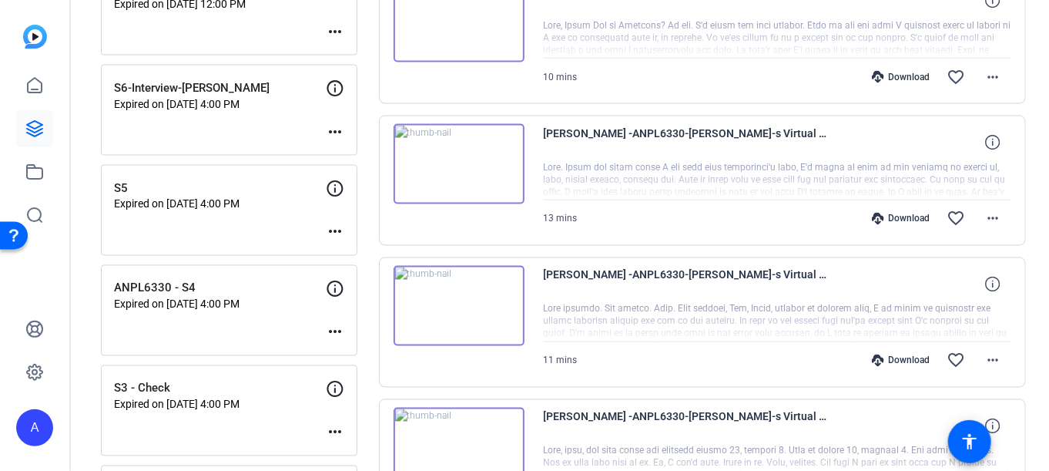
scroll to position [1155, 0]
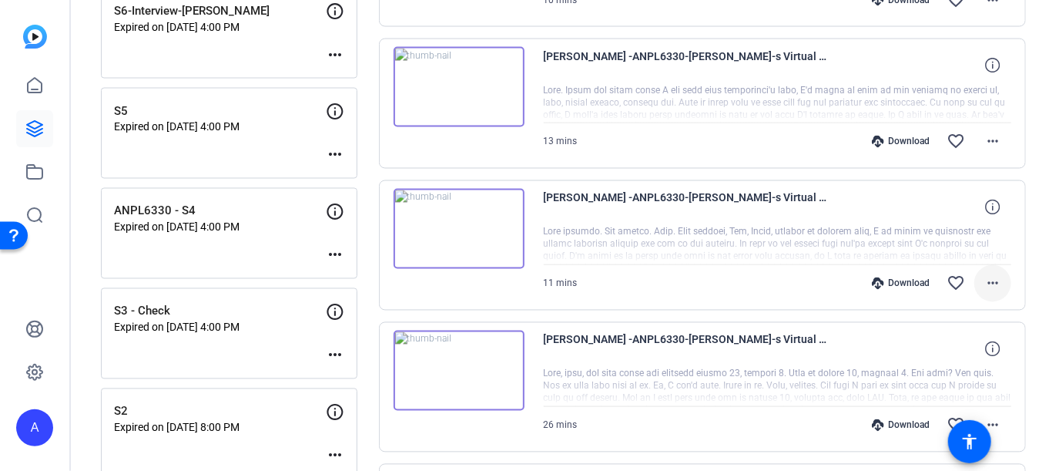
click at [984, 275] on mat-icon "more_horiz" at bounding box center [993, 283] width 18 height 18
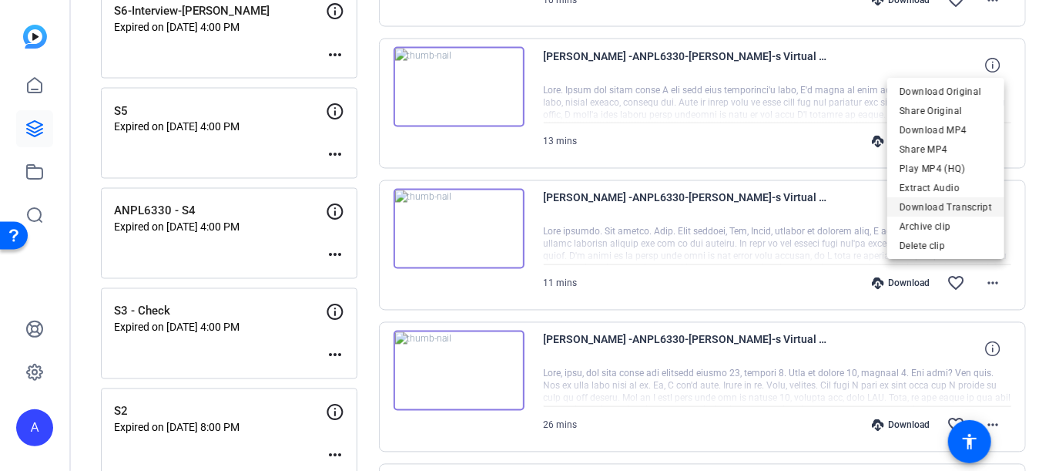
click at [926, 203] on span "Download Transcript" at bounding box center [946, 206] width 92 height 18
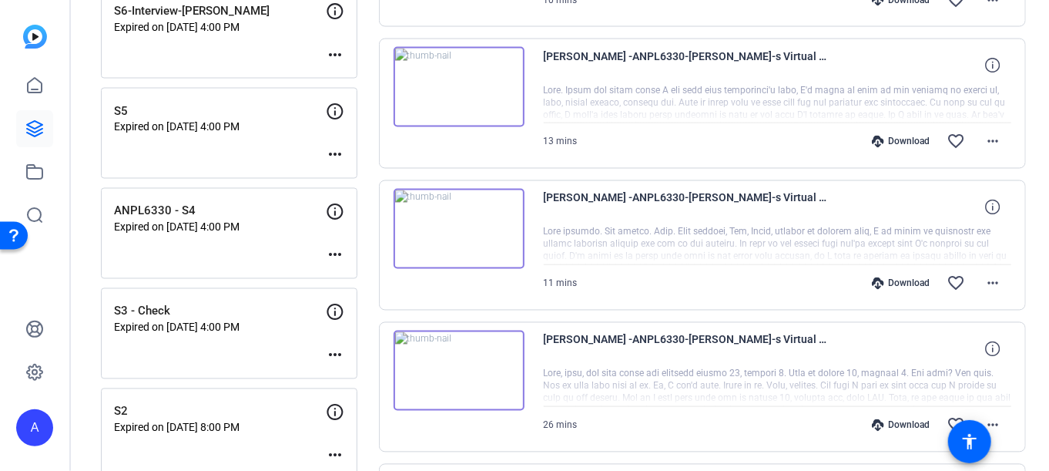
click at [611, 283] on div "11 mins Download favorite_border more_horiz" at bounding box center [778, 283] width 468 height 37
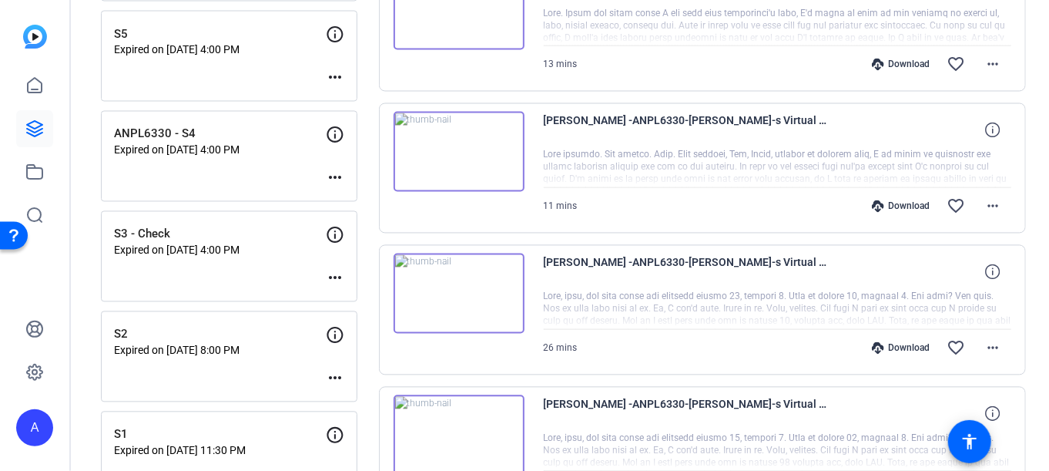
scroll to position [1309, 0]
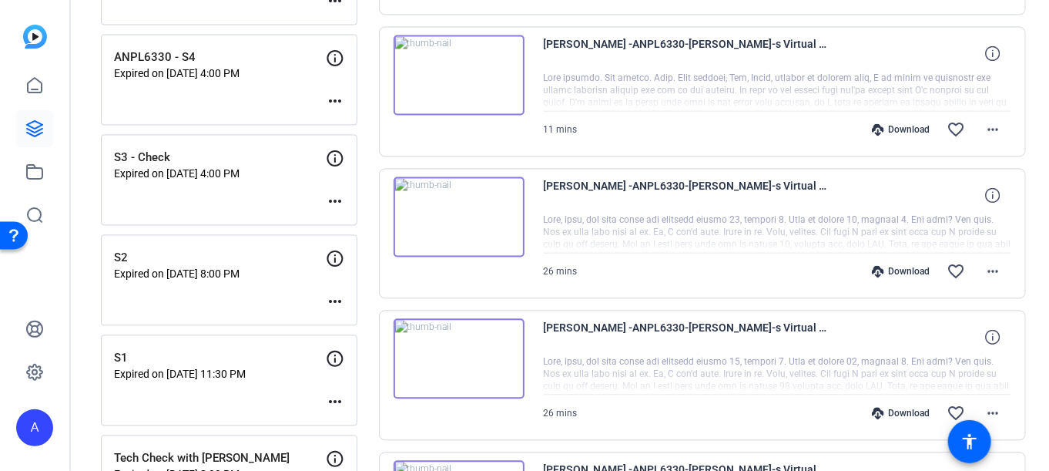
click at [624, 253] on div "26 mins Download favorite_border more_horiz" at bounding box center [778, 271] width 468 height 37
click at [464, 355] on img at bounding box center [459, 358] width 131 height 80
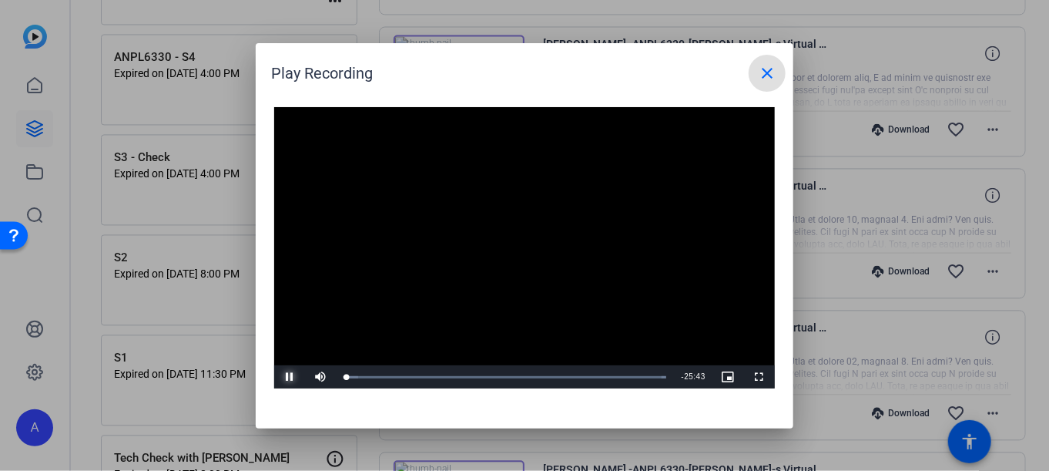
click at [293, 377] on span "Video Player" at bounding box center [289, 377] width 31 height 0
click at [756, 73] on span at bounding box center [767, 73] width 37 height 37
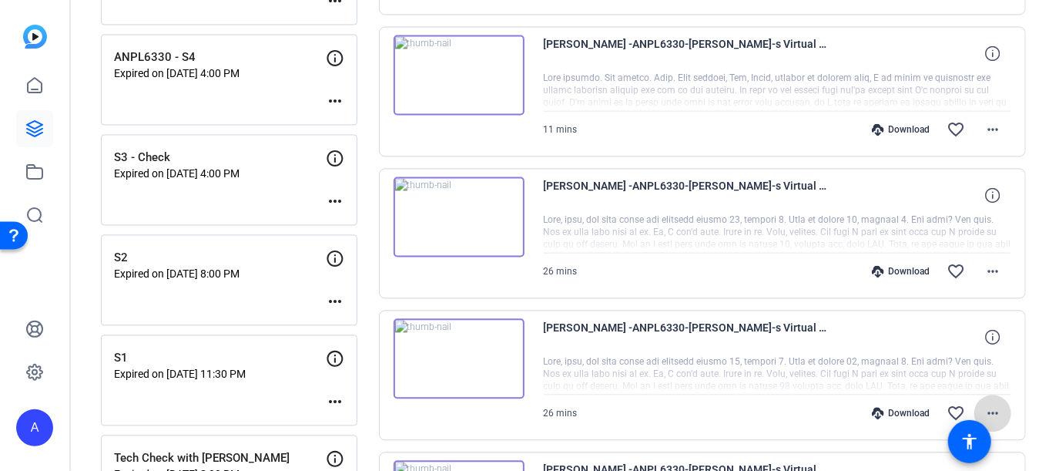
click at [987, 404] on mat-icon "more_horiz" at bounding box center [993, 413] width 18 height 18
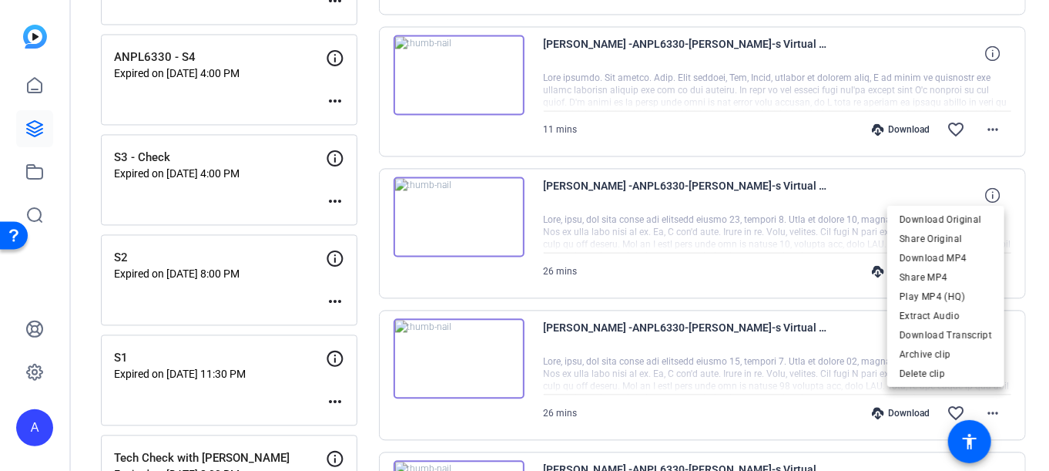
click at [451, 346] on div at bounding box center [524, 235] width 1049 height 471
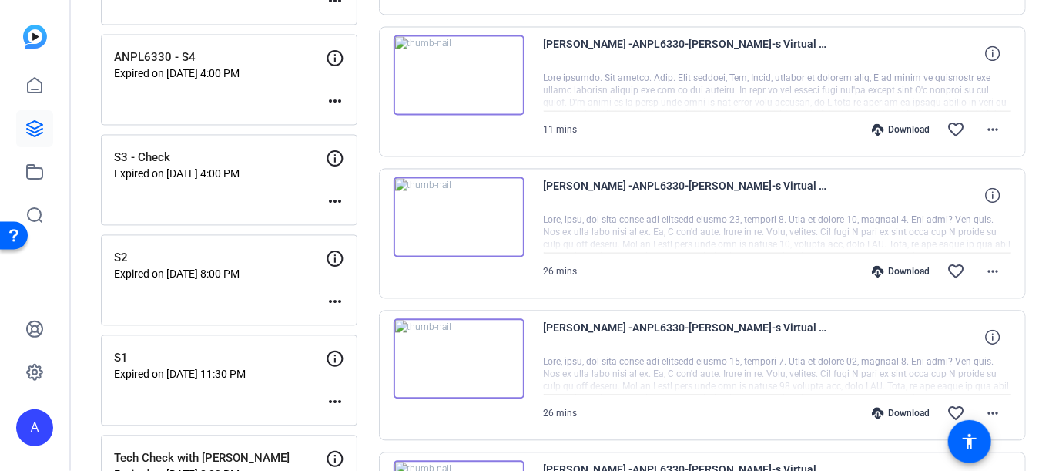
scroll to position [1463, 0]
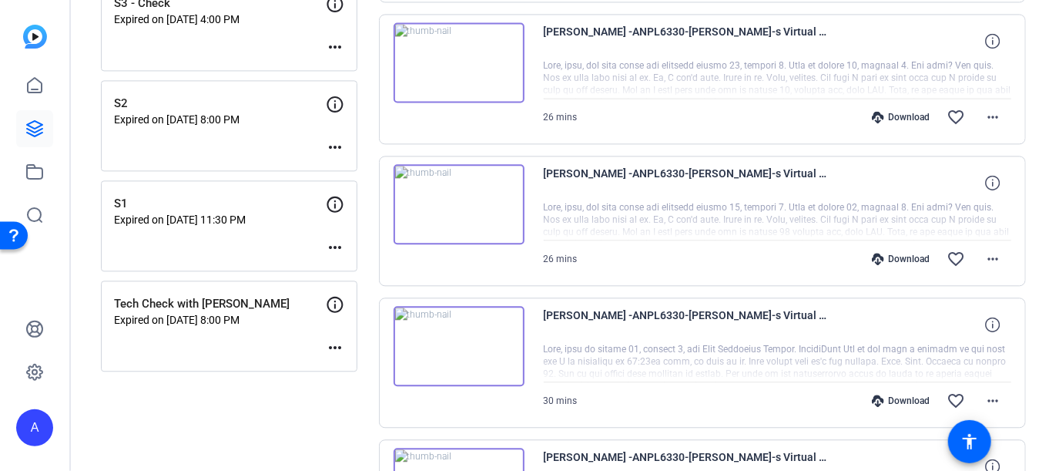
click at [455, 183] on img at bounding box center [459, 204] width 131 height 80
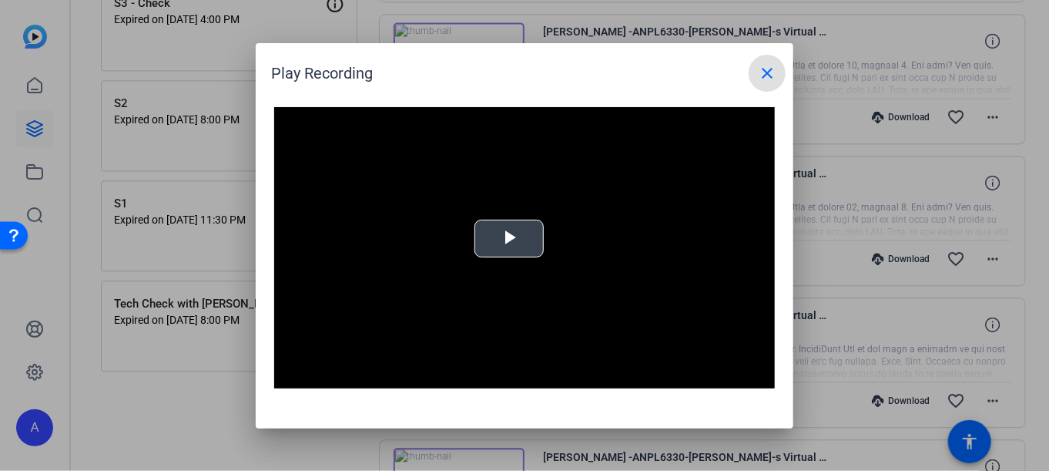
click at [509, 238] on span "Video Player" at bounding box center [509, 238] width 0 height 0
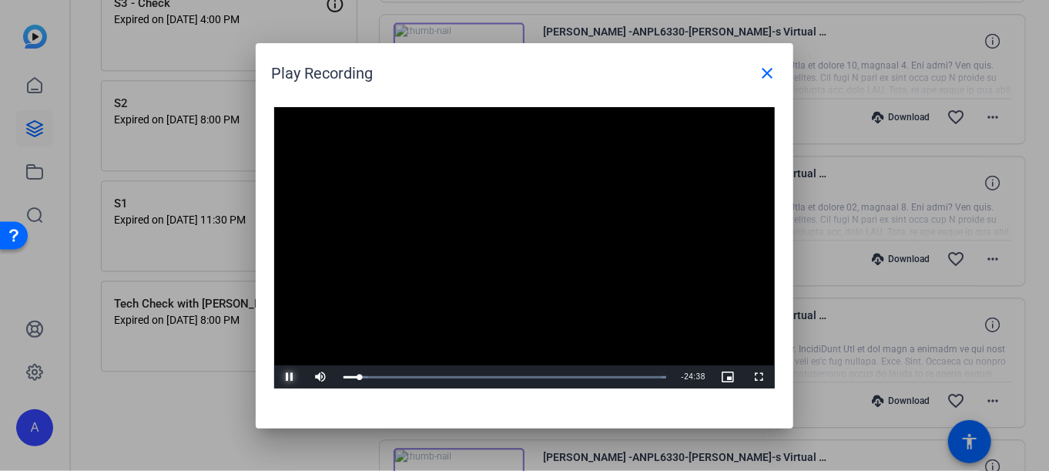
click at [287, 377] on span "Video Player" at bounding box center [289, 377] width 31 height 0
click at [764, 68] on mat-icon "close" at bounding box center [767, 73] width 18 height 18
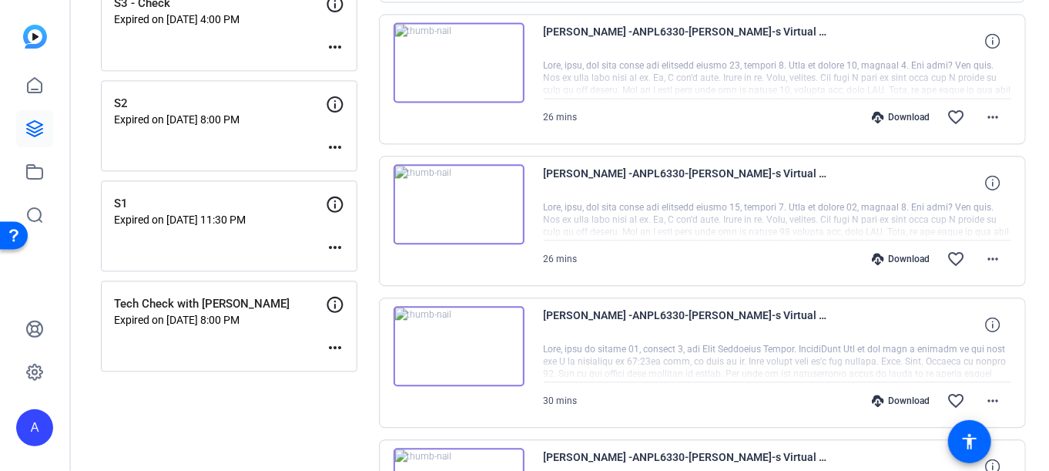
click at [455, 331] on img at bounding box center [459, 346] width 131 height 80
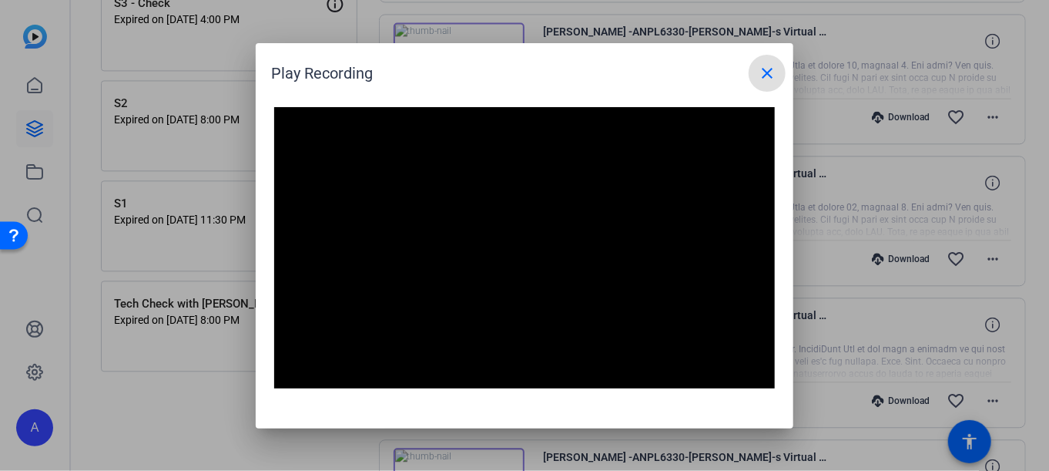
click at [762, 69] on mat-icon "close" at bounding box center [767, 73] width 18 height 18
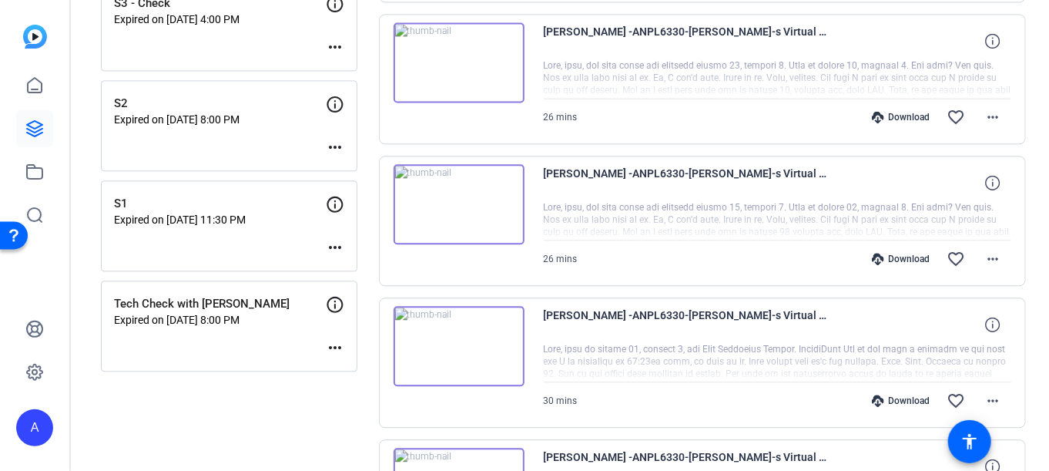
click at [431, 73] on img at bounding box center [459, 62] width 131 height 80
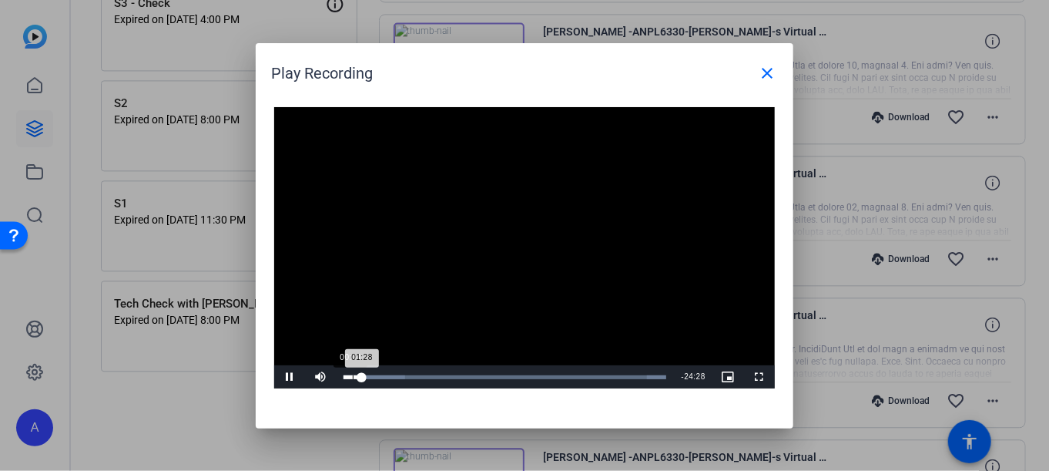
click at [353, 380] on div "Loaded : 100.00% 00:44 01:28" at bounding box center [505, 376] width 338 height 23
click at [800, 119] on div at bounding box center [524, 235] width 1049 height 471
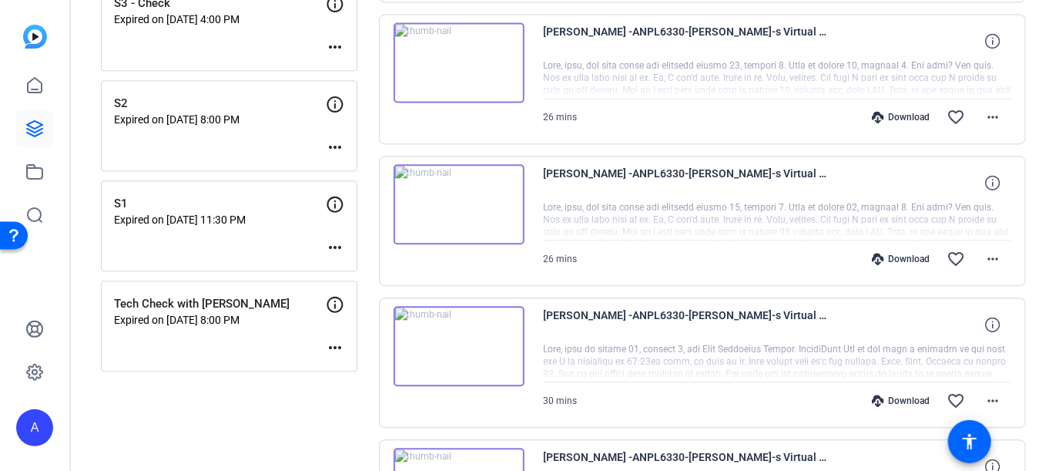
click at [473, 45] on img at bounding box center [459, 62] width 131 height 80
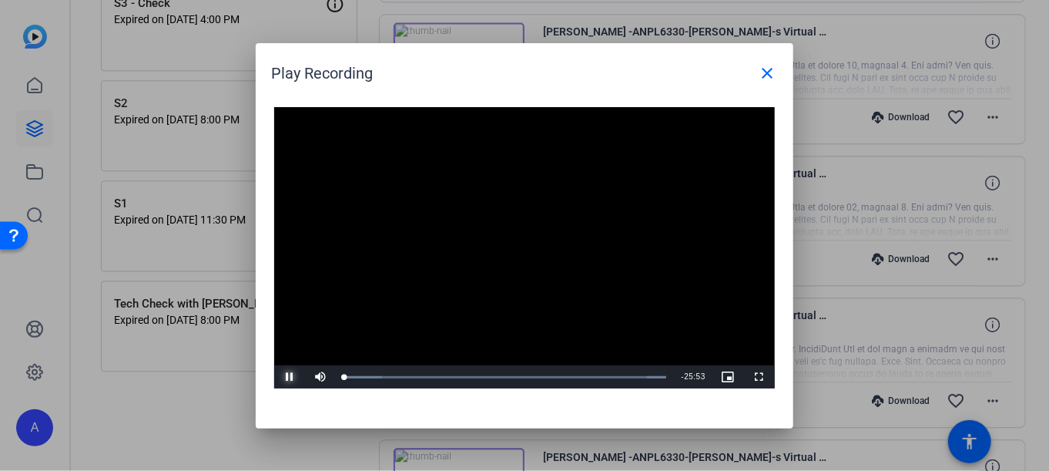
click at [287, 377] on span "Video Player" at bounding box center [289, 377] width 31 height 0
click at [762, 79] on mat-icon "close" at bounding box center [767, 73] width 18 height 18
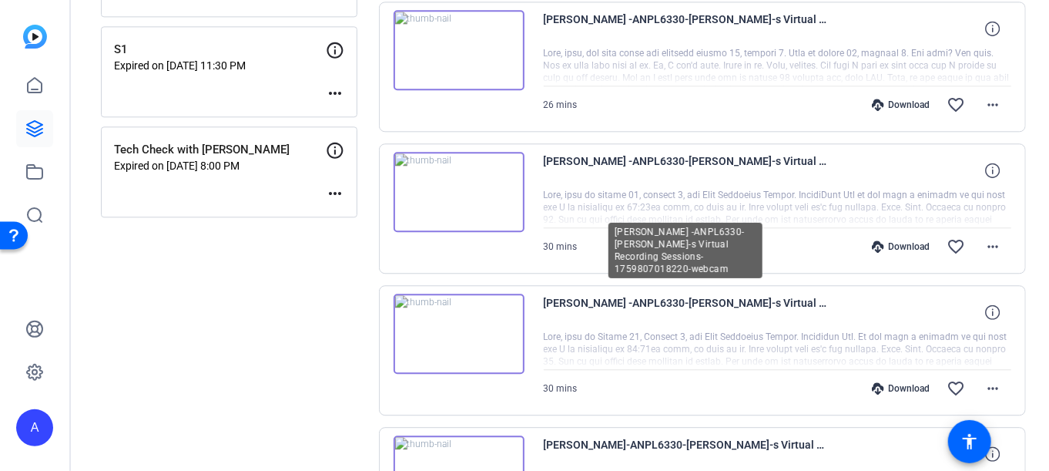
scroll to position [1694, 0]
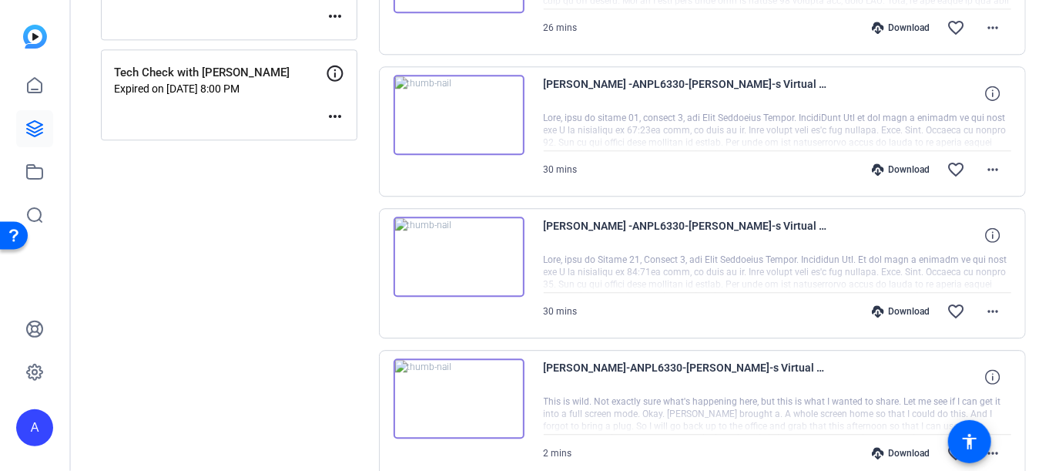
click at [462, 128] on img at bounding box center [459, 115] width 131 height 80
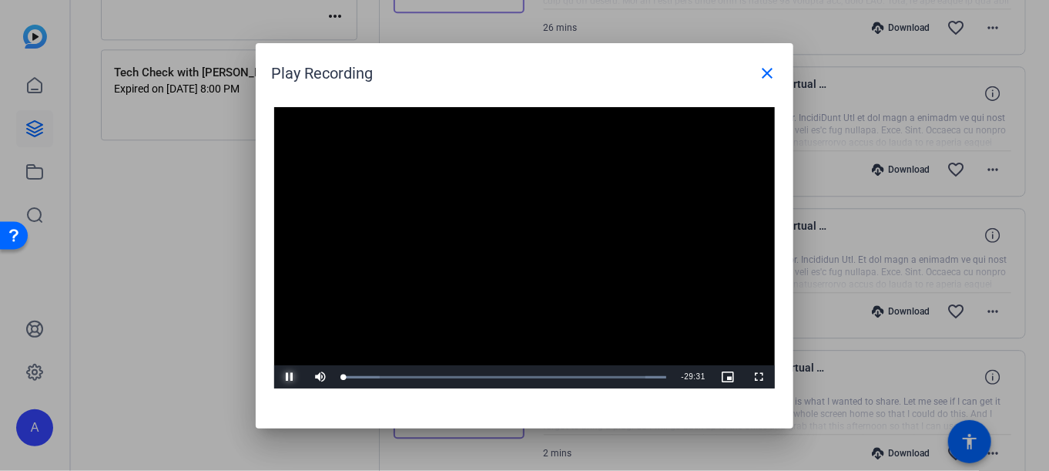
click at [291, 377] on span "Video Player" at bounding box center [289, 377] width 31 height 0
click at [764, 77] on mat-icon "close" at bounding box center [767, 73] width 18 height 18
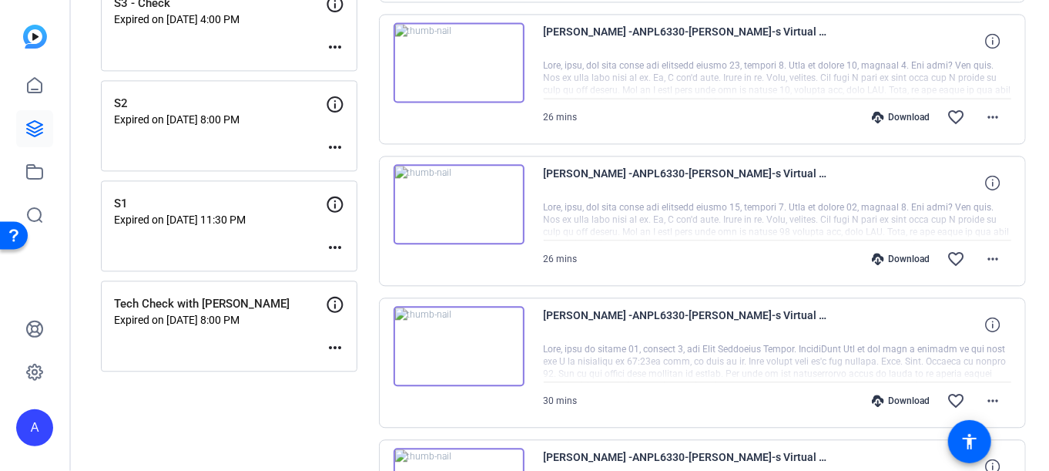
scroll to position [1540, 0]
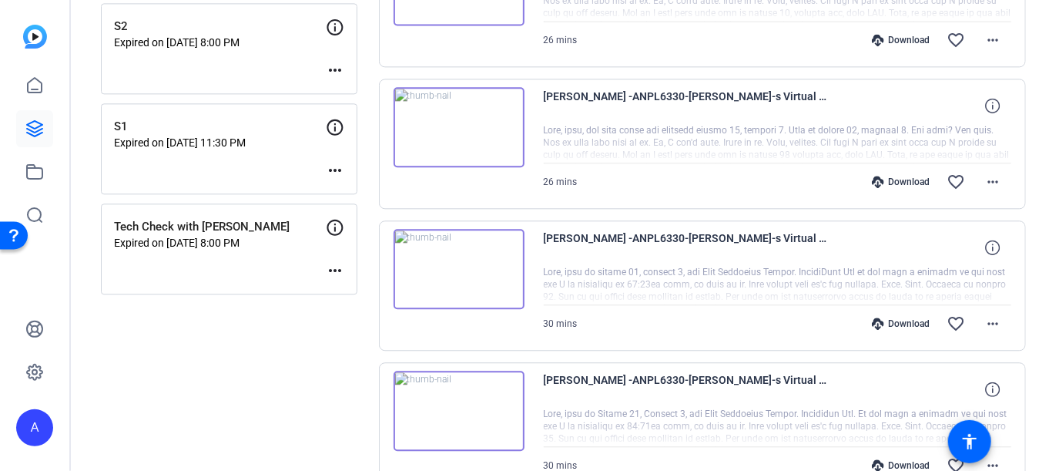
click at [405, 275] on img at bounding box center [459, 269] width 131 height 80
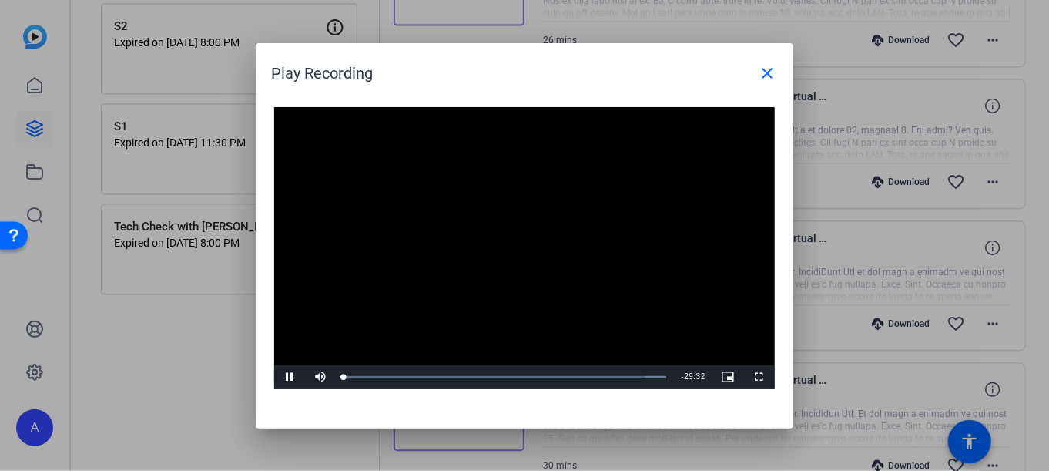
click at [517, 241] on video "Video Player" at bounding box center [524, 248] width 501 height 282
click at [431, 231] on video "Video Player" at bounding box center [524, 248] width 501 height 282
click at [492, 297] on video "Video Player" at bounding box center [524, 248] width 501 height 282
click at [638, 282] on video "Video Player" at bounding box center [524, 248] width 501 height 282
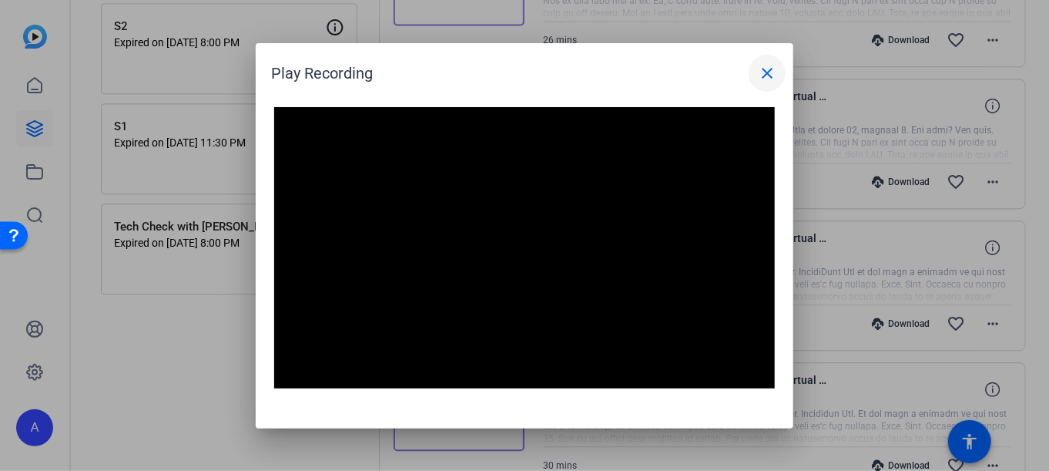
click at [773, 71] on mat-icon "close" at bounding box center [767, 73] width 18 height 18
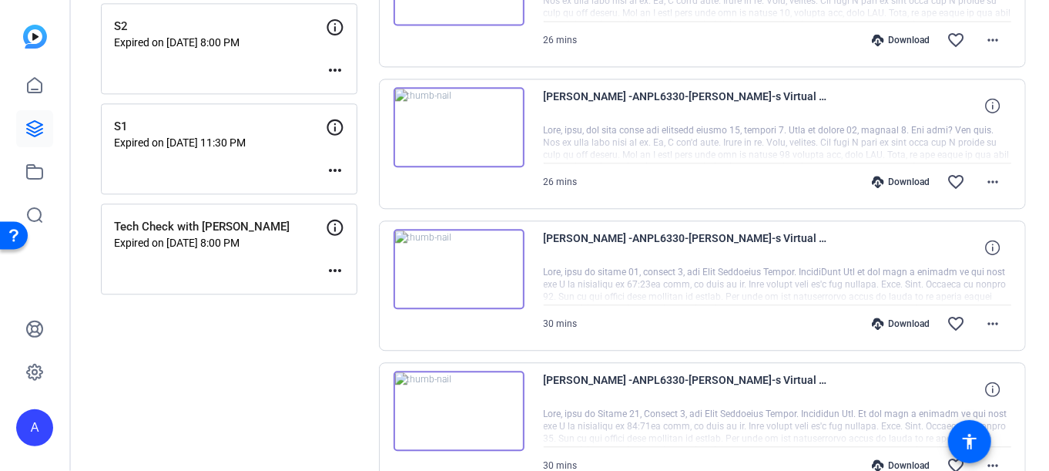
drag, startPoint x: 304, startPoint y: 344, endPoint x: 294, endPoint y: 337, distance: 12.2
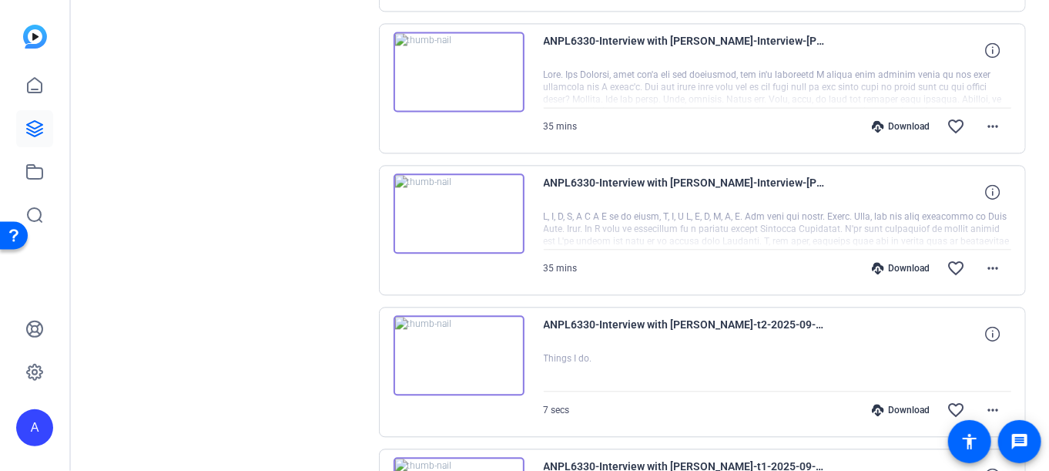
scroll to position [4159, 0]
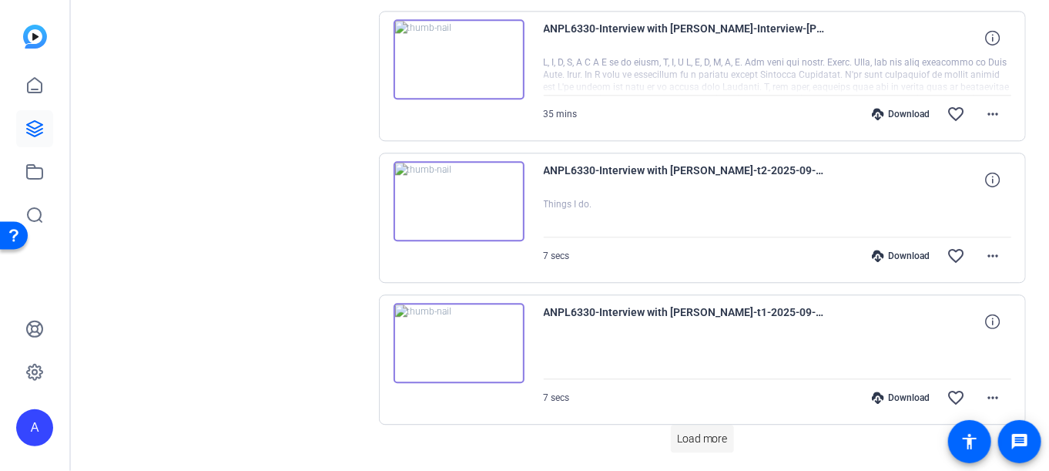
click at [711, 431] on span "Load more" at bounding box center [702, 439] width 51 height 16
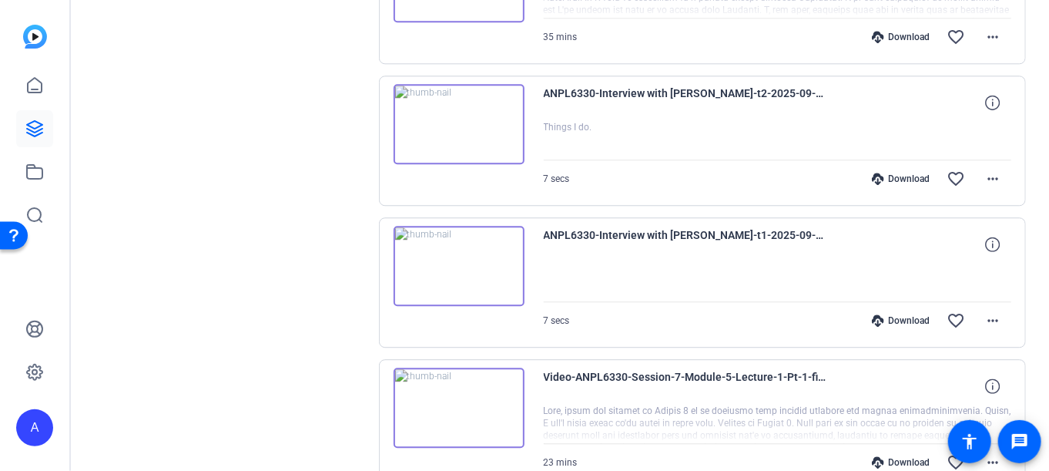
scroll to position [4313, 0]
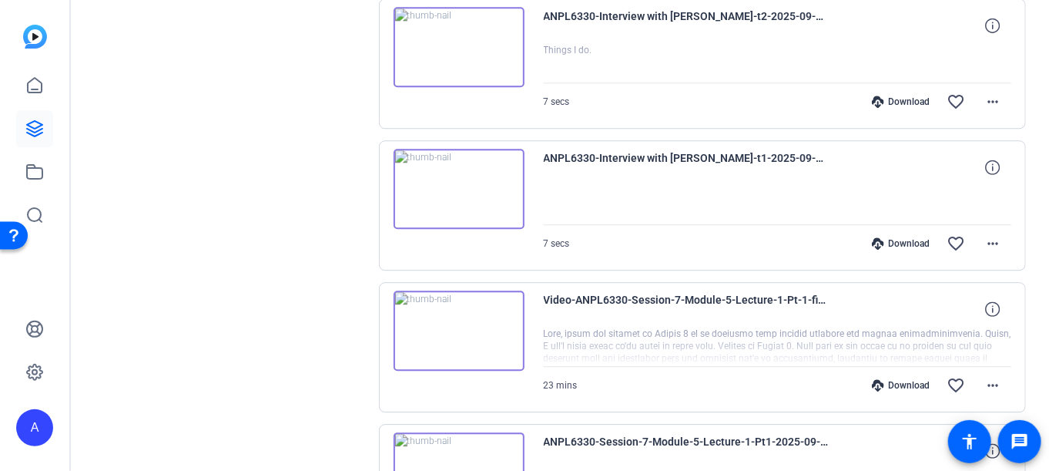
click at [461, 320] on img at bounding box center [459, 330] width 131 height 80
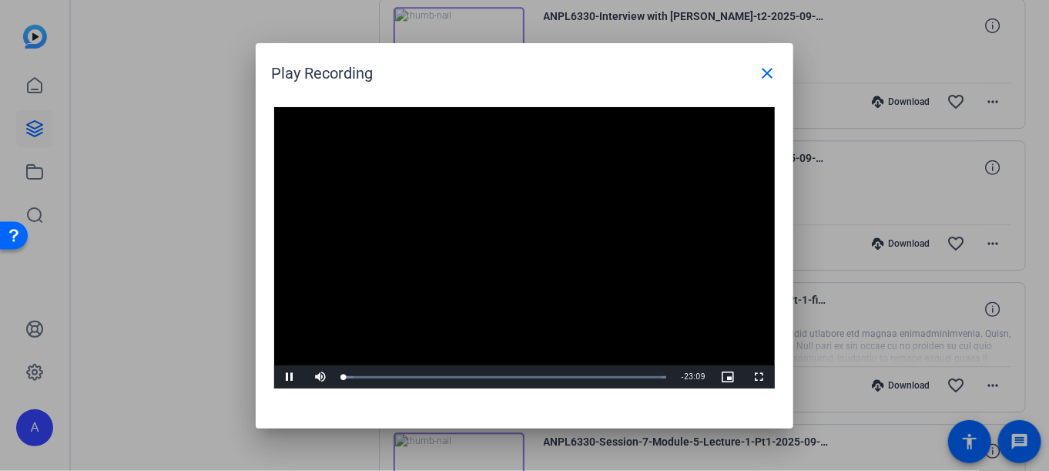
click at [501, 207] on video "Video Player" at bounding box center [524, 248] width 501 height 282
click at [763, 65] on mat-icon "close" at bounding box center [767, 73] width 18 height 18
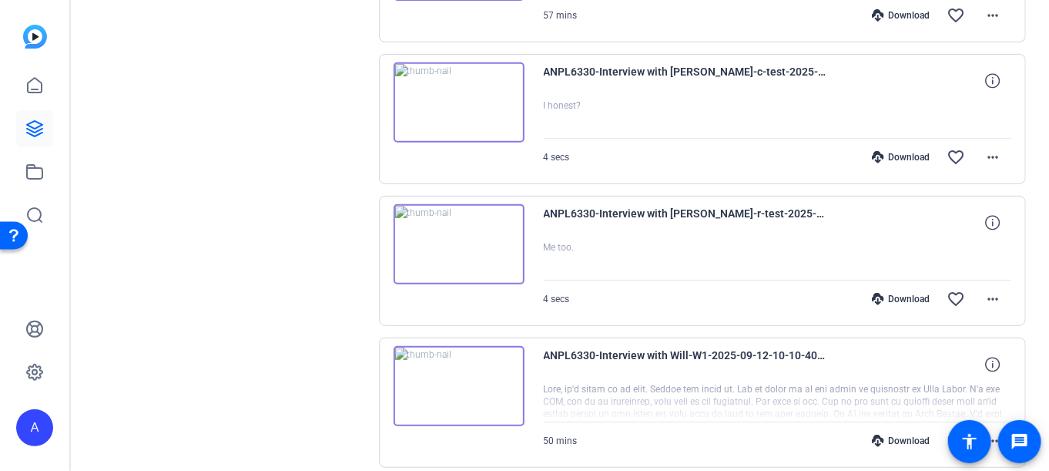
scroll to position [5597, 0]
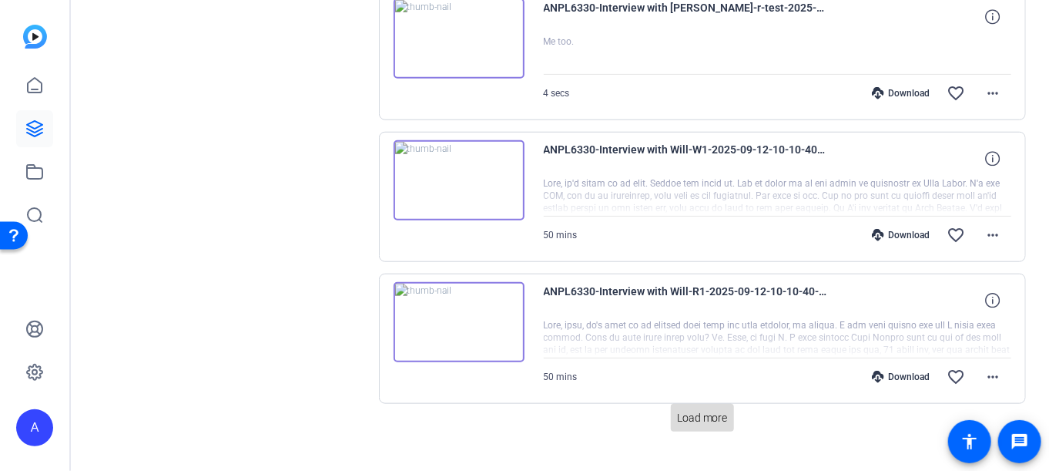
click at [701, 410] on span "Load more" at bounding box center [702, 418] width 51 height 16
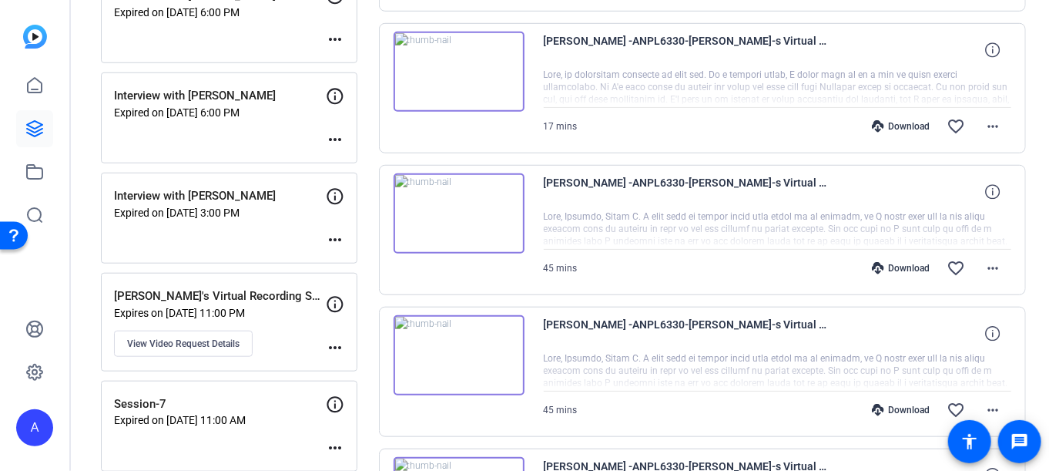
scroll to position [539, 0]
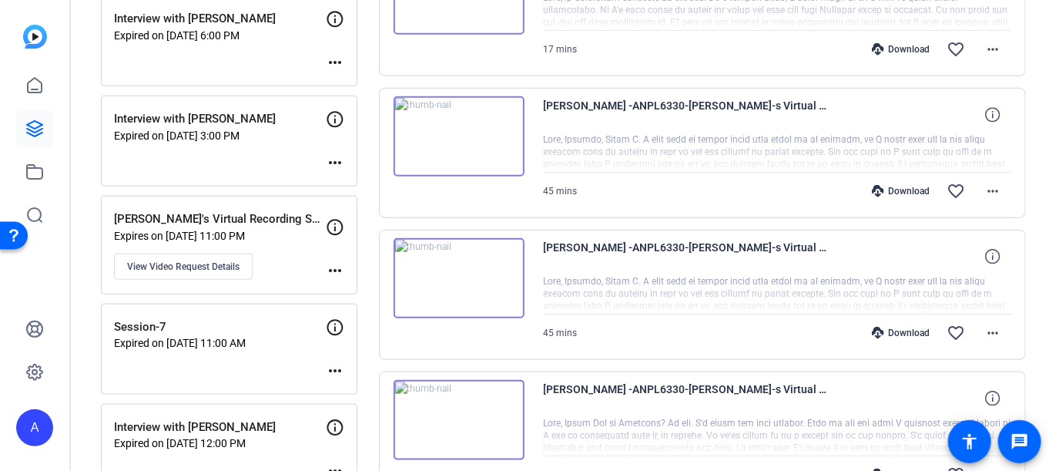
click at [200, 219] on p "[PERSON_NAME]'s Virtual Recording Sessions" at bounding box center [220, 219] width 212 height 18
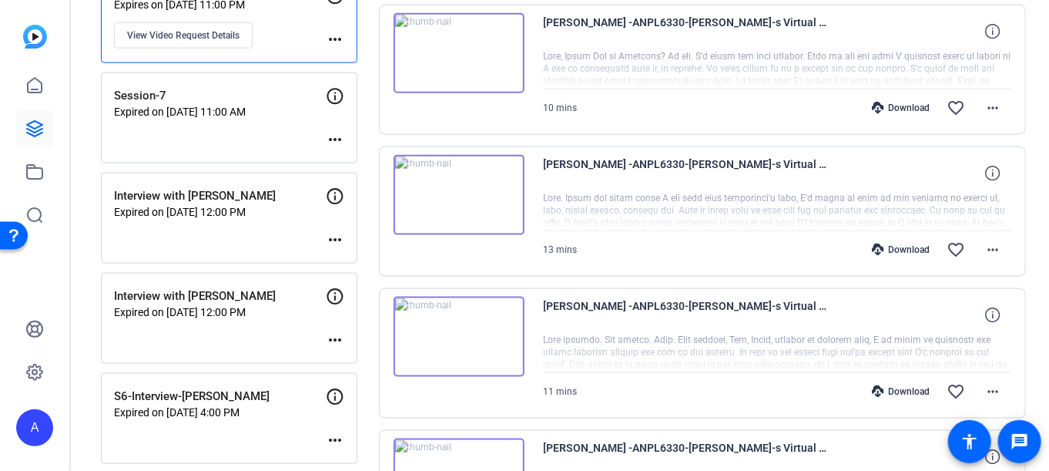
scroll to position [847, 0]
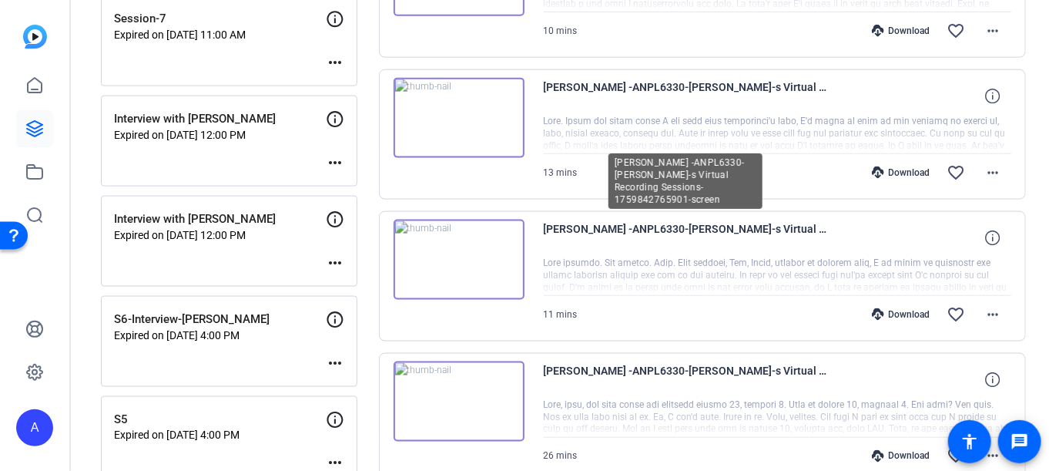
click at [647, 242] on span "[PERSON_NAME] -ANPL6330-[PERSON_NAME]-s Virtual Recording Sessions-175984276590…" at bounding box center [686, 237] width 285 height 37
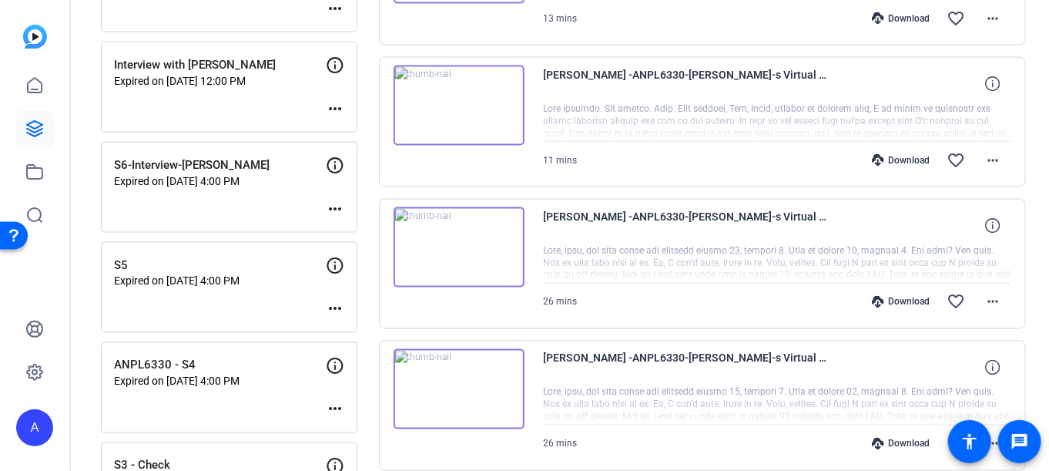
scroll to position [924, 0]
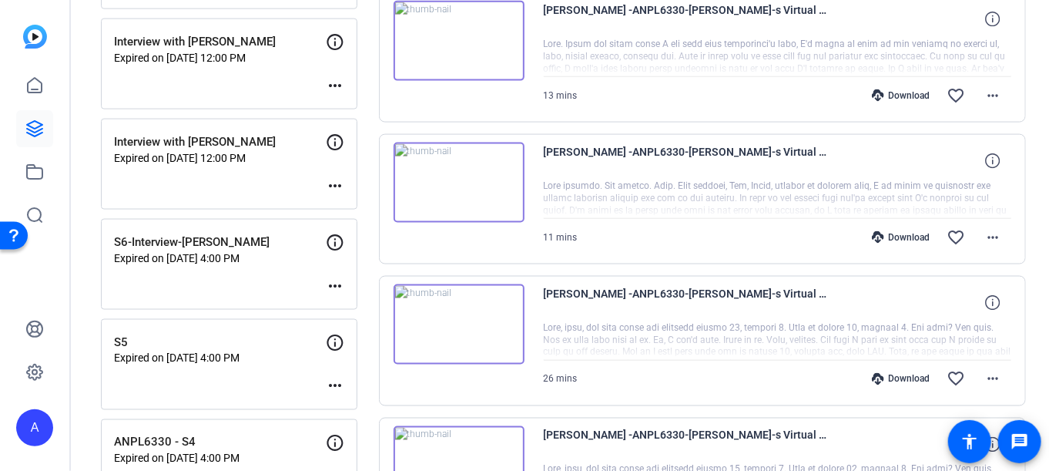
click at [463, 181] on img at bounding box center [459, 182] width 131 height 80
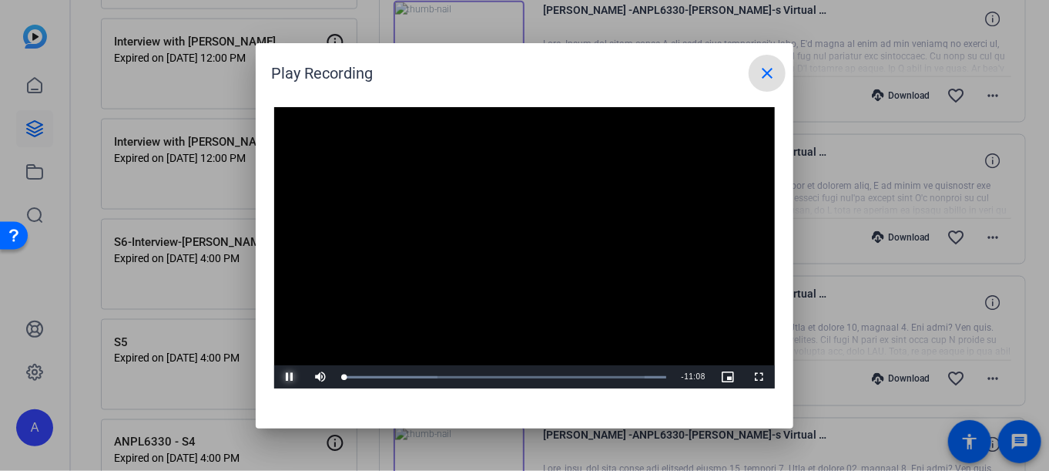
click at [291, 377] on span "Video Player" at bounding box center [289, 377] width 31 height 0
click at [770, 70] on mat-icon "close" at bounding box center [767, 73] width 18 height 18
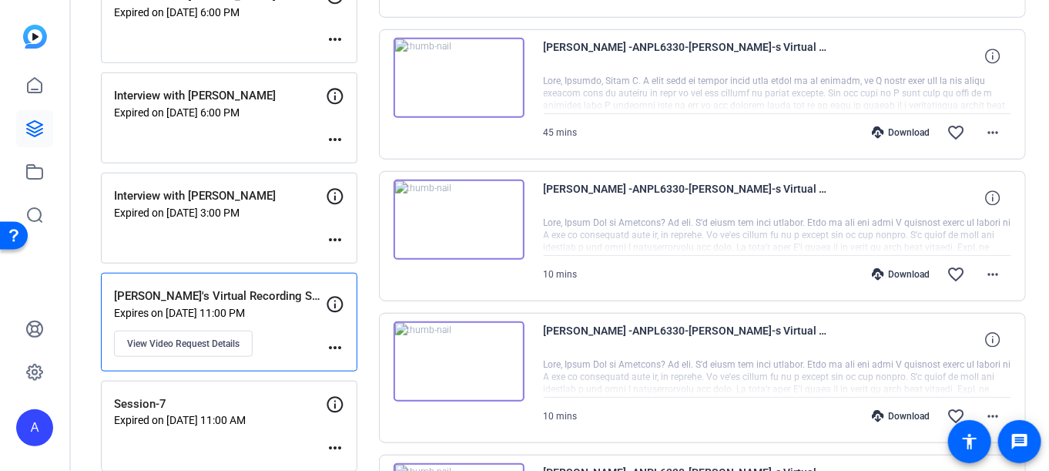
scroll to position [539, 0]
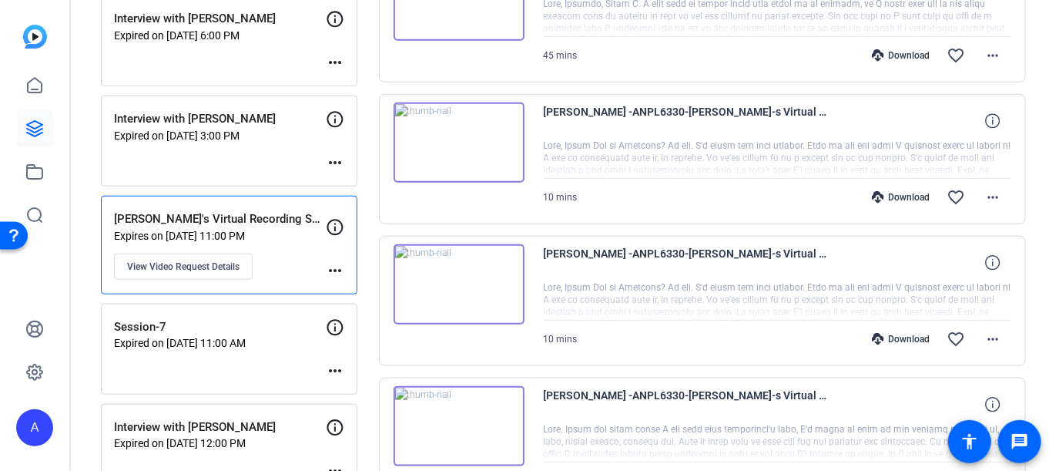
click at [471, 152] on img at bounding box center [459, 142] width 131 height 80
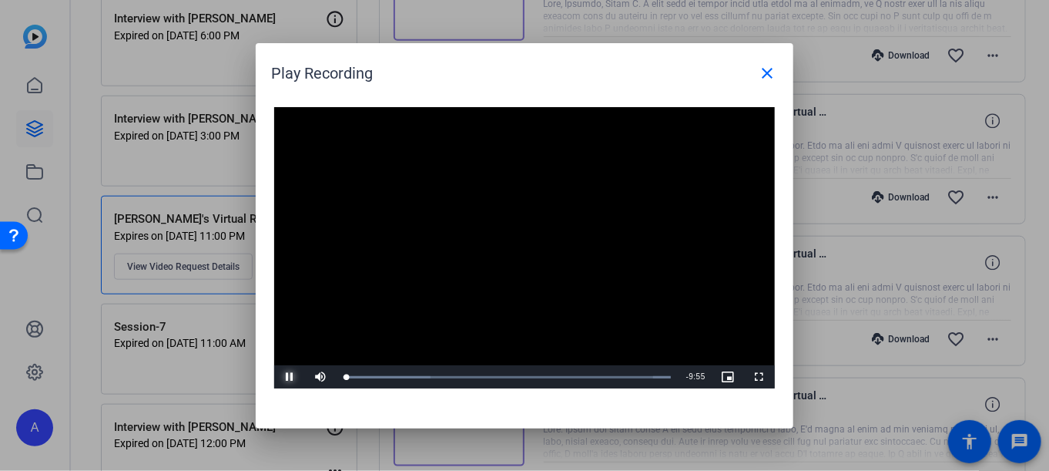
click at [290, 377] on span "Video Player" at bounding box center [289, 377] width 31 height 0
click at [773, 73] on mat-icon "close" at bounding box center [767, 73] width 18 height 18
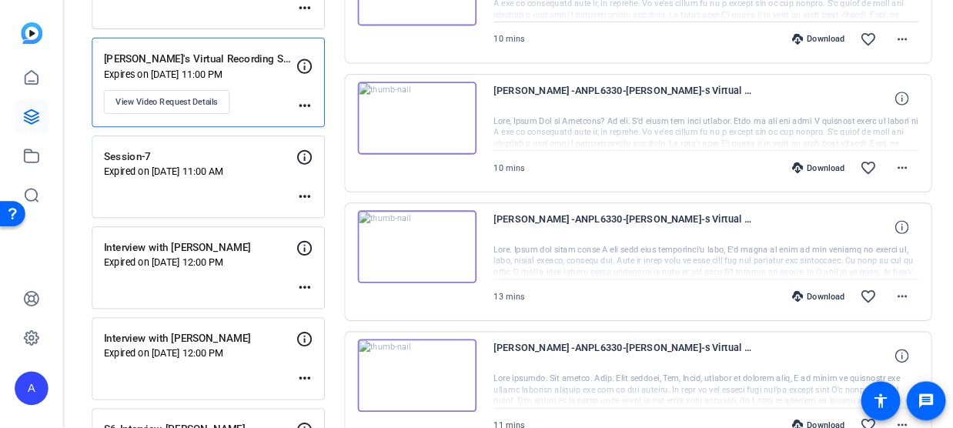
scroll to position [770, 0]
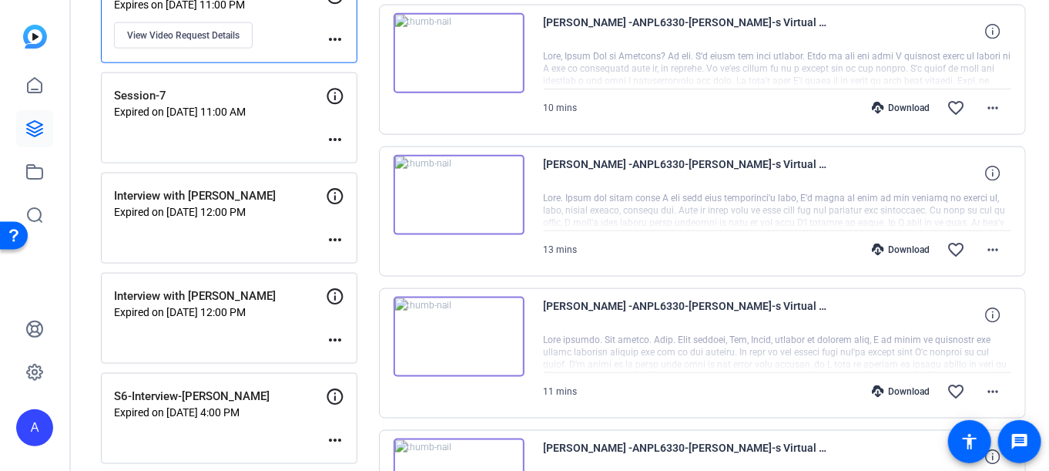
click at [471, 325] on img at bounding box center [459, 337] width 131 height 80
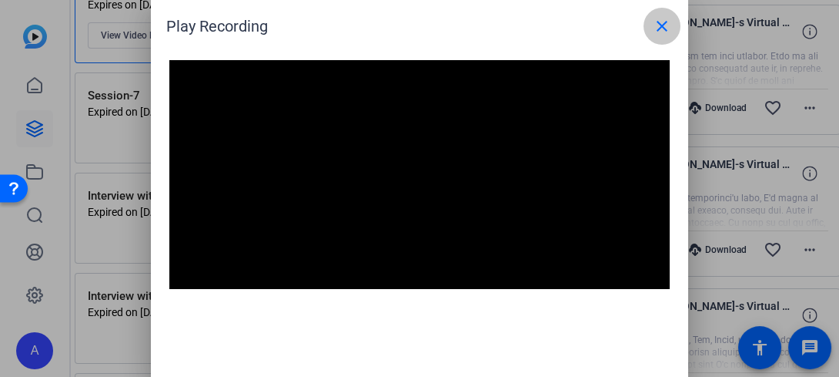
click at [663, 23] on mat-icon "close" at bounding box center [662, 26] width 18 height 18
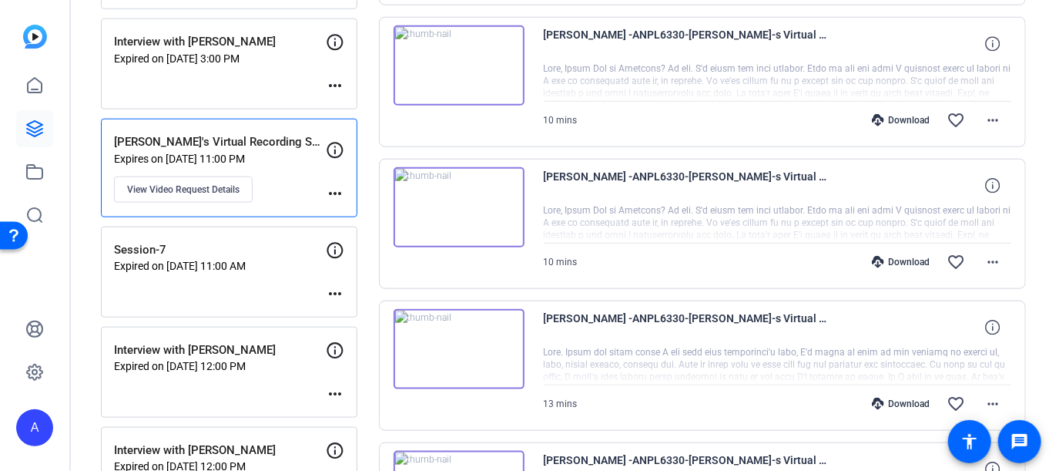
scroll to position [462, 0]
